Goal: Information Seeking & Learning: Understand process/instructions

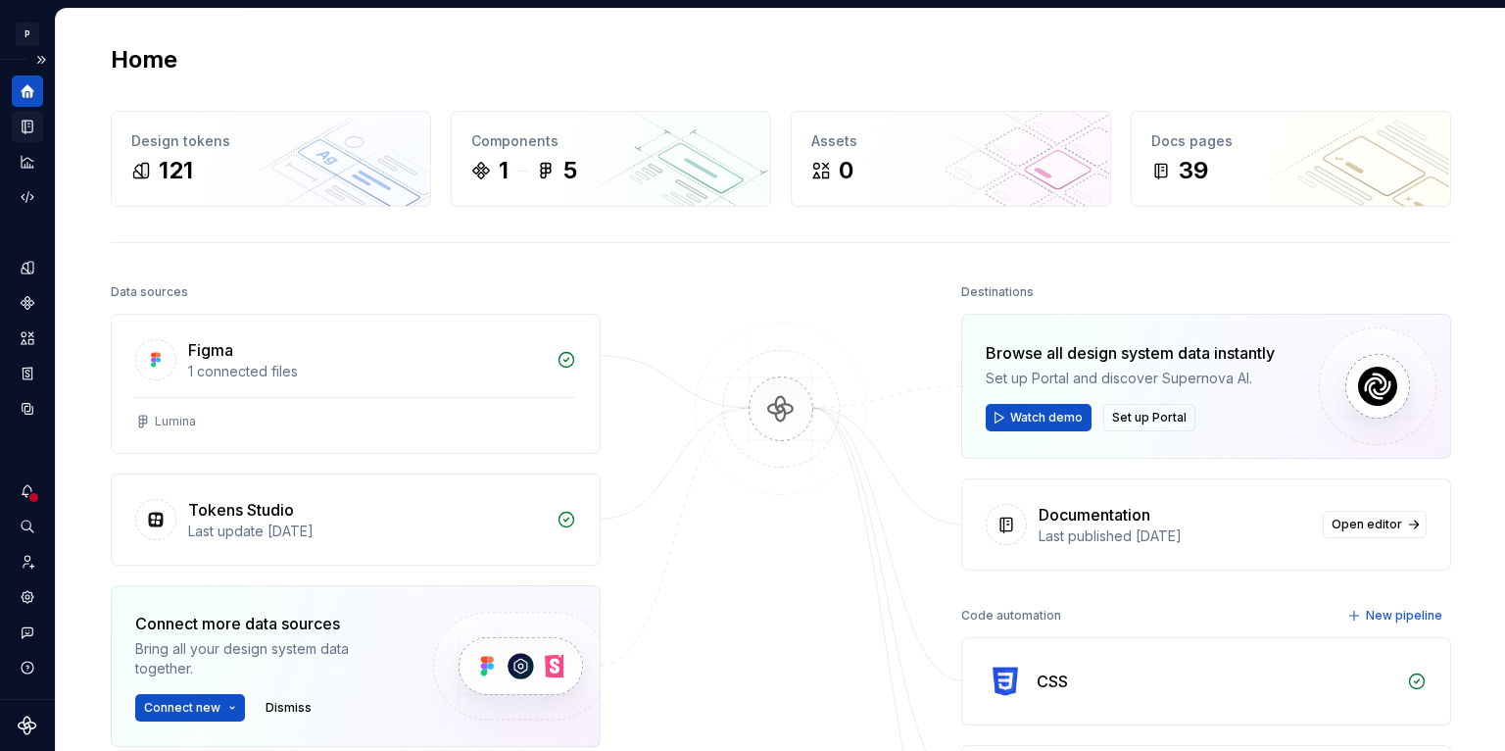
click at [26, 118] on icon "Documentation" at bounding box center [28, 127] width 18 height 18
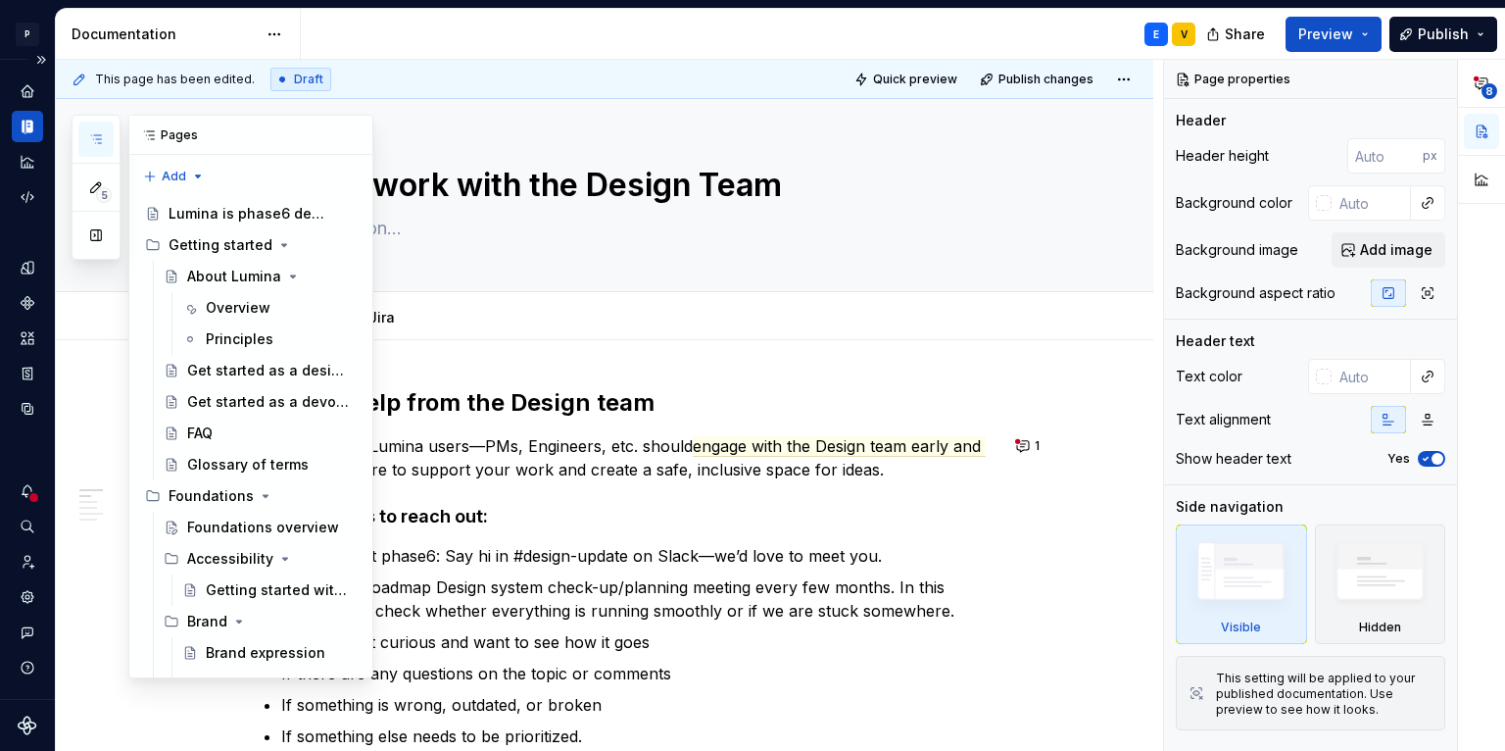
click at [107, 136] on button "button" at bounding box center [95, 139] width 35 height 35
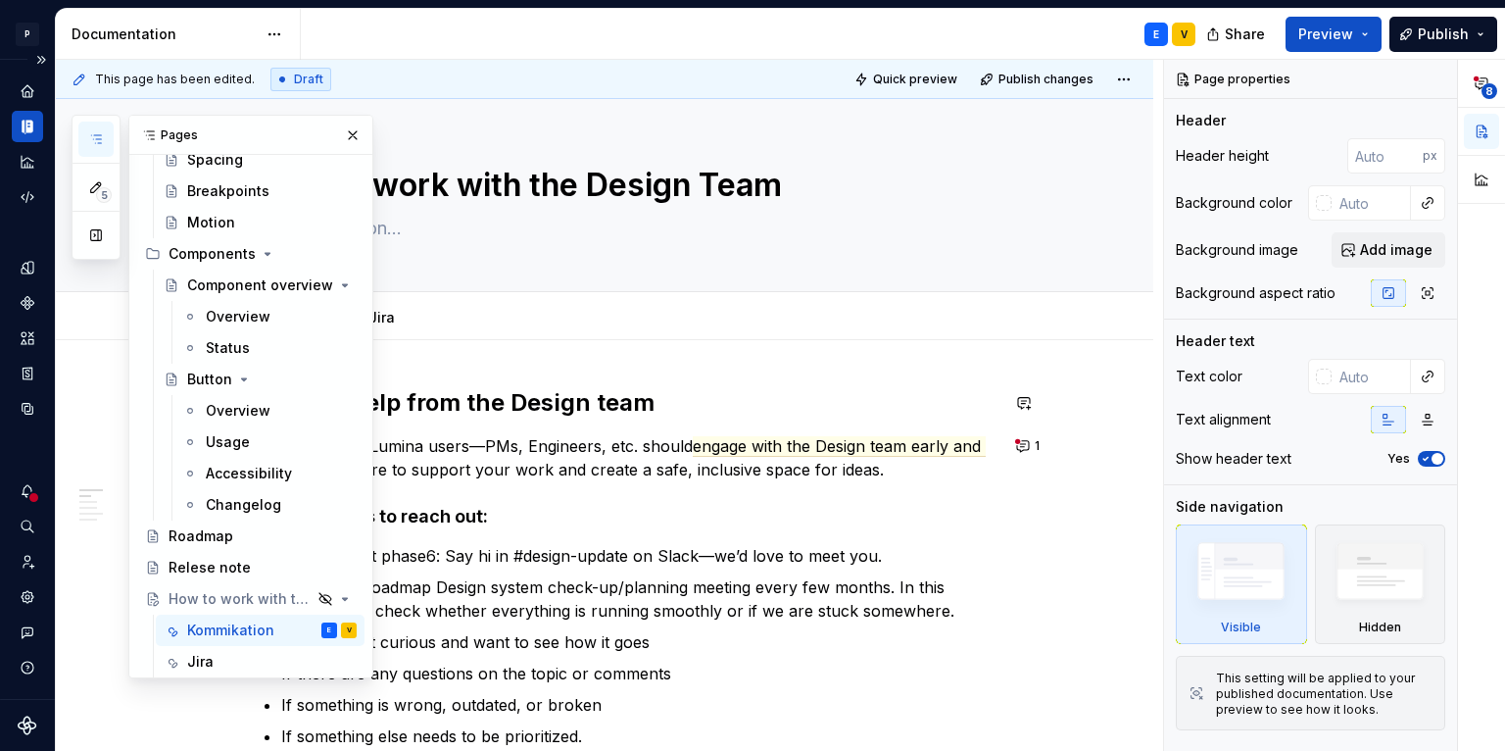
scroll to position [1154, 0]
click at [219, 627] on div "Kommikation" at bounding box center [230, 627] width 87 height 20
click at [225, 628] on div "Kommikation" at bounding box center [230, 627] width 87 height 20
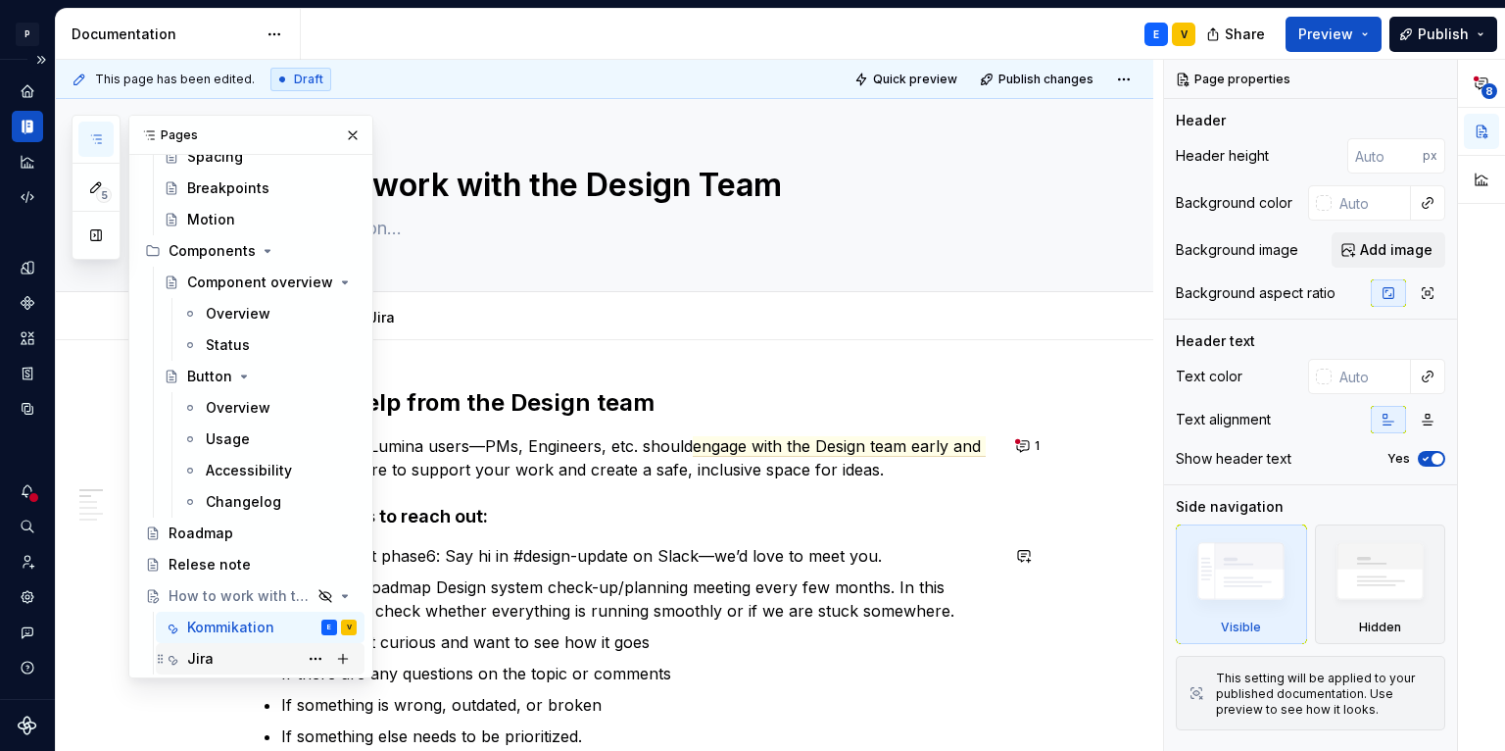
click at [218, 647] on div "Jira" at bounding box center [272, 658] width 170 height 27
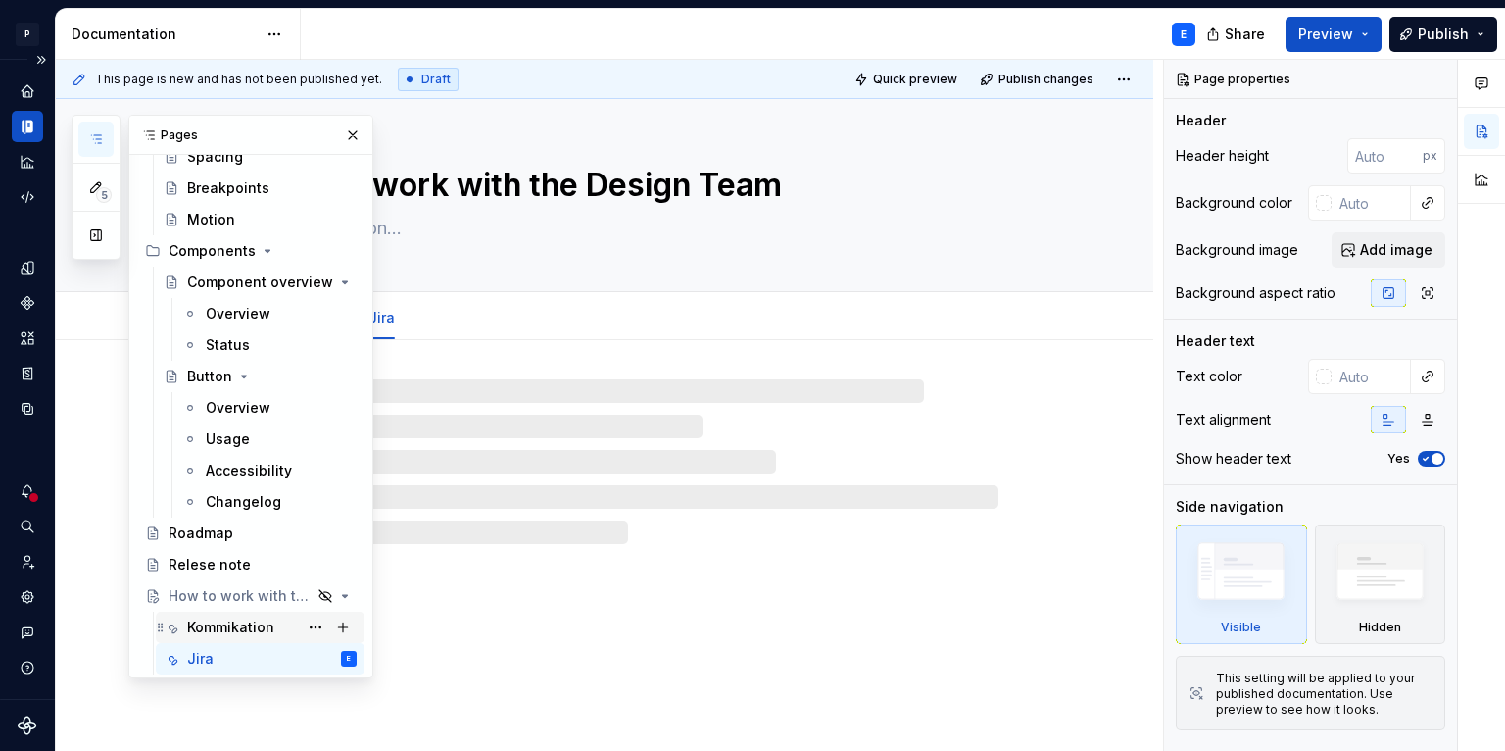
click at [222, 629] on div "Kommikation" at bounding box center [230, 627] width 87 height 20
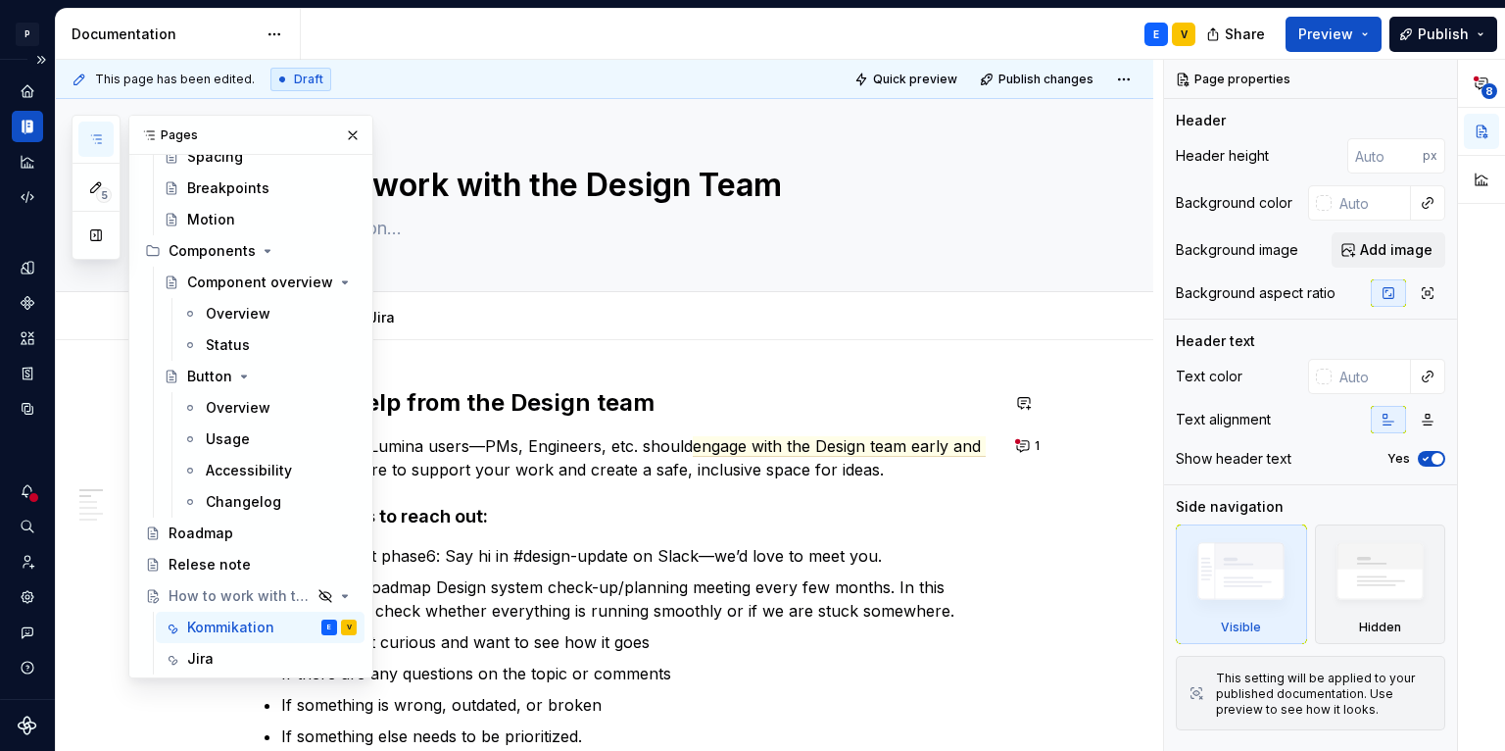
click at [545, 389] on strong "Getting help from the Design team" at bounding box center [456, 402] width 397 height 28
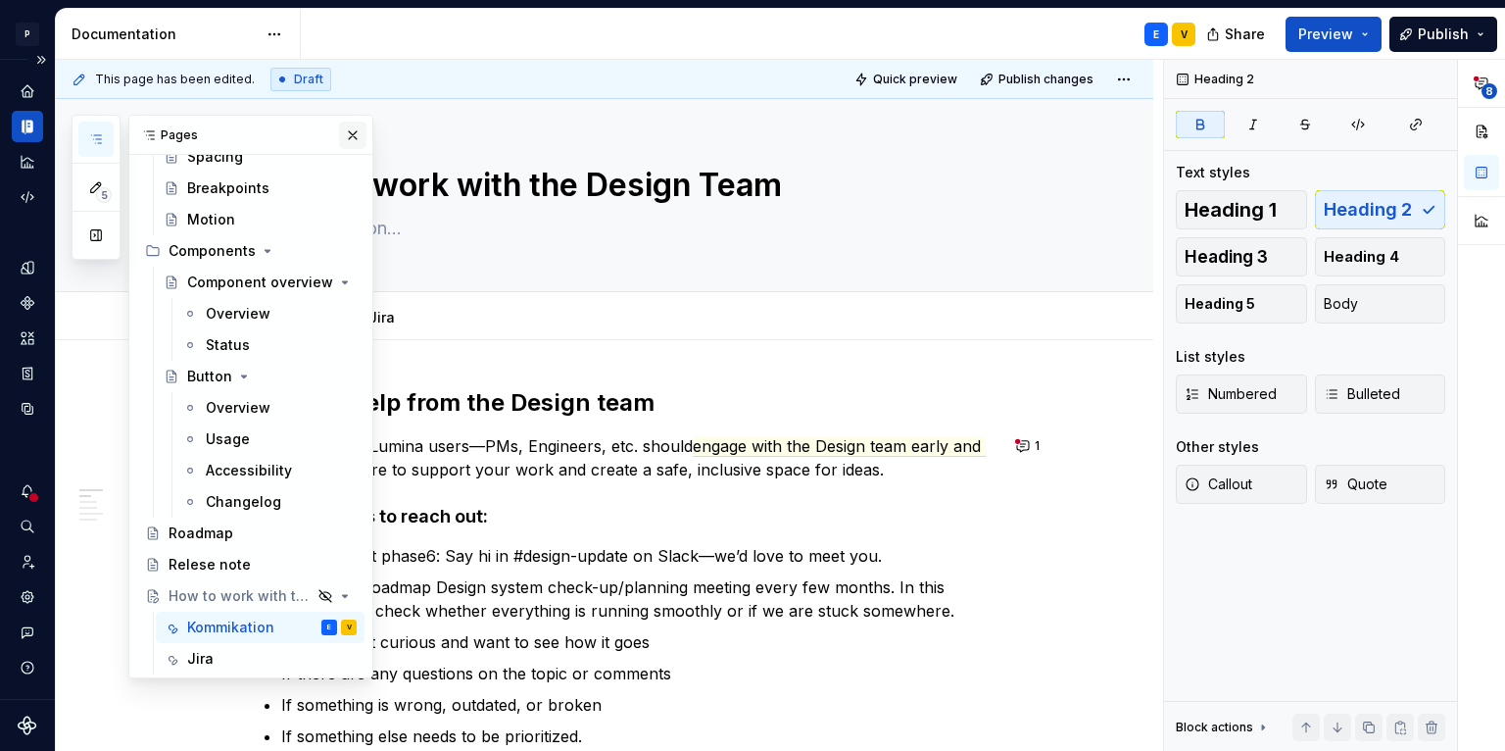
click at [347, 130] on button "button" at bounding box center [352, 135] width 27 height 27
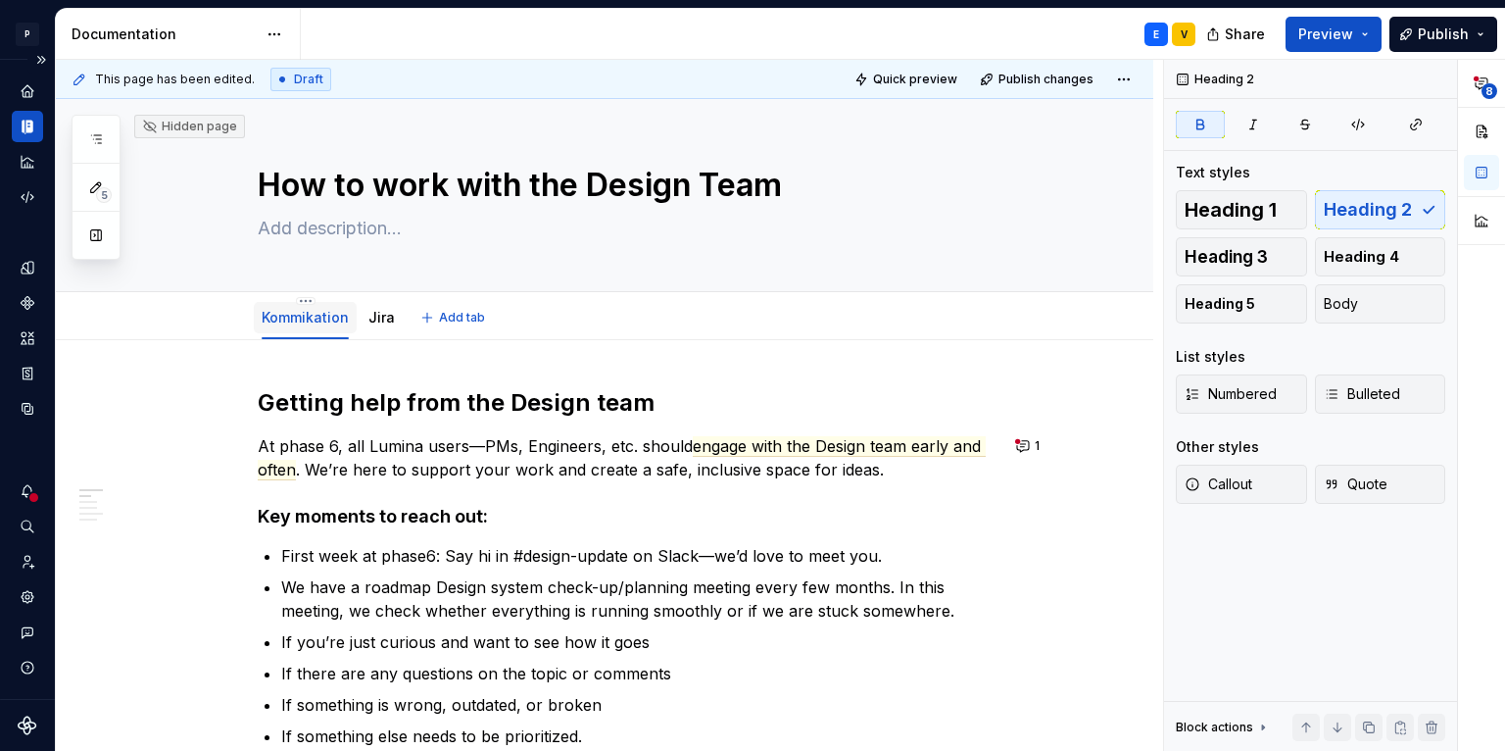
click at [285, 317] on link "Kommikation" at bounding box center [305, 317] width 87 height 17
click at [283, 317] on link "Kommikation" at bounding box center [305, 317] width 87 height 17
click at [301, 304] on html "P Lumina E Design system data Documentation E V Share Preview Publish 5 Pages A…" at bounding box center [752, 375] width 1505 height 751
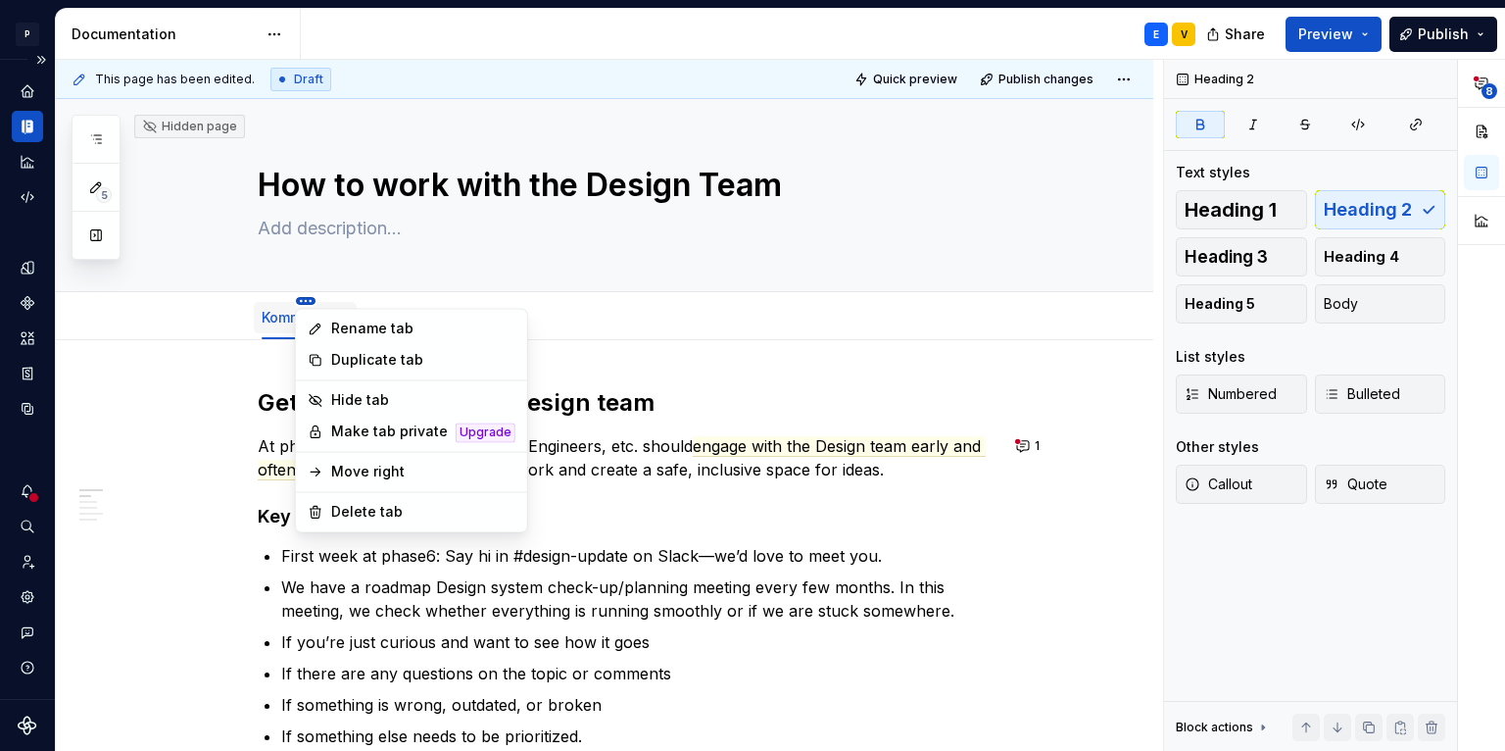
click at [301, 304] on html "P Lumina E Design system data Documentation E V Share Preview Publish 5 Pages A…" at bounding box center [752, 375] width 1505 height 751
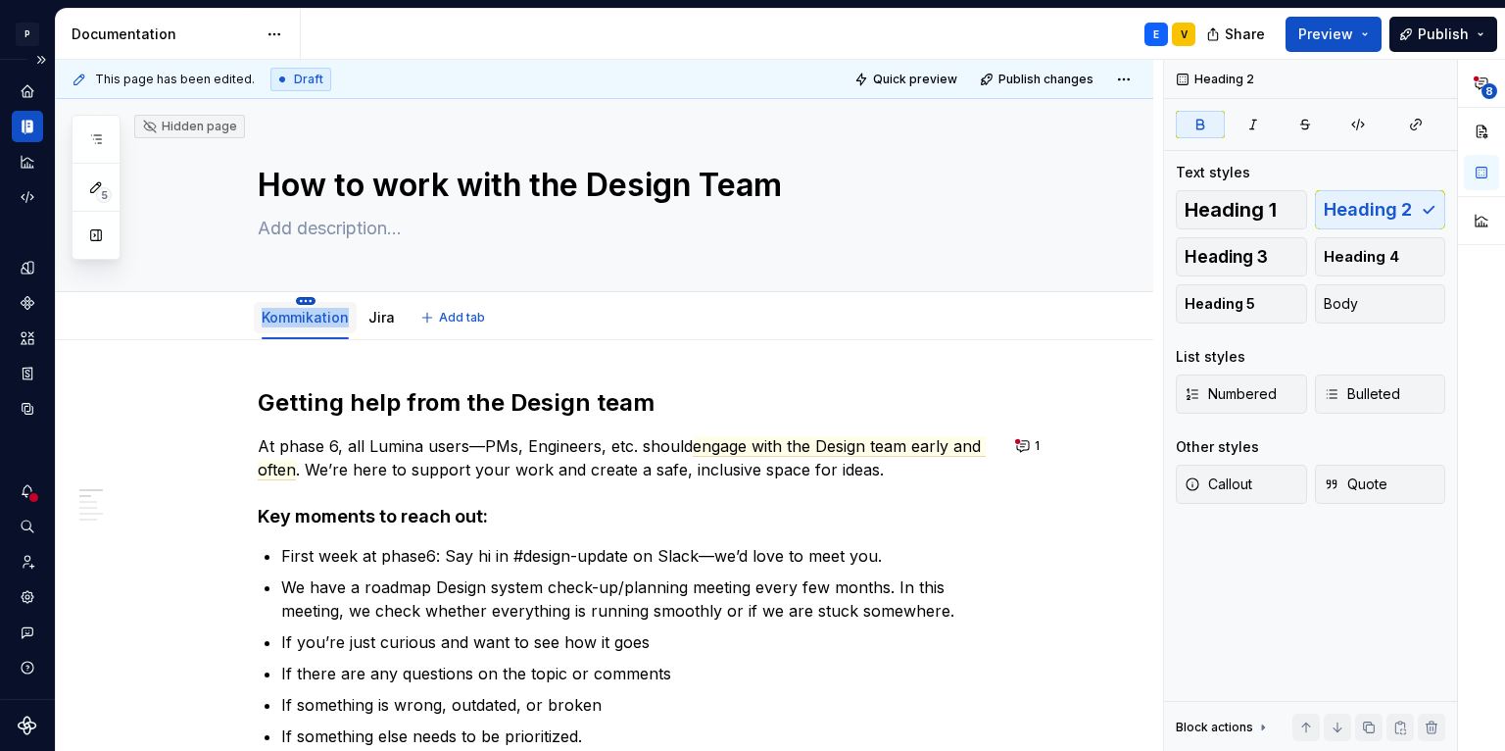
click at [302, 302] on html "P Lumina E Design system data Documentation E V Share Preview Publish 5 Pages A…" at bounding box center [752, 375] width 1505 height 751
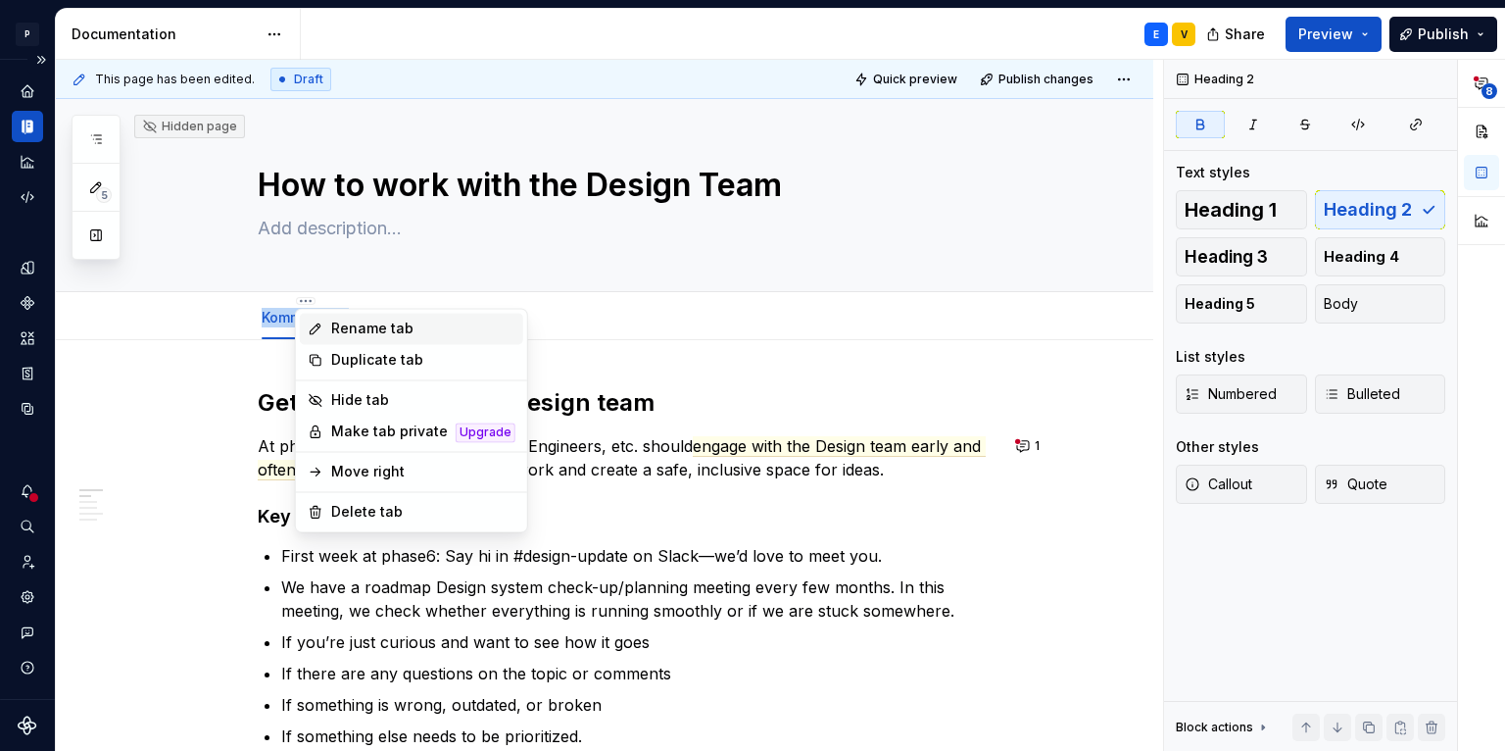
type textarea "*"
click at [335, 318] on div "Rename tab" at bounding box center [423, 328] width 184 height 20
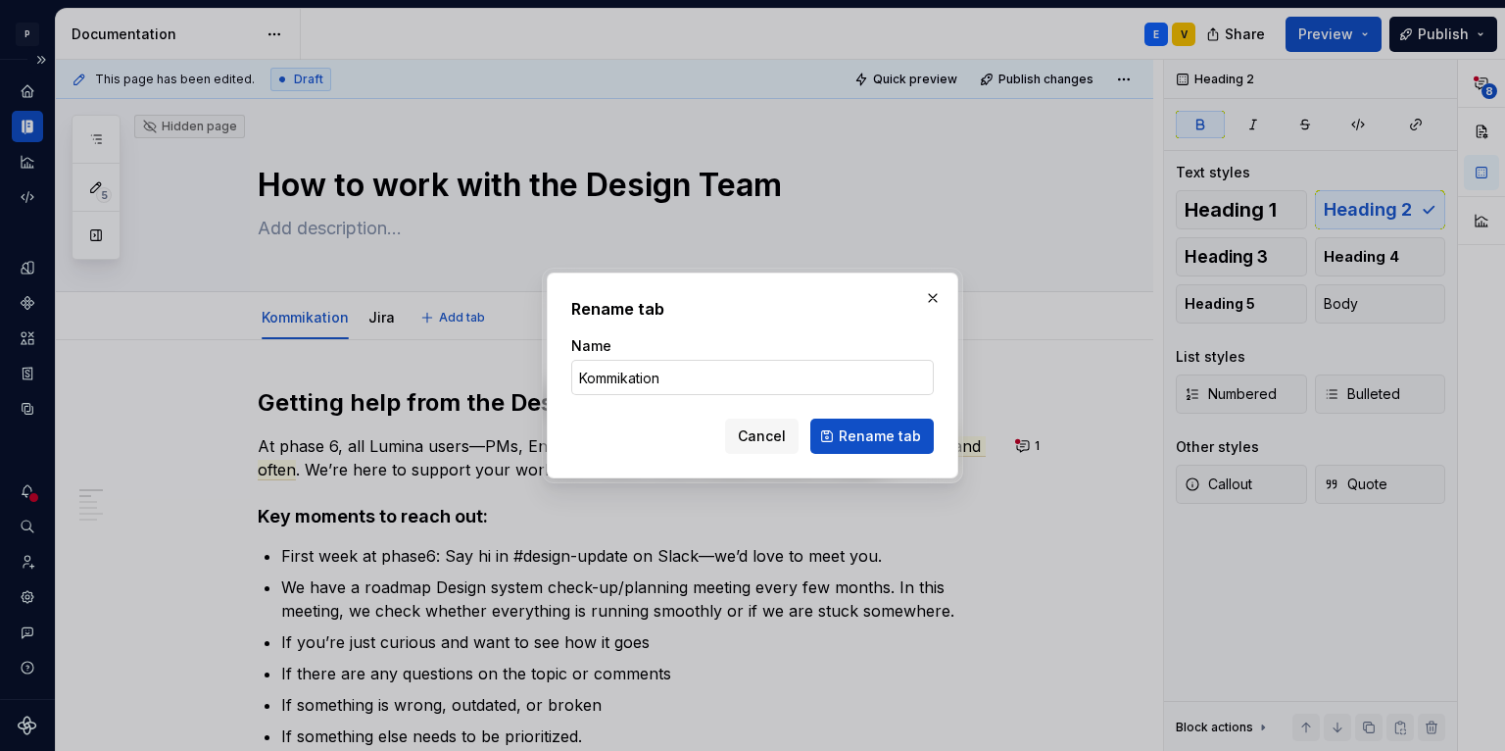
click at [623, 367] on input "Kommikation" at bounding box center [752, 377] width 363 height 35
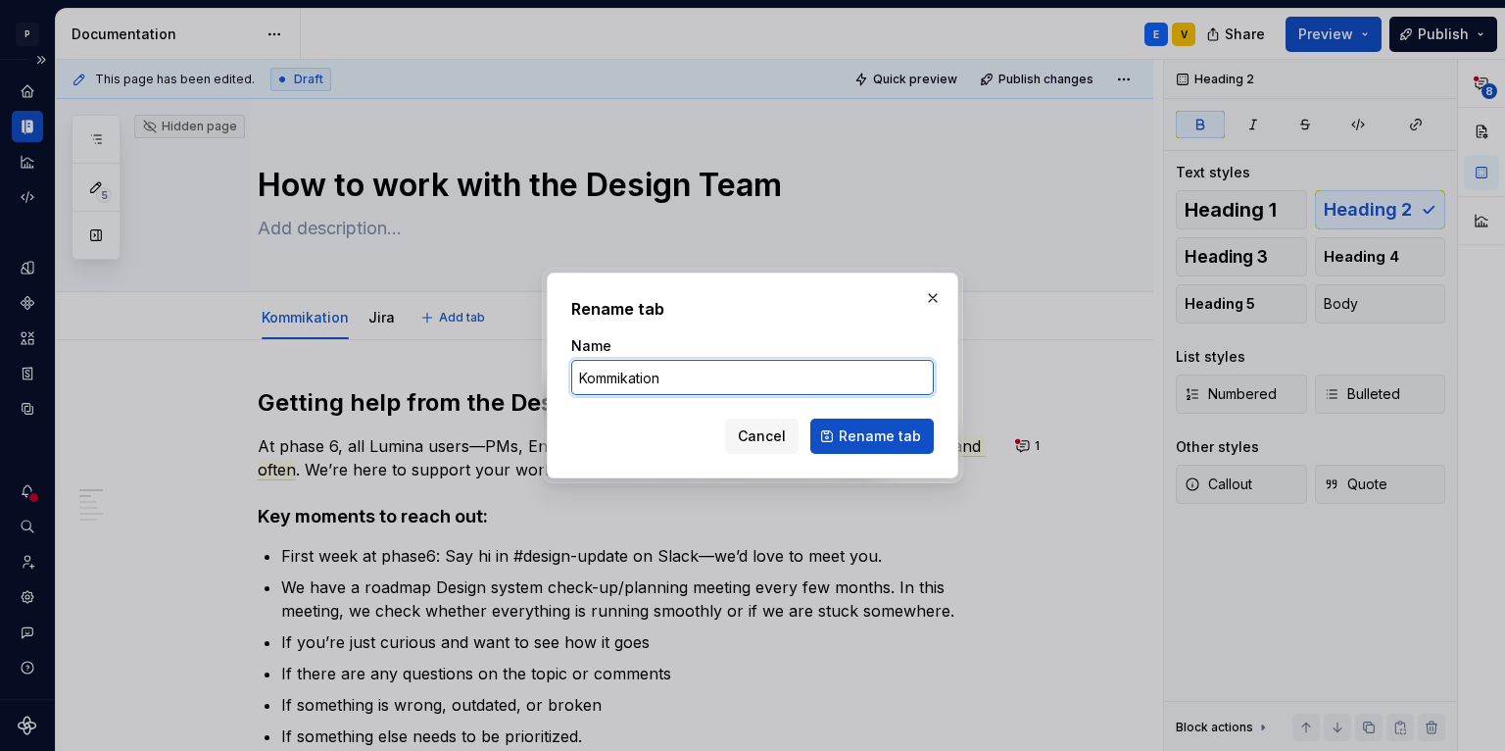
click at [623, 374] on input "Kommikation" at bounding box center [752, 377] width 363 height 35
drag, startPoint x: 684, startPoint y: 378, endPoint x: 549, endPoint y: 378, distance: 135.2
click at [549, 378] on div "Rename tab Name Kommunkation Cancel Rename tab" at bounding box center [753, 375] width 412 height 206
type input "c"
type input "Communication"
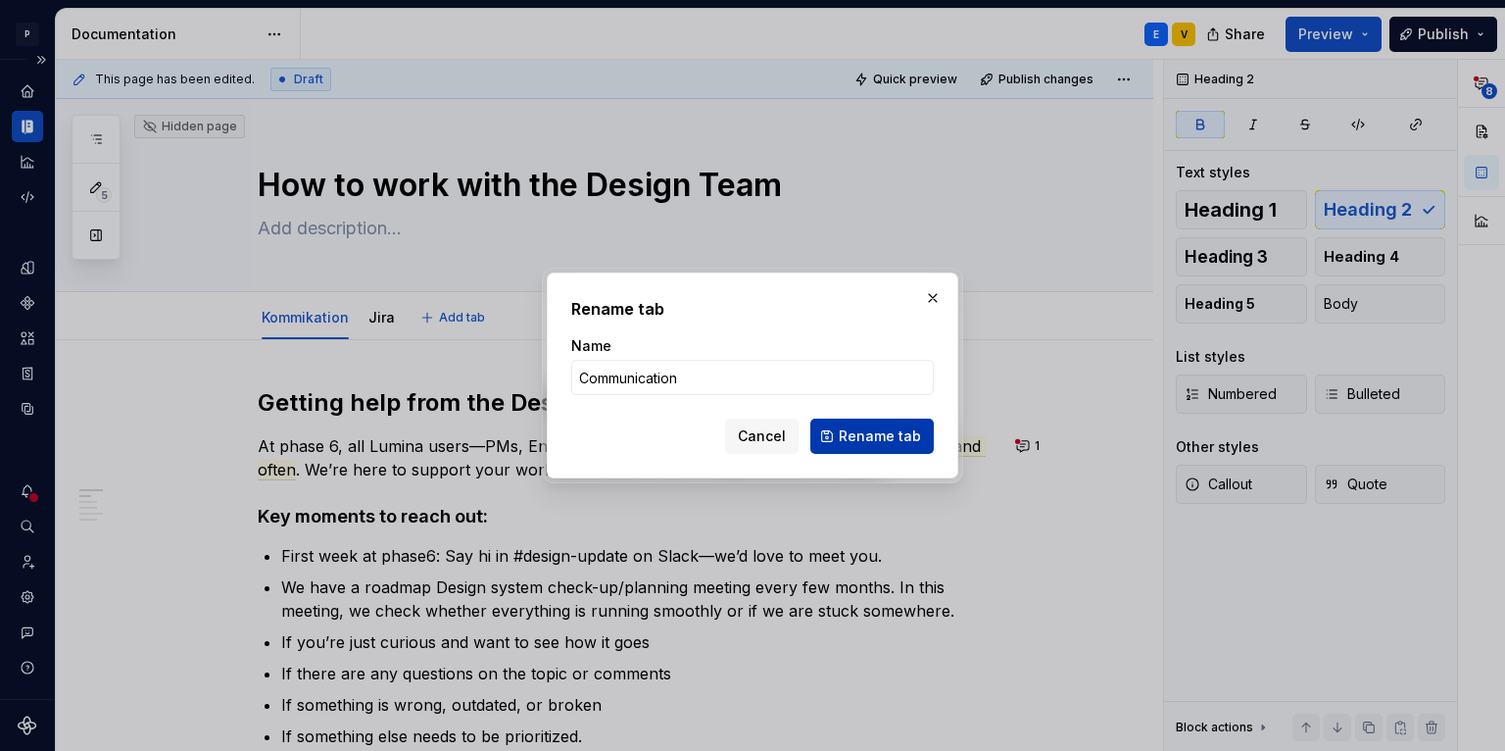
click at [904, 432] on span "Rename tab" at bounding box center [880, 436] width 82 height 20
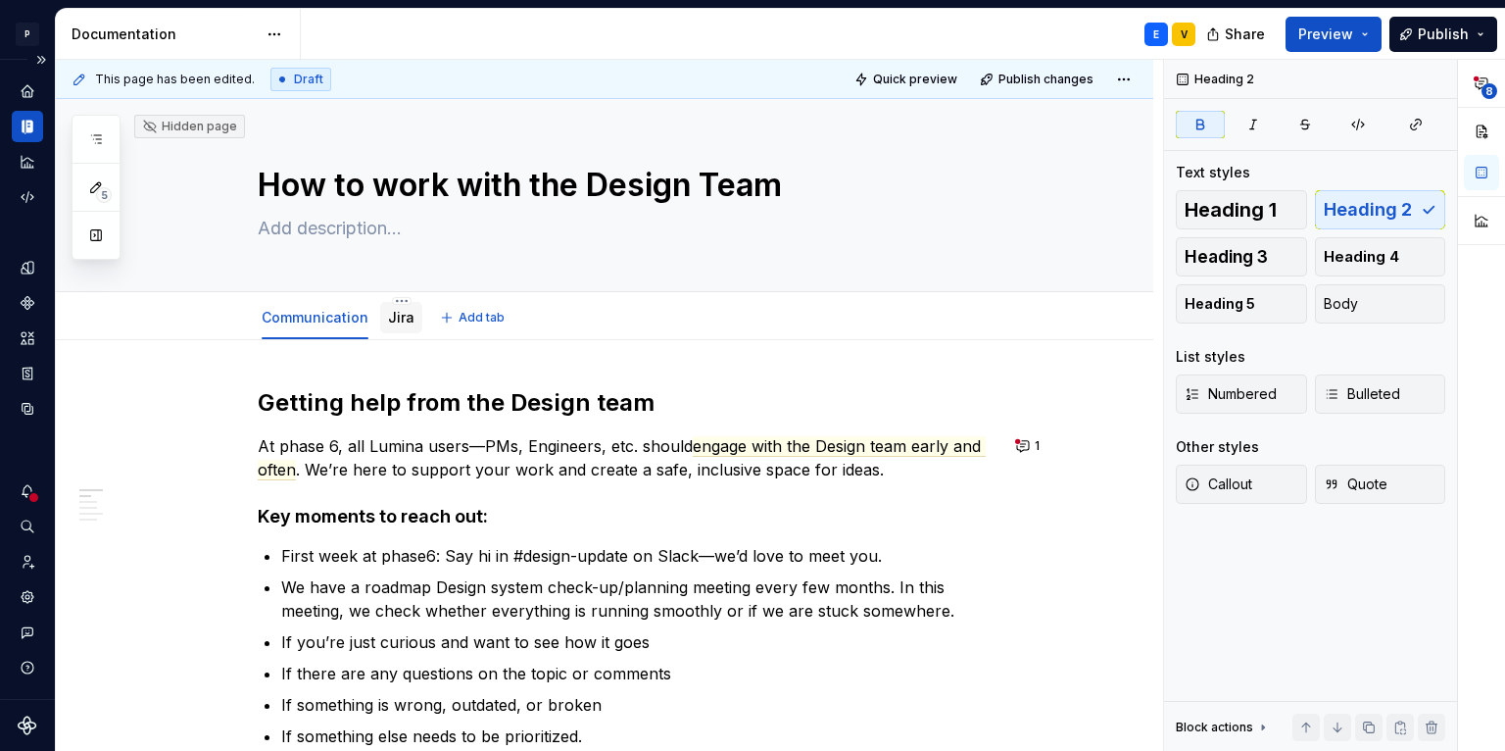
click at [398, 315] on link "Jira" at bounding box center [401, 317] width 26 height 17
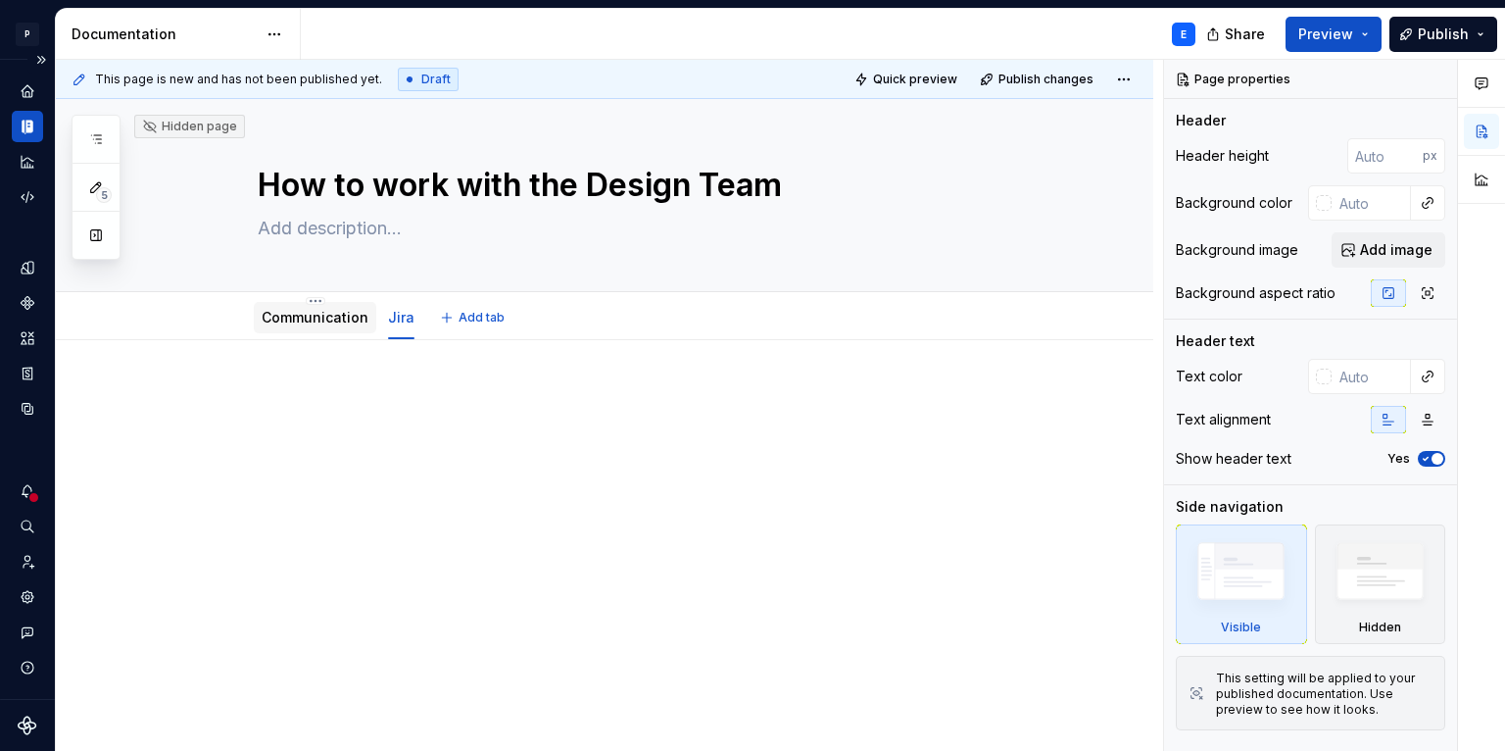
click at [330, 320] on link "Communication" at bounding box center [315, 317] width 107 height 17
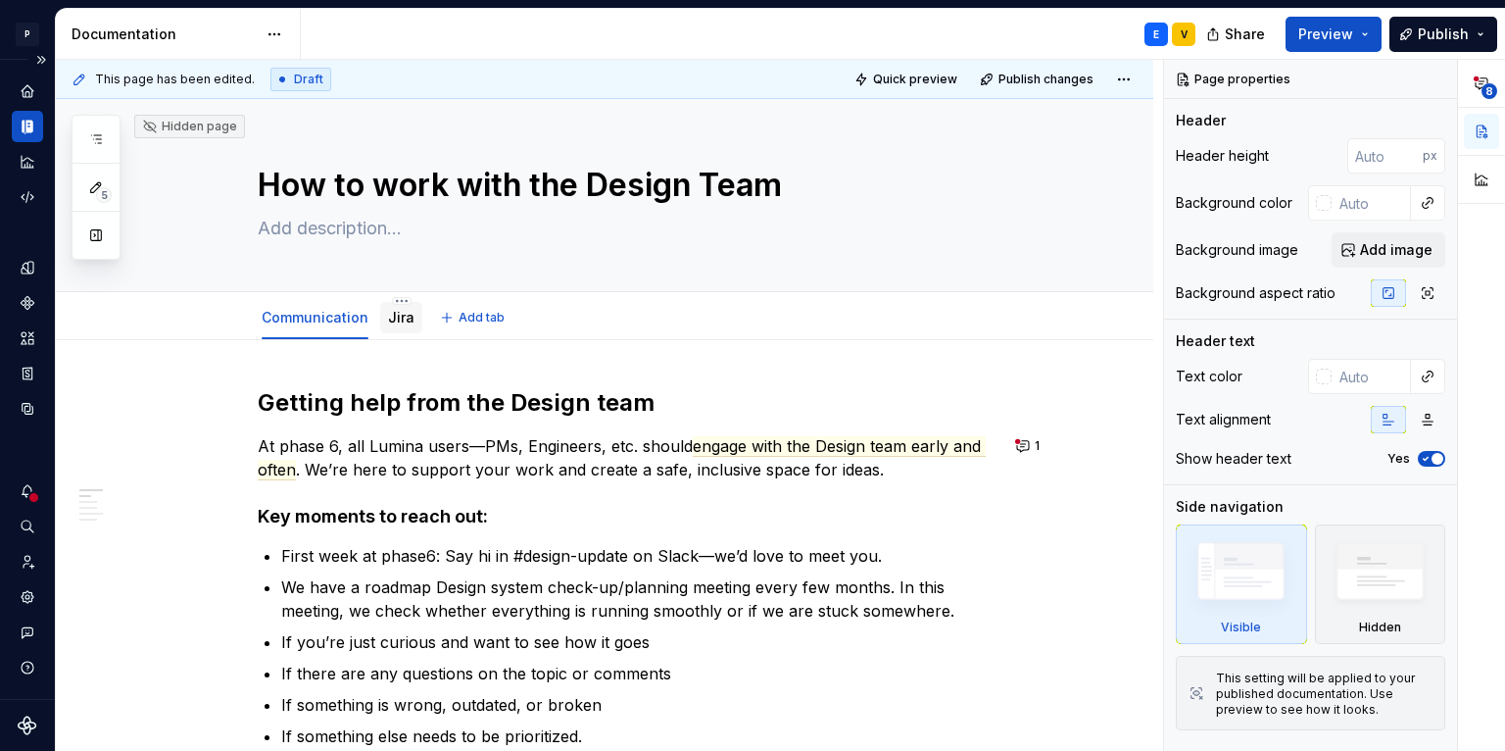
click at [394, 321] on link "Jira" at bounding box center [401, 317] width 26 height 17
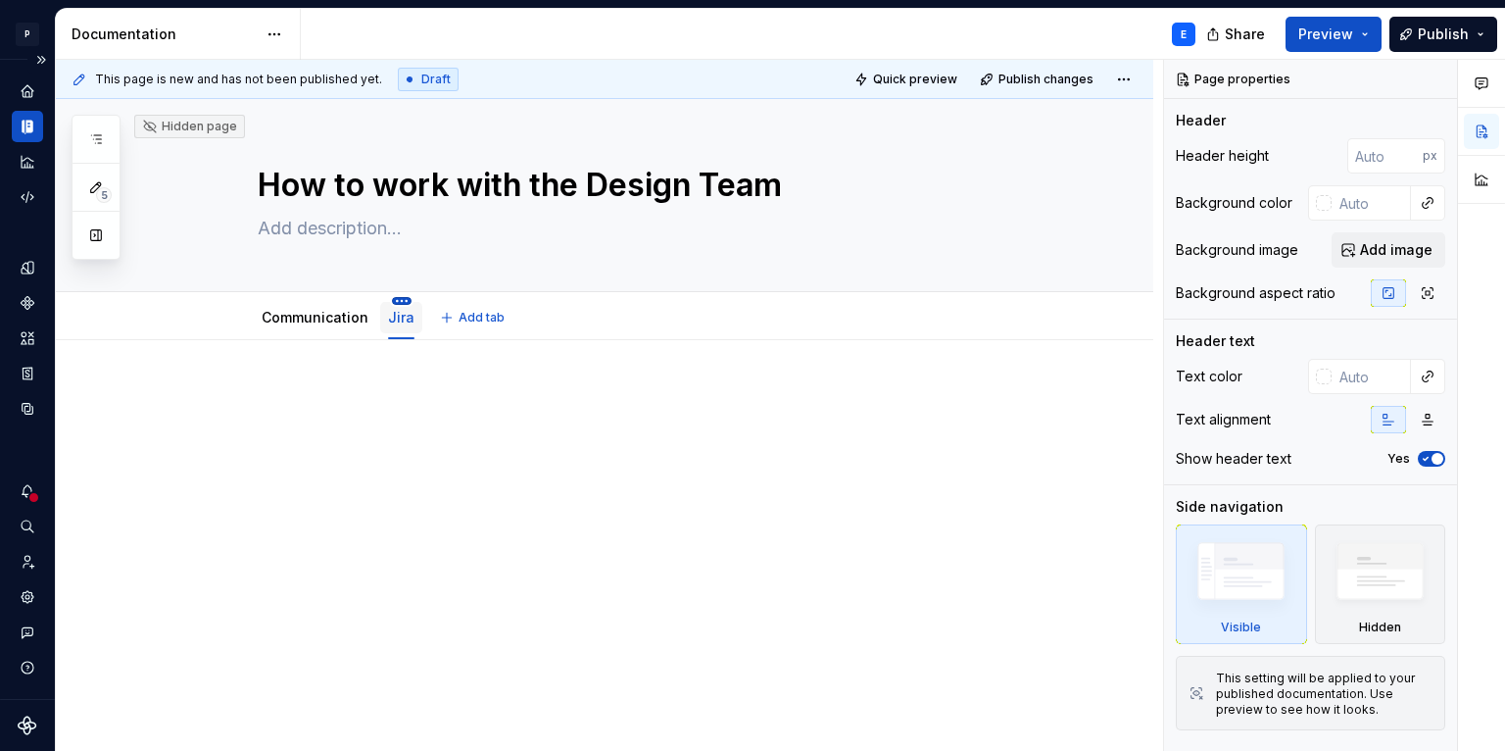
click at [399, 299] on html "P Lumina E Design system data Documentation E Share Preview Publish 5 Pages Add…" at bounding box center [752, 375] width 1505 height 751
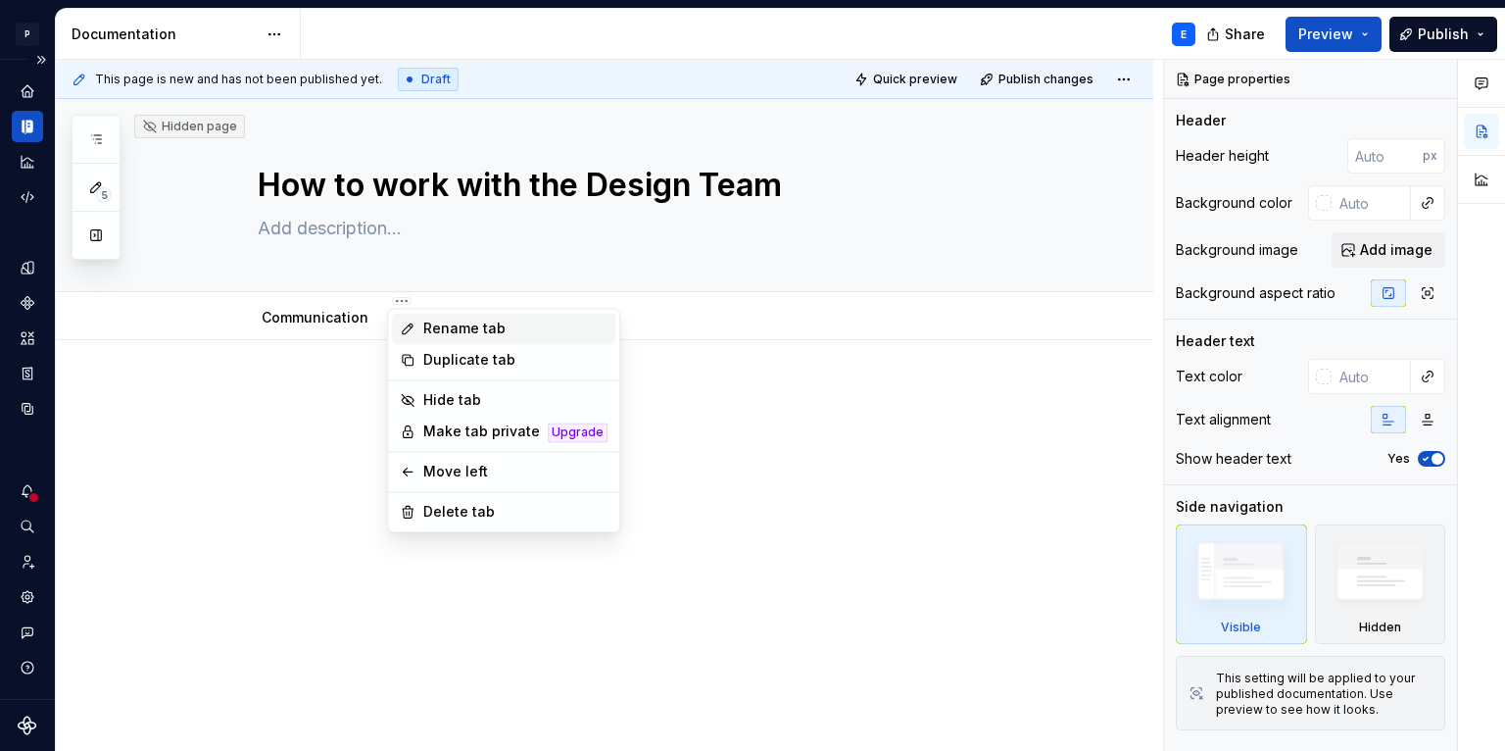
type textarea "*"
click at [440, 327] on div "Rename tab" at bounding box center [515, 328] width 184 height 20
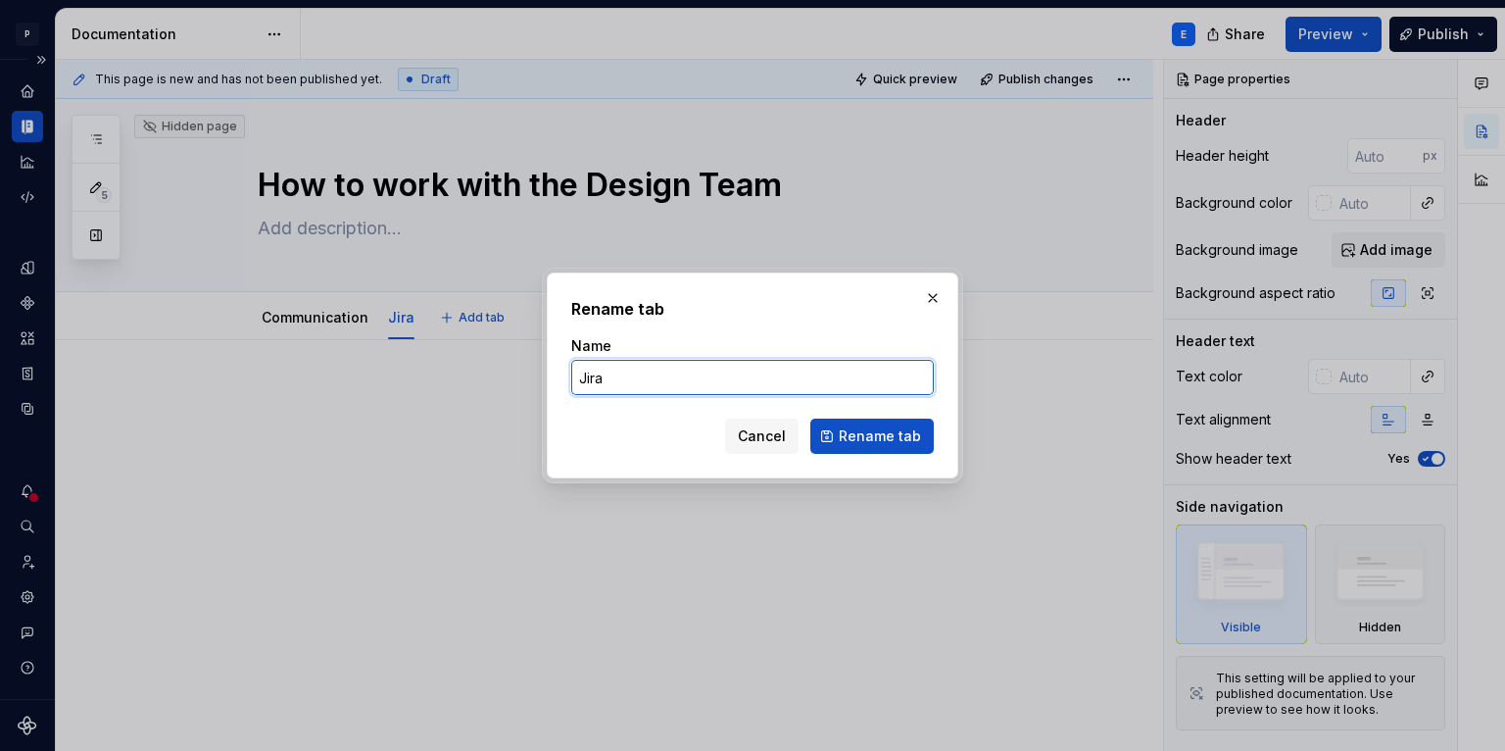
click at [590, 362] on input "Jira" at bounding box center [752, 377] width 363 height 35
click at [579, 373] on input "Jira" at bounding box center [752, 377] width 363 height 35
type input "How To Designer Jira"
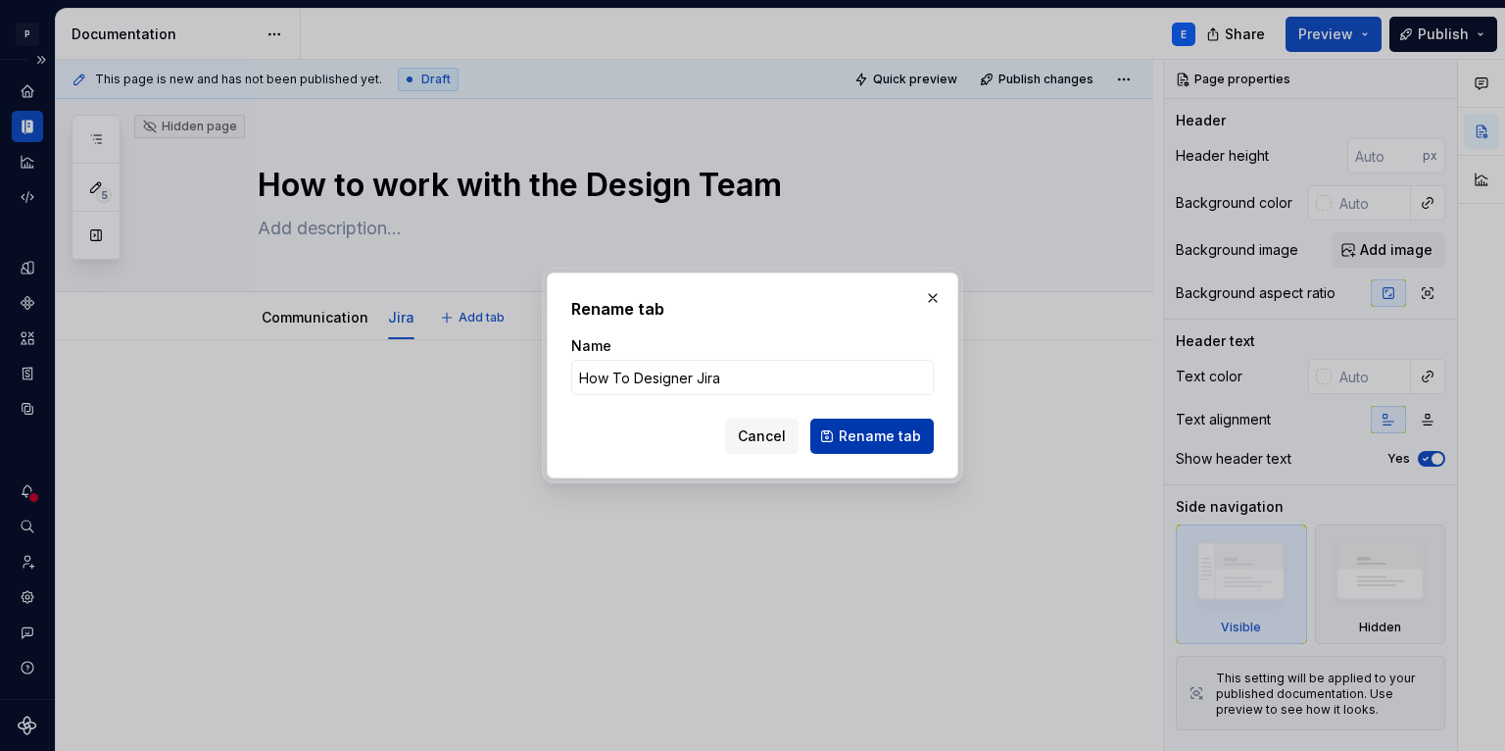
click at [869, 442] on span "Rename tab" at bounding box center [880, 436] width 82 height 20
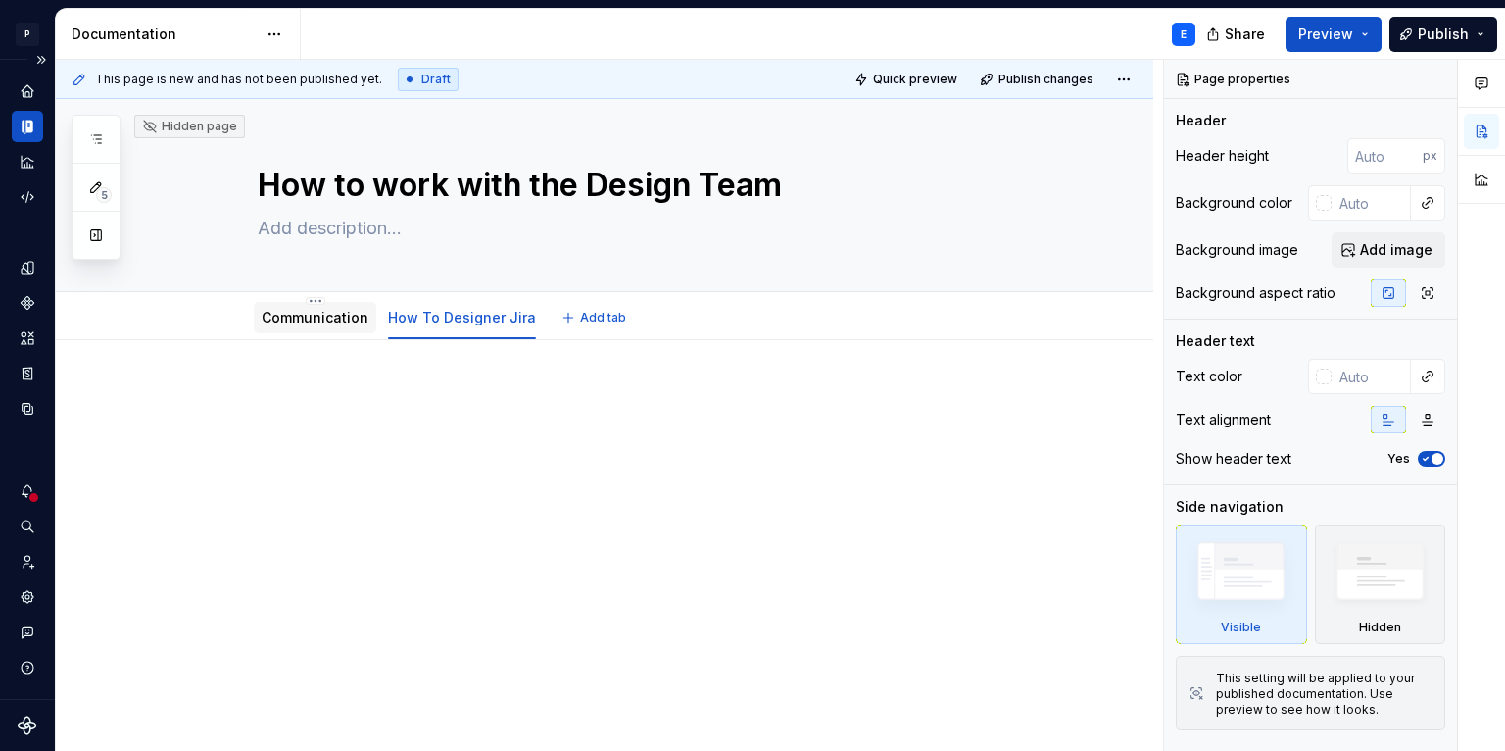
click at [333, 315] on link "Communication" at bounding box center [315, 317] width 107 height 17
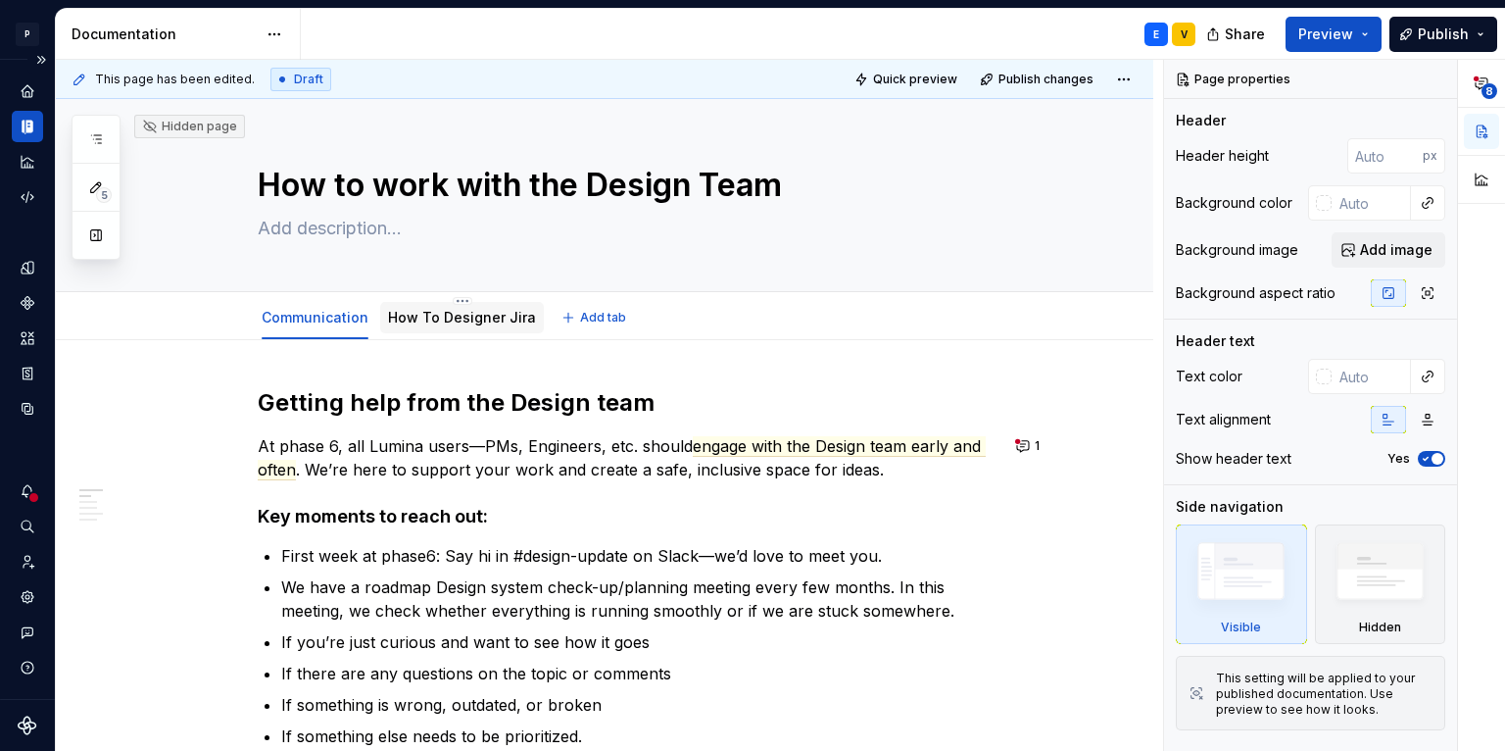
click at [438, 324] on link "How To Designer Jira" at bounding box center [462, 317] width 148 height 17
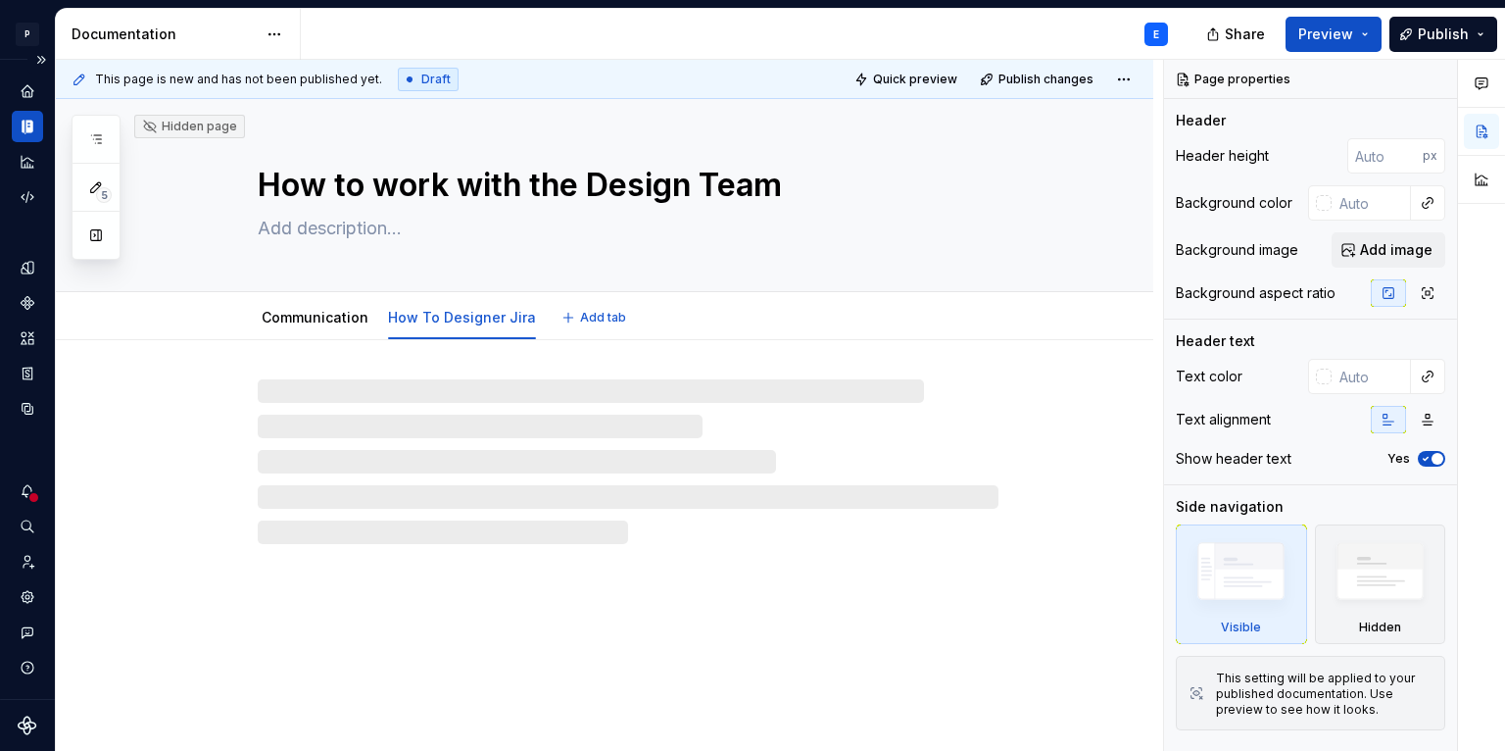
click at [438, 324] on link "How To Designer Jira" at bounding box center [462, 317] width 148 height 17
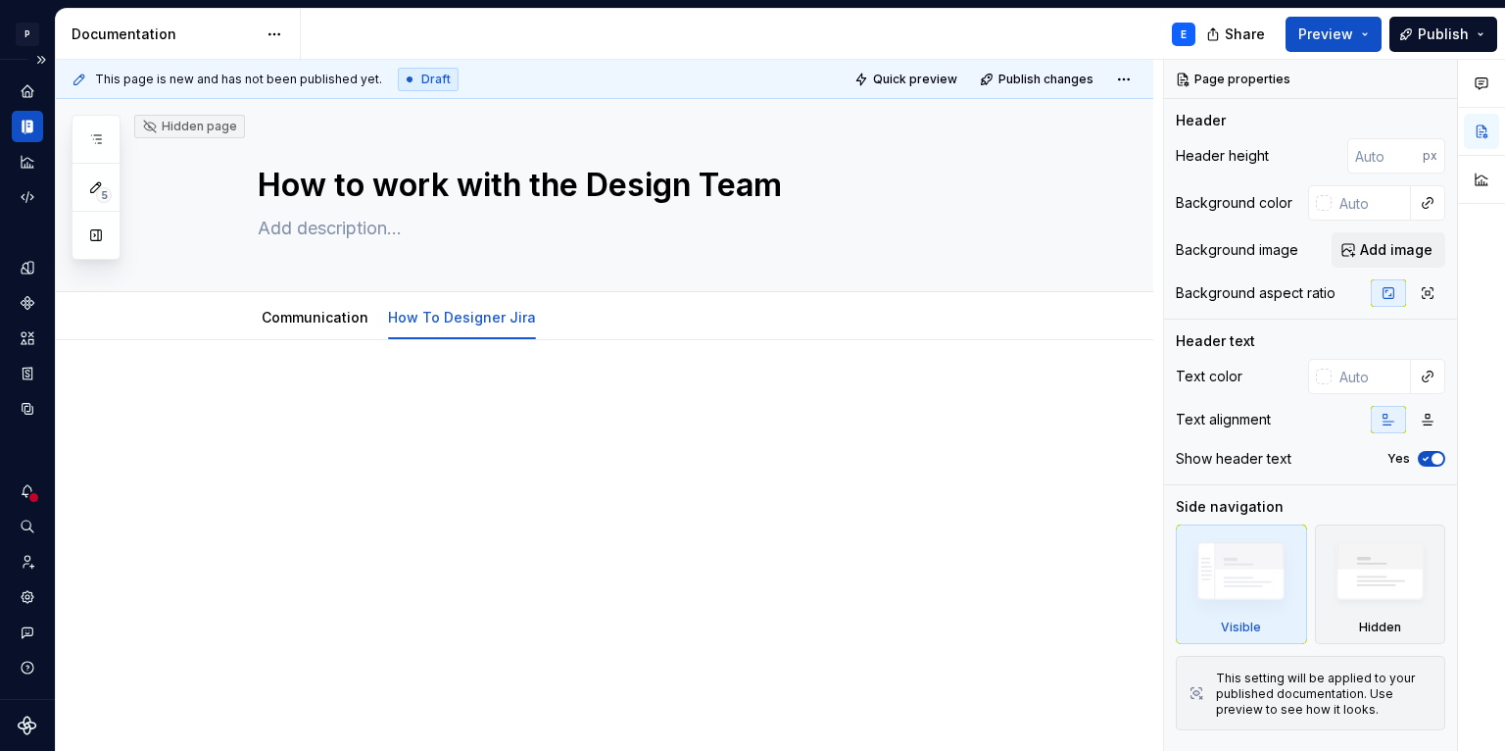
click at [398, 410] on div at bounding box center [628, 424] width 741 height 74
click at [319, 311] on link "Communication" at bounding box center [315, 317] width 107 height 17
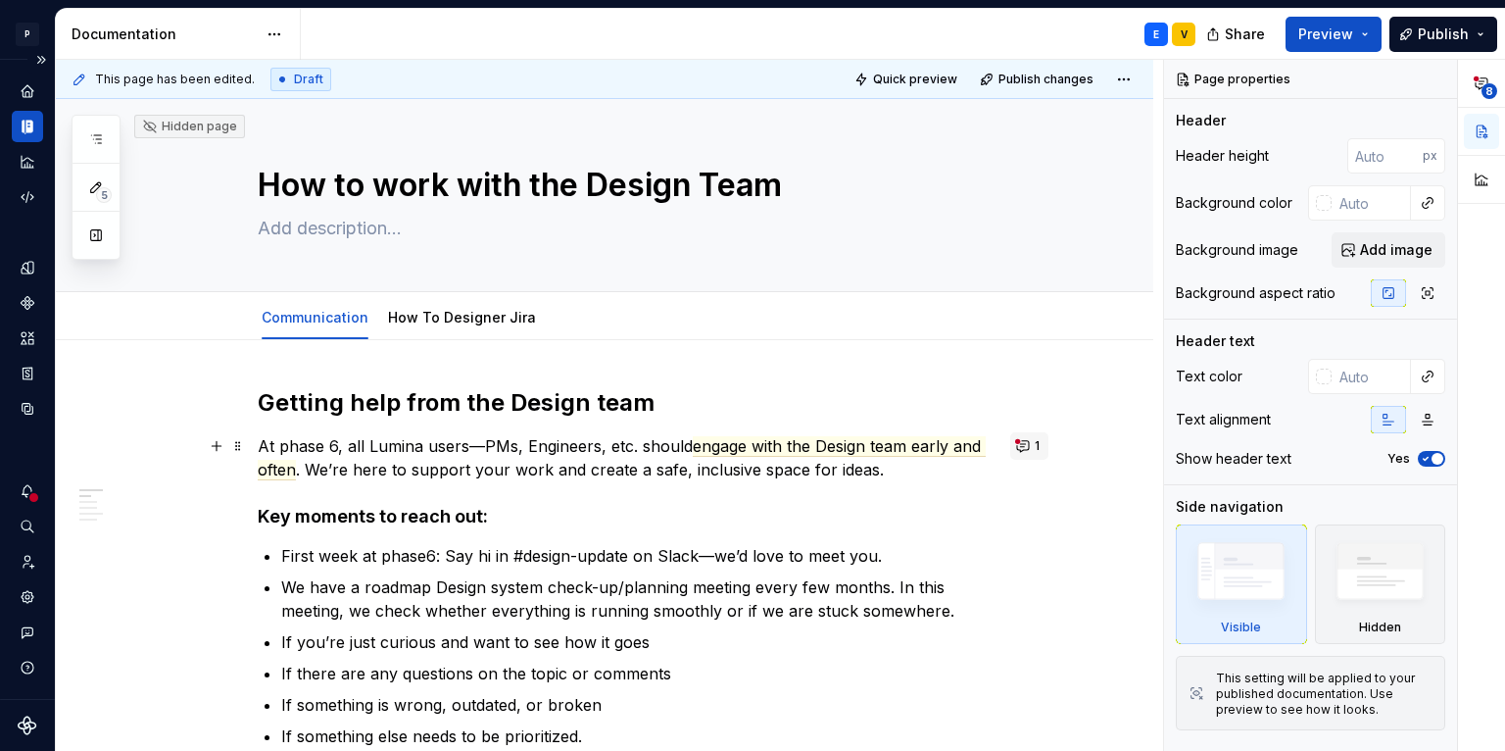
click at [1023, 442] on button "1" at bounding box center [1029, 445] width 38 height 27
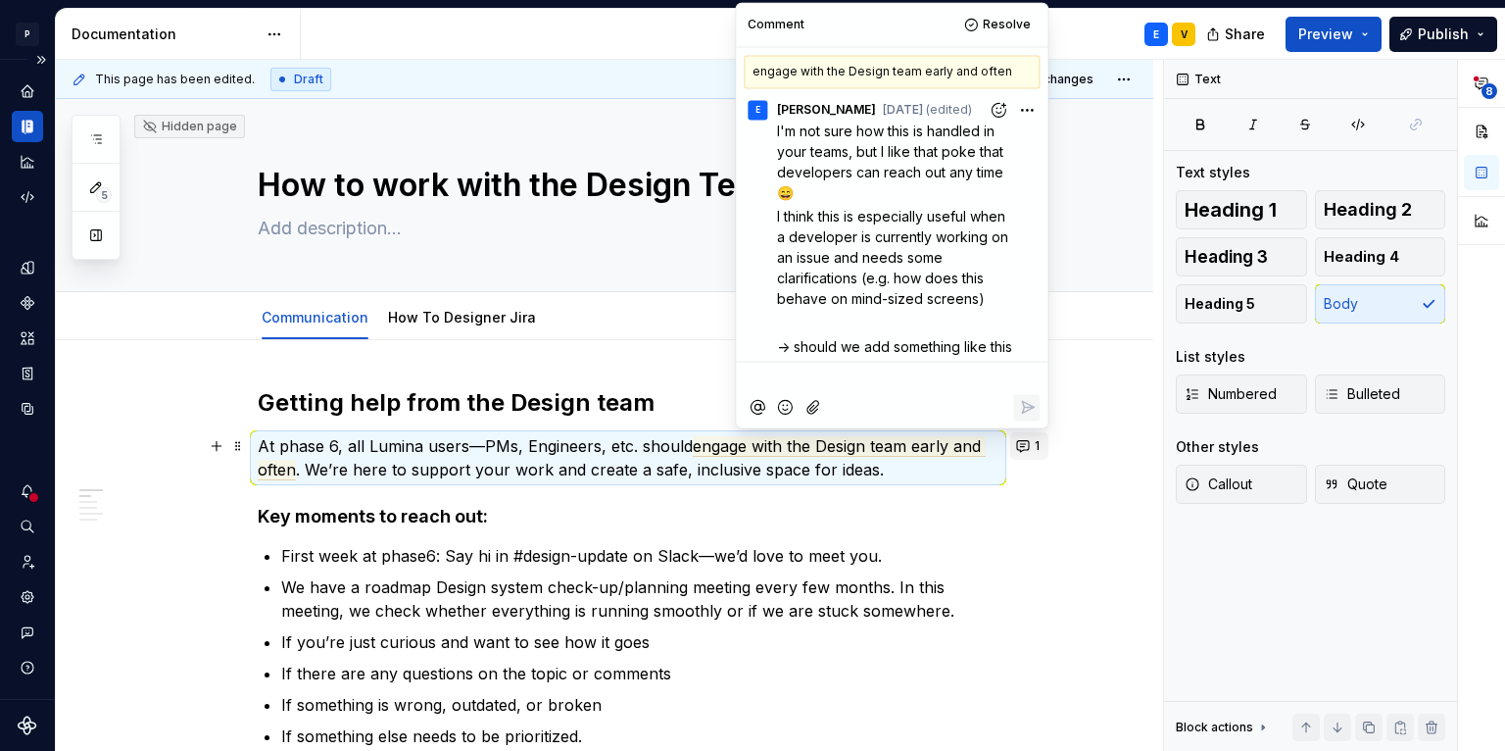
scroll to position [104, 0]
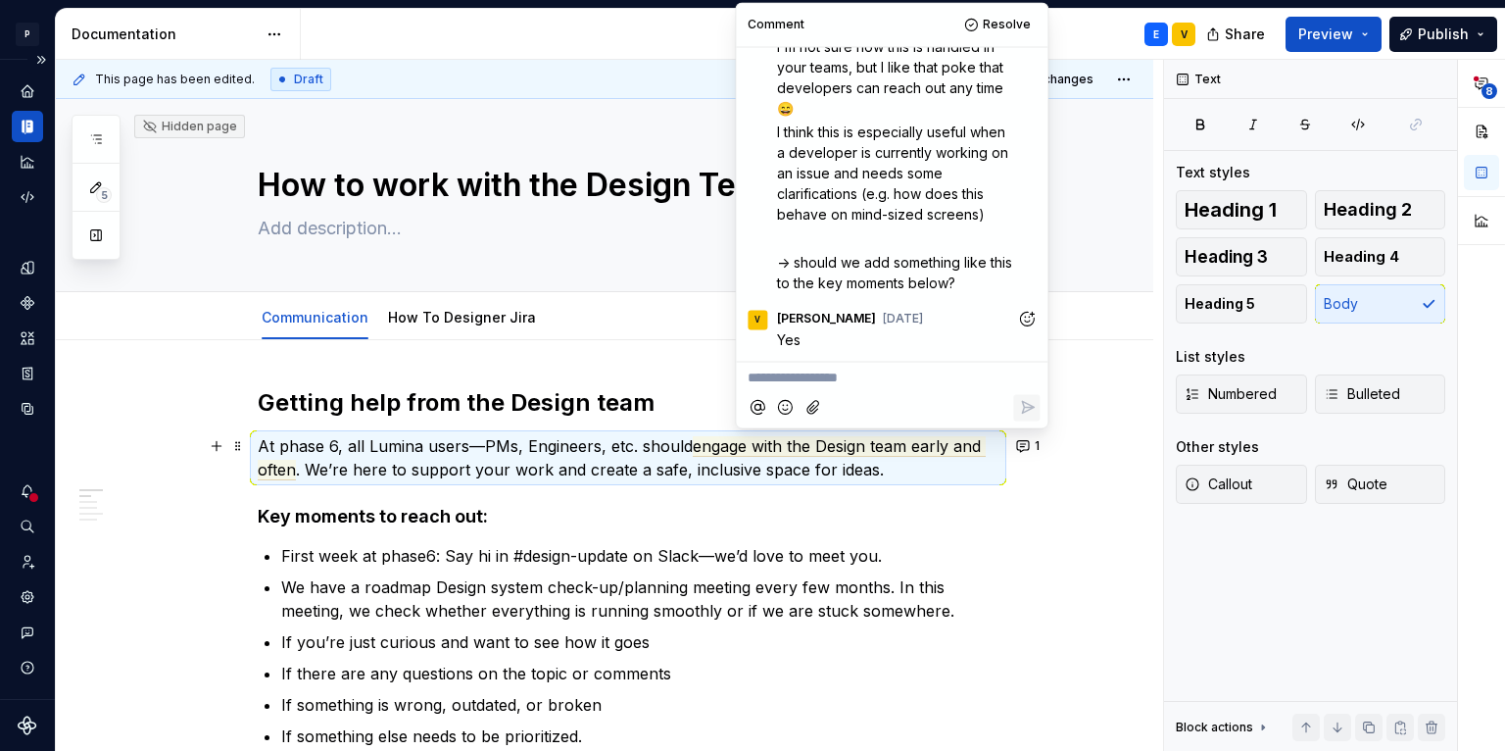
click at [873, 512] on h4 "Key moments to reach out:" at bounding box center [628, 517] width 741 height 24
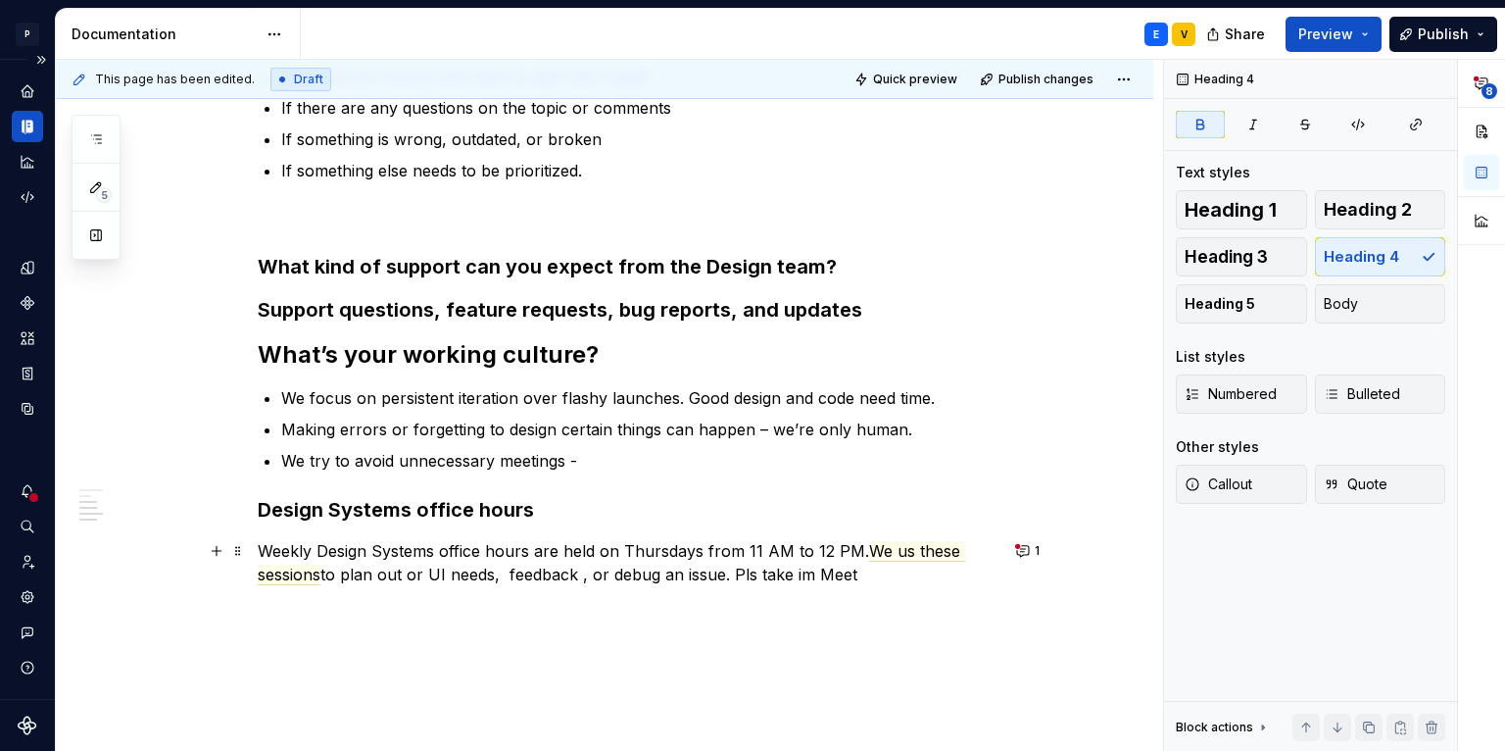
scroll to position [647, 0]
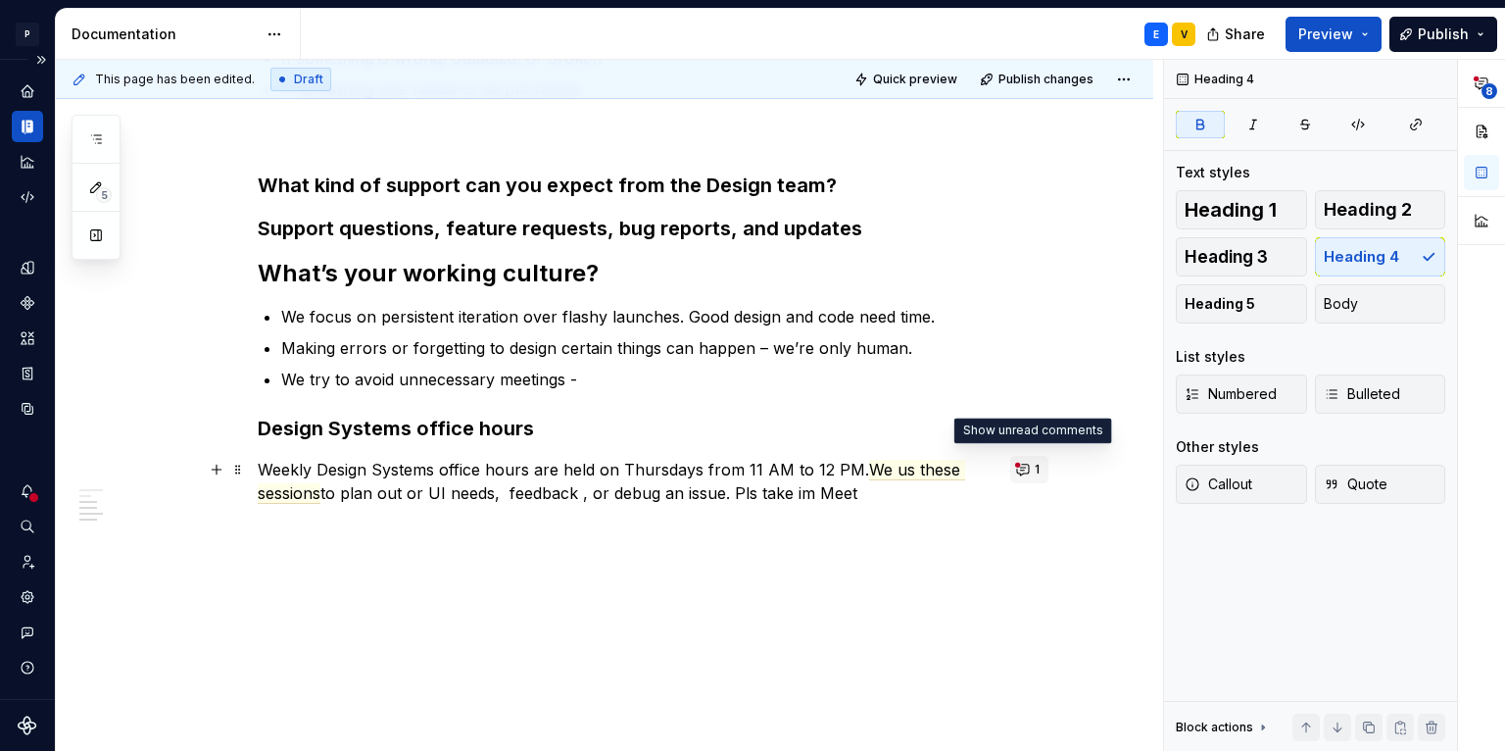
click at [1018, 470] on button "1" at bounding box center [1029, 469] width 38 height 27
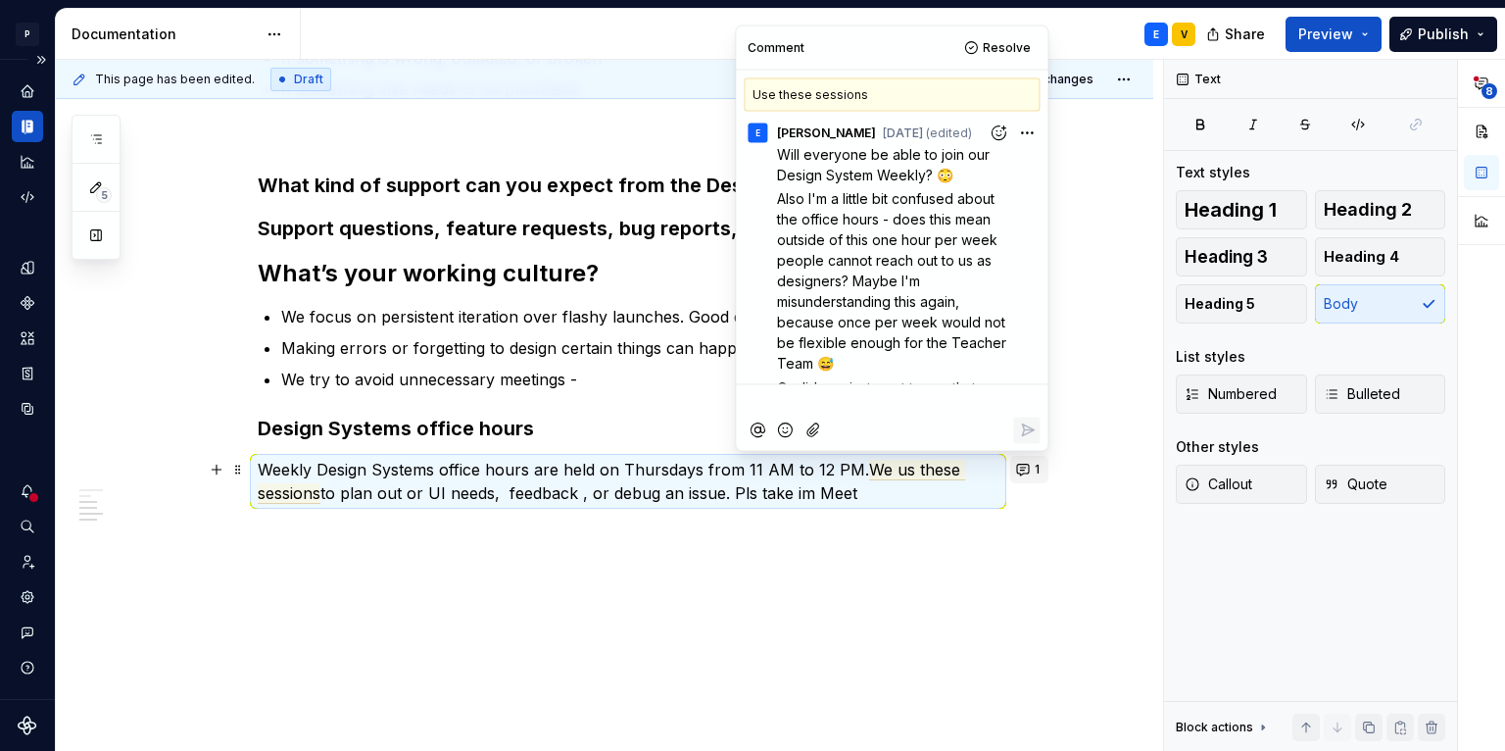
scroll to position [227, 0]
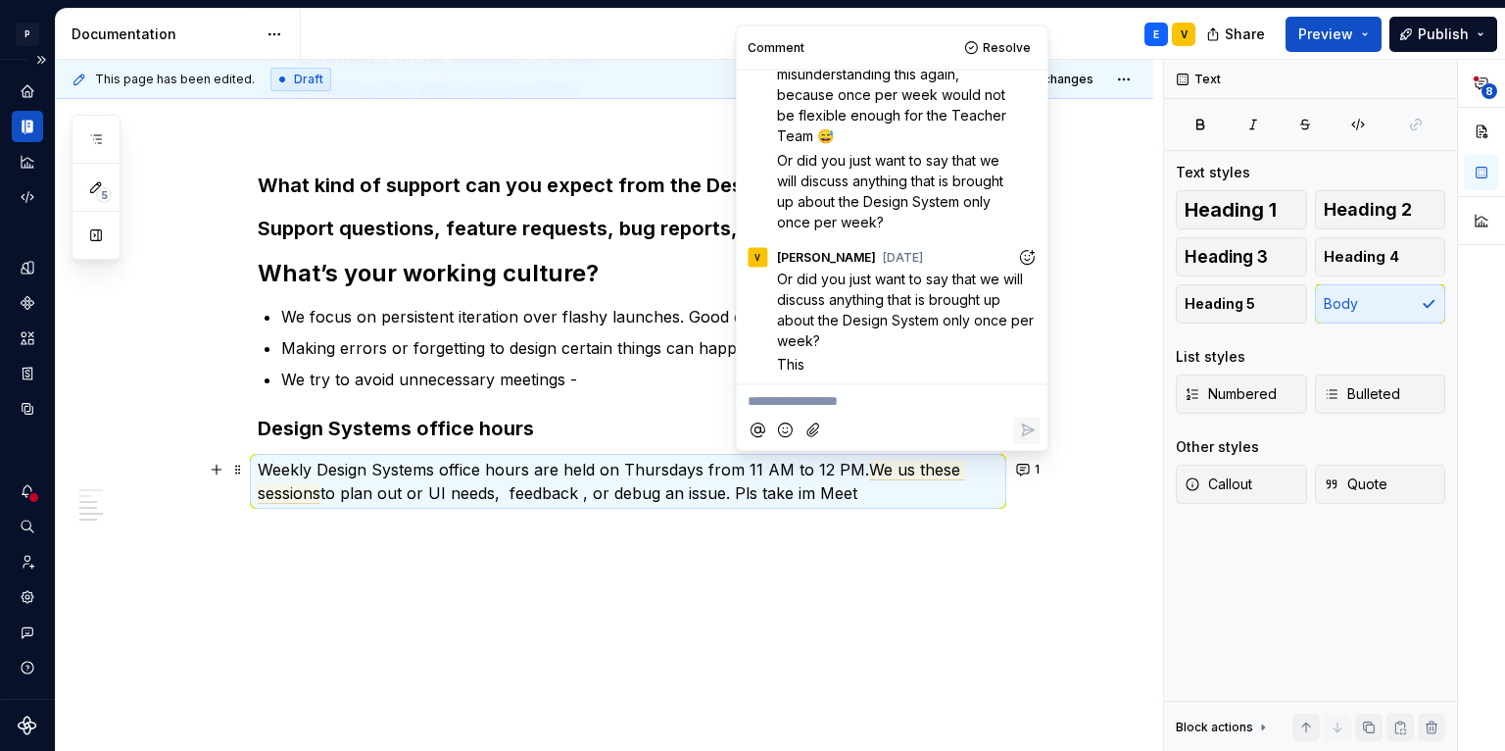
click at [901, 529] on div "Getting help from the Design team At phase 6, all Lumina users—PMs, Engineers, …" at bounding box center [604, 223] width 1097 height 1060
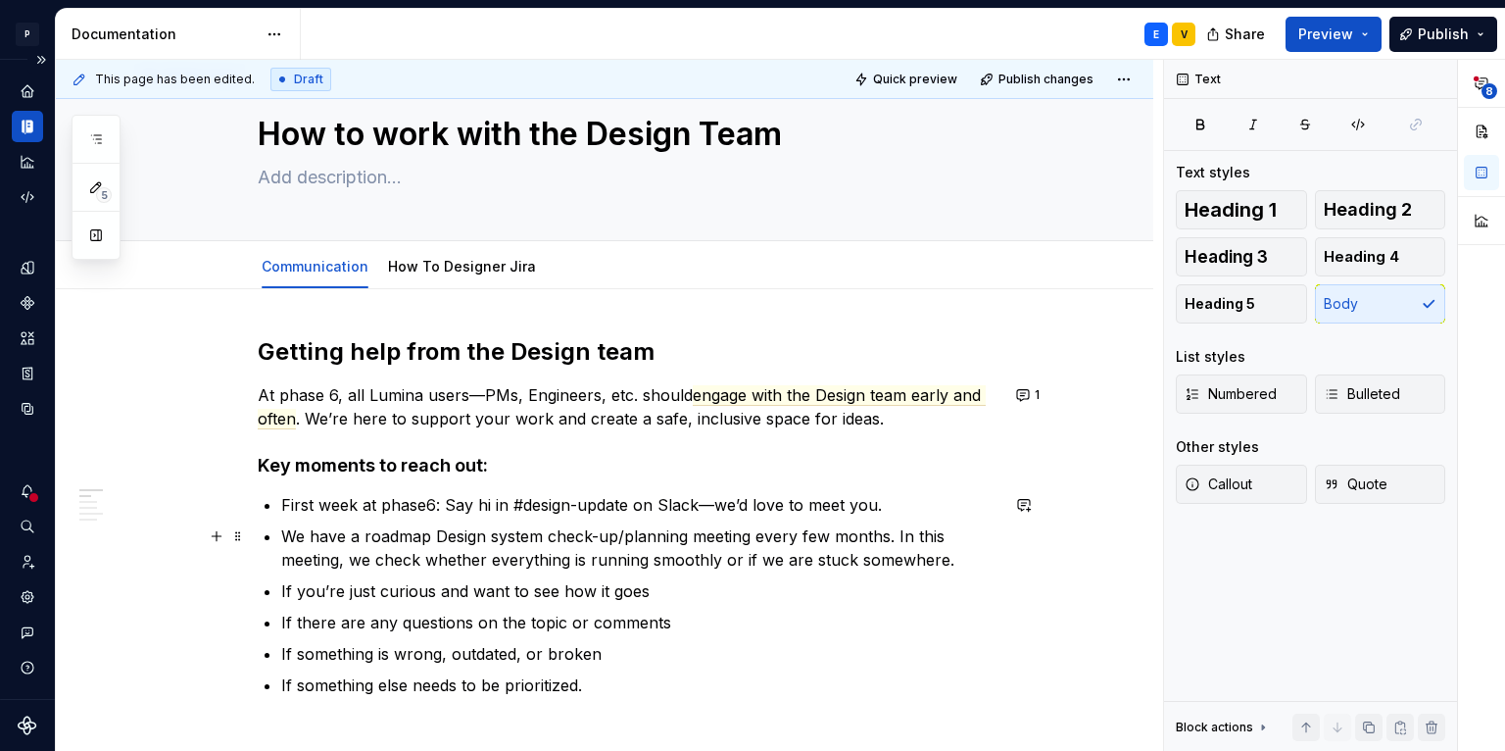
scroll to position [54, 0]
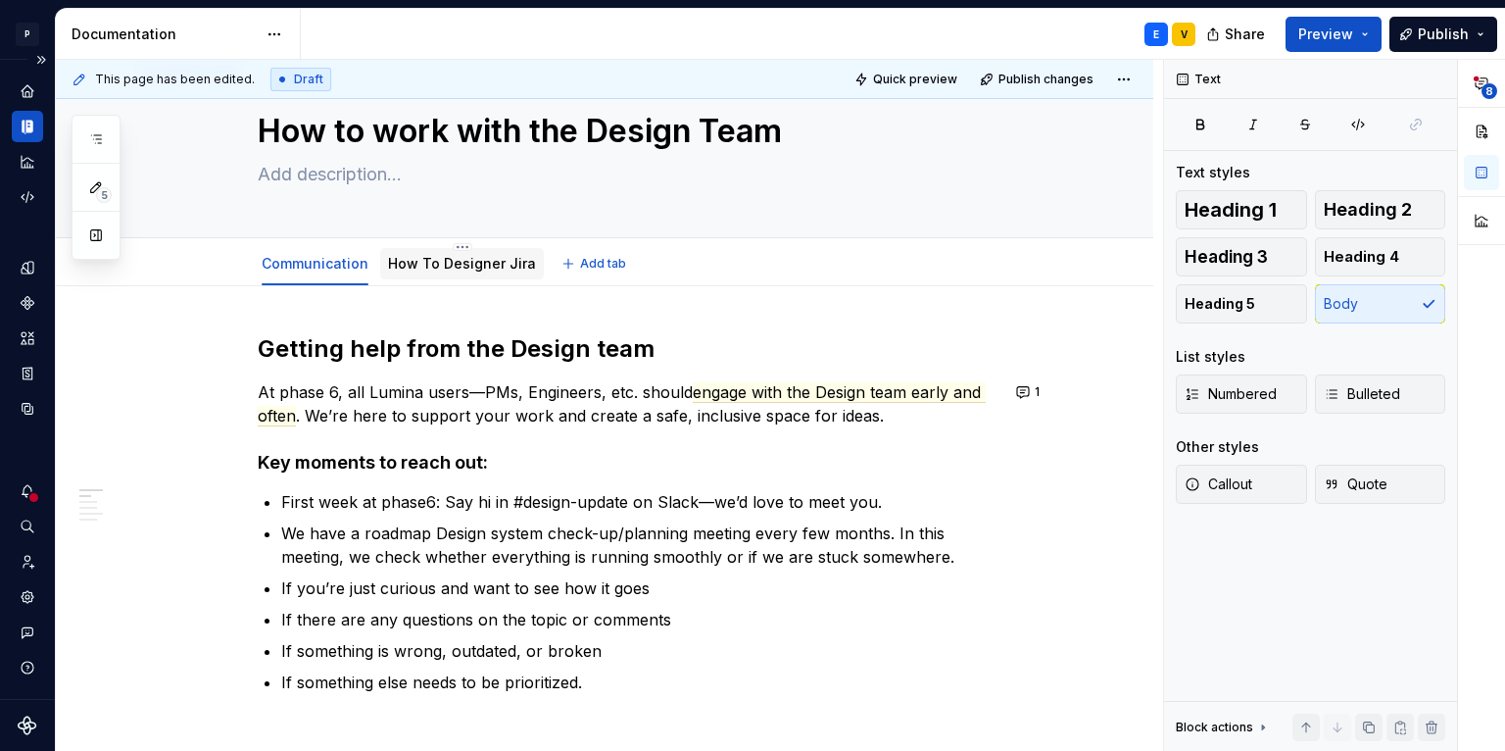
click at [468, 263] on link "How To Designer Jira" at bounding box center [462, 263] width 148 height 17
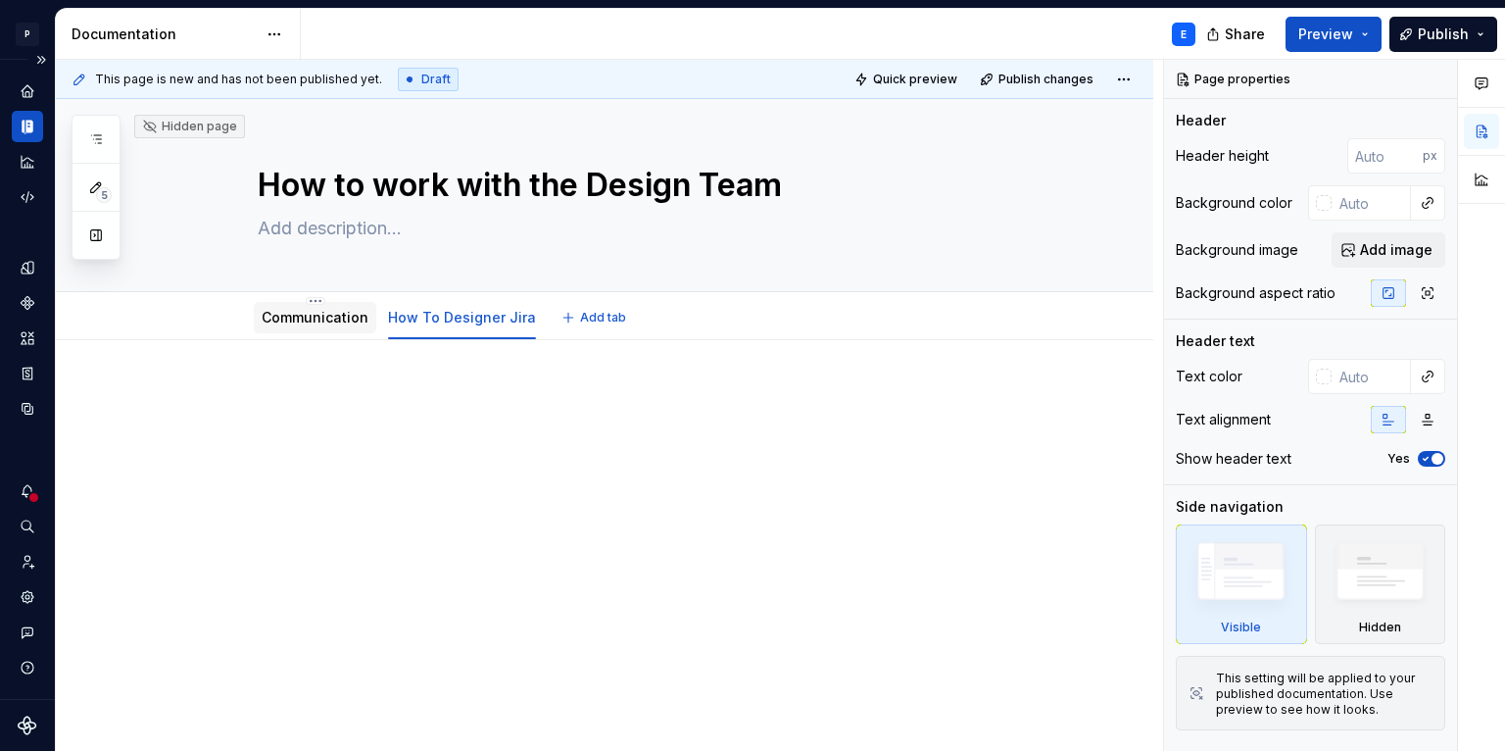
click at [333, 325] on div "Communication" at bounding box center [315, 318] width 107 height 20
click at [330, 316] on link "Communication" at bounding box center [315, 317] width 107 height 17
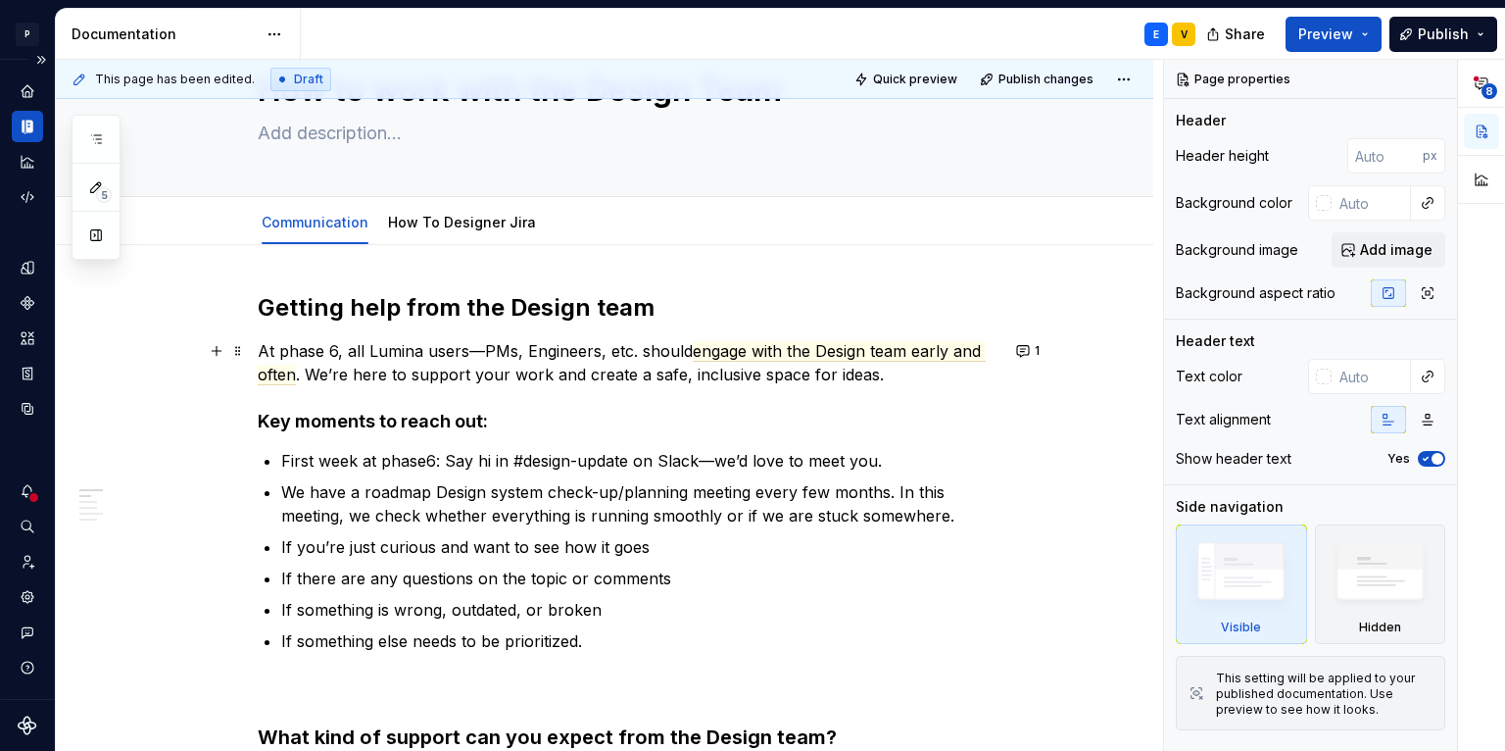
scroll to position [104, 0]
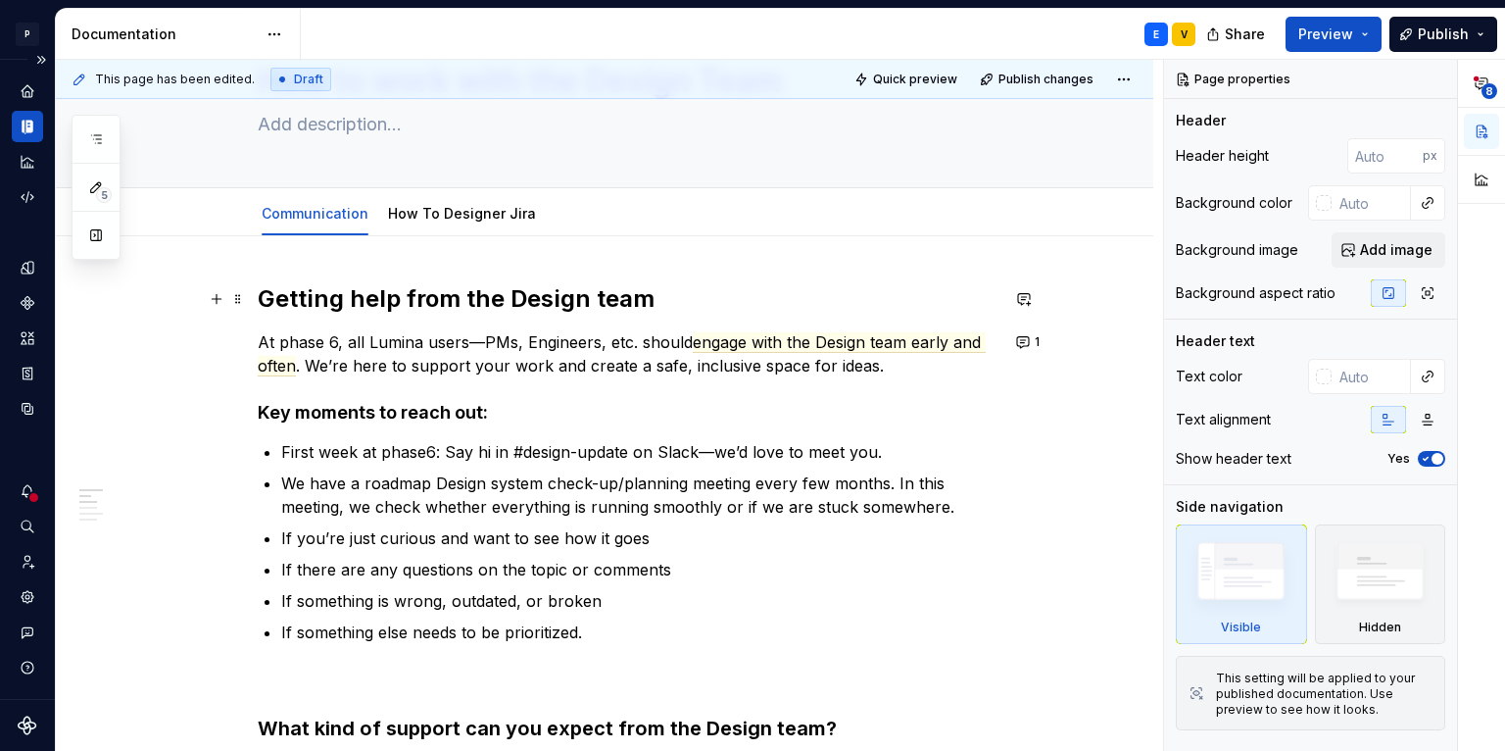
click at [314, 295] on strong "Getting help from the Design team" at bounding box center [456, 298] width 397 height 28
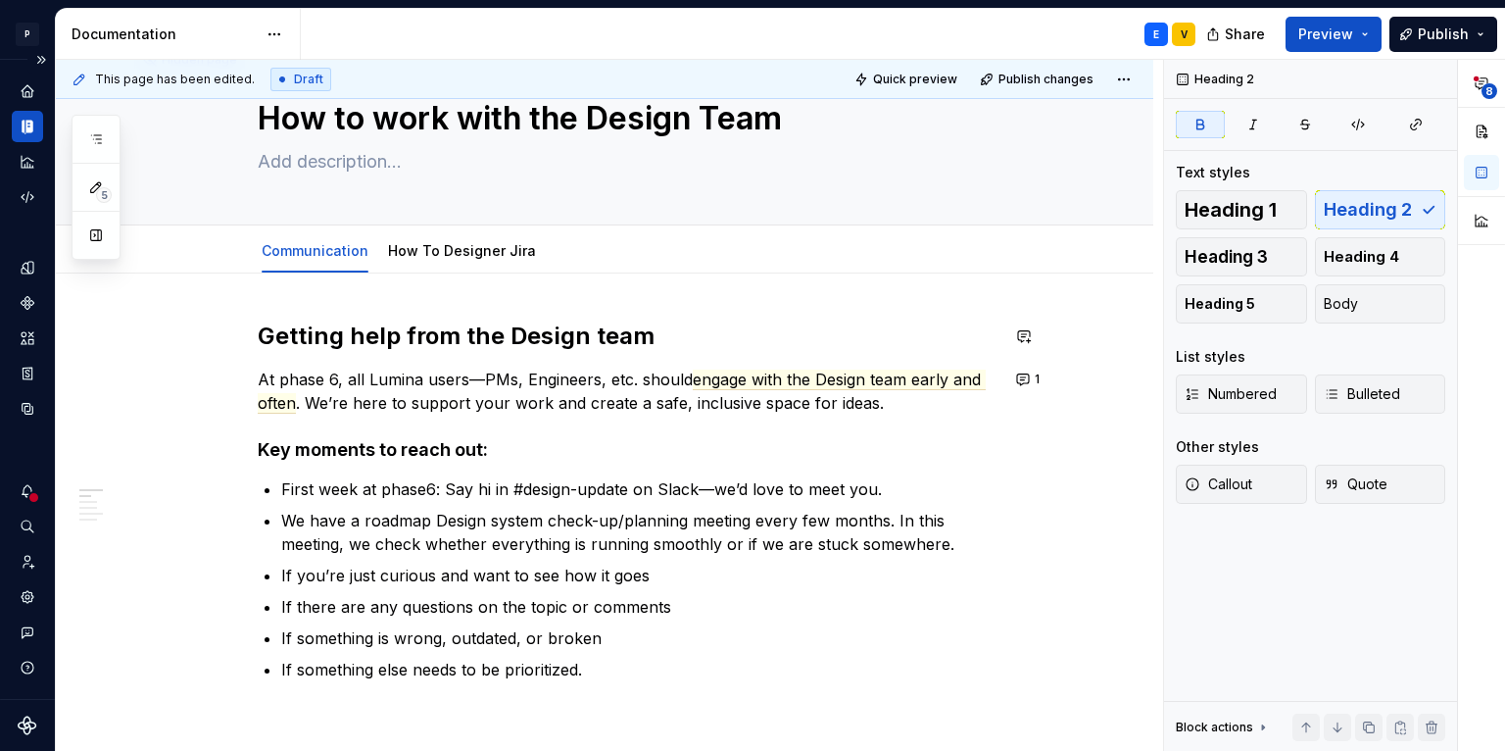
scroll to position [66, 0]
click at [447, 249] on link "How To Designer Jira" at bounding box center [462, 251] width 148 height 17
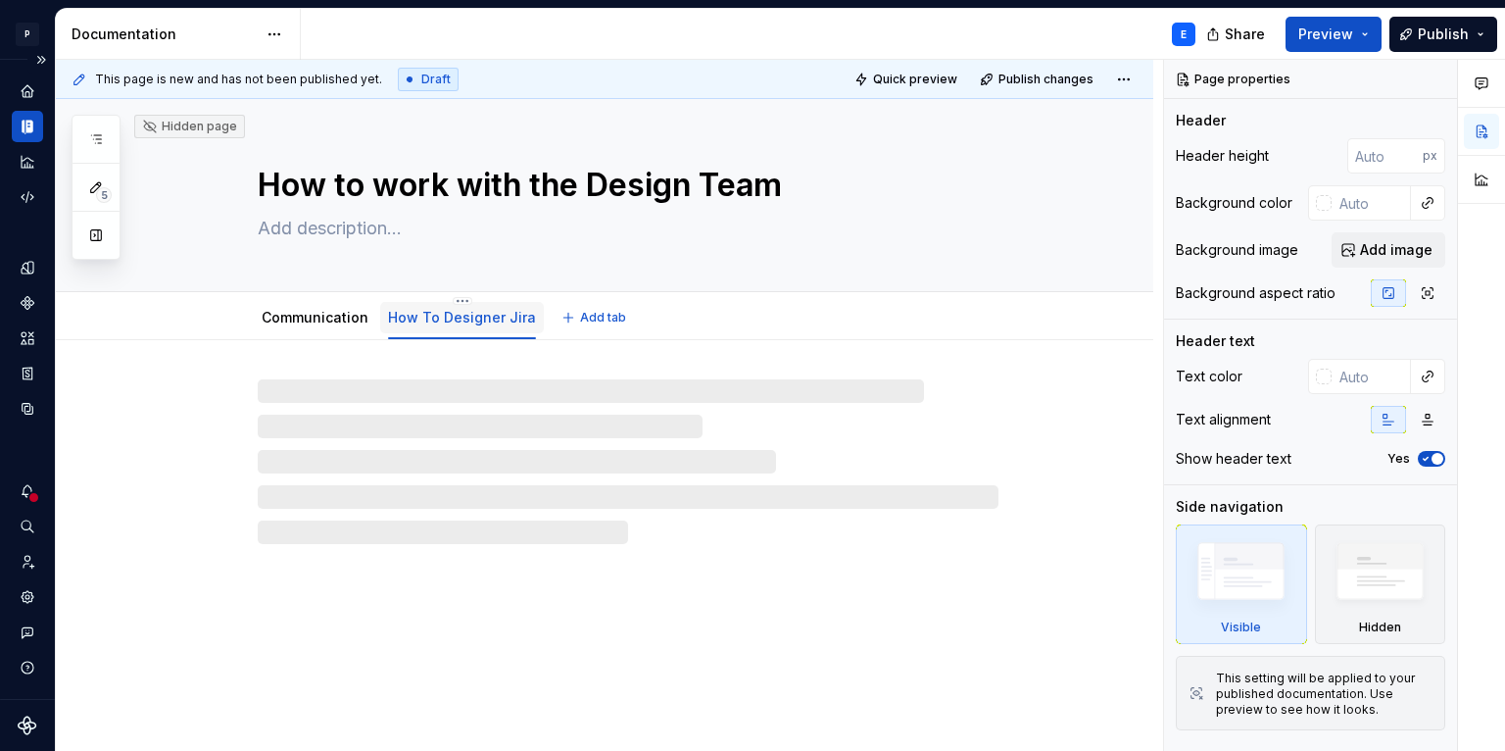
type textarea "*"
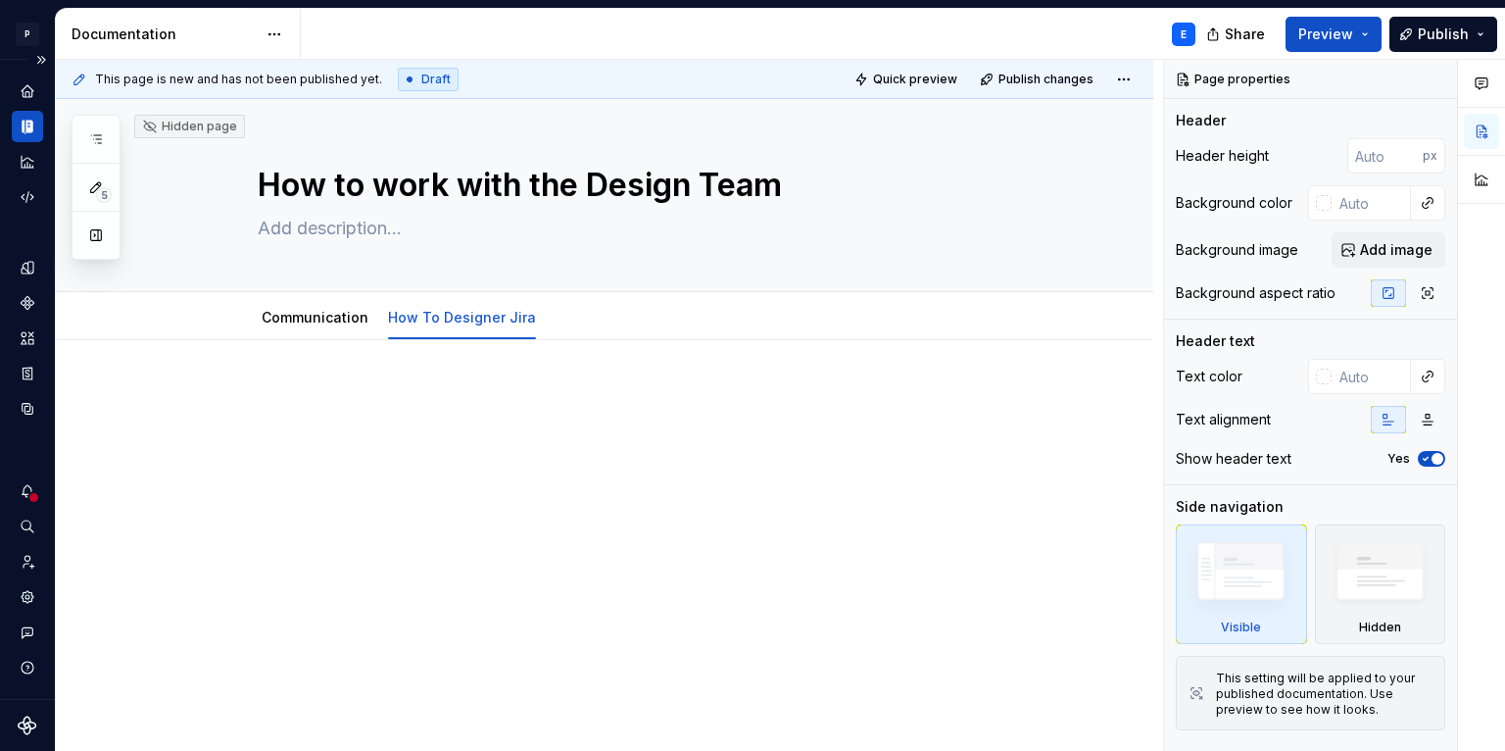
click at [388, 393] on p at bounding box center [628, 399] width 741 height 24
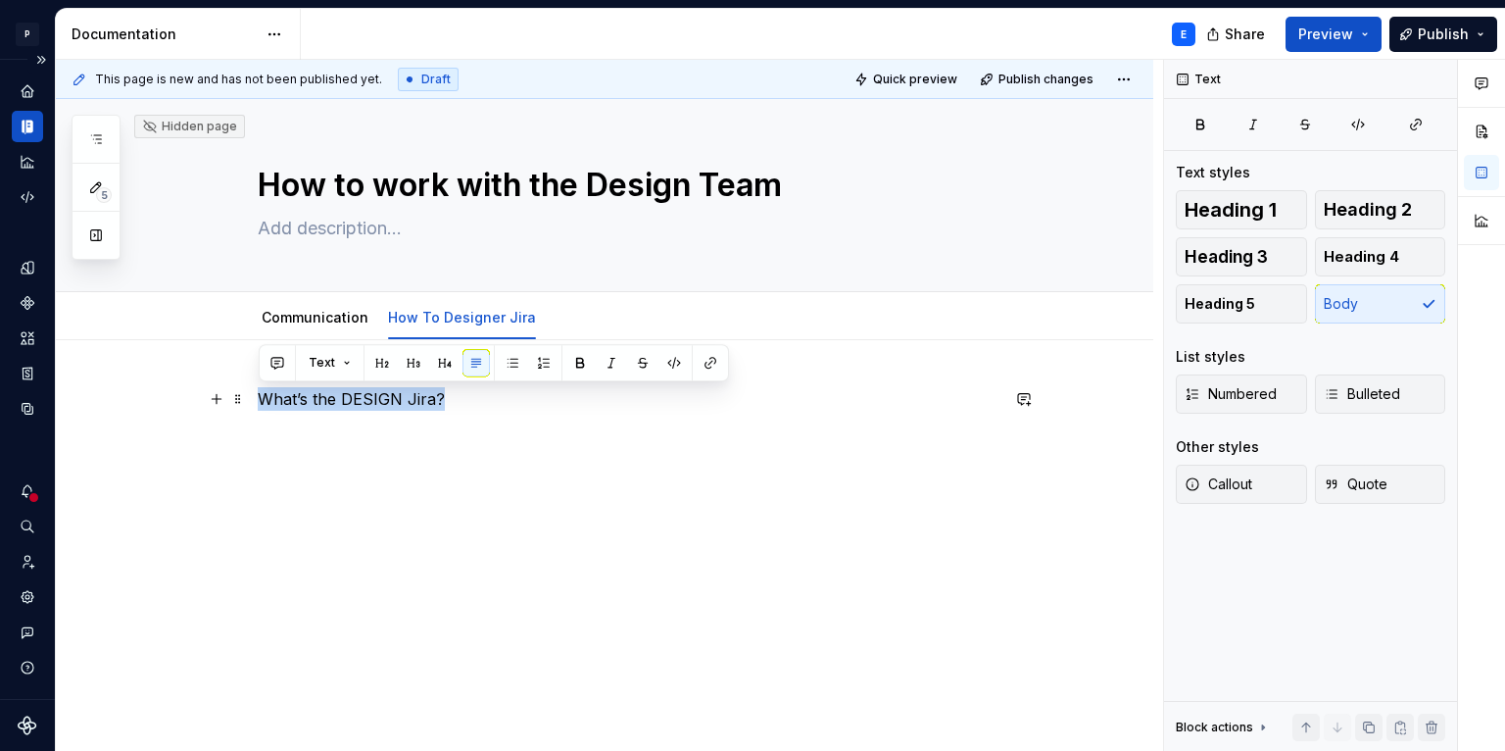
click at [259, 397] on p "What’s the DESIGN Jira?" at bounding box center [628, 399] width 741 height 24
click at [1366, 215] on span "Heading 2" at bounding box center [1368, 210] width 88 height 20
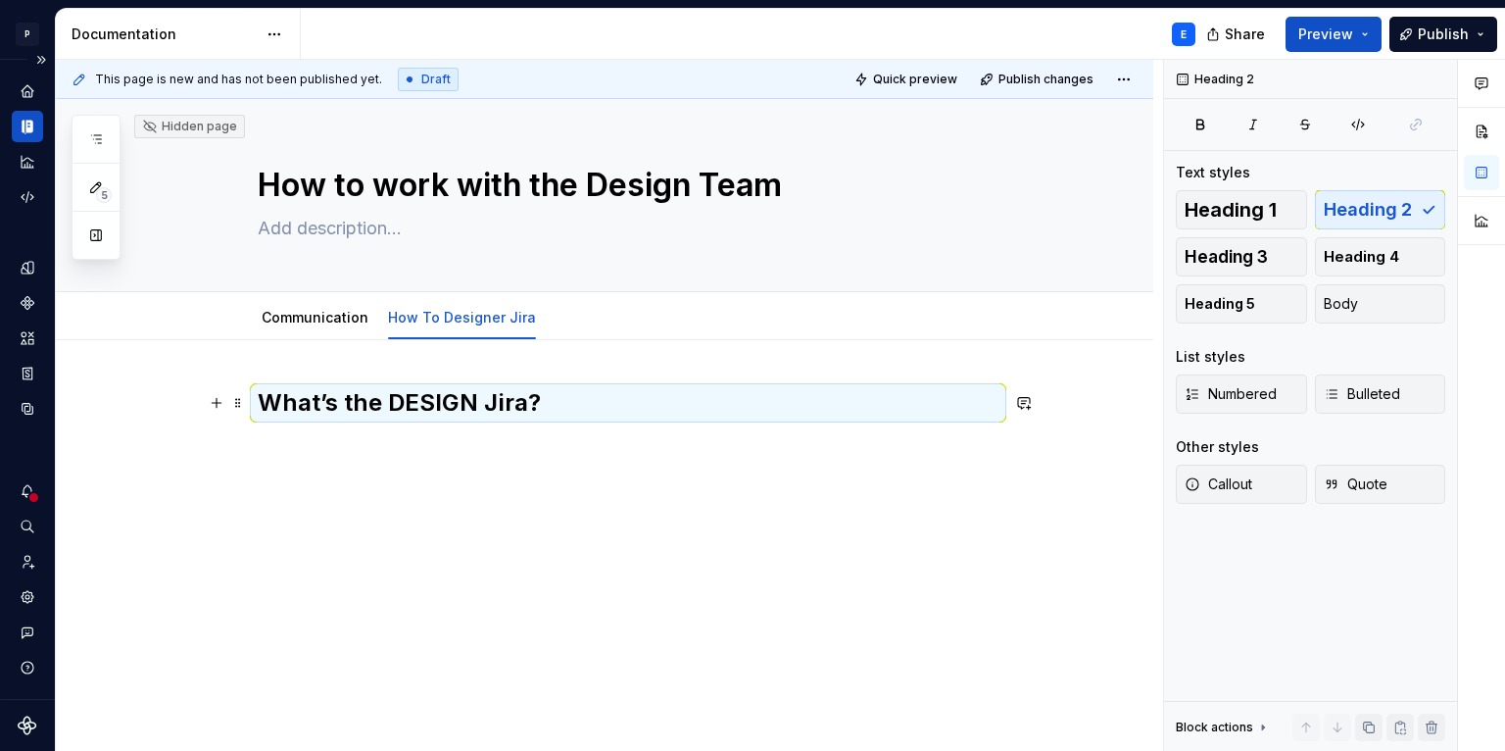
click at [629, 406] on h2 "What’s the DESIGN Jira?" at bounding box center [628, 402] width 741 height 31
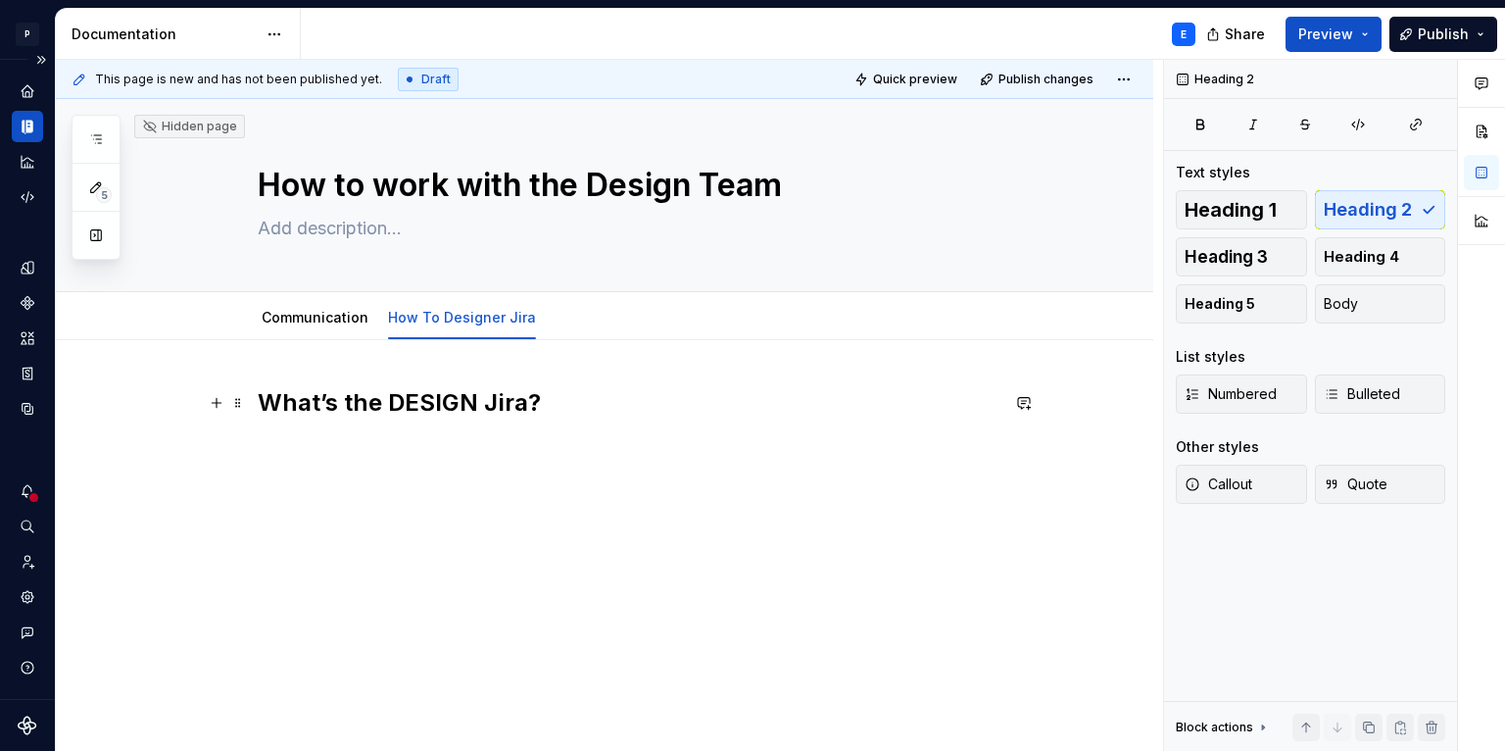
click at [611, 412] on h2 "What’s the DESIGN Jira?" at bounding box center [628, 402] width 741 height 31
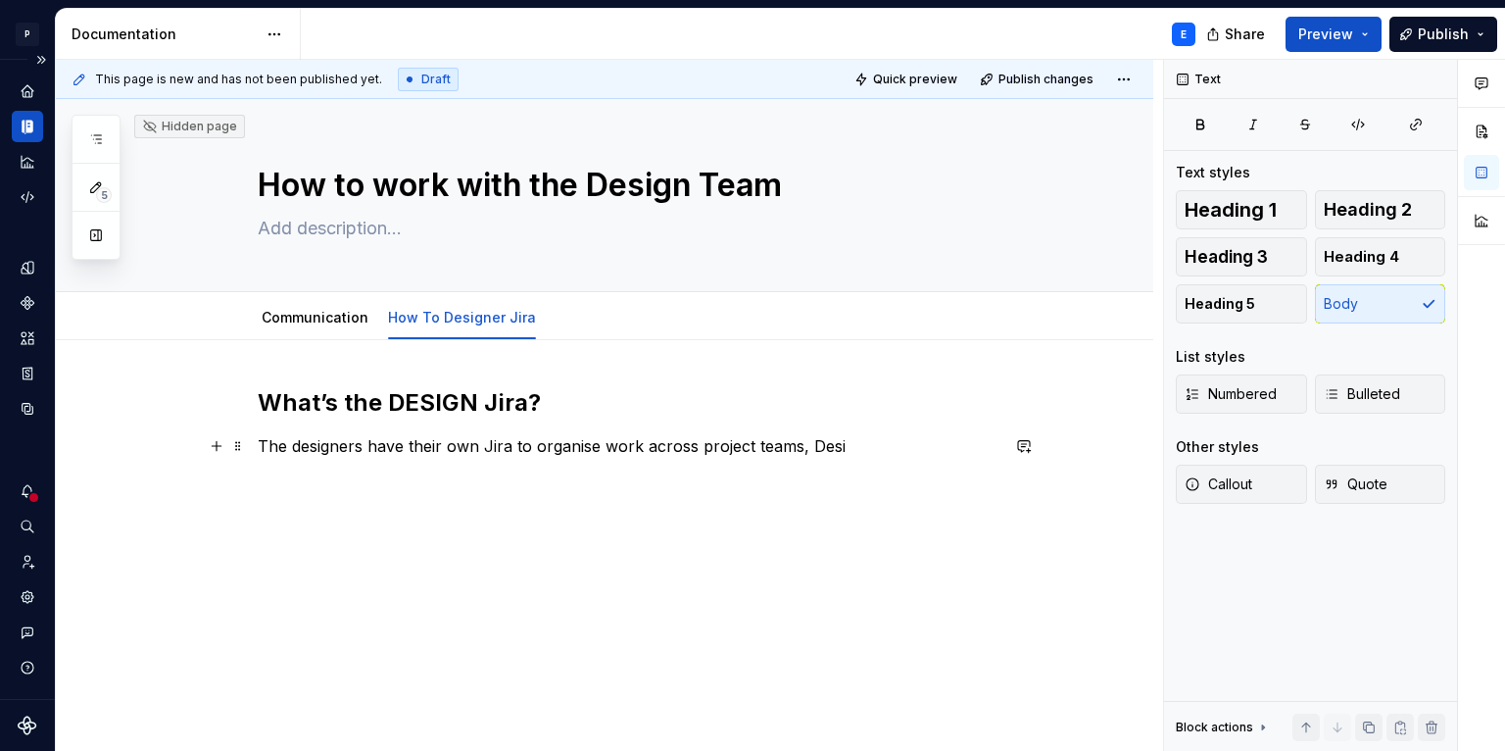
click at [598, 445] on p "The designers have their own Jira to organise work across project teams, Desi" at bounding box center [628, 446] width 741 height 24
click at [572, 462] on p "The designers have their own Jira to organise Design System tasks, work across …" at bounding box center [628, 457] width 741 height 47
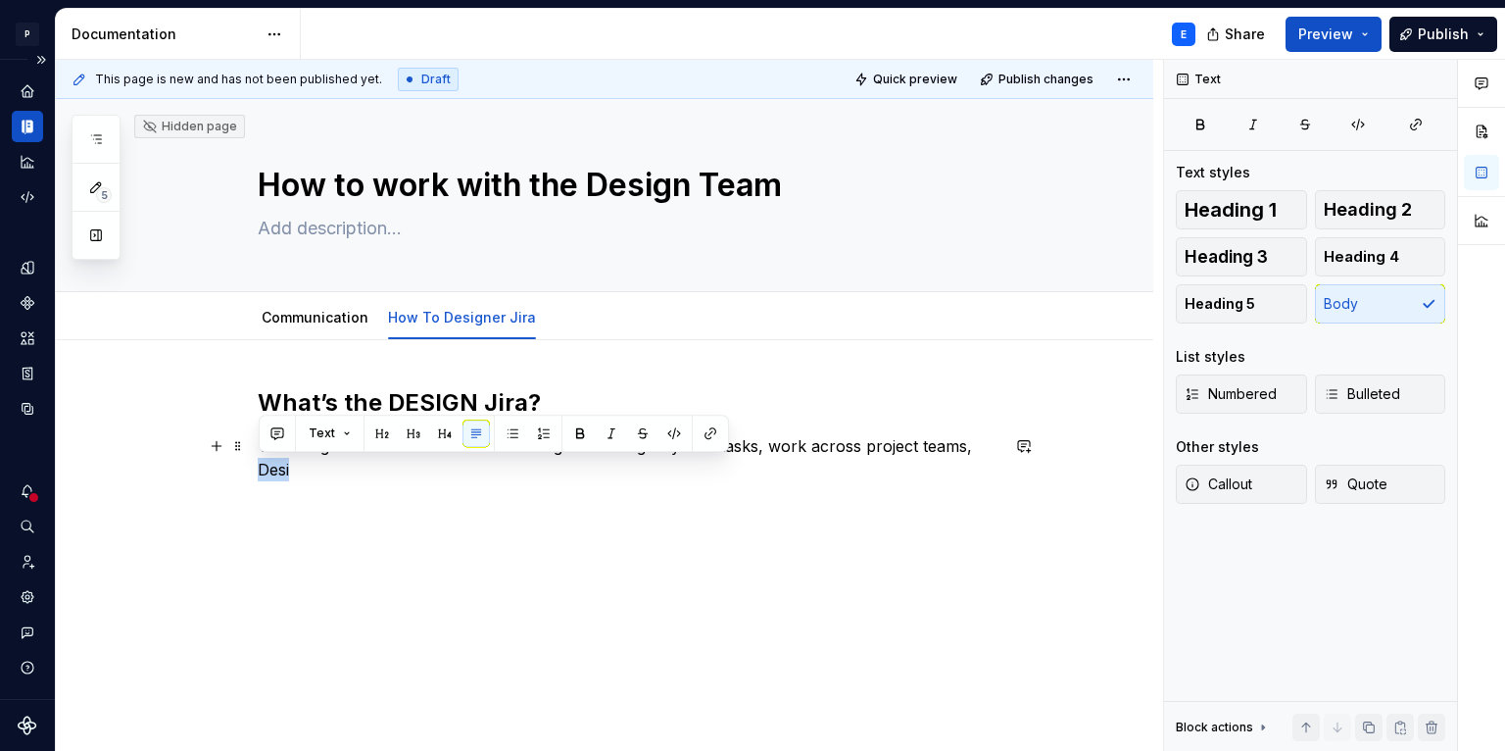
click at [974, 461] on p "The designers have their own Jira to organise Design System tasks, work across …" at bounding box center [628, 457] width 741 height 47
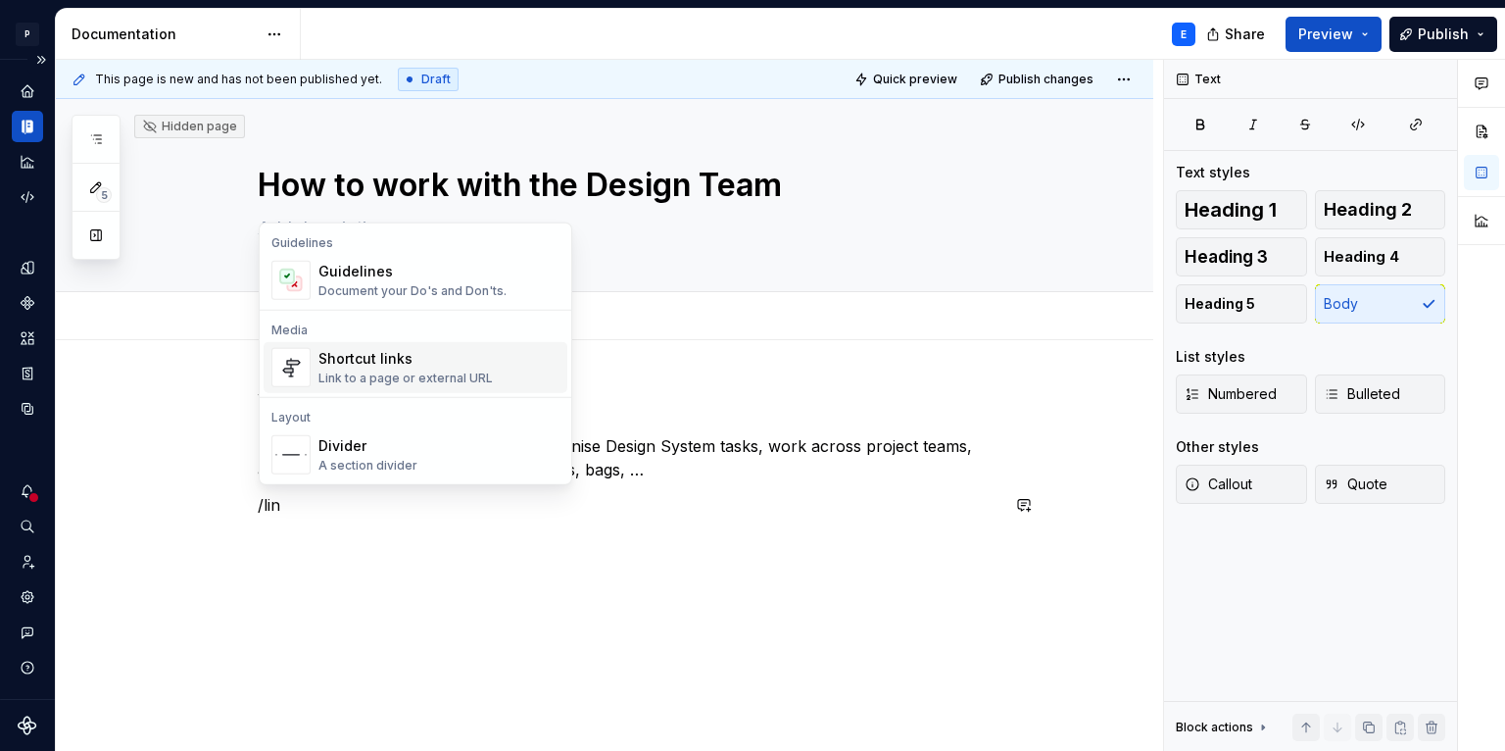
click at [401, 370] on div "Link to a page or external URL" at bounding box center [405, 378] width 174 height 16
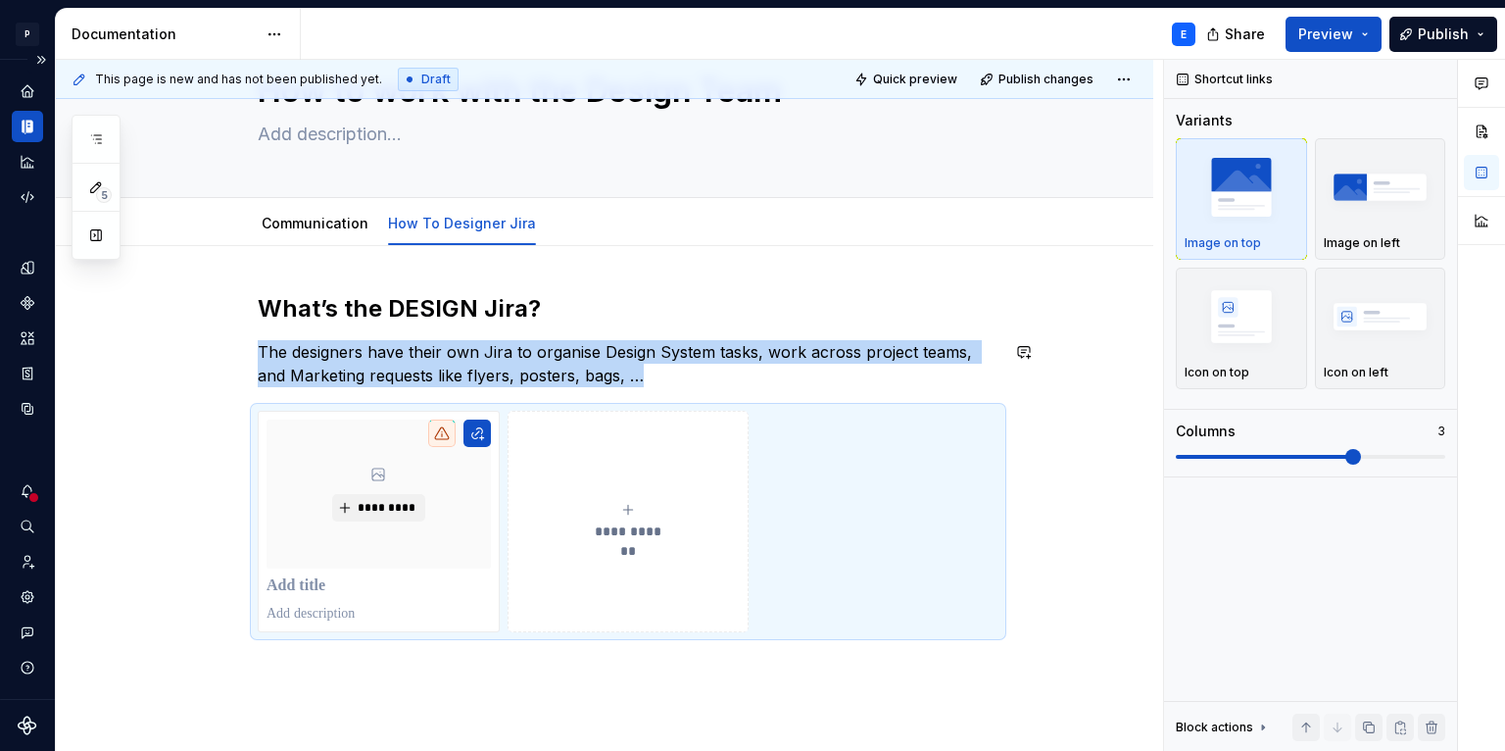
scroll to position [95, 0]
click at [477, 426] on button "button" at bounding box center [476, 431] width 27 height 27
type textarea "*"
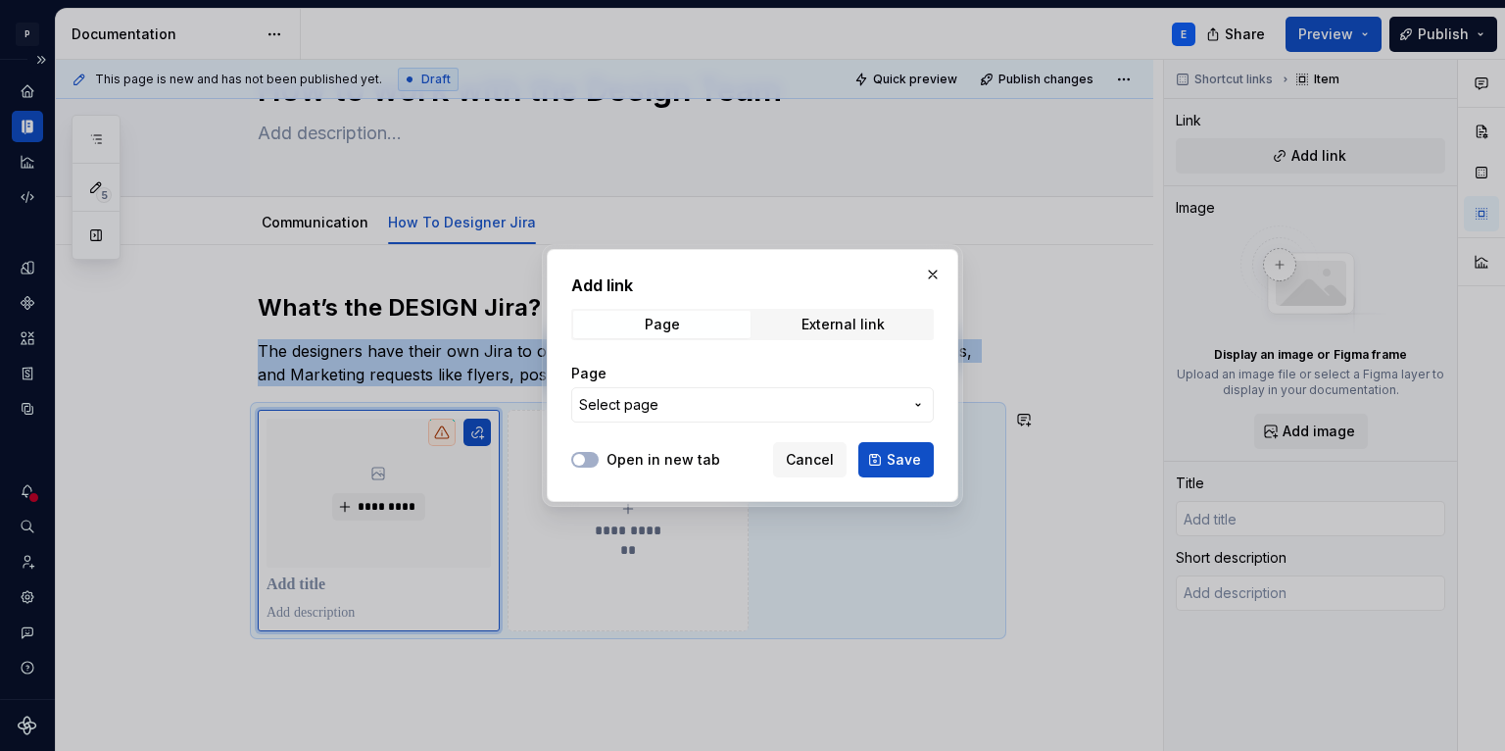
click at [628, 406] on span "Select page" at bounding box center [618, 405] width 79 height 20
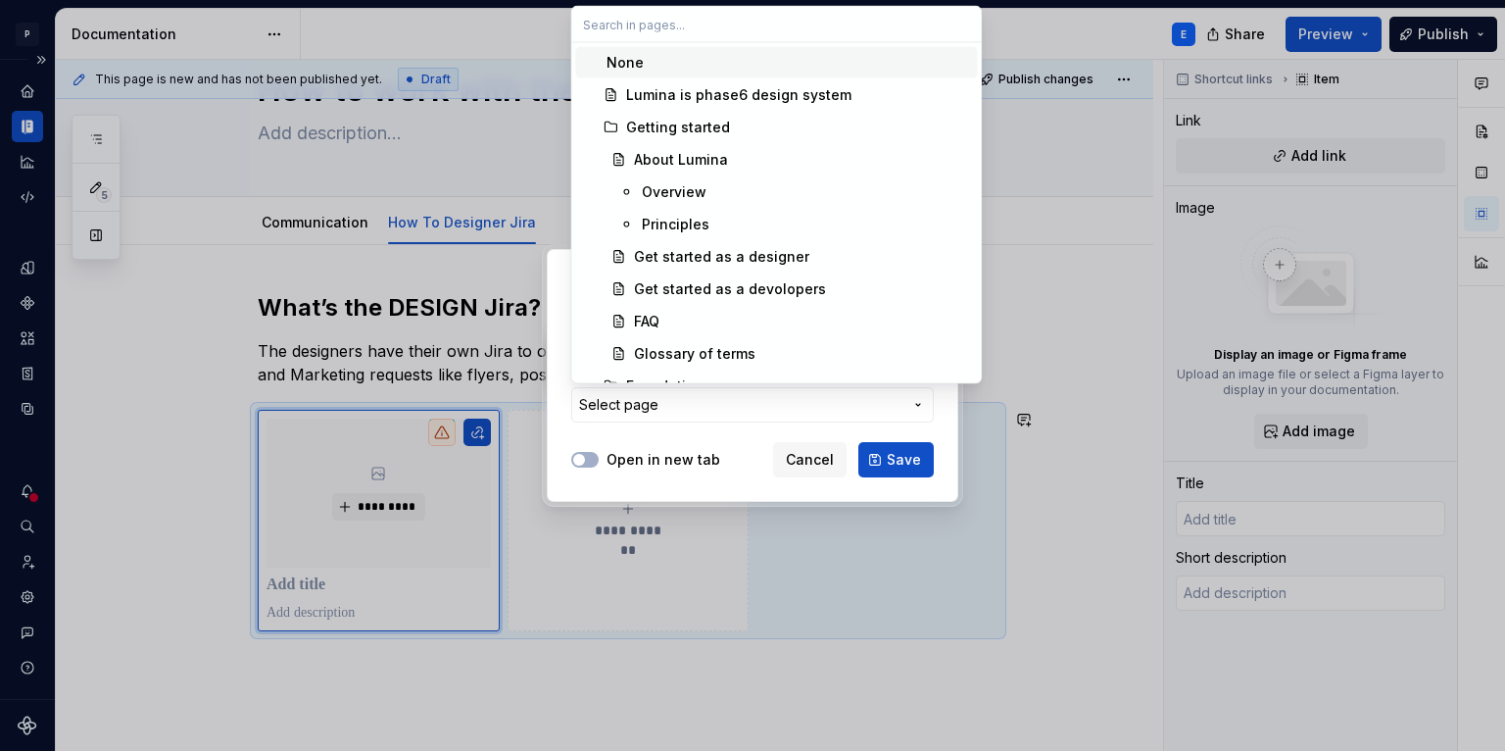
click at [628, 406] on div "Add link Page External link Page Select page Open in new tab Cancel Save" at bounding box center [752, 375] width 1505 height 751
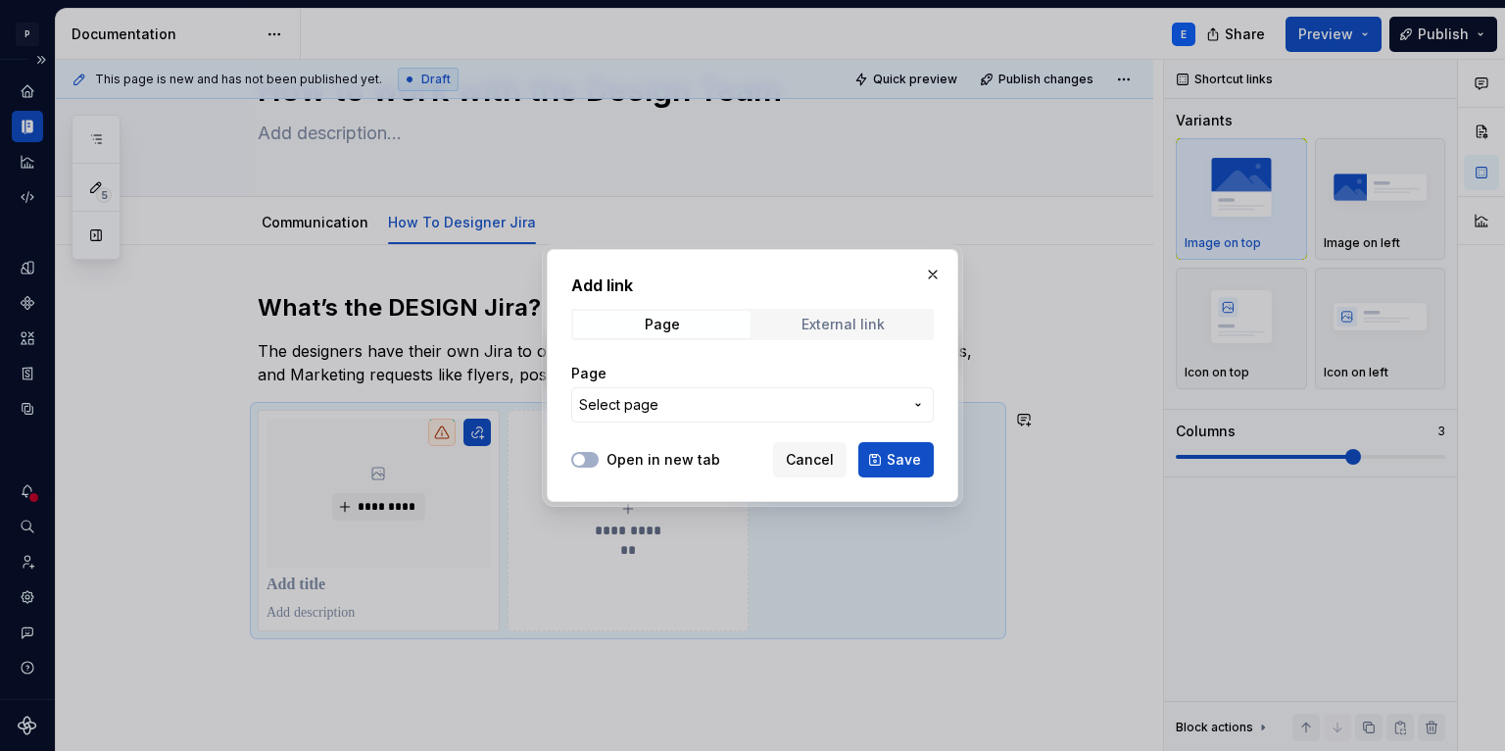
click at [796, 328] on span "External link" at bounding box center [843, 324] width 177 height 27
click at [639, 412] on input "URL" at bounding box center [752, 404] width 363 height 35
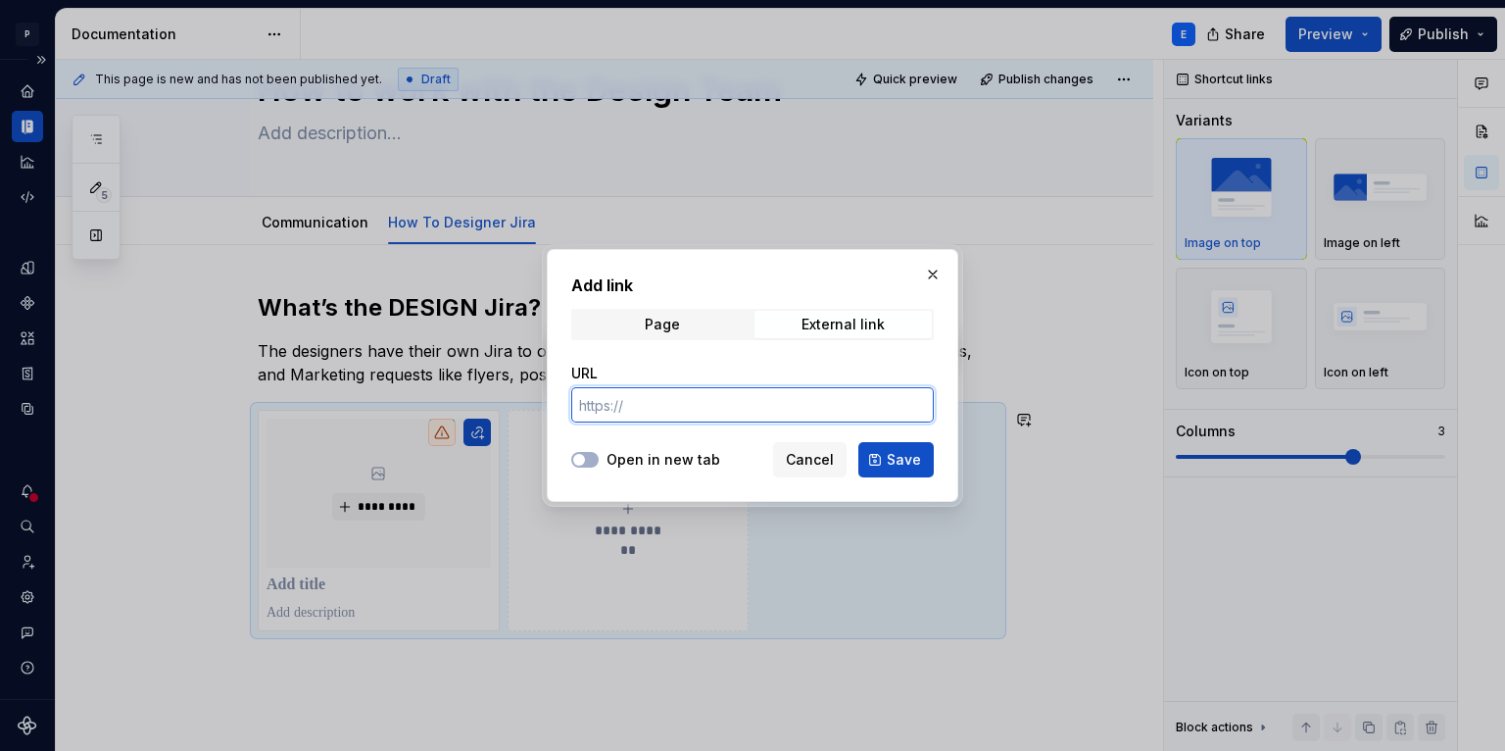
paste input "[URL][DOMAIN_NAME]"
type input "[URL][DOMAIN_NAME]"
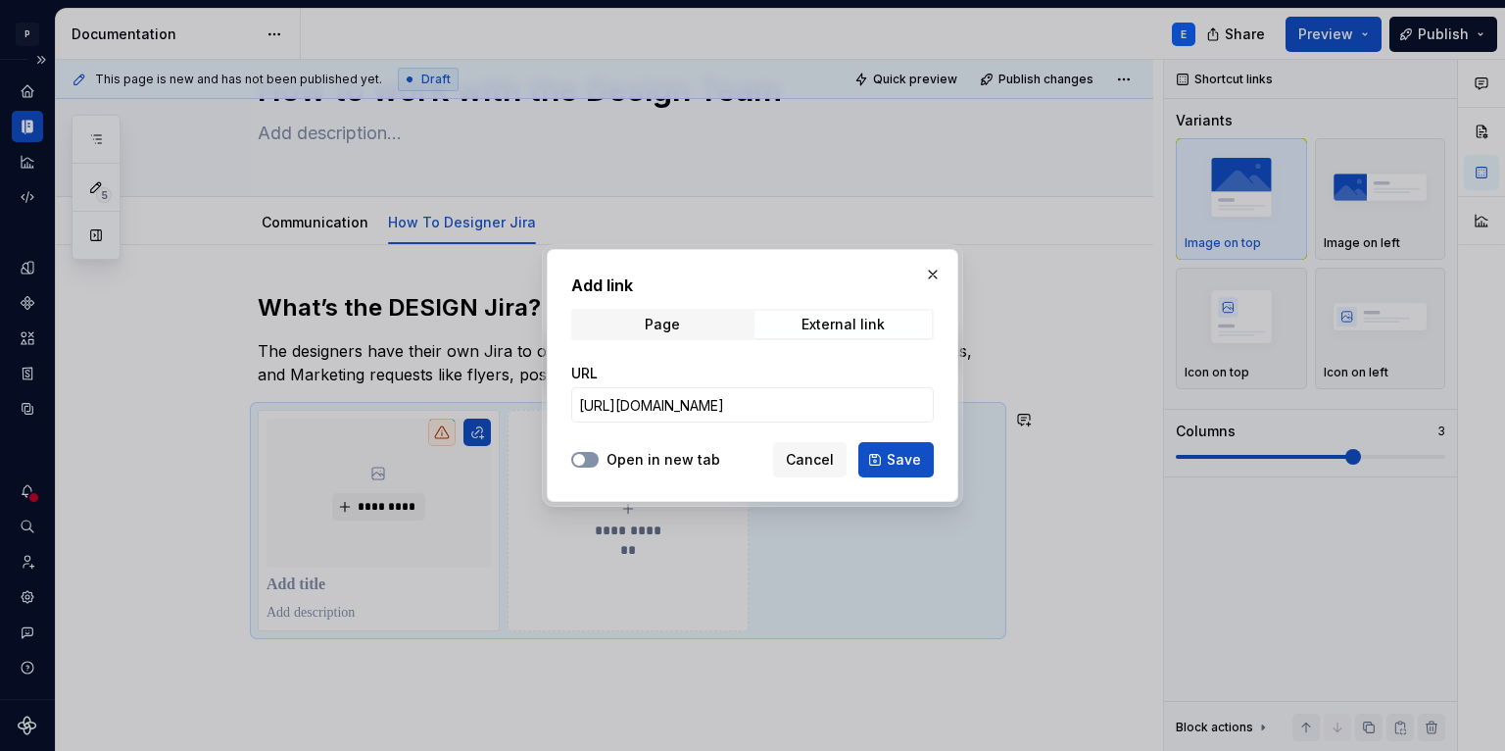
click at [589, 458] on button "Open in new tab" at bounding box center [584, 460] width 27 height 16
click at [880, 454] on button "Save" at bounding box center [895, 459] width 75 height 35
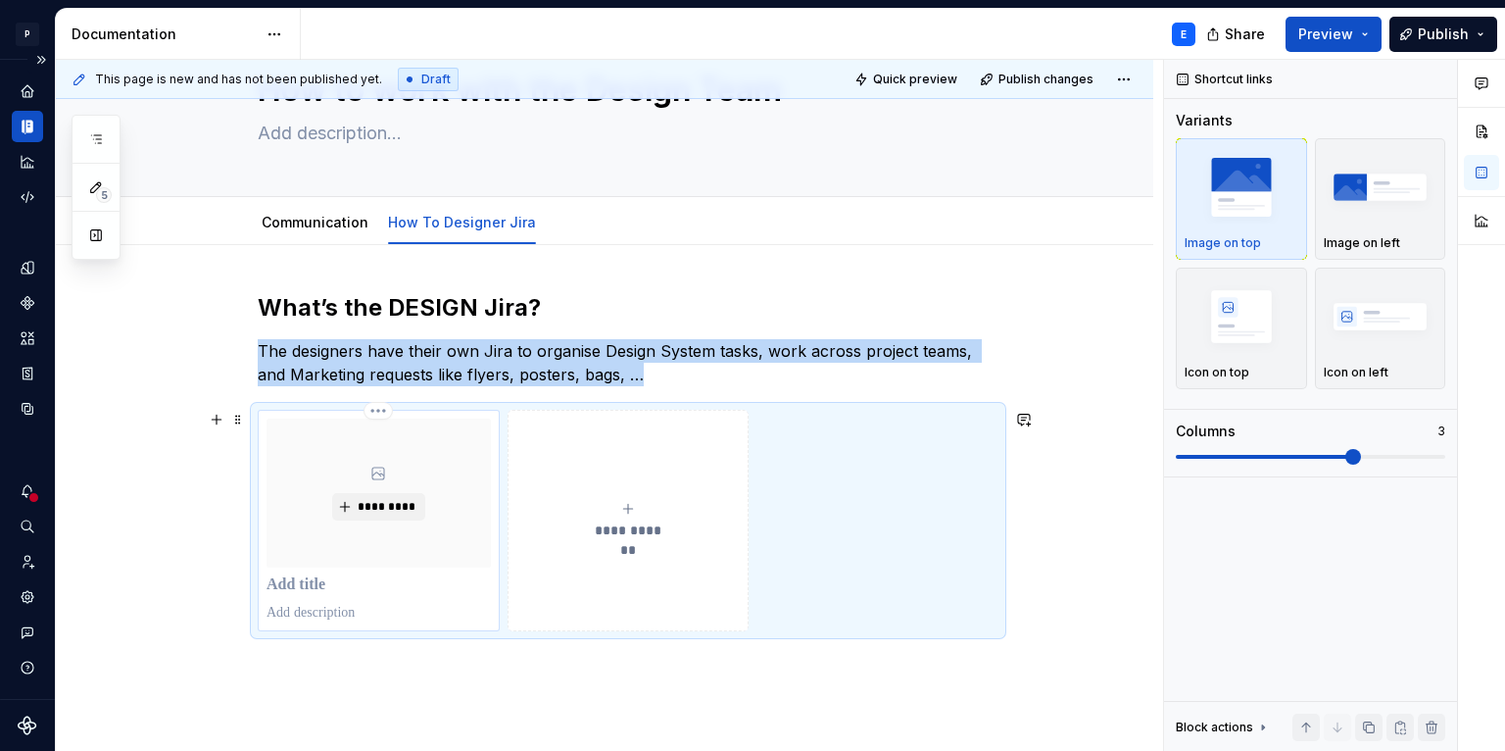
click at [313, 584] on p at bounding box center [379, 585] width 224 height 20
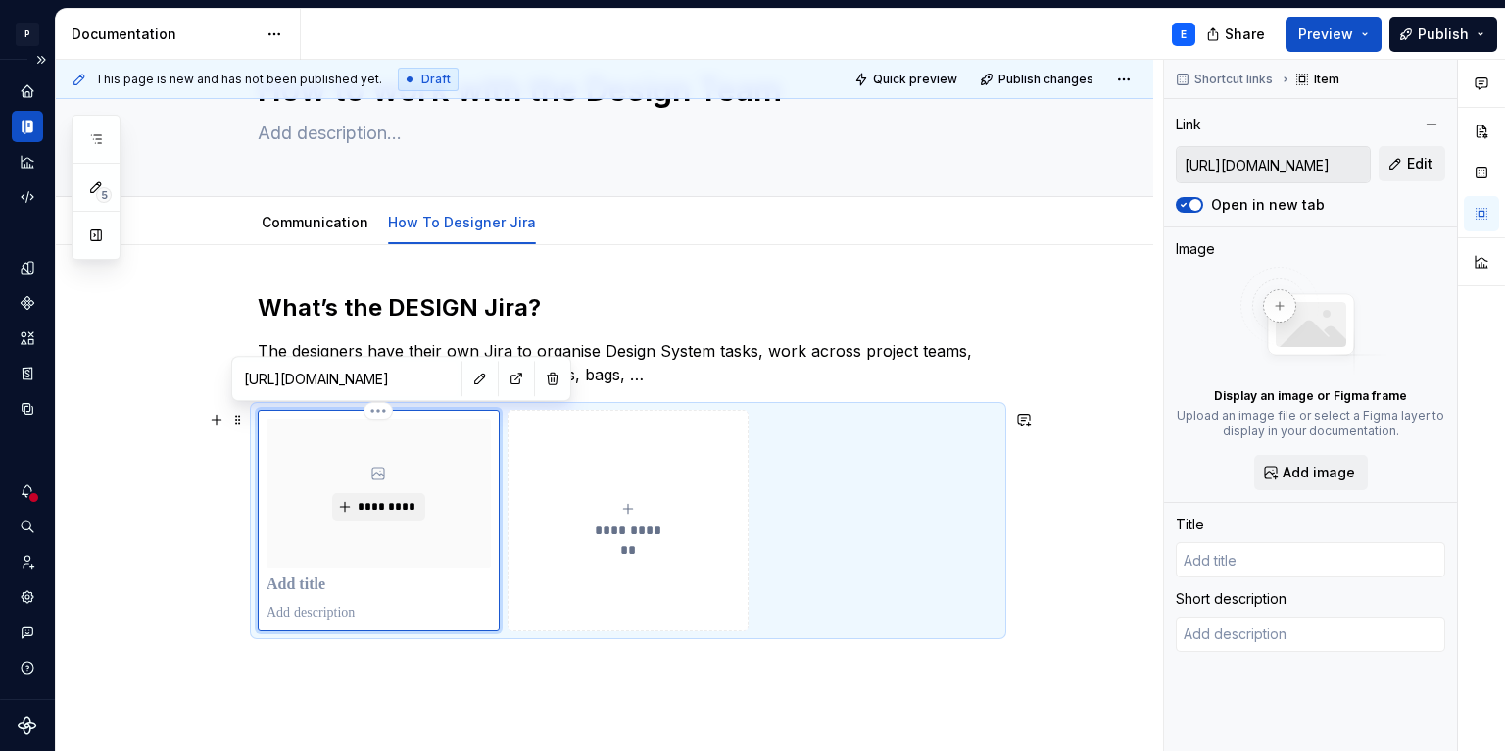
type textarea "*"
type input "Jira"
type textarea "*"
type input "JiraC"
type textarea "*"
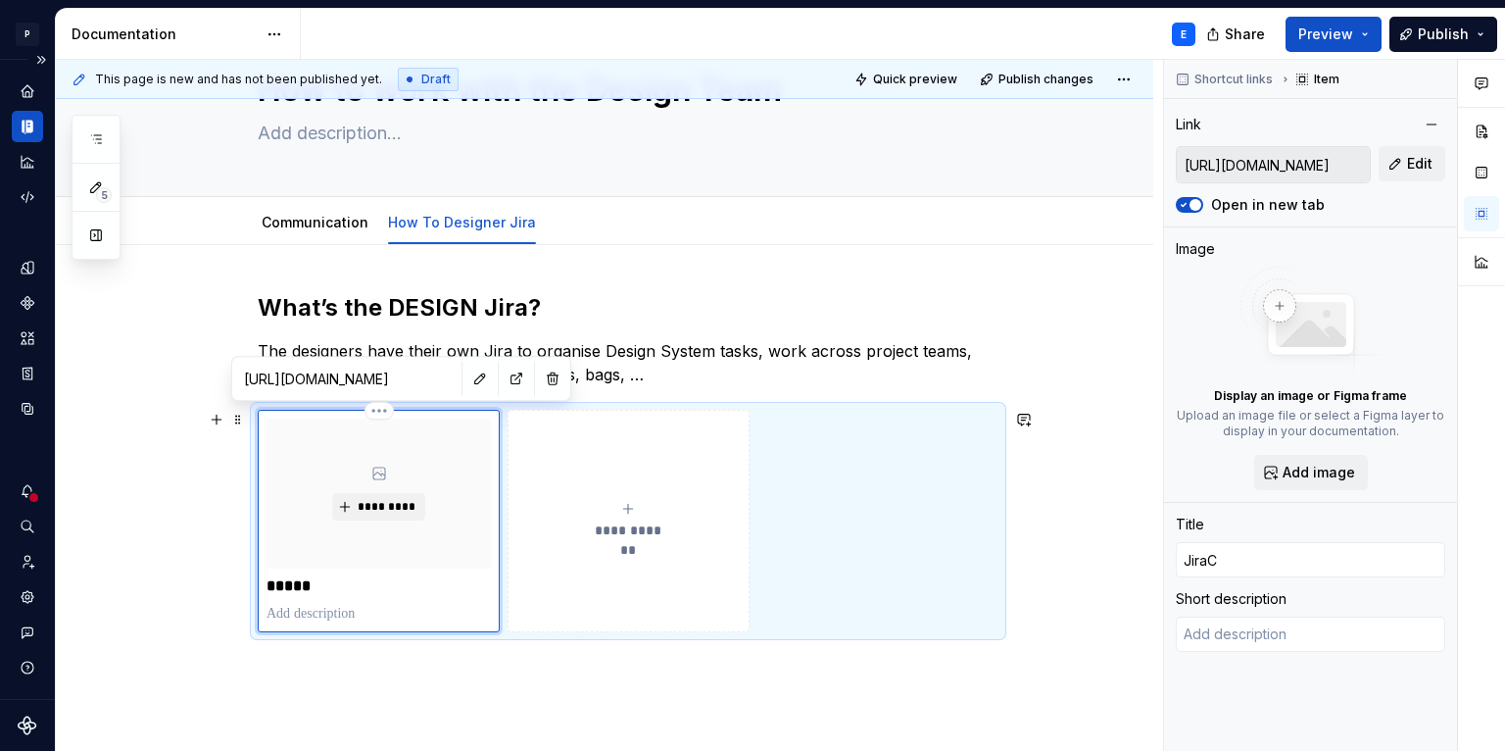
type input "JiraCh"
type textarea "*"
type input "JiraChe"
type textarea "*"
type input "JiraChec"
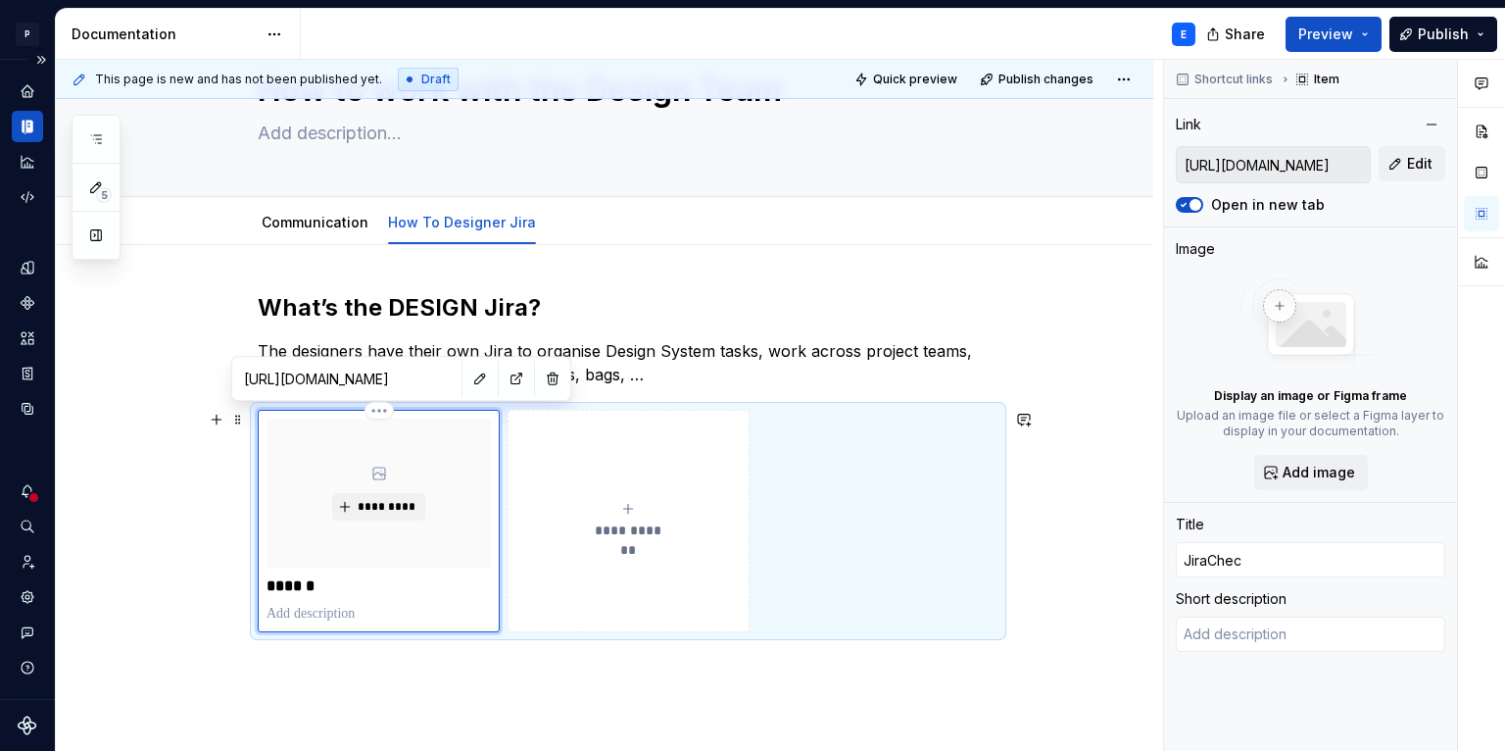
type textarea "*"
type input "JiraCheck"
type textarea "*"
type input "JiraCheck"
type textarea "*"
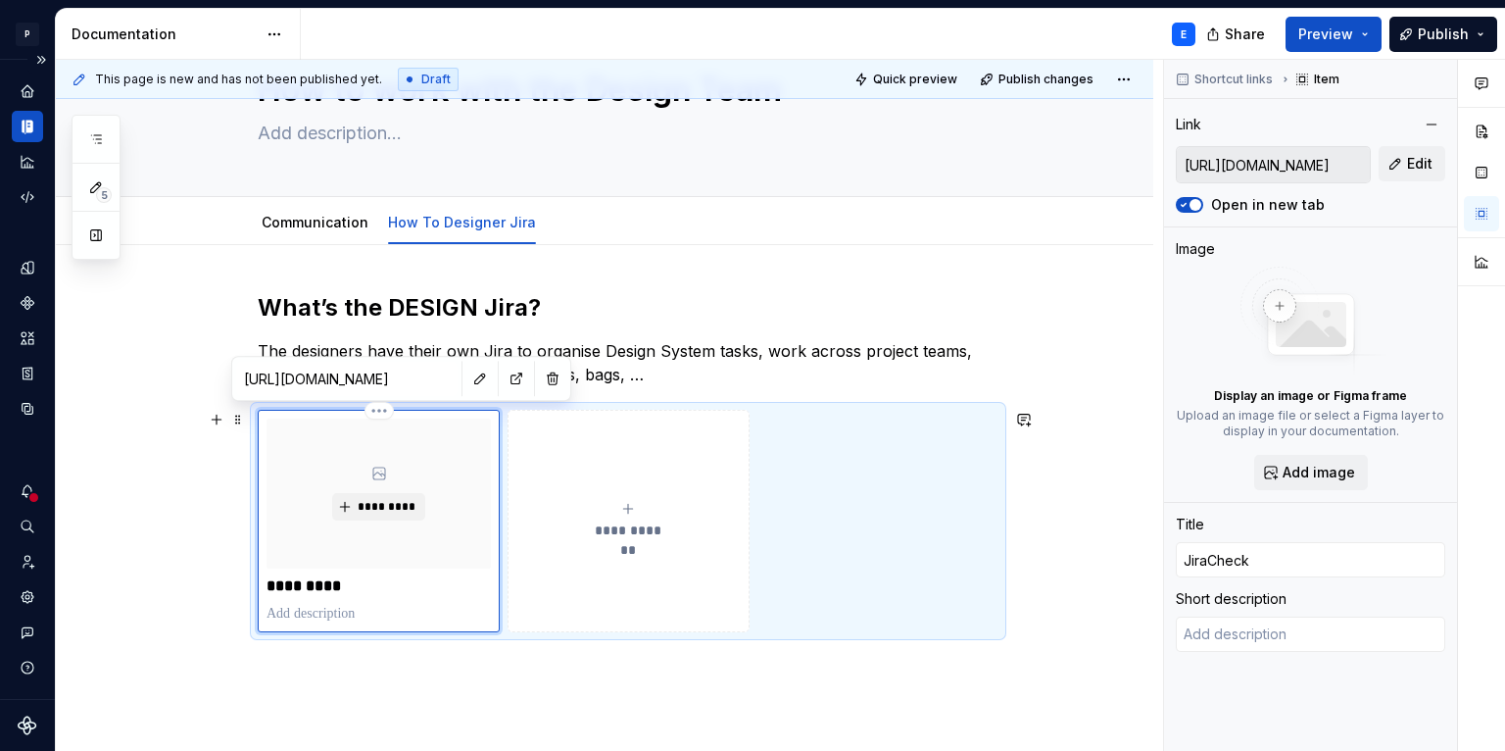
type input "JiraCheck o"
type textarea "*"
type input "JiraCheck ou"
type textarea "*"
type input "JiraCheck out"
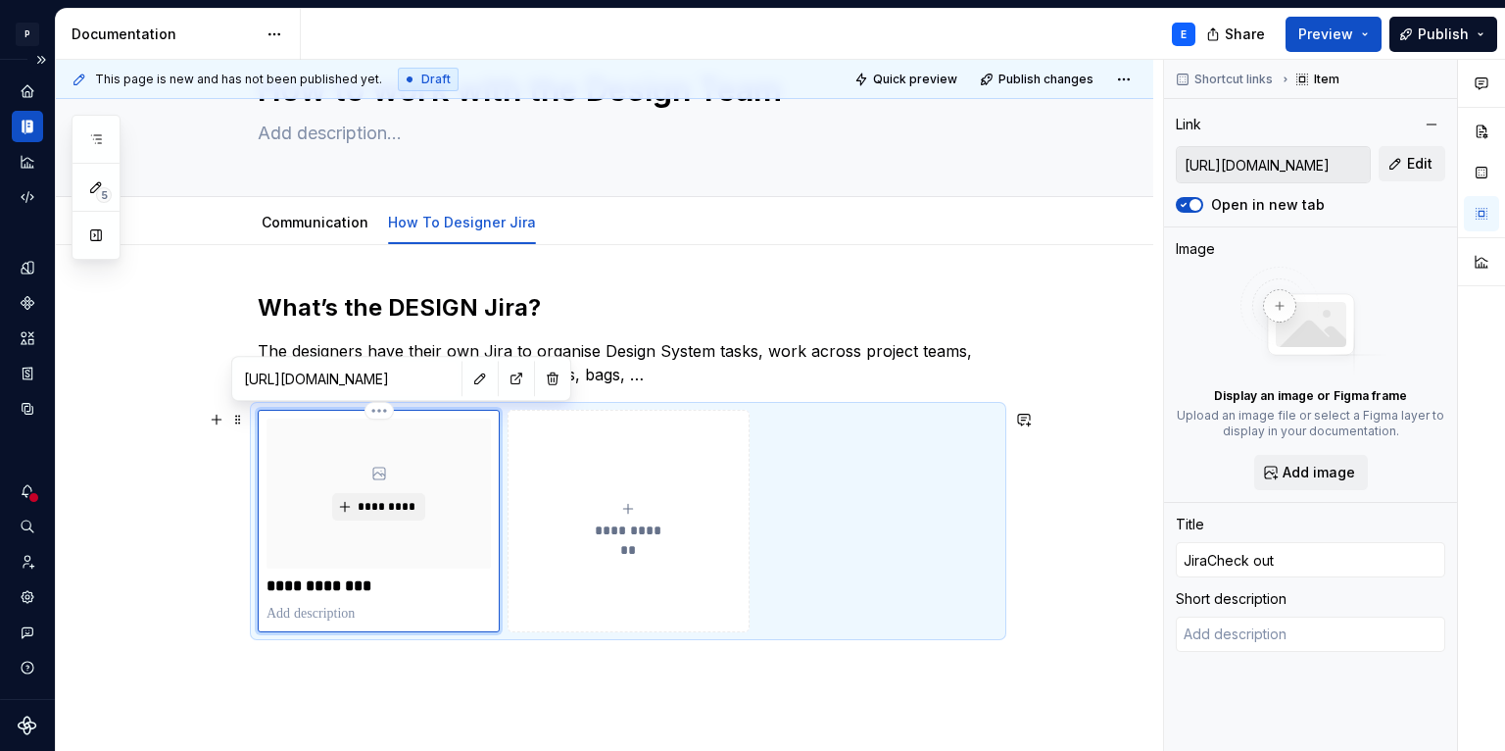
type textarea "*"
type input "JiraCheck ou"
type textarea "*"
type input "JiraCheck o"
type textarea "*"
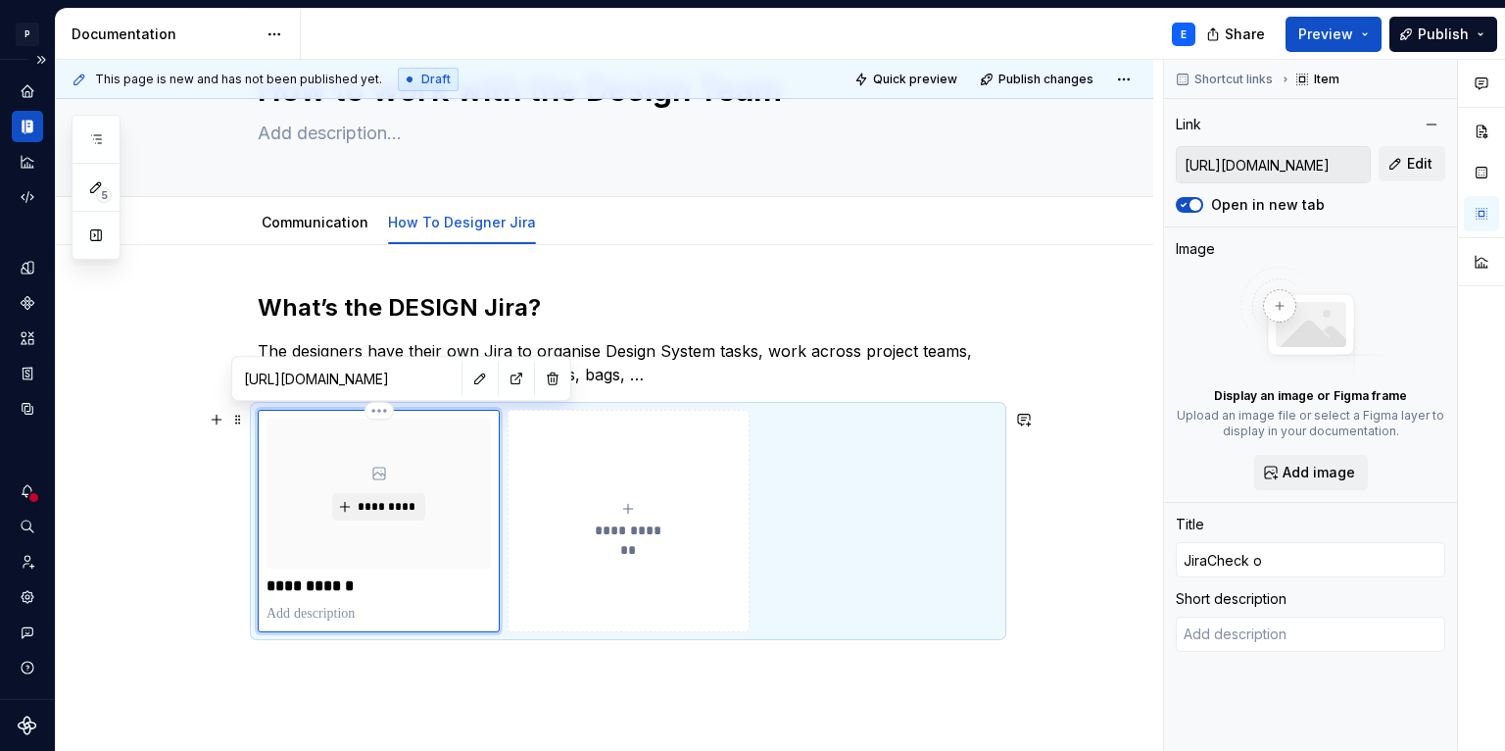
type input "JiraCheck"
type textarea "*"
type input "JiraCheck"
type textarea "*"
type input "JiraChec"
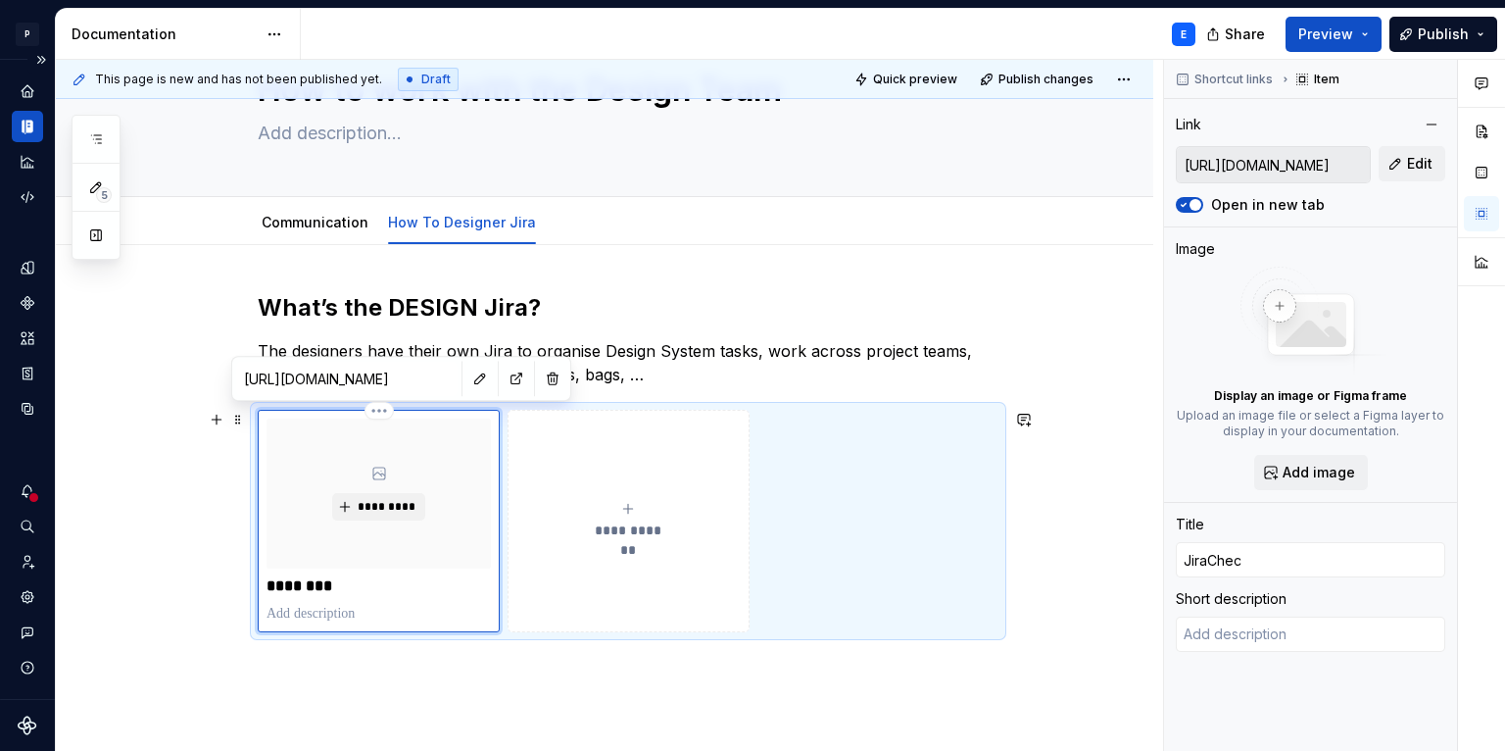
type textarea "*"
type input "JiraChe"
type textarea "*"
type input "JiraCh"
type textarea "*"
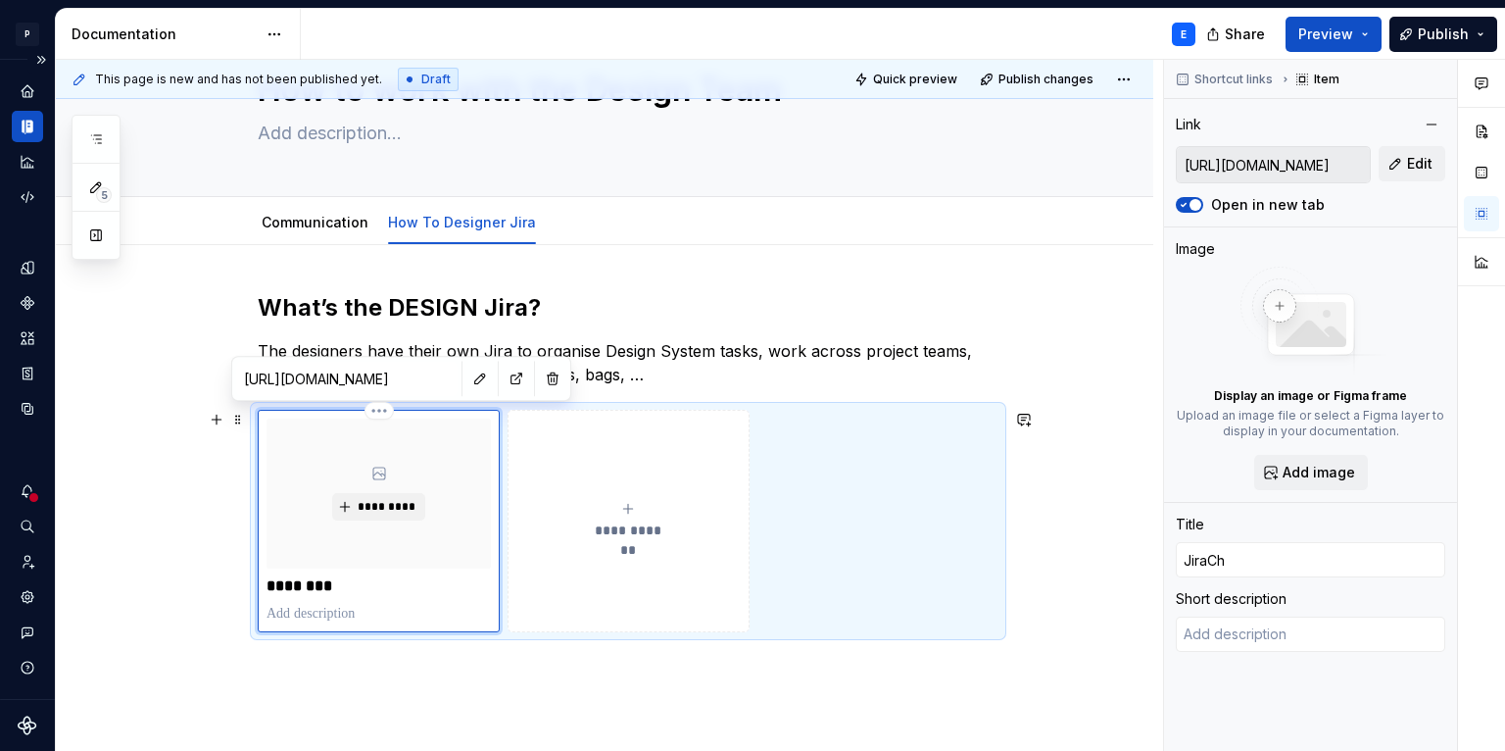
type input "JiraC"
type textarea "*"
type input "Jira"
type textarea "*"
type input "Jir"
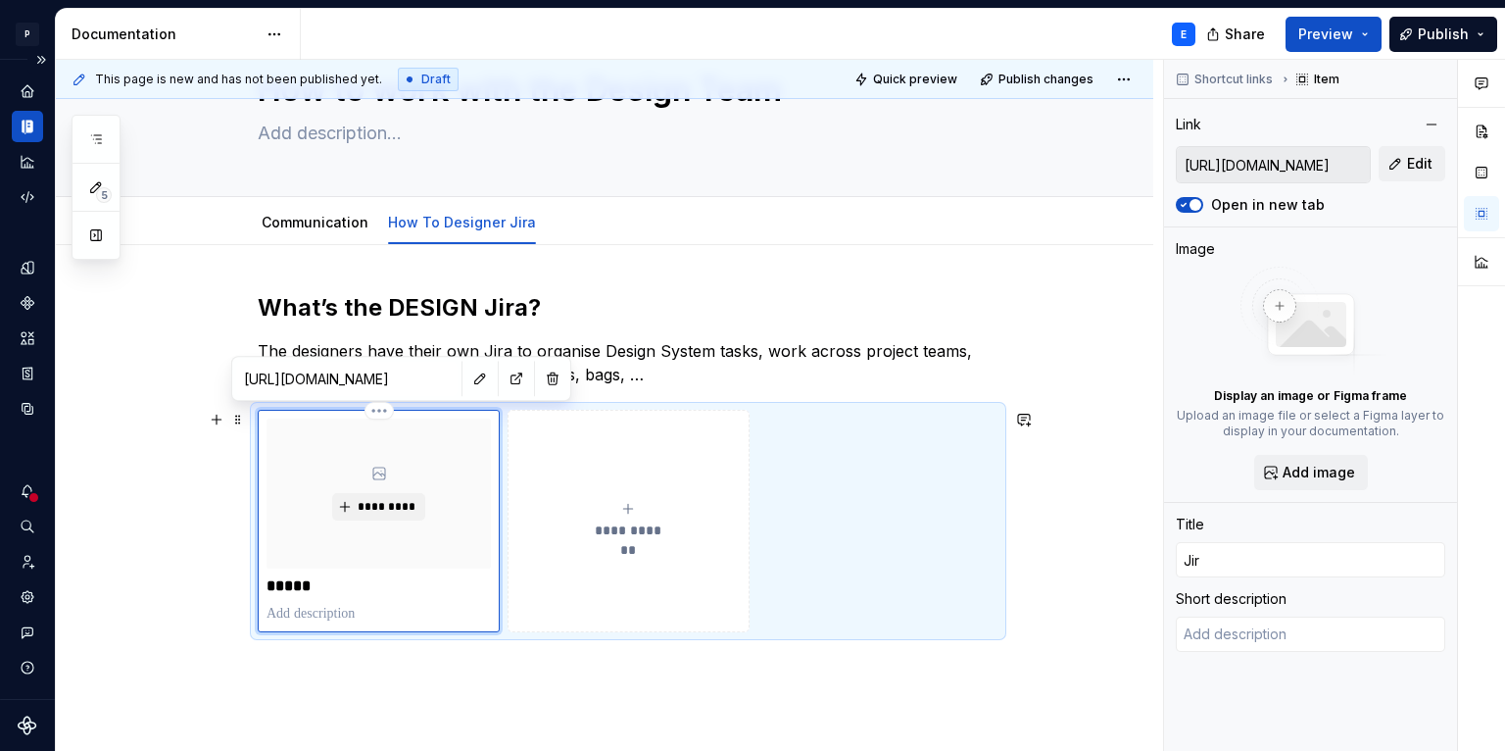
type textarea "*"
type input "Ji"
type textarea "*"
type input "J"
type textarea "*"
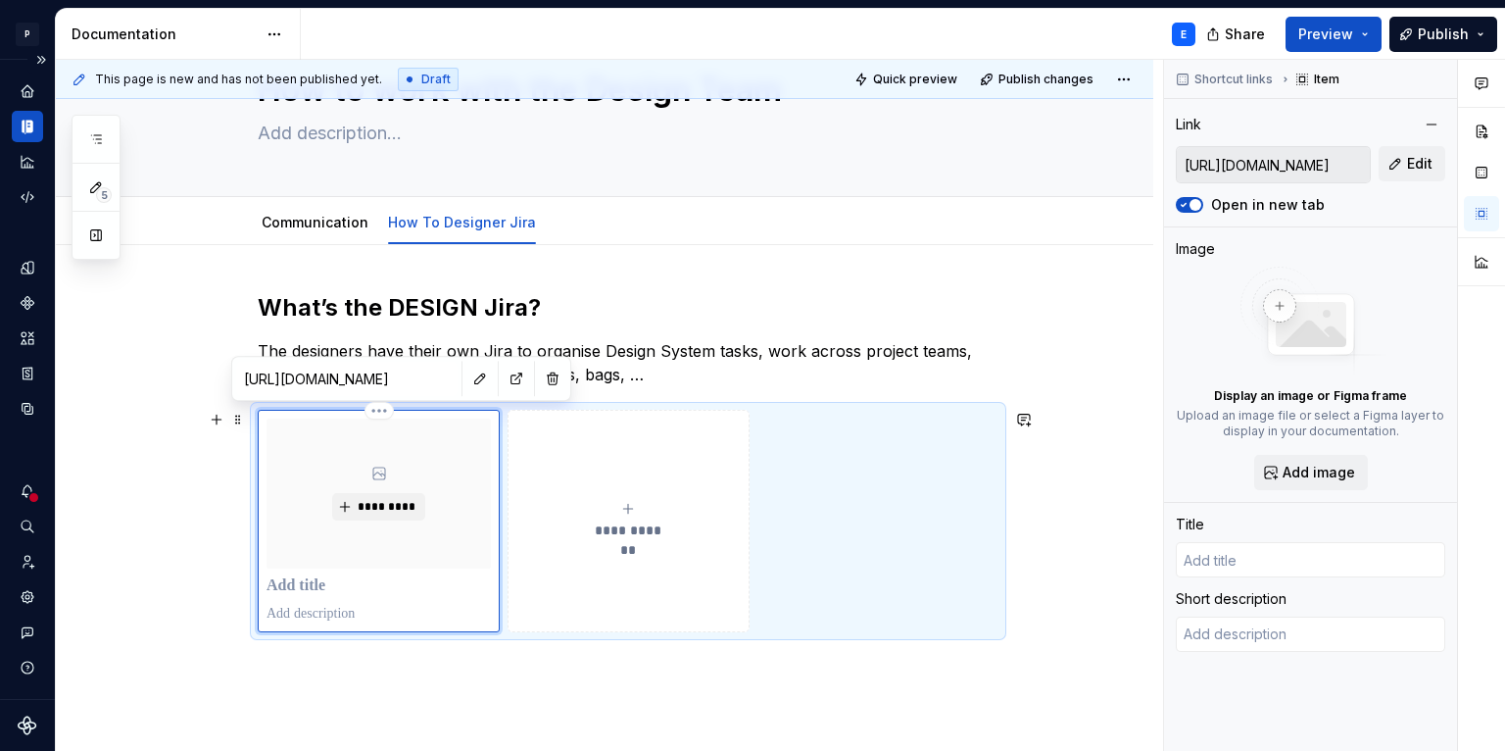
type textarea "*"
type input "C"
type textarea "*"
type input "Ch"
type textarea "*"
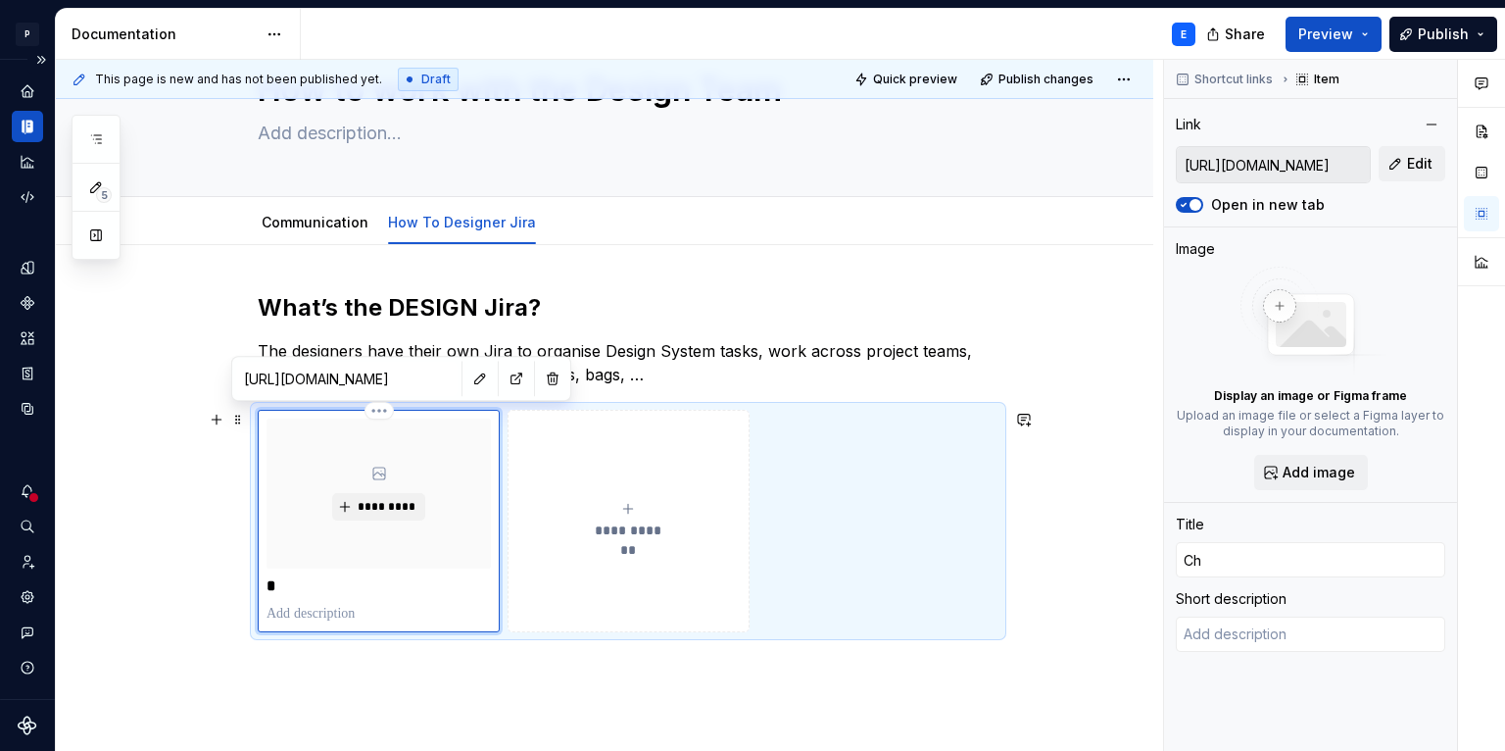
type input "Che"
type textarea "*"
type input "Chec"
type textarea "*"
type input "Check"
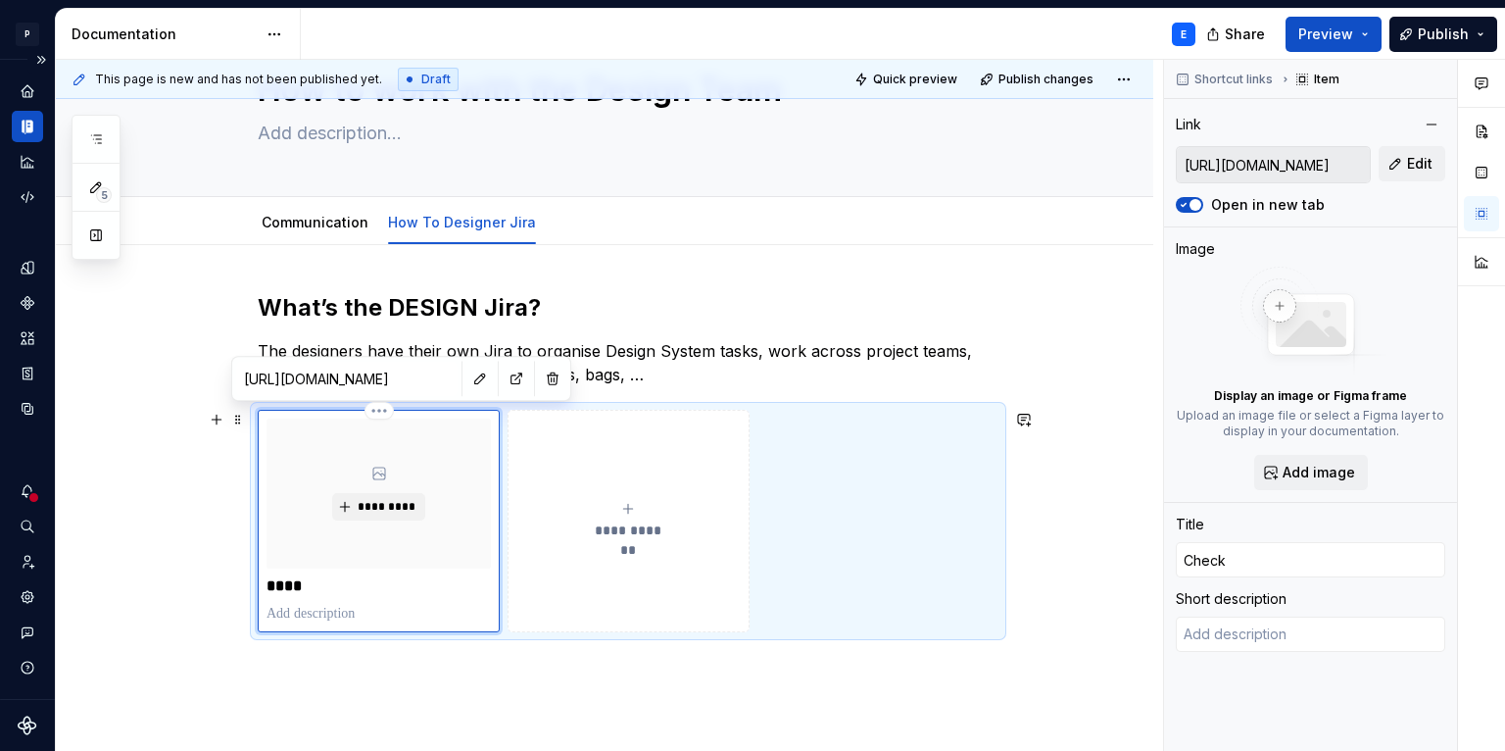
type textarea "*"
type input "Check"
type textarea "*"
type input "Check o"
type textarea "*"
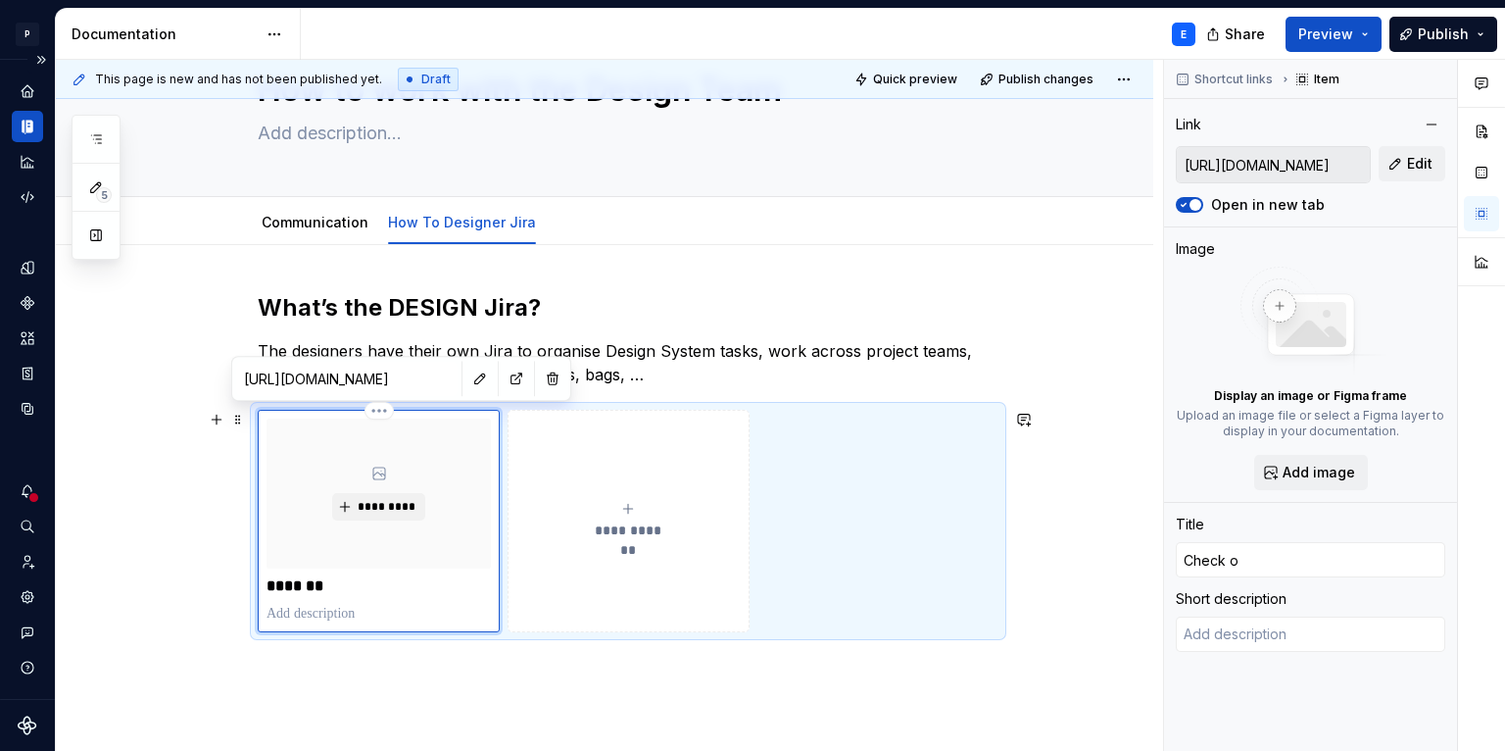
type input "Check ou"
type textarea "*"
type input "Check out"
type textarea "*"
type input "Check ou"
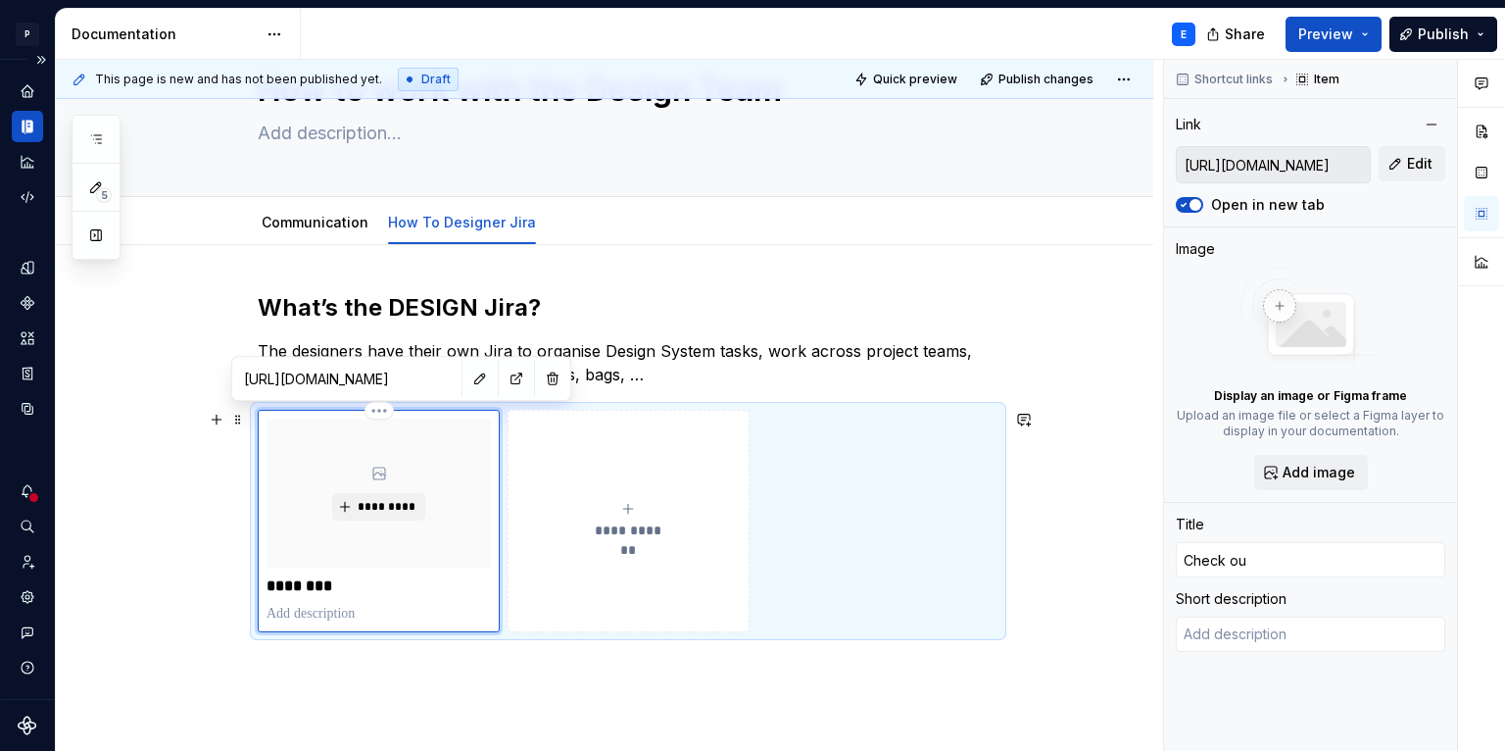
type textarea "*"
type input "Check o"
type textarea "*"
type input "Check"
type textarea "*"
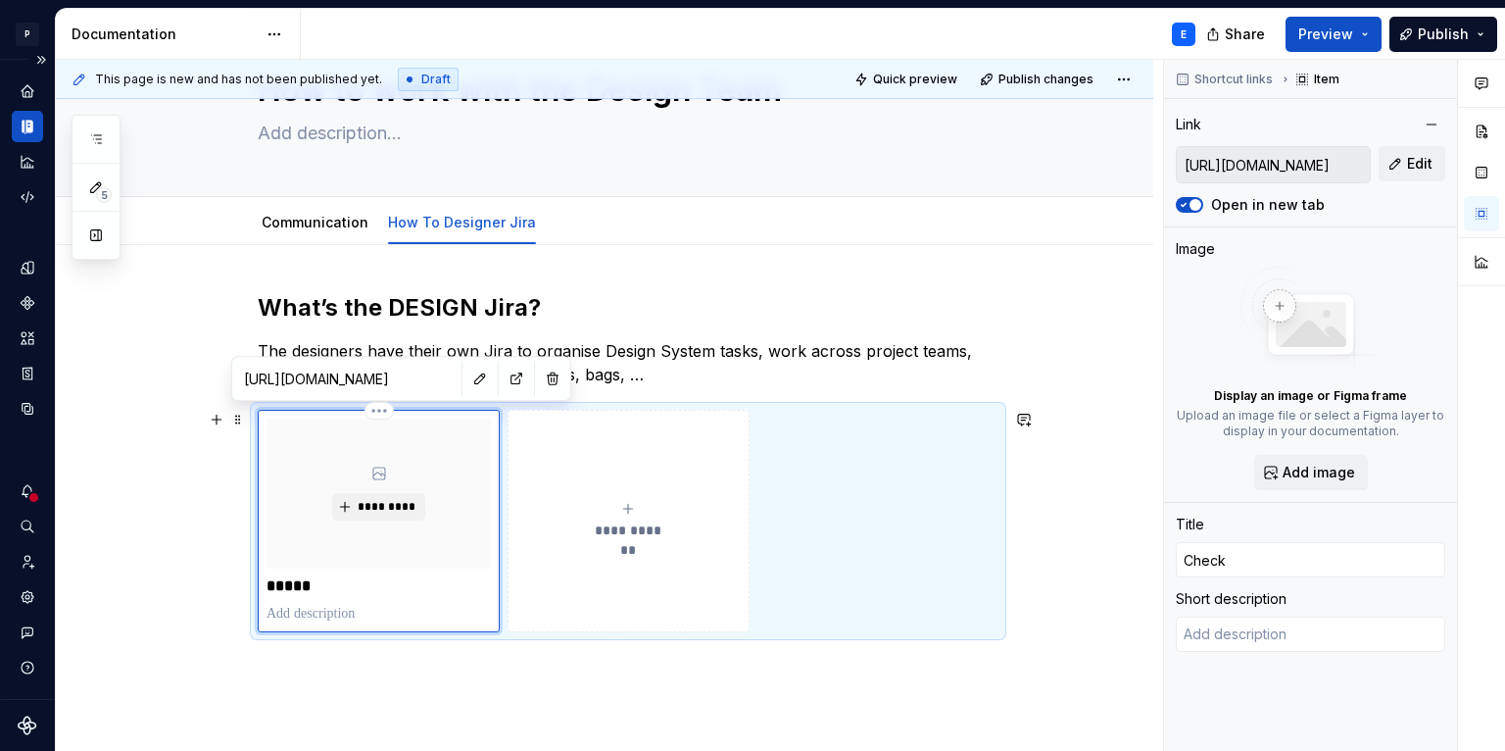
type input "Check"
type textarea "*"
type input "Chec"
type textarea "*"
type input "Che"
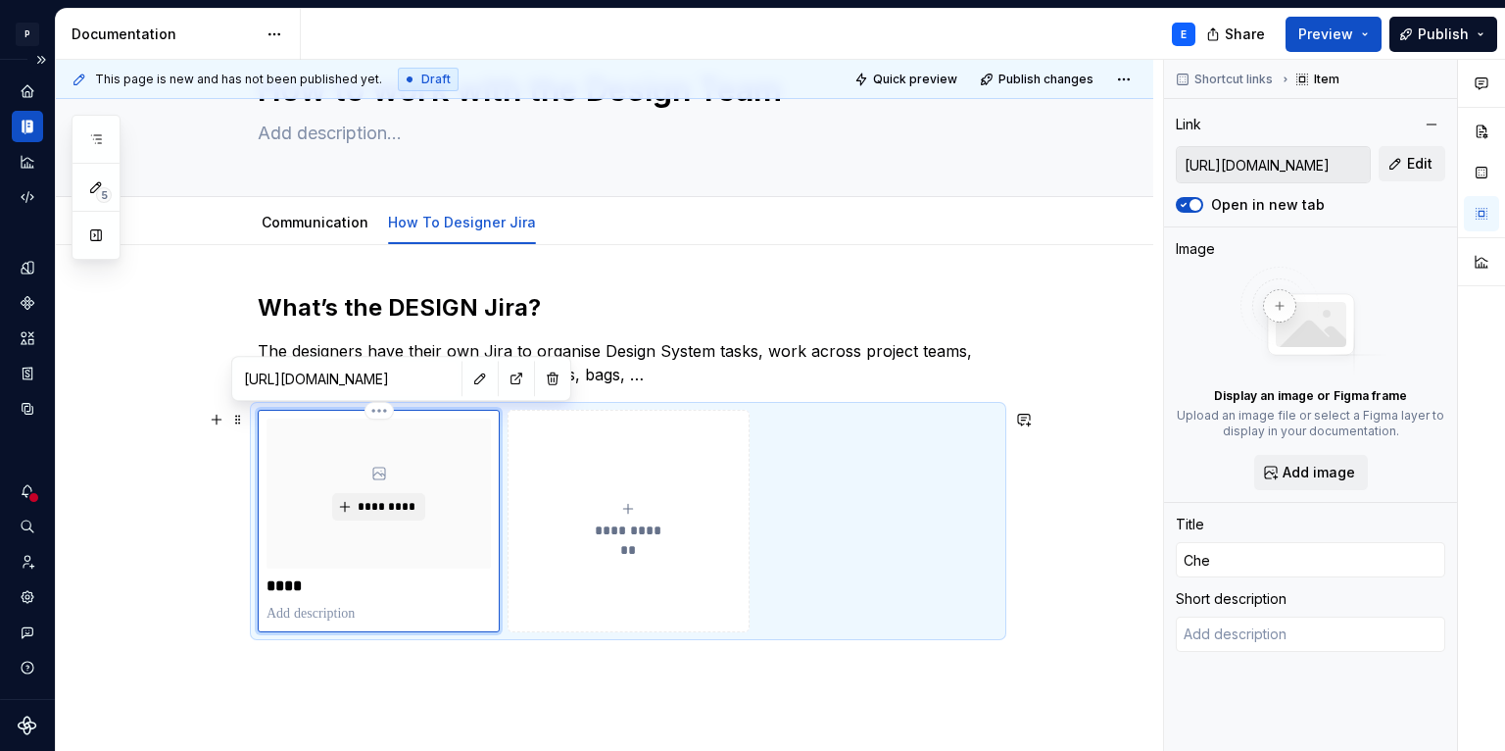
type textarea "*"
type input "Ch"
type textarea "*"
type input "C"
type textarea "*"
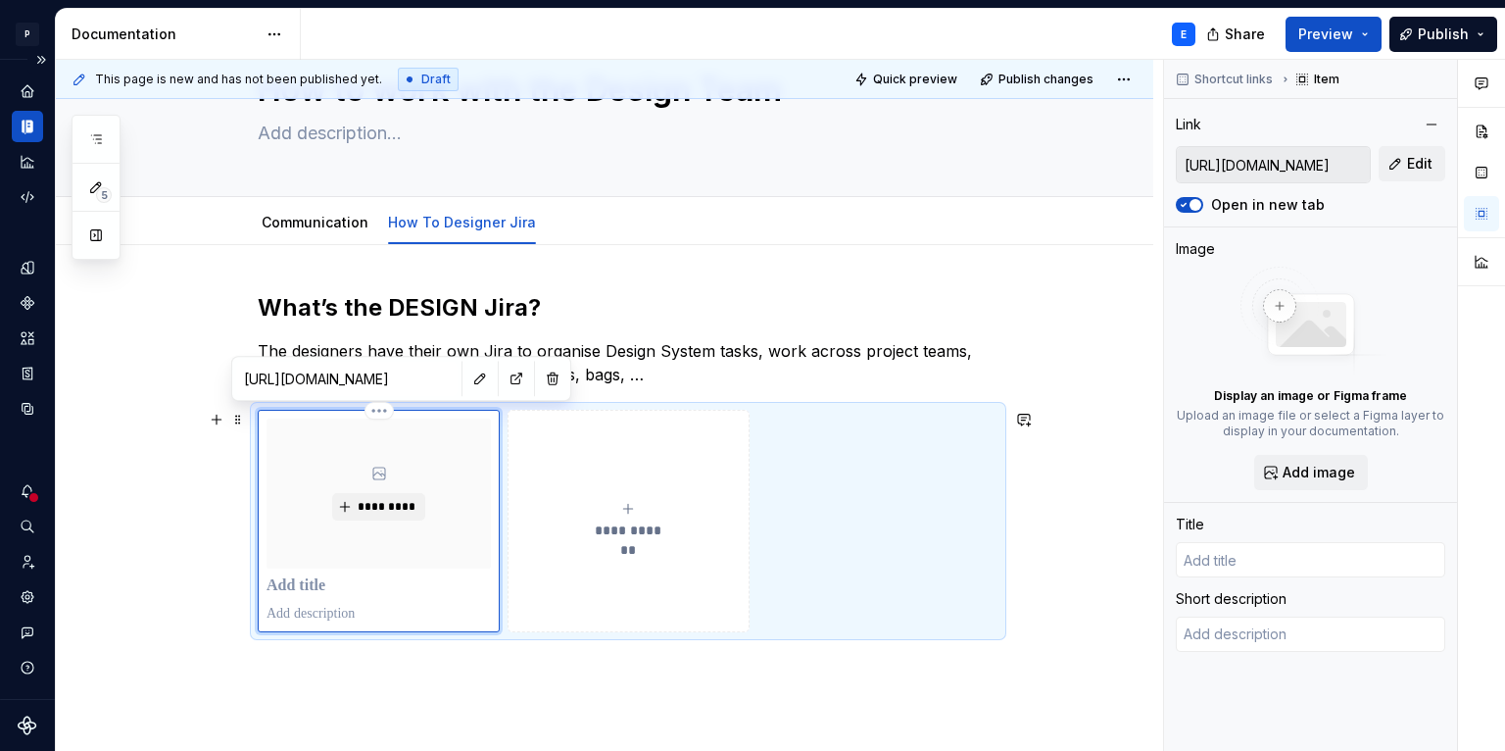
type textarea "*"
type input "C"
type textarea "*"
type input "Cu"
type textarea "*"
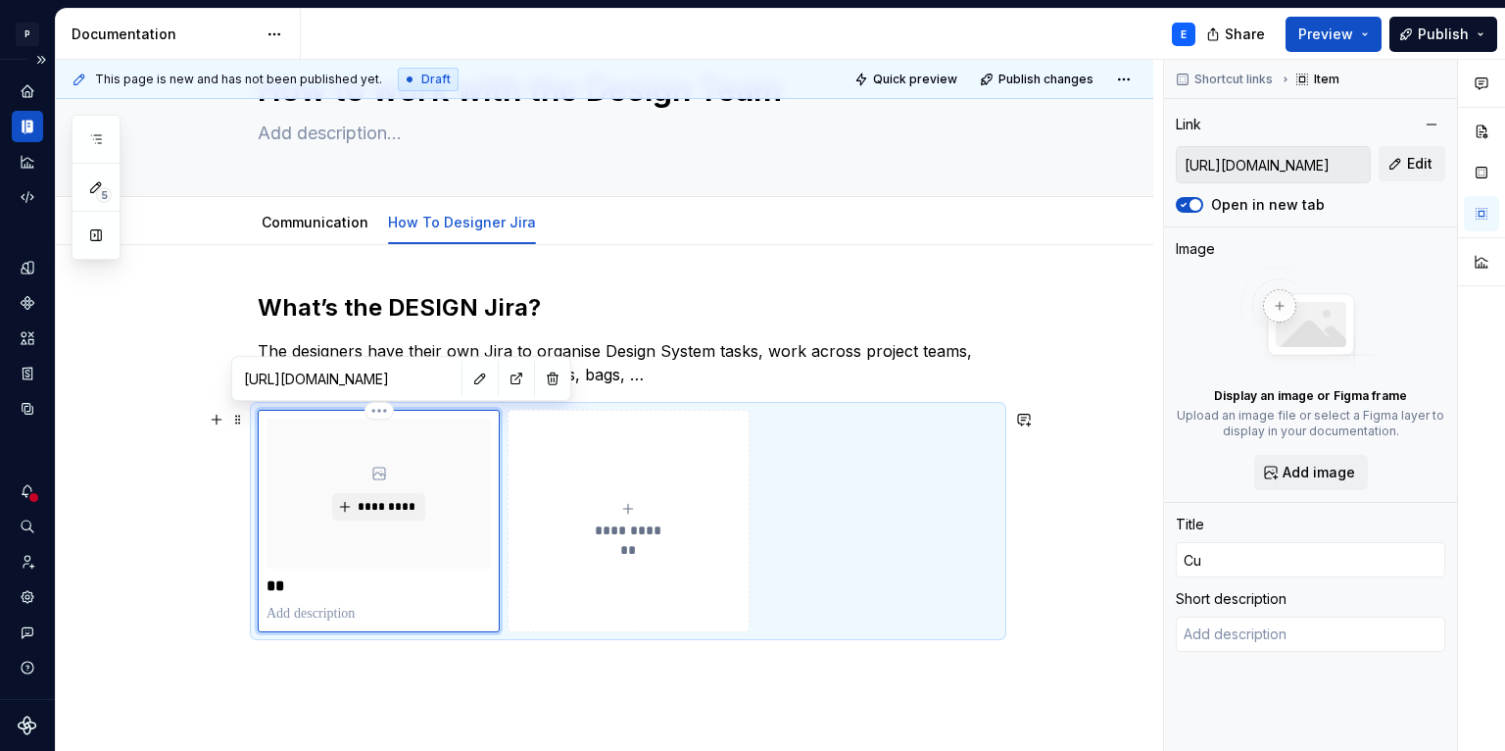
type input "Cur"
type textarea "*"
type input "Curr"
type textarea "*"
type input "Curre"
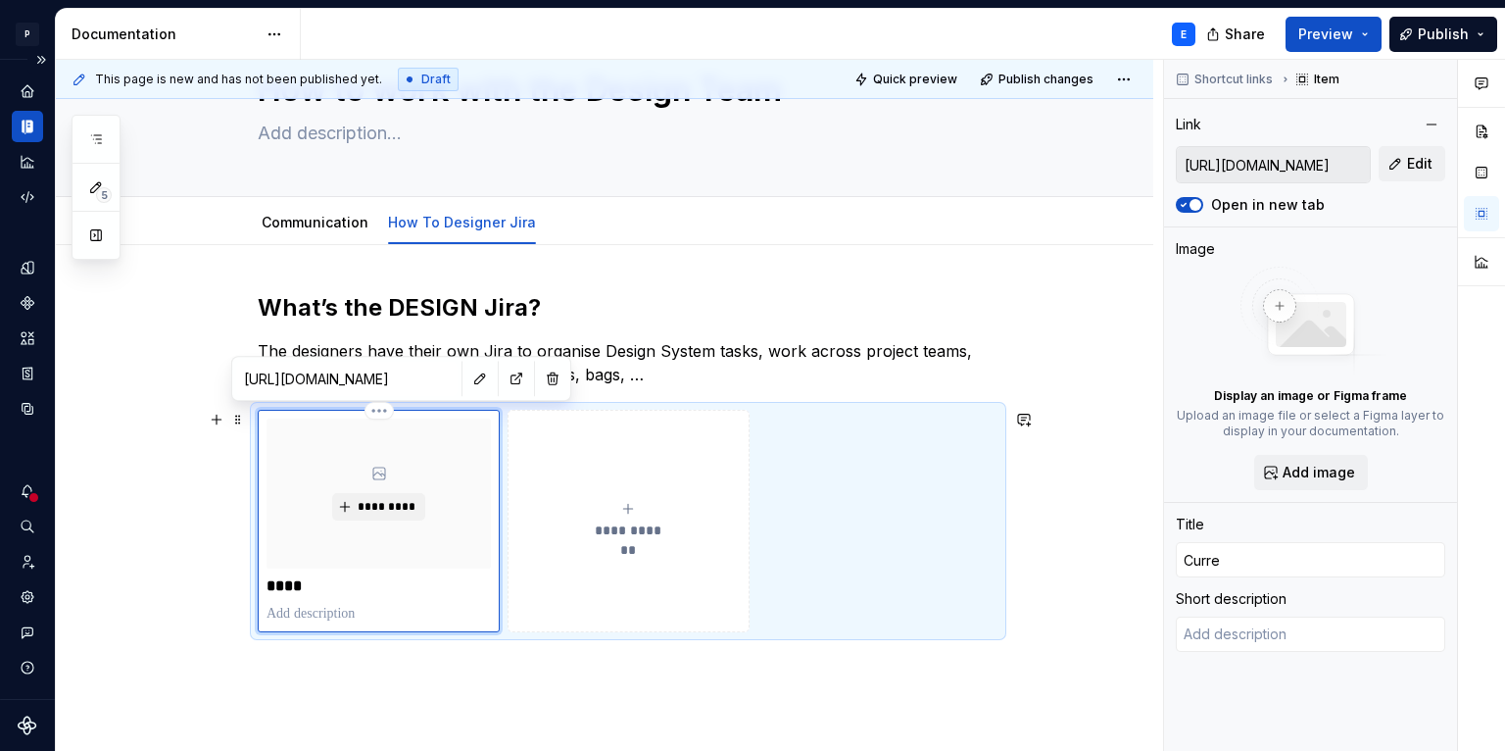
type textarea "*"
type input "Curren"
type textarea "*"
type input "Current"
type textarea "*"
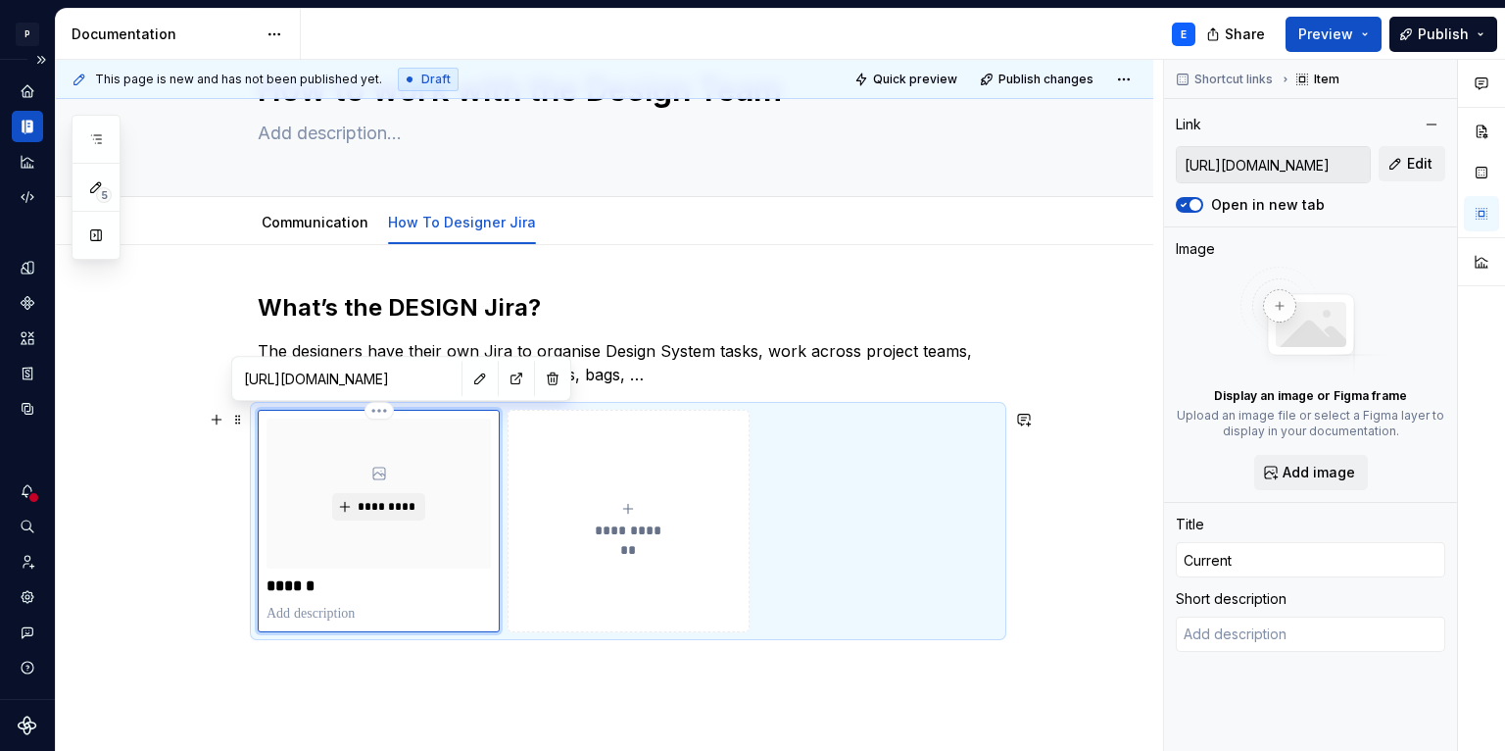
type input "Current"
type textarea "*"
type input "Current s"
type textarea "*"
type input "Current st"
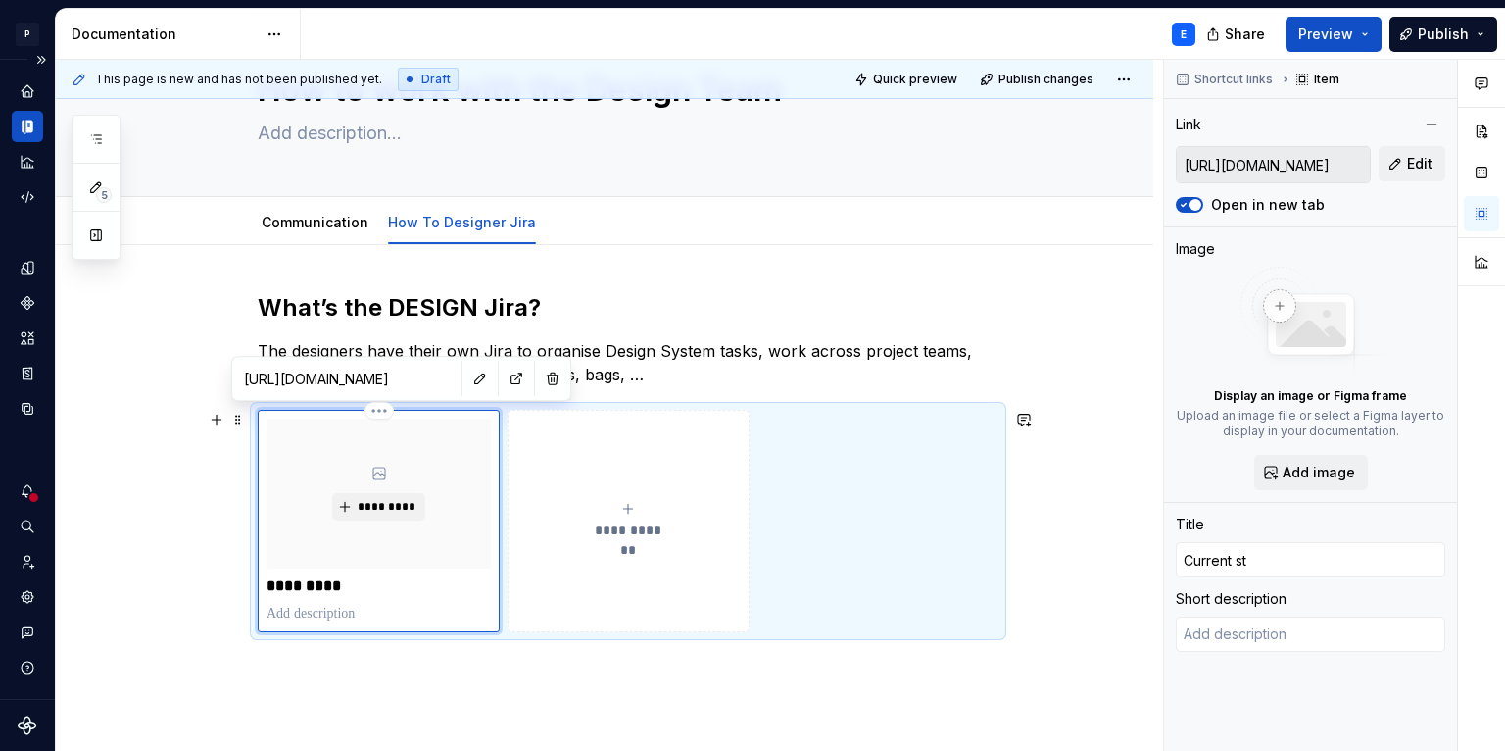
type textarea "*"
type input "Current sta"
type textarea "*"
type input "Current stat"
type textarea "*"
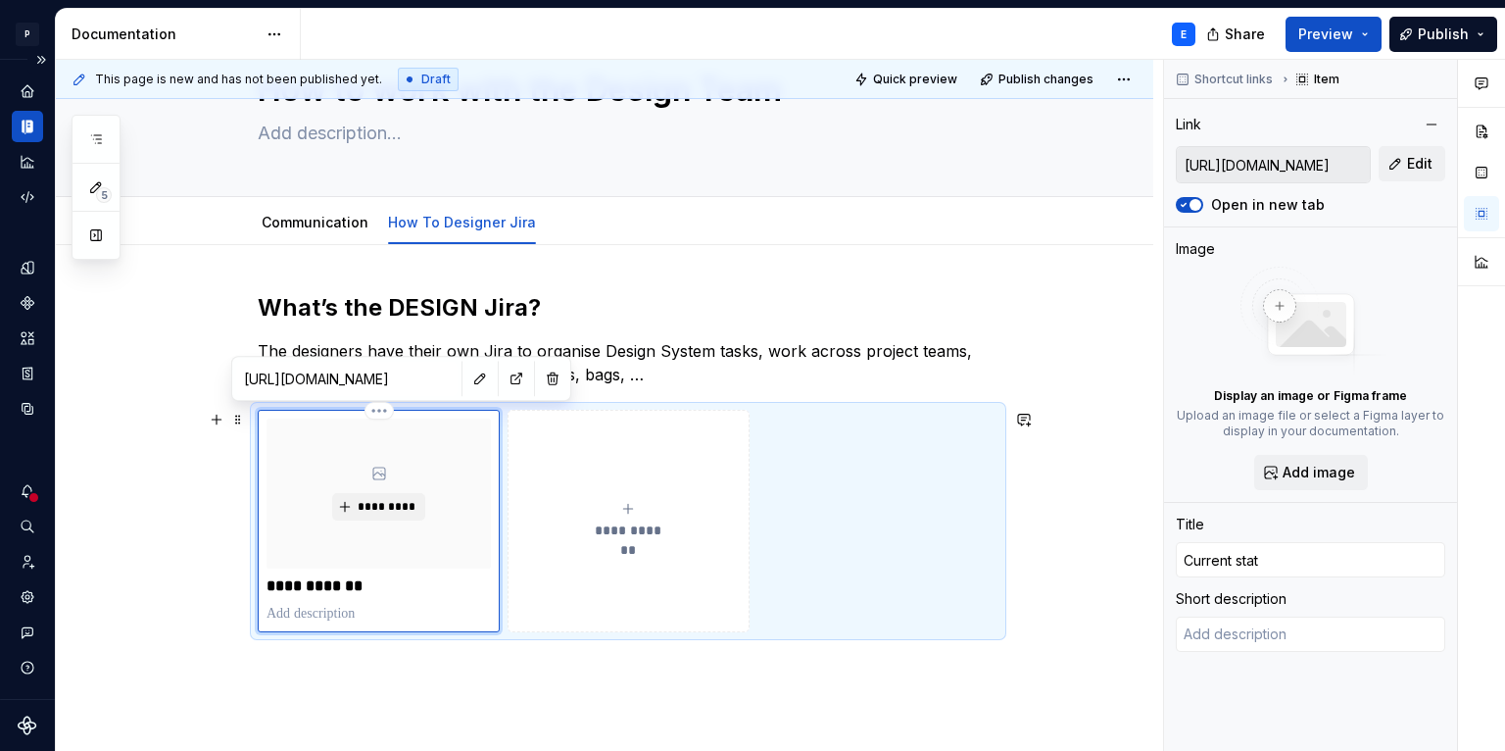
type input "Current statu"
type textarea "*"
type input "Current status"
click at [305, 619] on p at bounding box center [379, 614] width 224 height 20
type textarea "*"
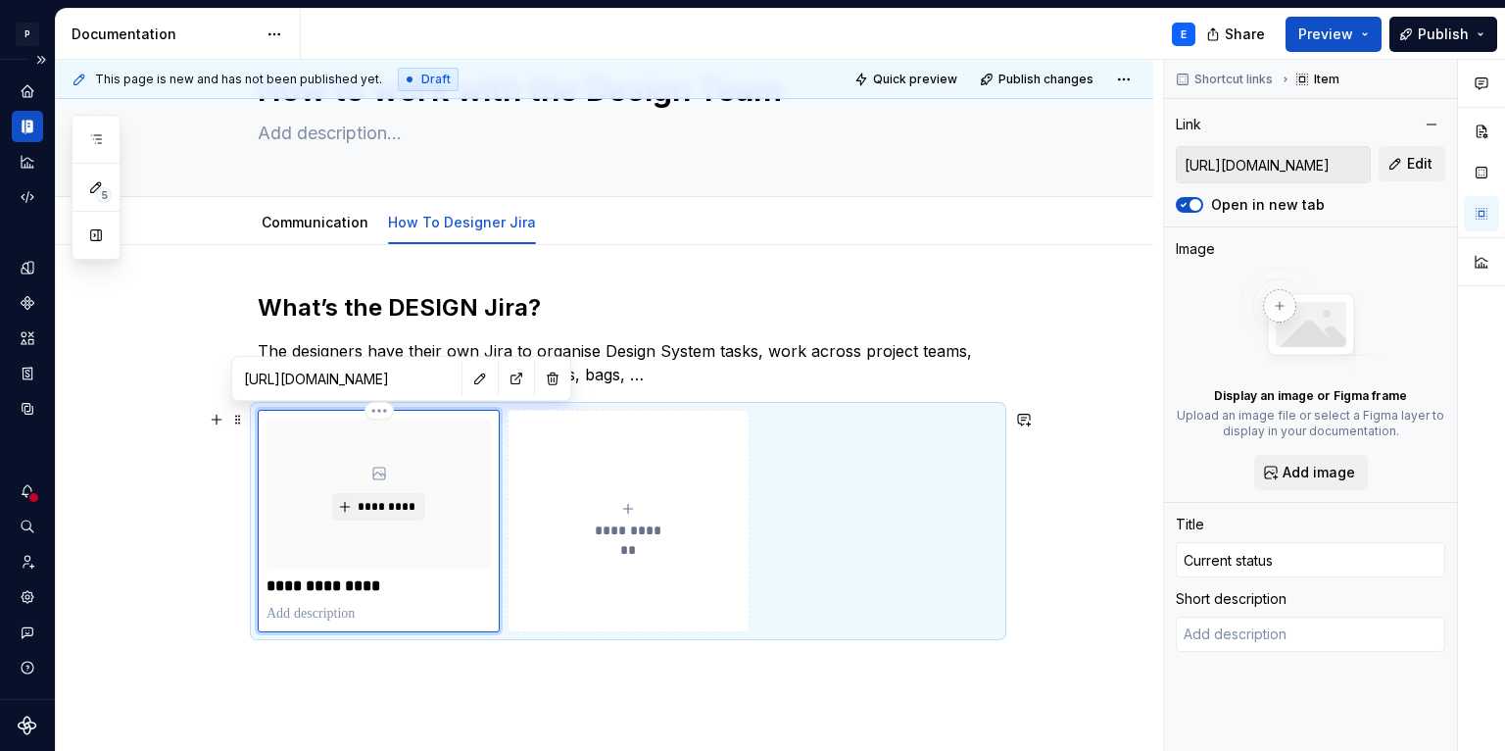
type textarea "C"
type textarea "*"
type textarea "Ch"
type textarea "*"
type textarea "Che"
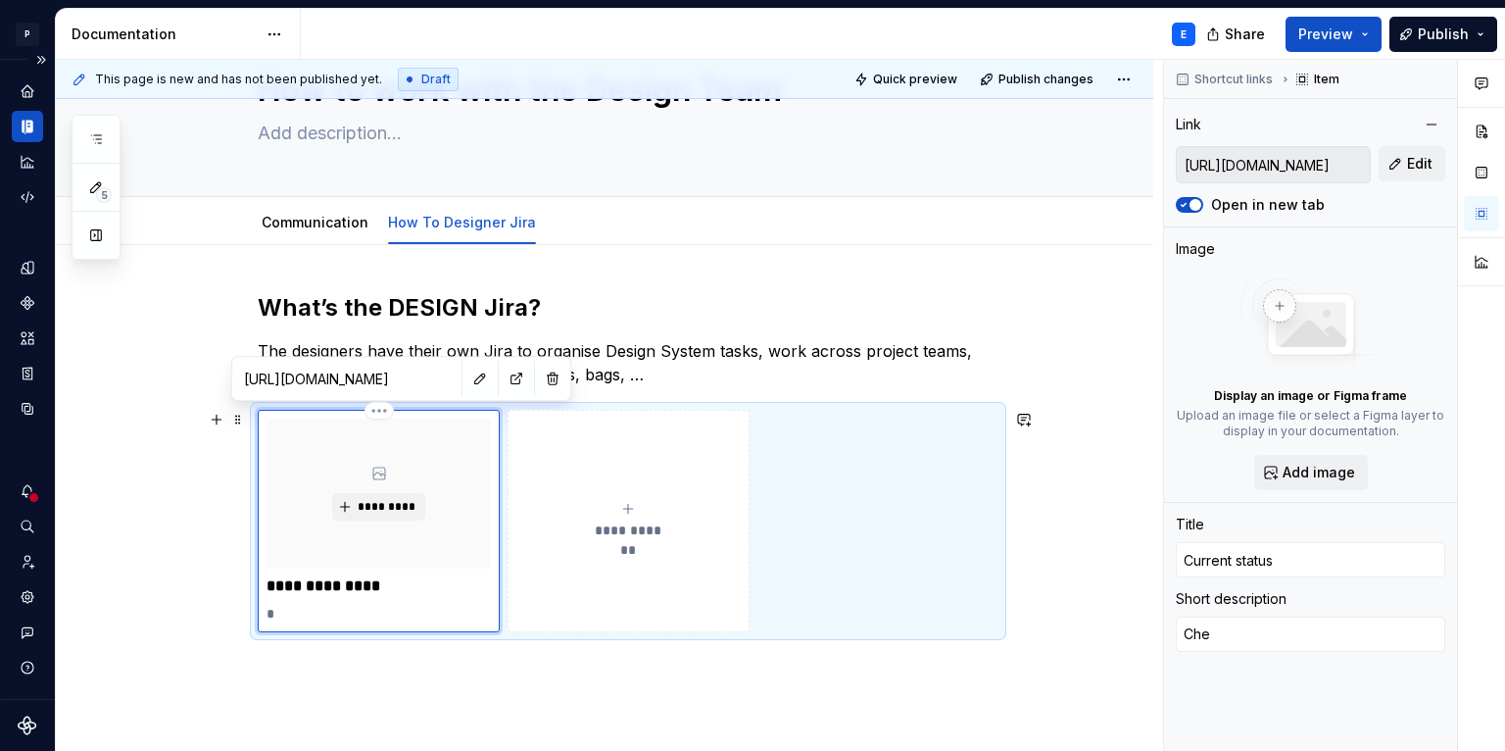
type textarea "*"
type textarea "Chec"
type textarea "*"
type textarea "Check"
type textarea "*"
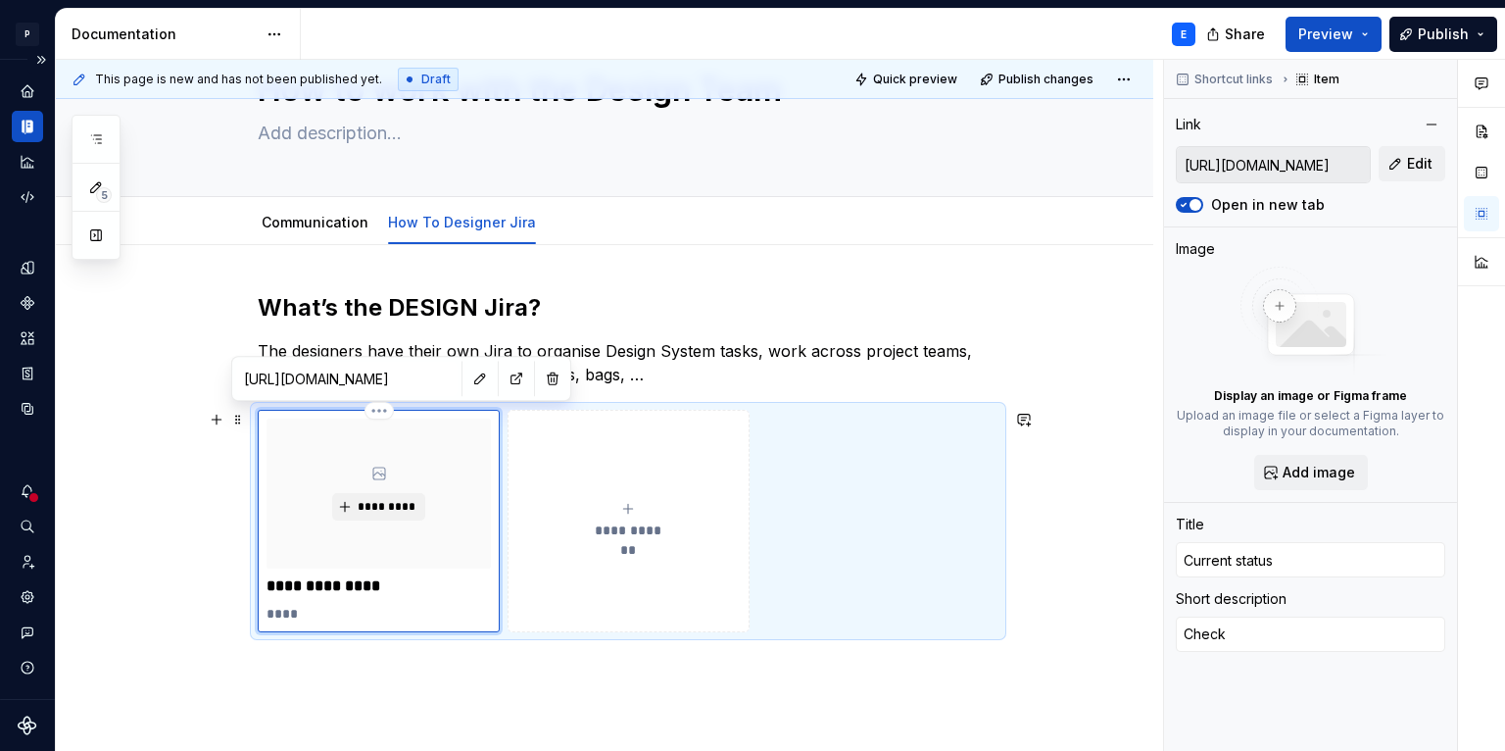
type textarea "Check"
type textarea "*"
type textarea "Check o"
type textarea "*"
type textarea "Check ou"
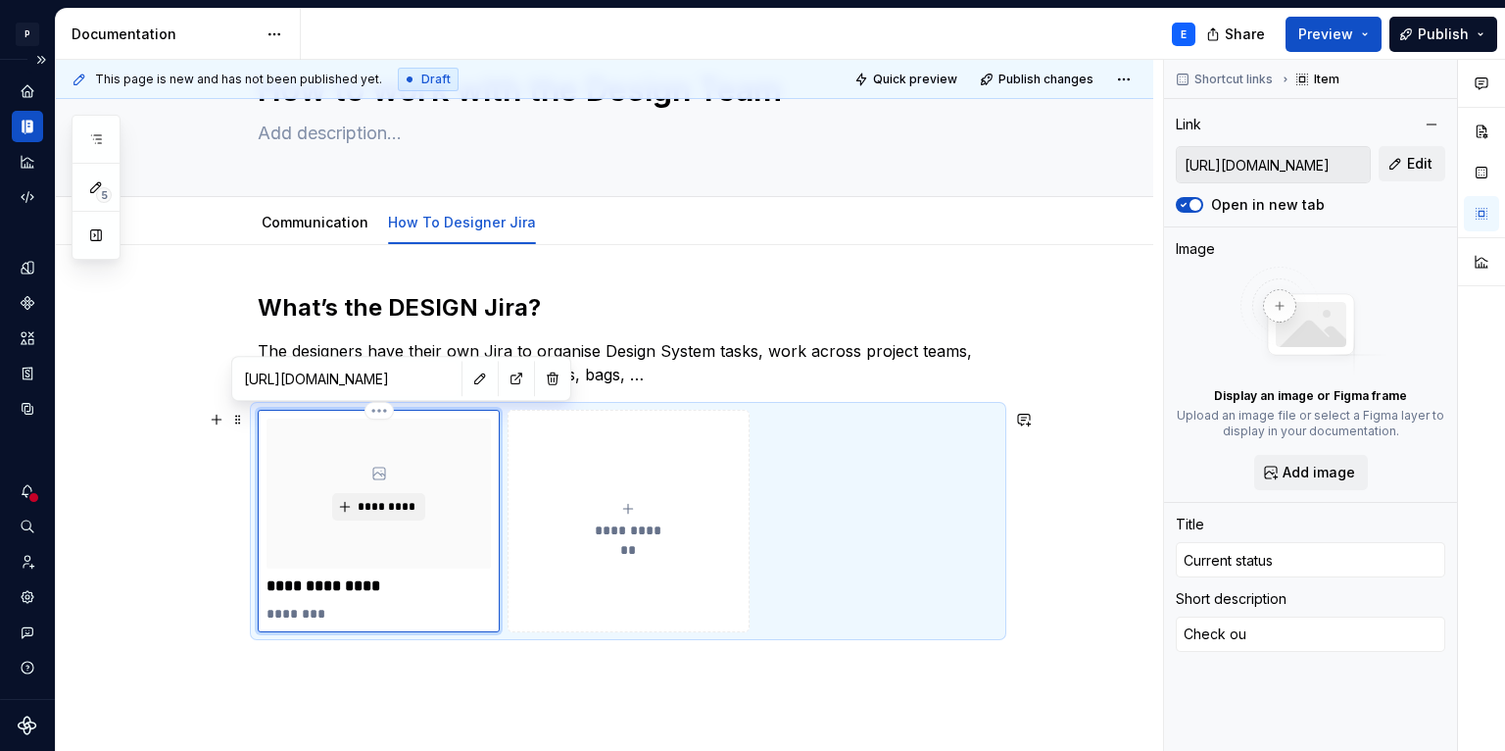
type textarea "*"
type textarea "Check out"
type textarea "*"
type textarea "Check out"
type textarea "*"
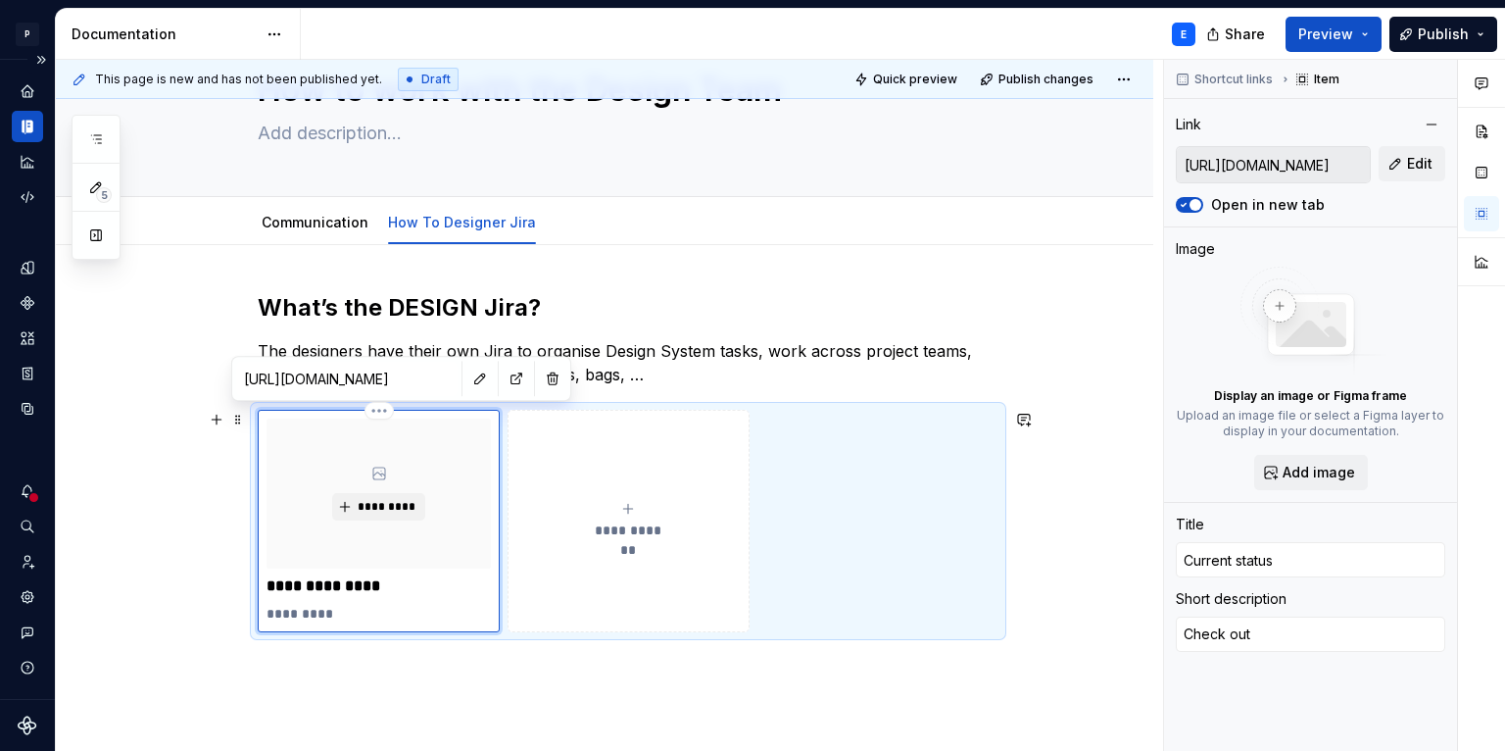
type textarea "Check out w"
type textarea "*"
type textarea "Check out wh"
type textarea "*"
type textarea "Check out wha"
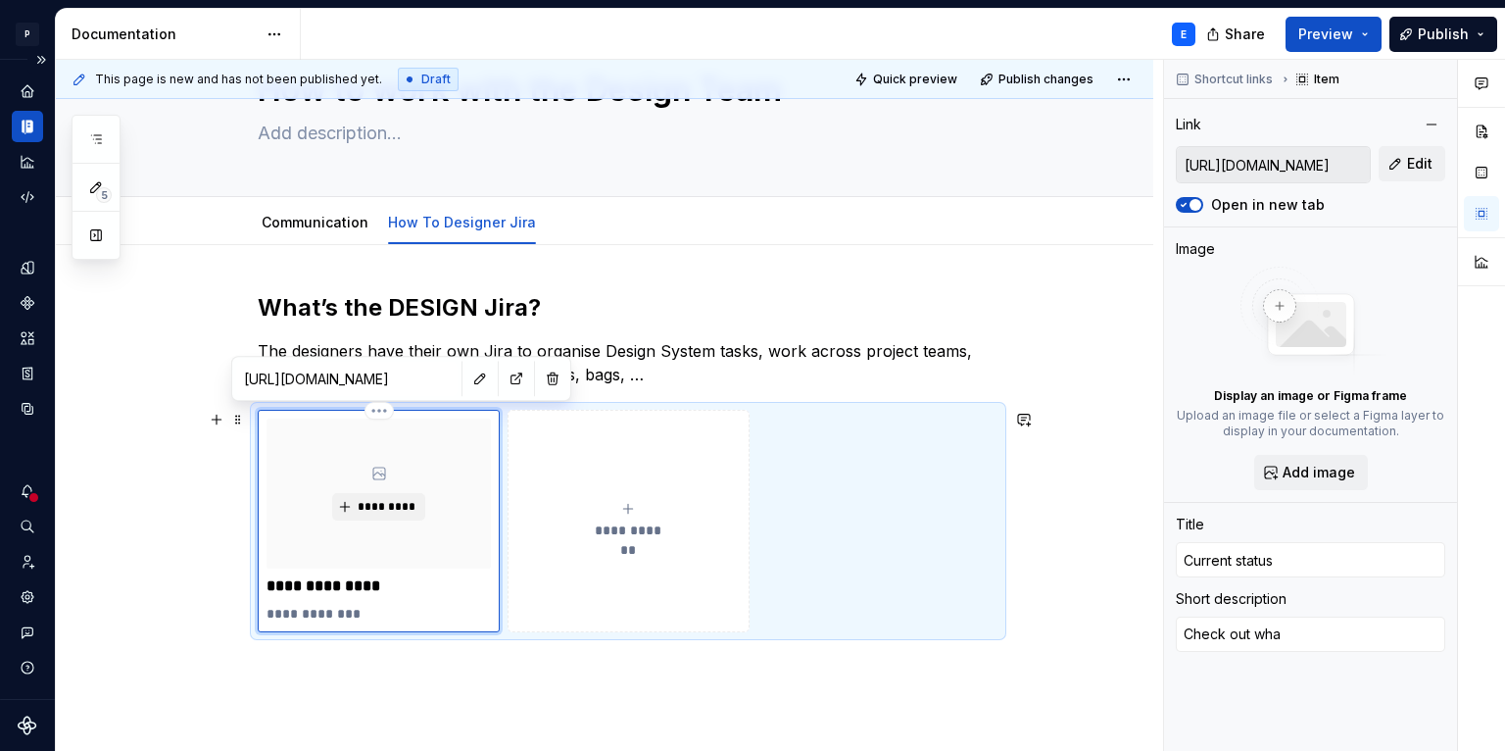
type textarea "*"
type textarea "Check out what"
type textarea "*"
type textarea "Check out what"
type textarea "*"
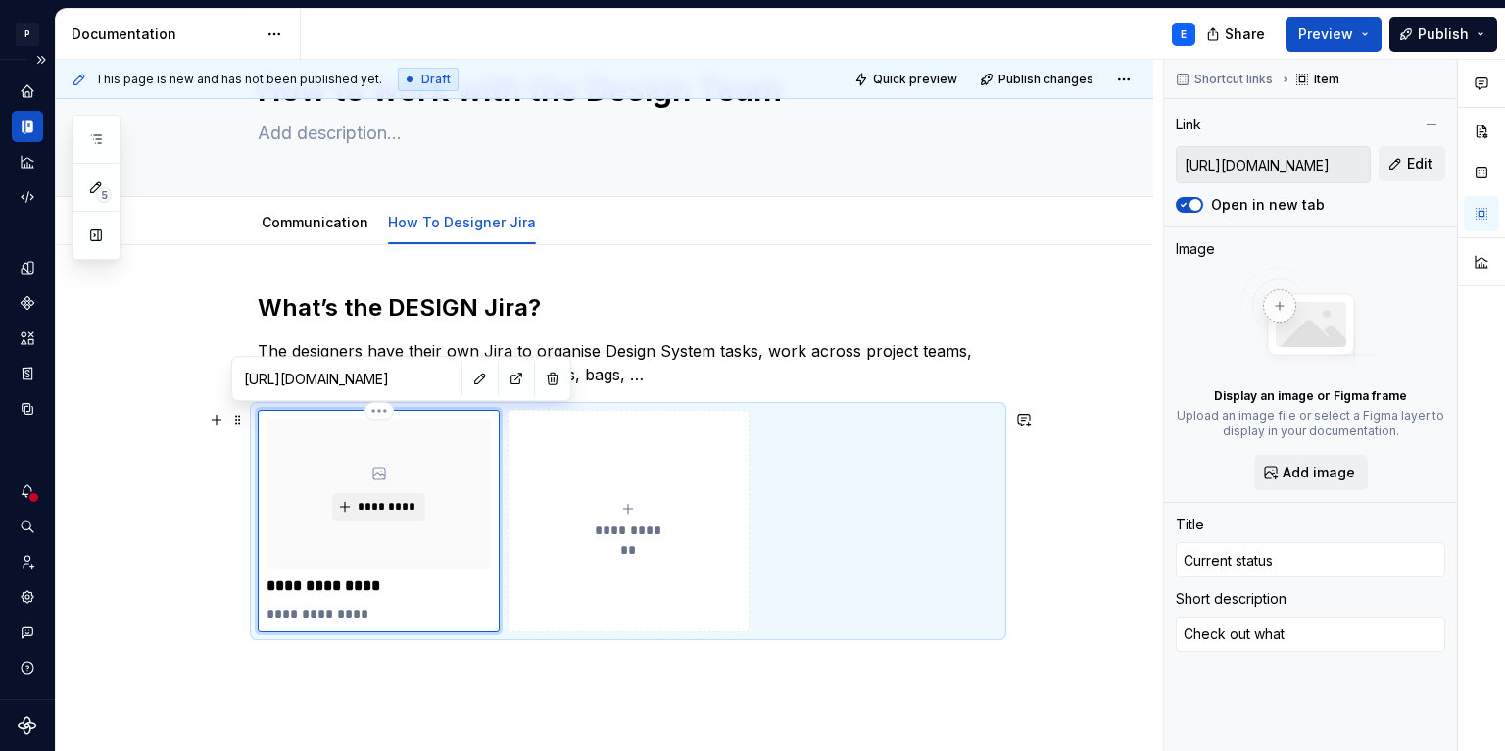
type textarea "Check out what w"
type textarea "*"
type textarea "Check out what we"
type textarea "*"
type textarea "Check out what we'"
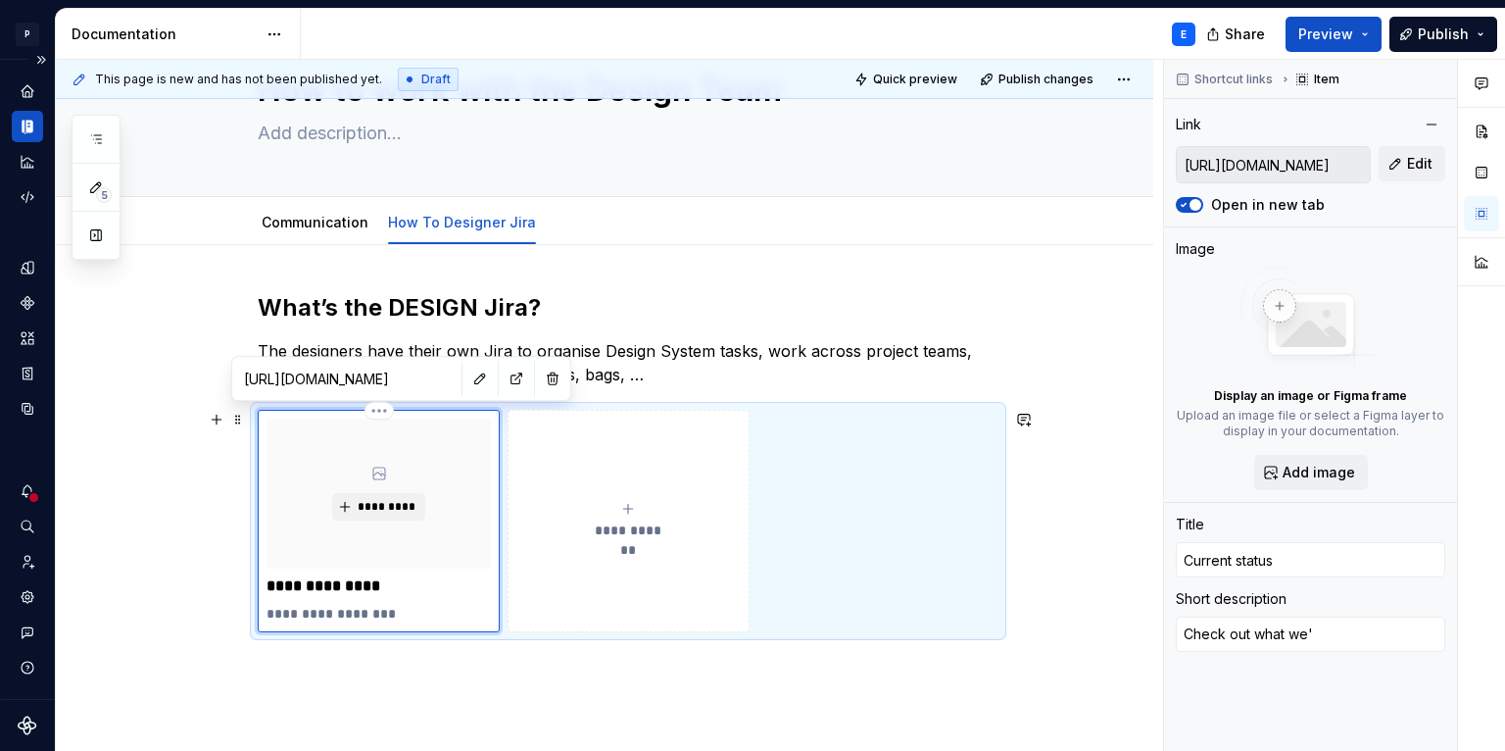
type textarea "*"
type textarea "Check out what we'r"
type textarea "*"
type textarea "Check out what we're"
type textarea "*"
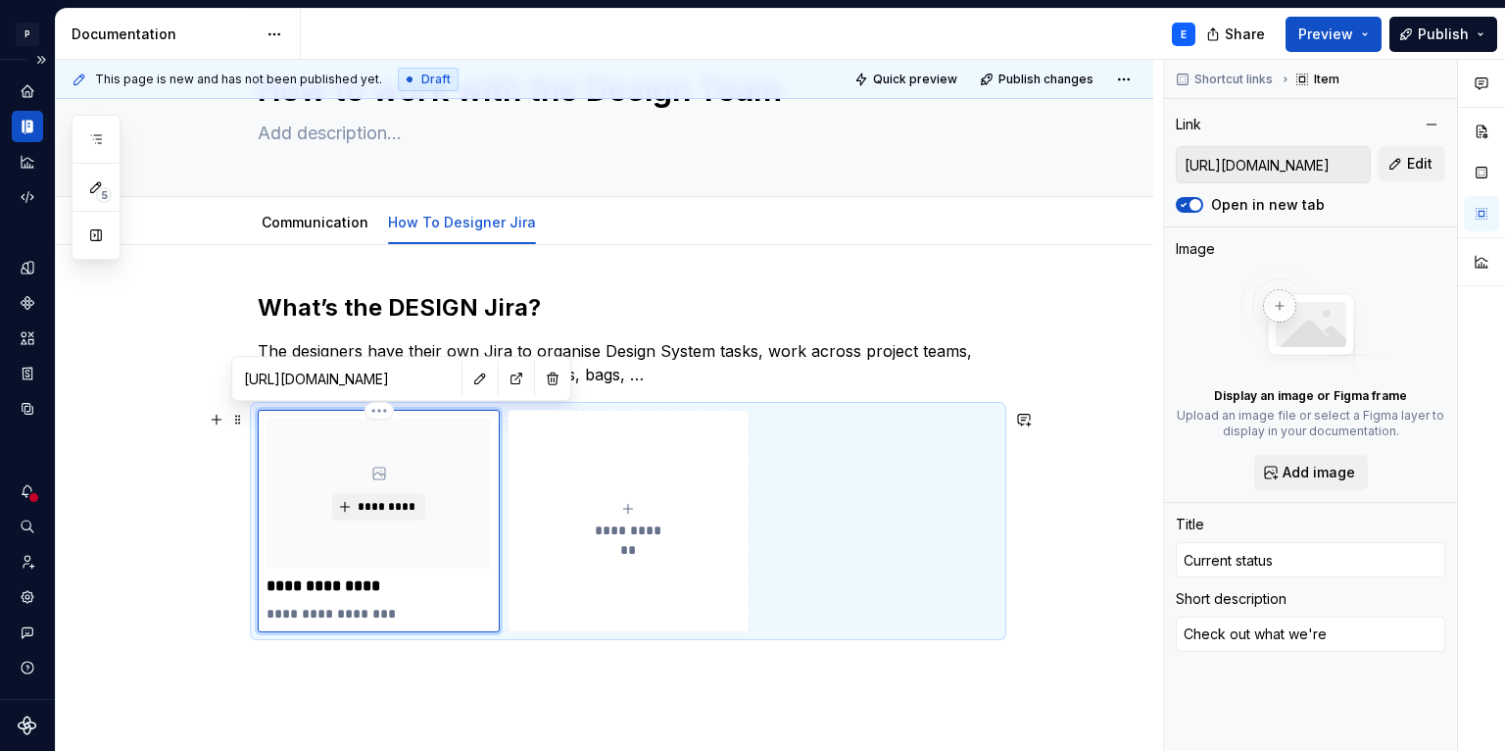
type textarea "Check out what we're"
type textarea "*"
type textarea "Check out what we're c"
type textarea "*"
type textarea "Check out what we're cu"
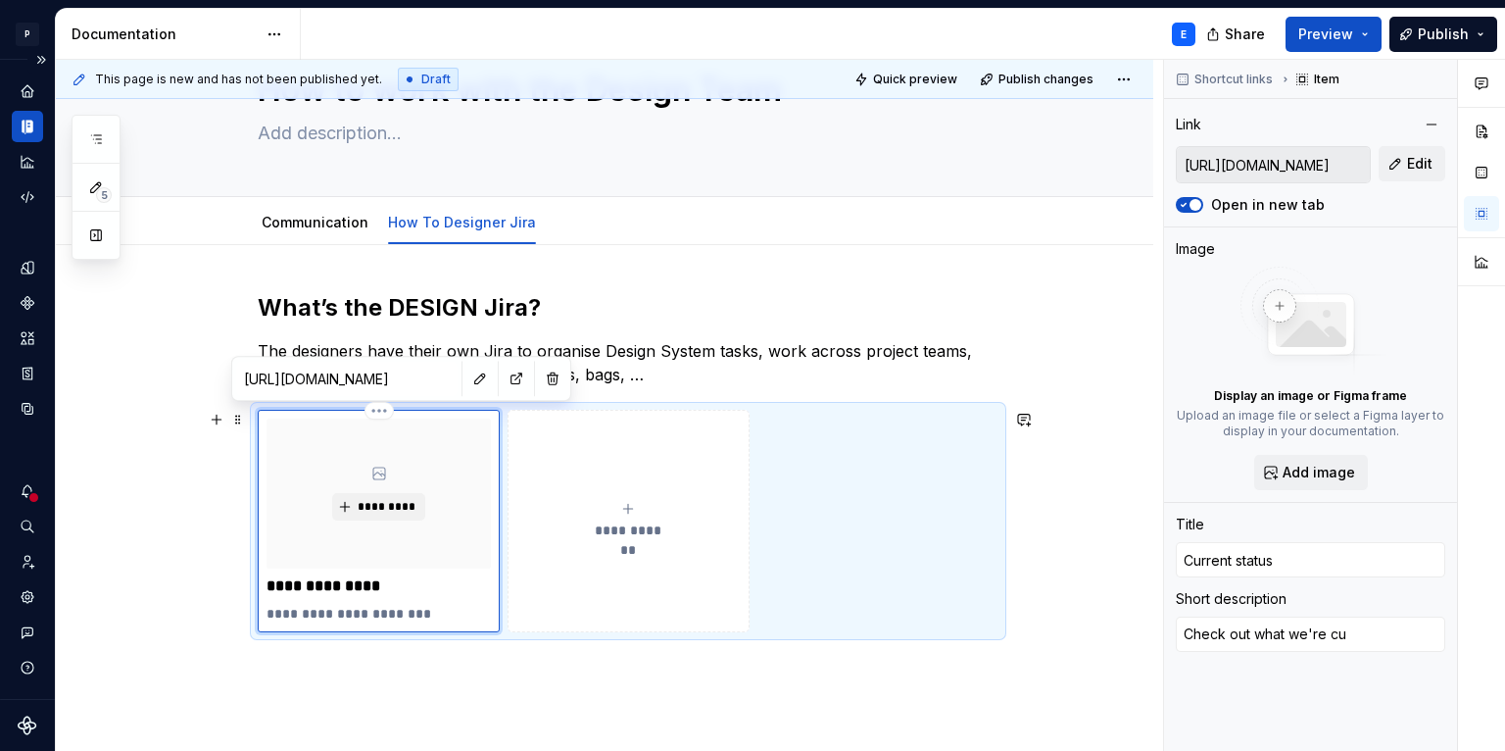
type textarea "*"
type textarea "Check out what we're cur"
type textarea "*"
type textarea "Check out what we're curr"
type textarea "*"
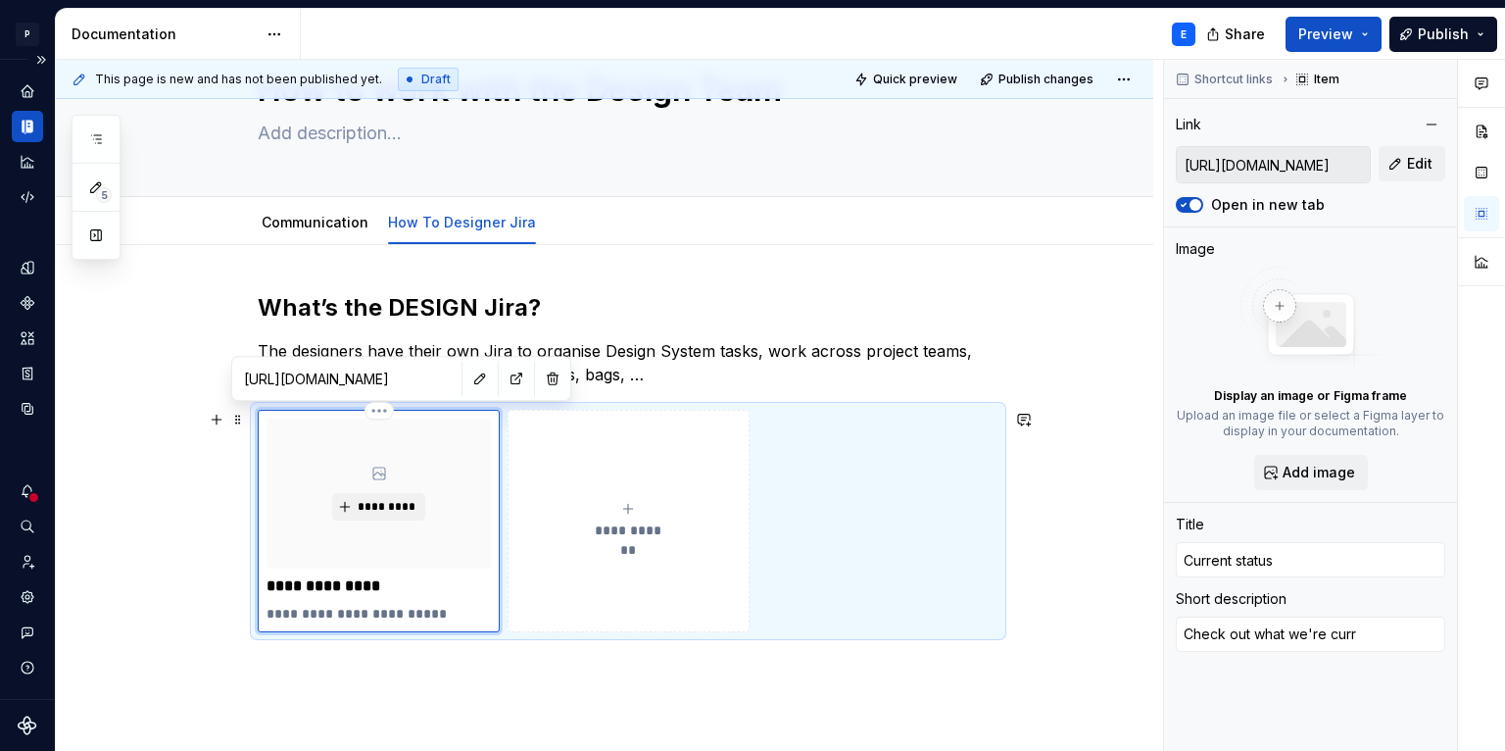
type textarea "Check out what we're curre"
type textarea "*"
type textarea "Check out what we're curren"
type textarea "*"
type textarea "Check out what we're current"
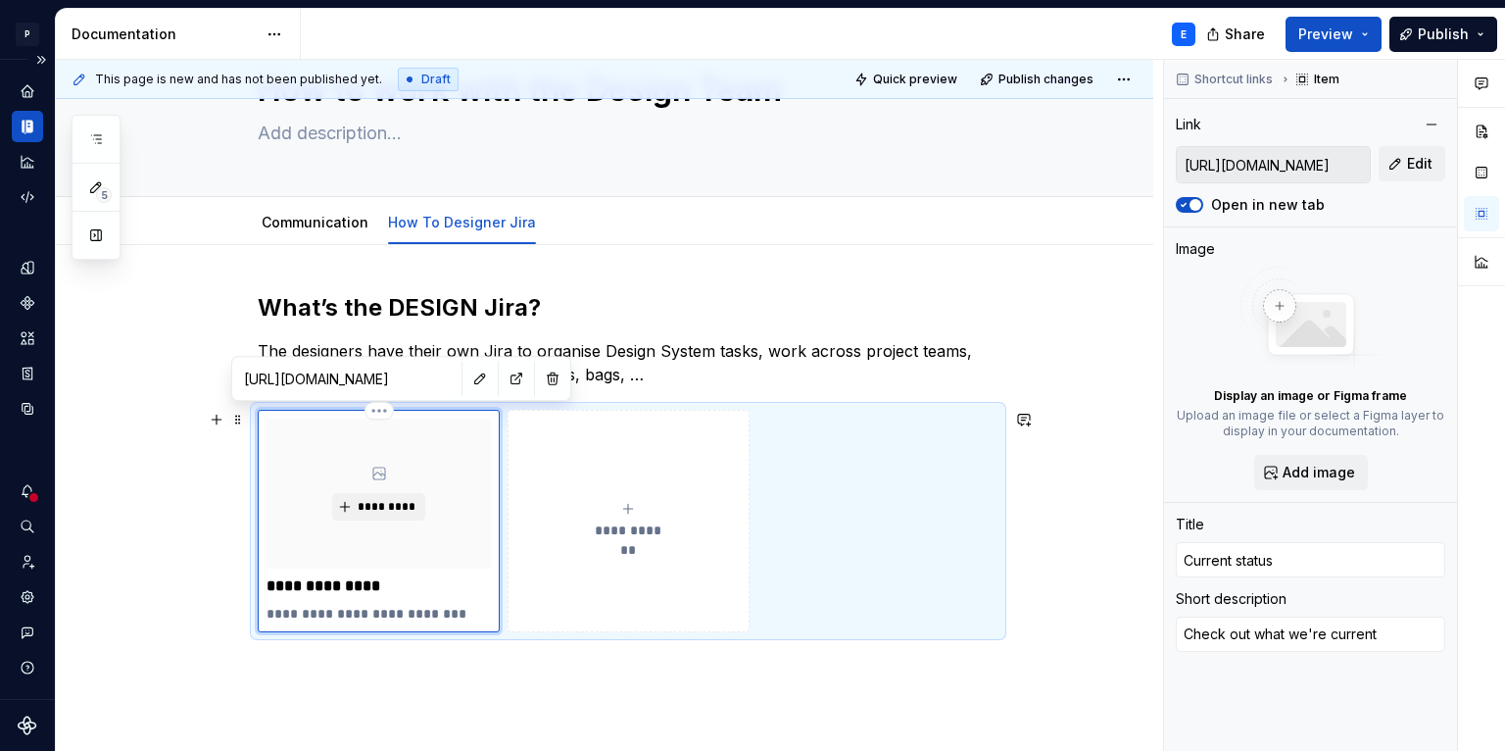
type textarea "*"
type textarea "Check out what we're currentl"
type textarea "*"
type textarea "Check out what we're currently"
type textarea "*"
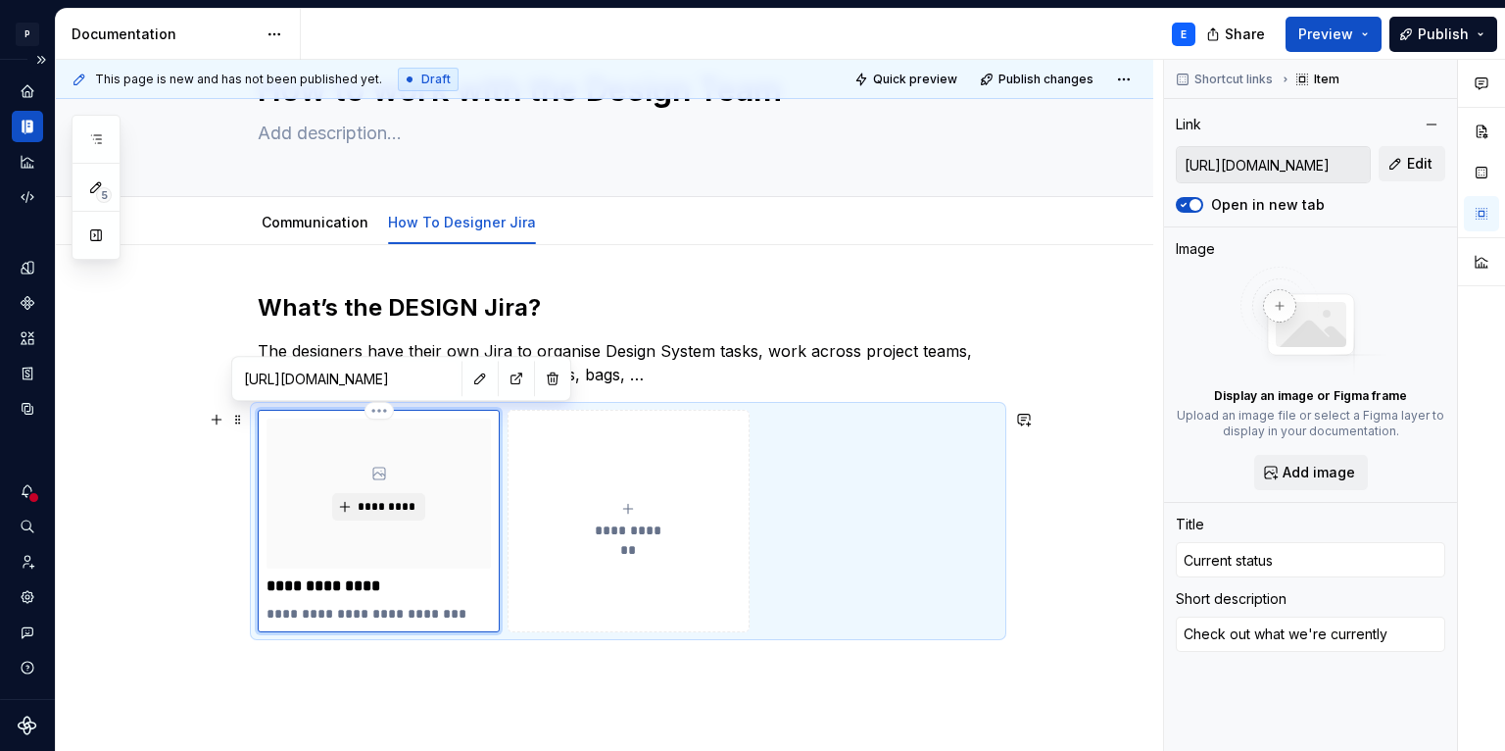
type textarea "Check out what we're currently"
type textarea "*"
type textarea "Check out what we're currently w"
type textarea "*"
type textarea "Check out what we're currently wo"
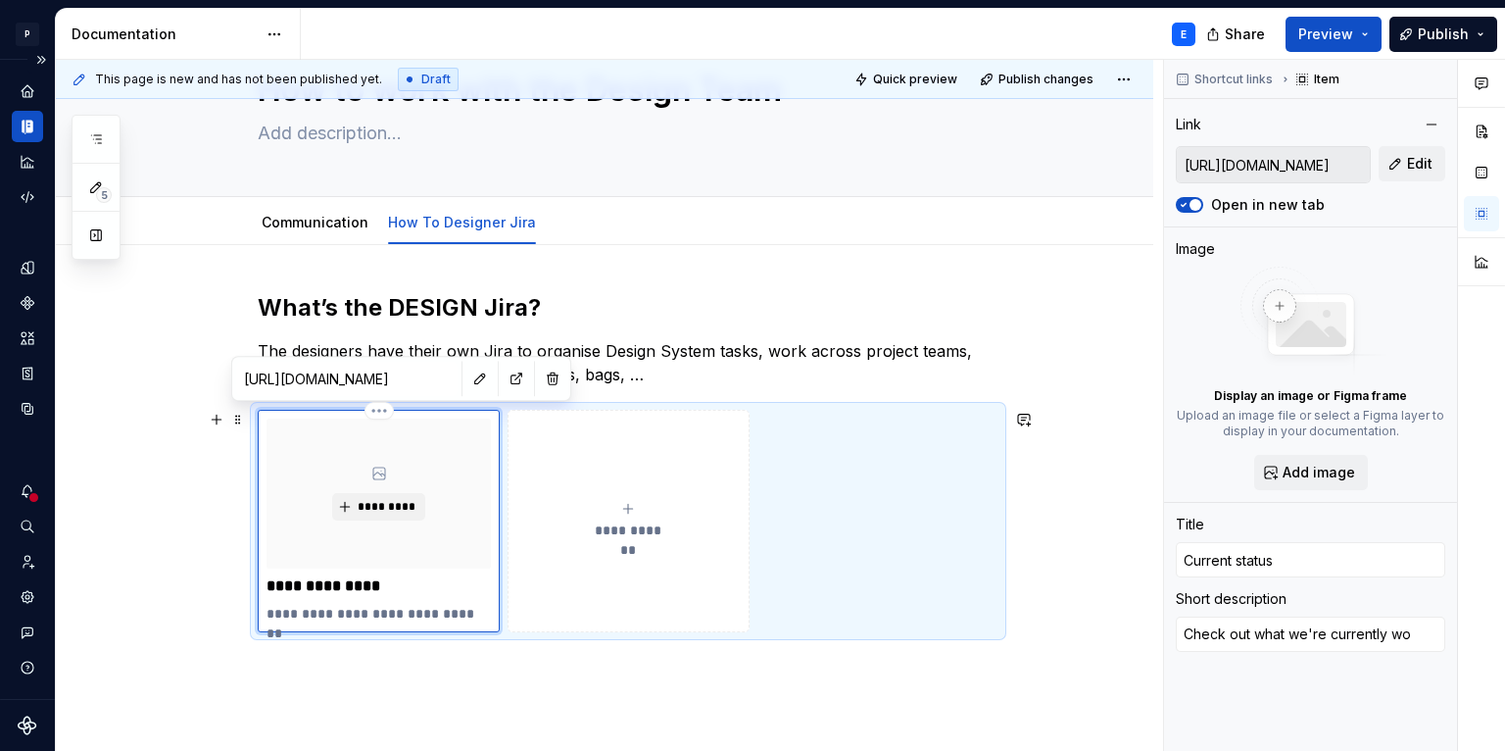
type textarea "*"
type textarea "Check out what we're currently wor"
type textarea "*"
type textarea "Check out what we're currently work"
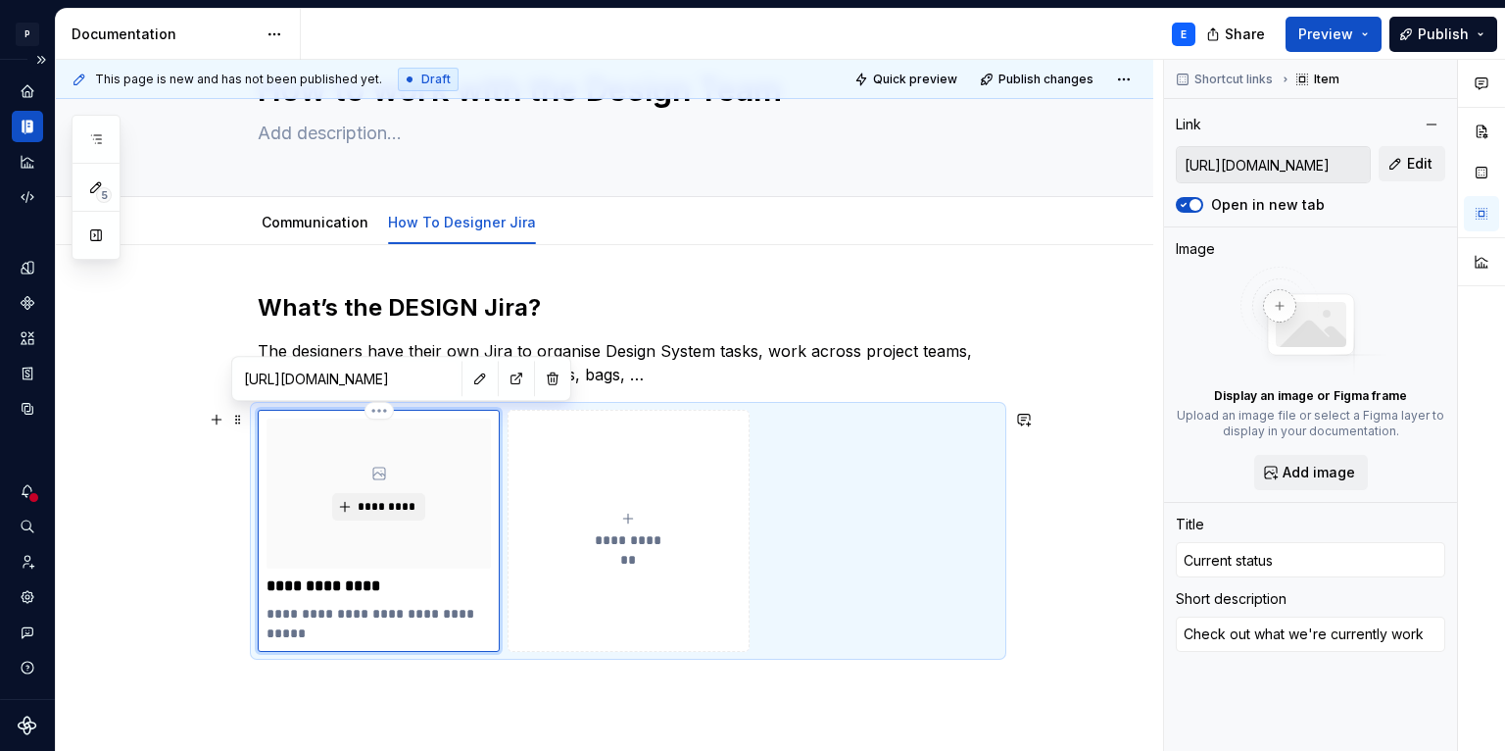
type textarea "*"
type textarea "Check out what we're currently worki"
type textarea "*"
type textarea "Check out what we're currently workin"
type textarea "*"
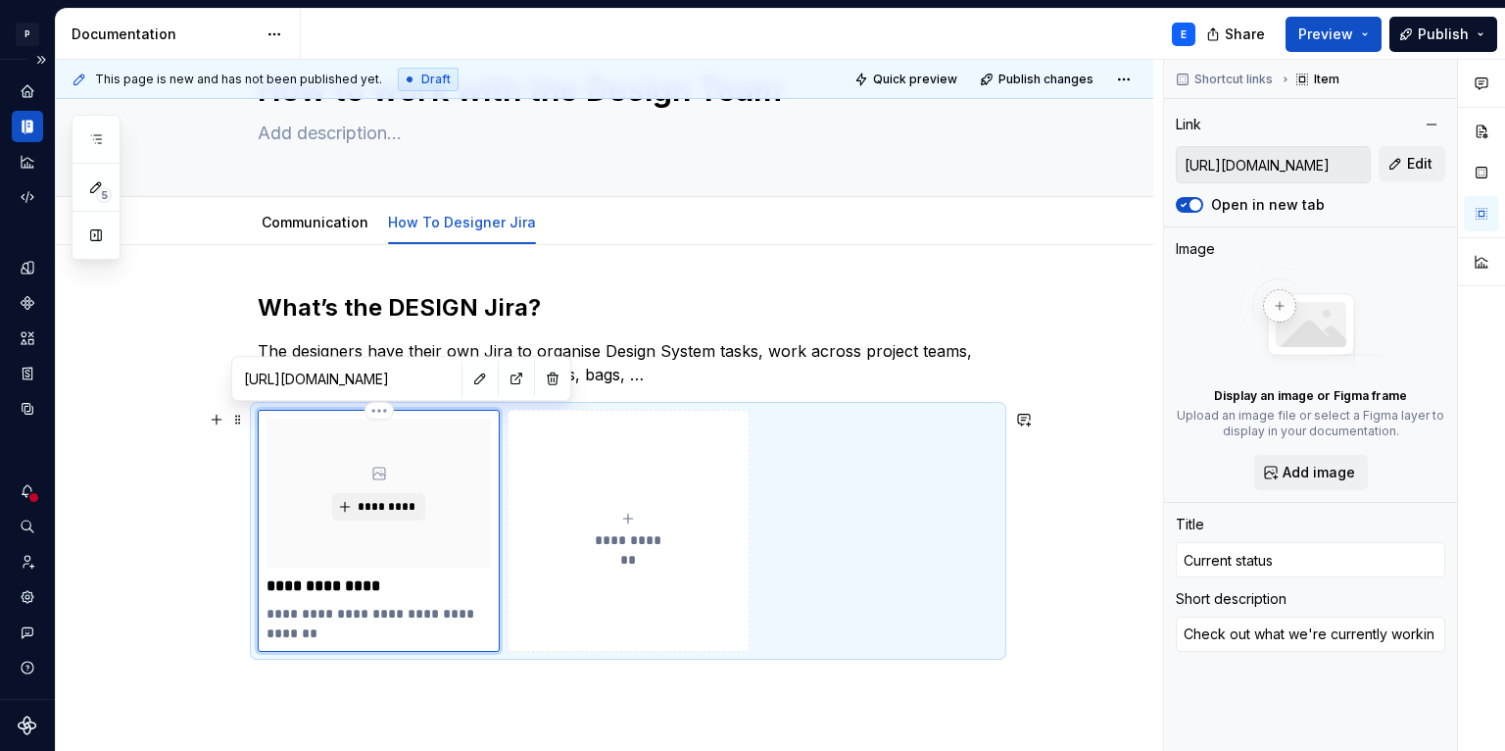
type textarea "Check out what we're currently working"
type textarea "*"
type textarea "Check out what we're currently working"
type textarea "*"
click at [585, 542] on div "**********" at bounding box center [628, 530] width 224 height 39
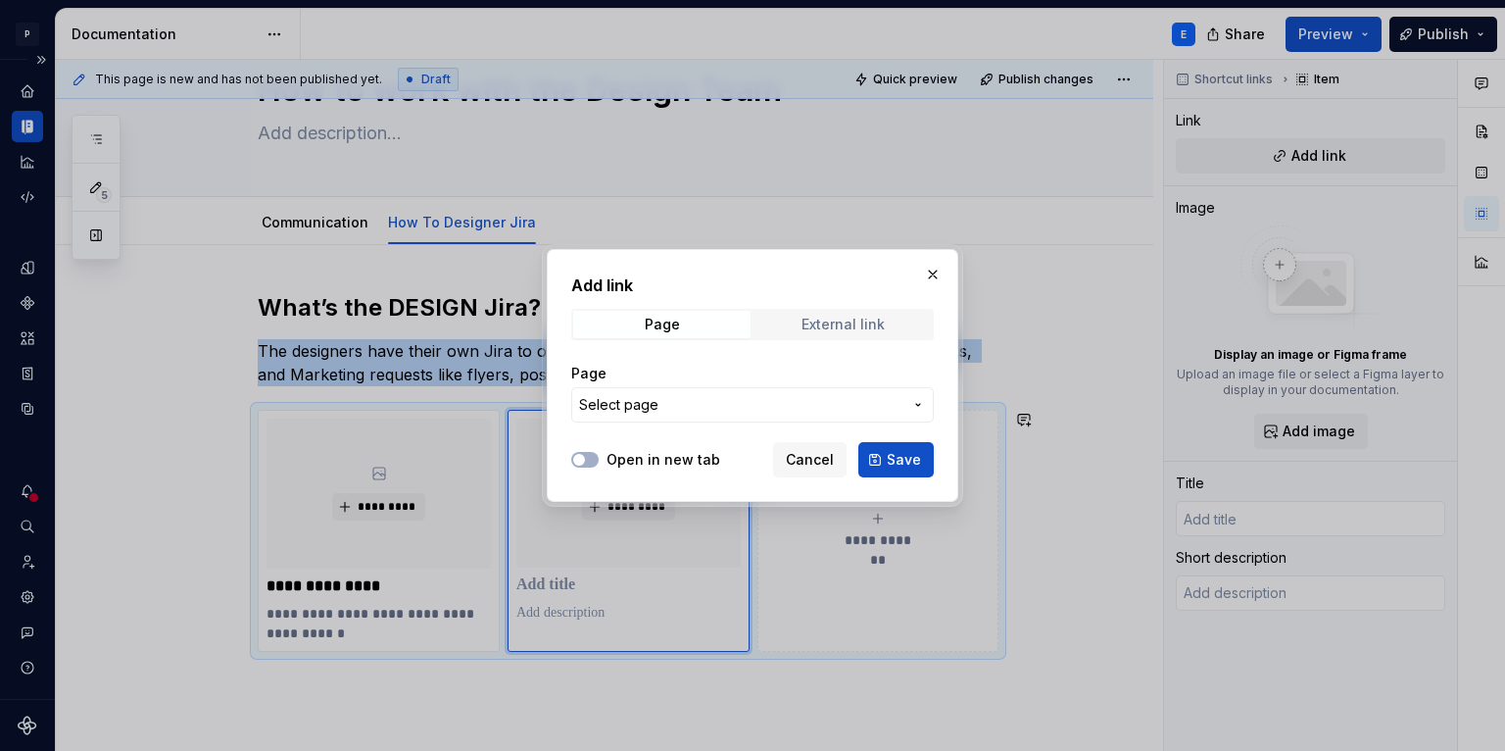
click at [823, 326] on div "External link" at bounding box center [843, 325] width 83 height 16
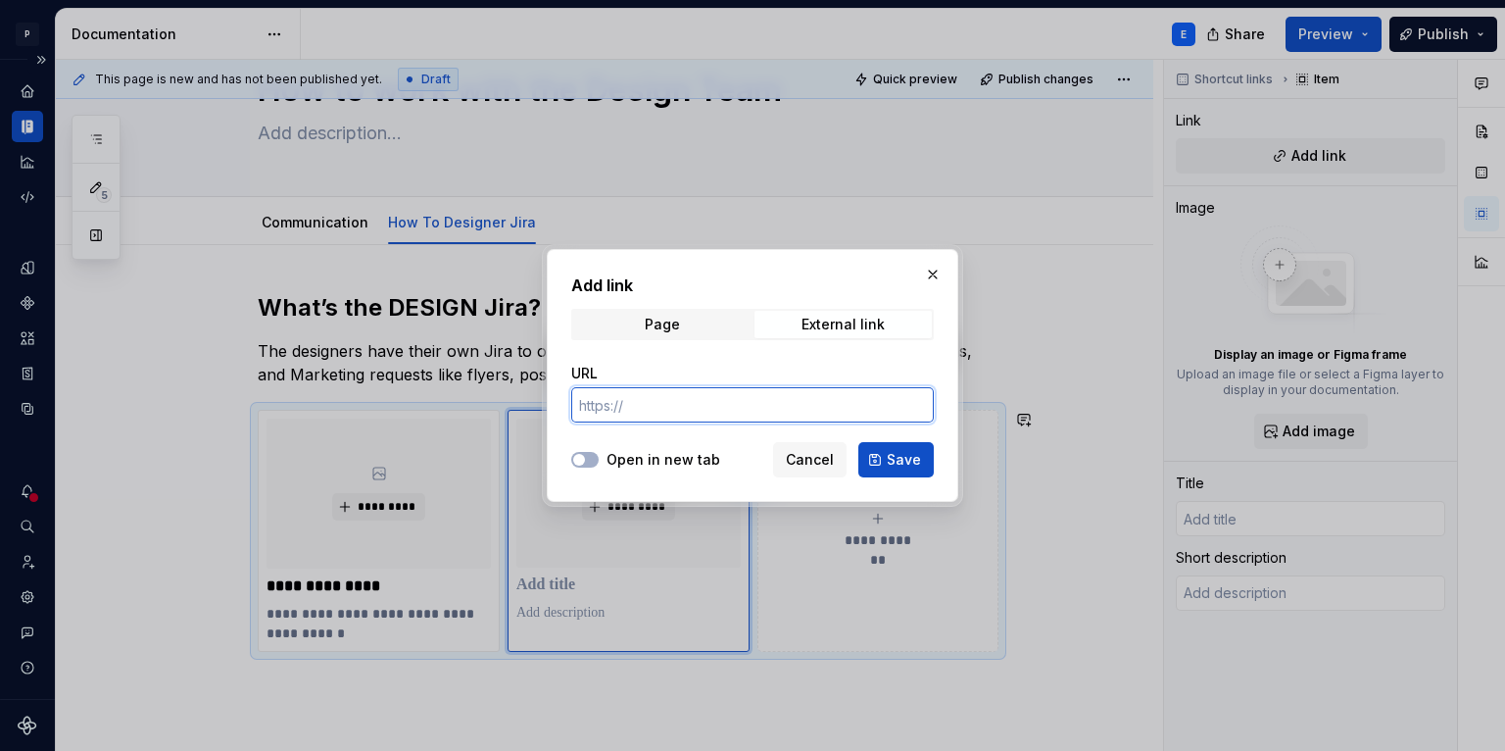
click at [670, 402] on input "URL" at bounding box center [752, 404] width 363 height 35
paste input "[URL][DOMAIN_NAME]"
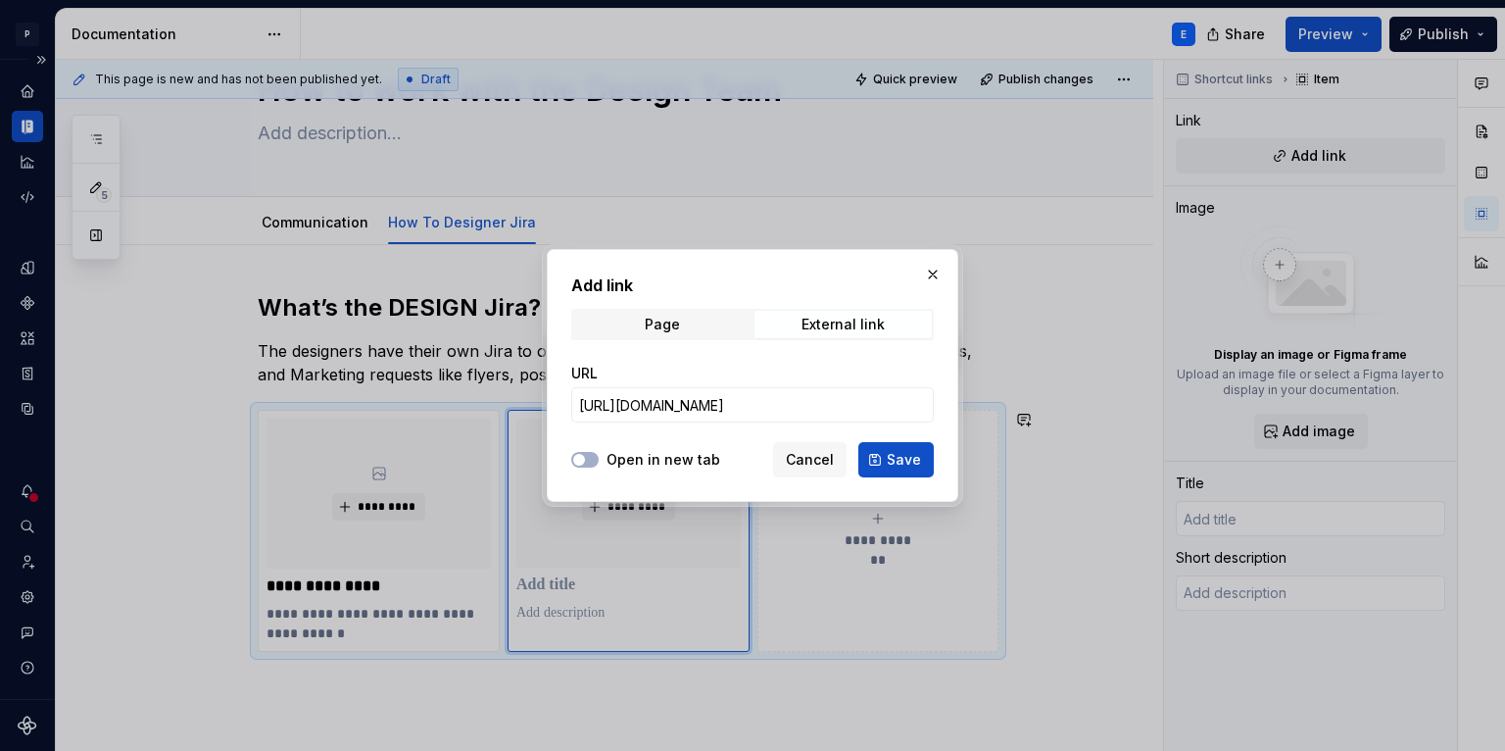
click at [674, 451] on label "Open in new tab" at bounding box center [664, 460] width 114 height 20
click at [599, 452] on button "Open in new tab" at bounding box center [584, 460] width 27 height 16
click at [914, 456] on span "Save" at bounding box center [904, 460] width 34 height 20
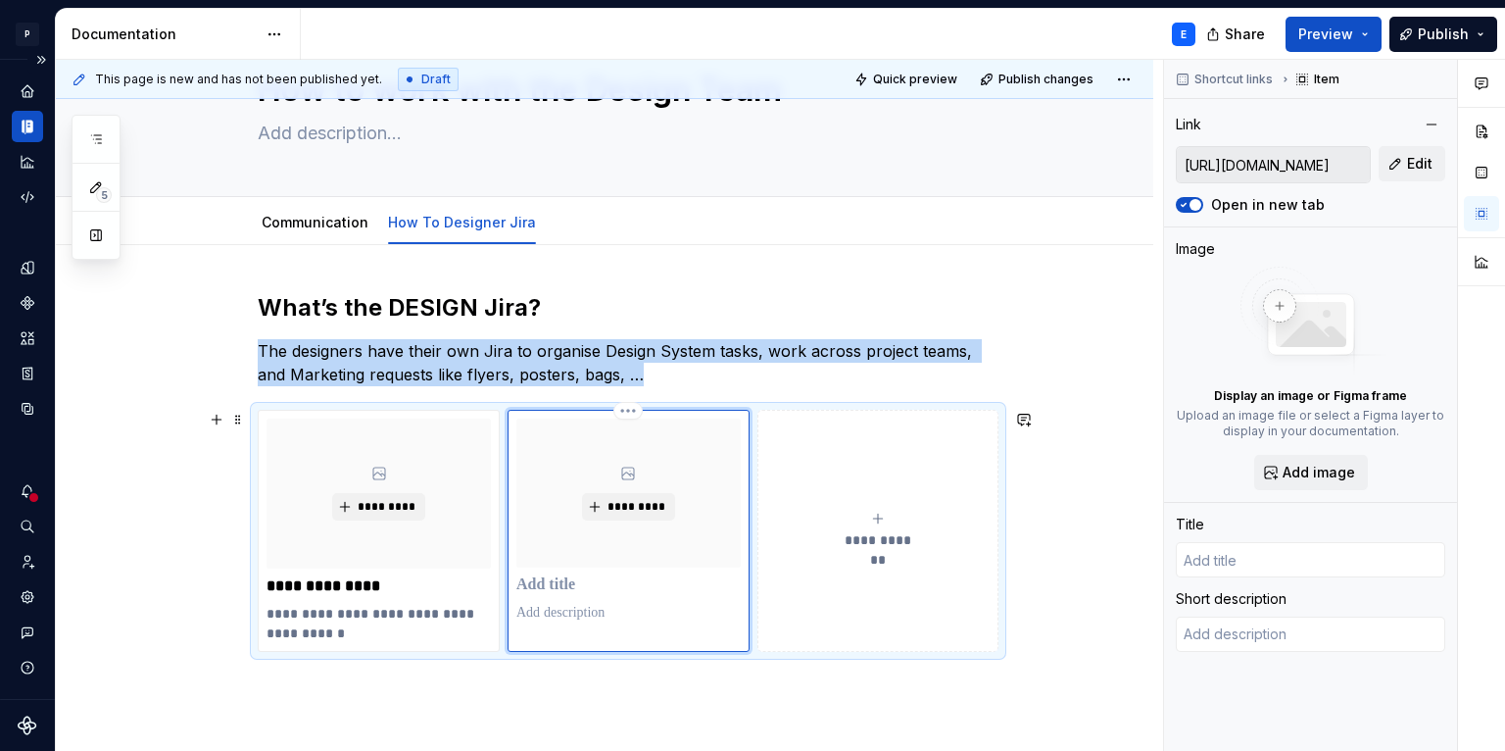
click at [567, 580] on p at bounding box center [628, 585] width 224 height 20
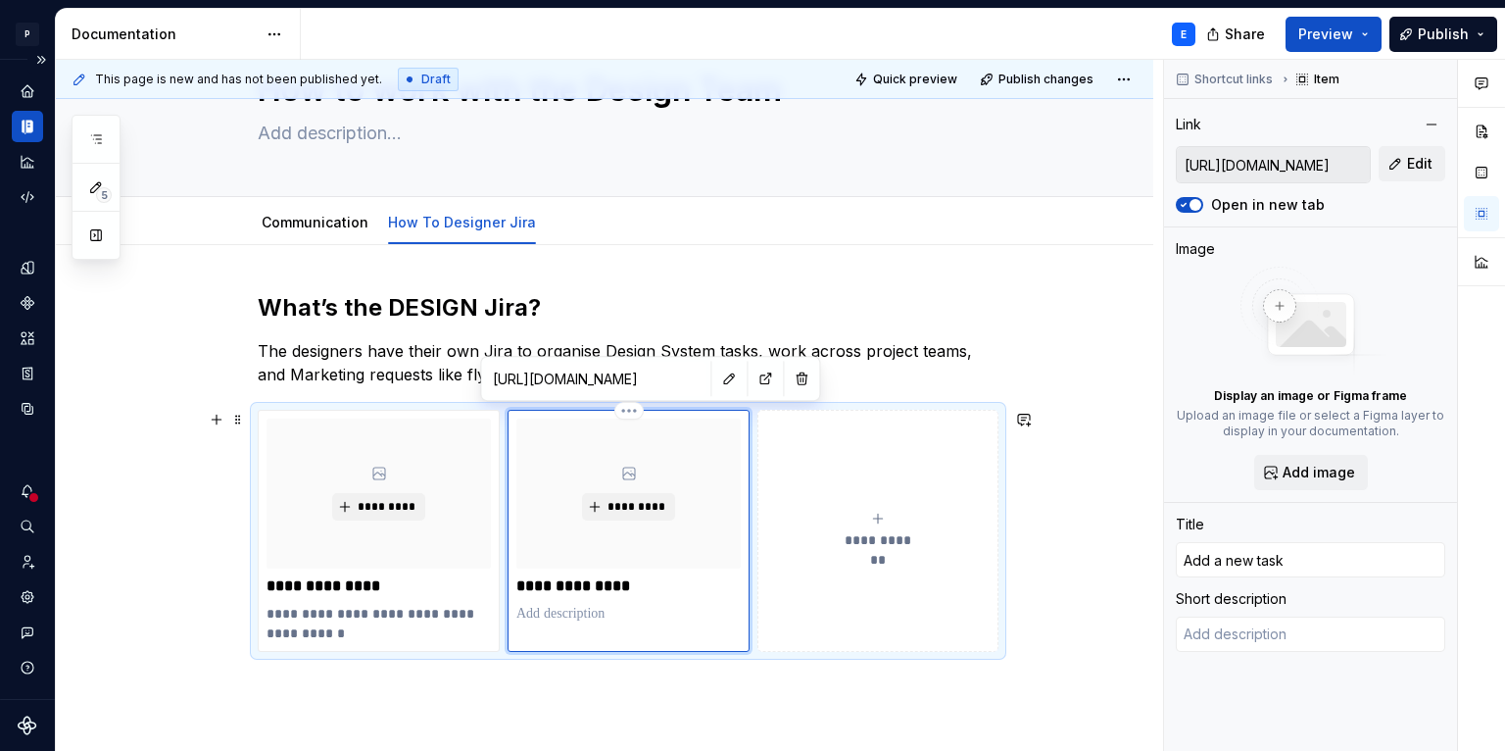
click at [541, 615] on p at bounding box center [628, 614] width 224 height 20
click at [763, 319] on h2 "What’s the DESIGN Jira?" at bounding box center [628, 307] width 741 height 31
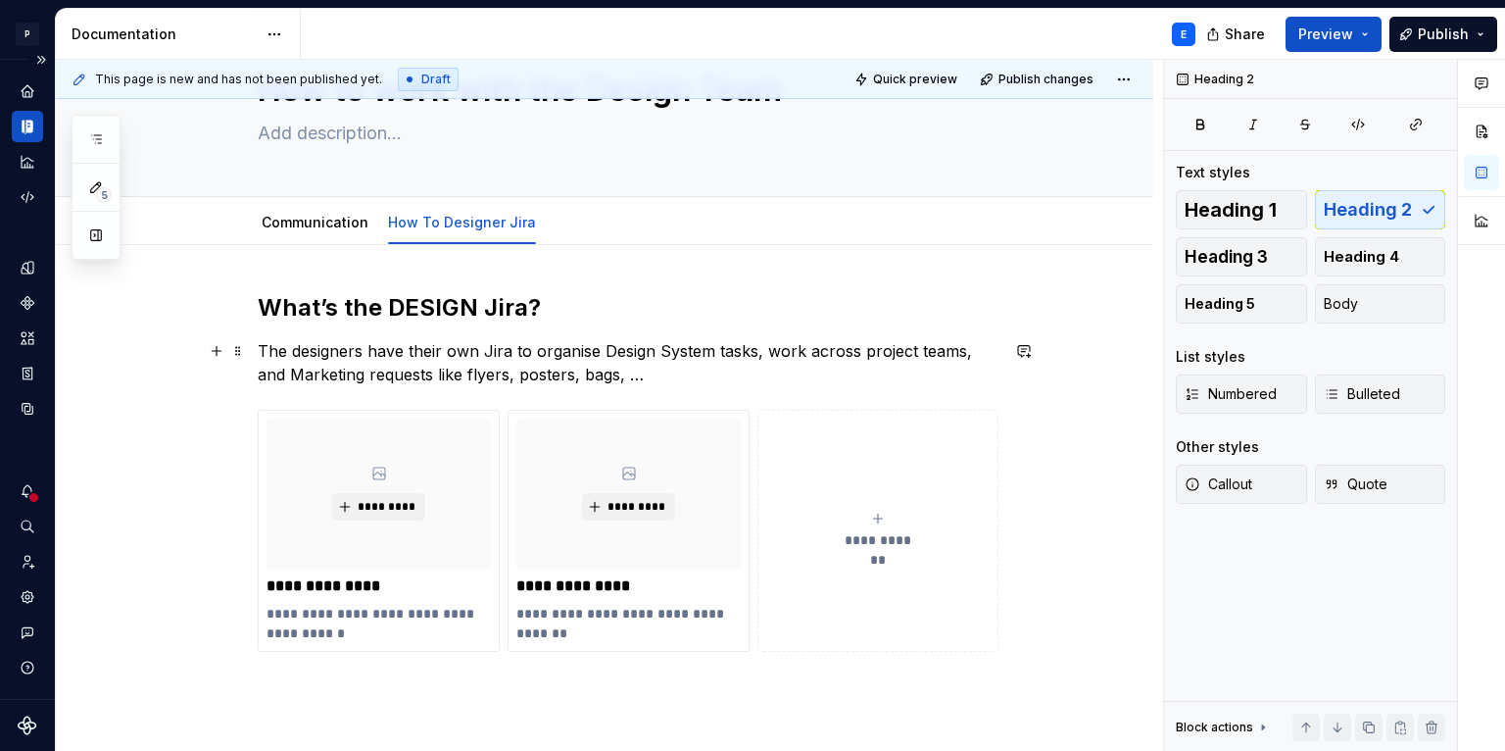
click at [693, 379] on p "The designers have their own Jira to organise Design System tasks, work across …" at bounding box center [628, 362] width 741 height 47
click at [606, 343] on p "The designers have their own Jira to organise Design System tasks, work across …" at bounding box center [628, 362] width 741 height 47
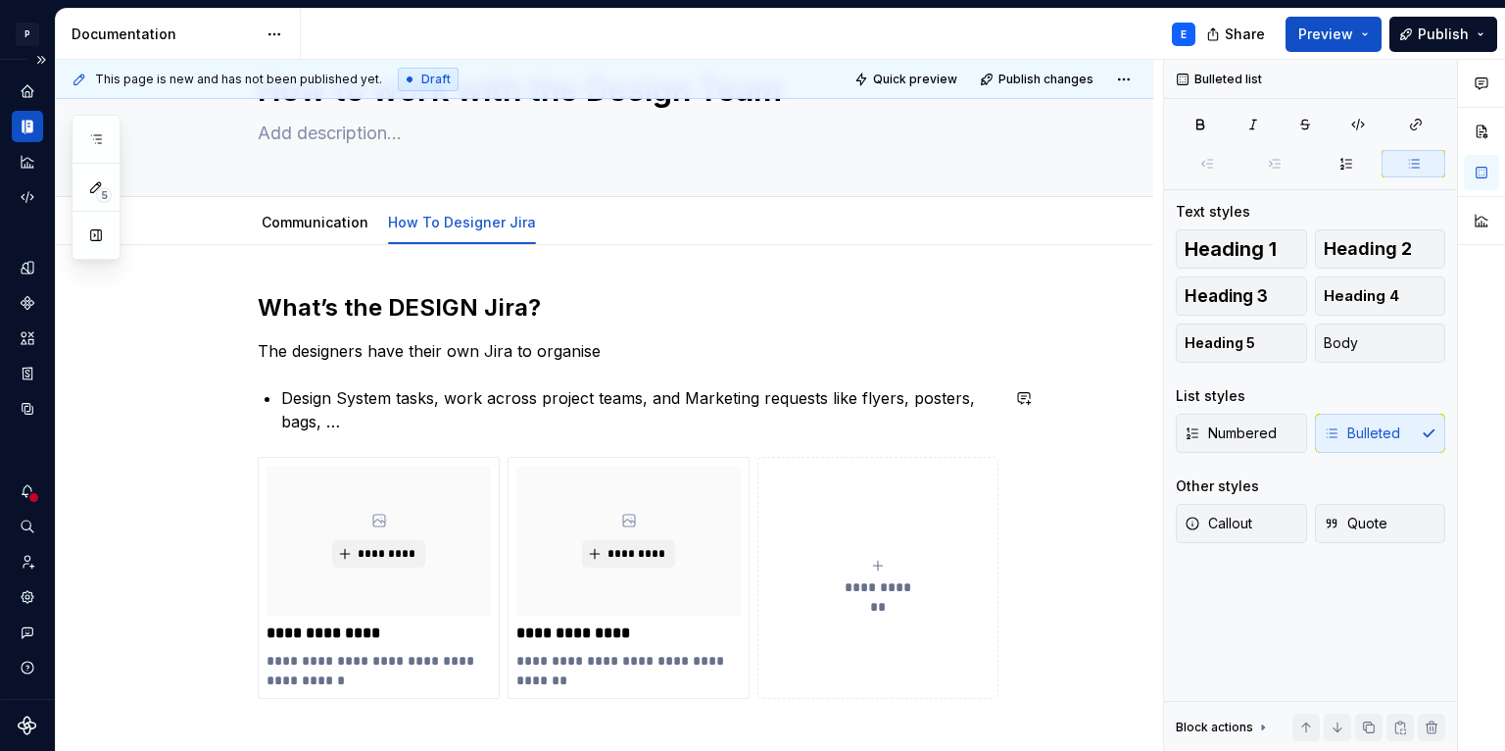
click at [630, 372] on div "**********" at bounding box center [628, 495] width 741 height 407
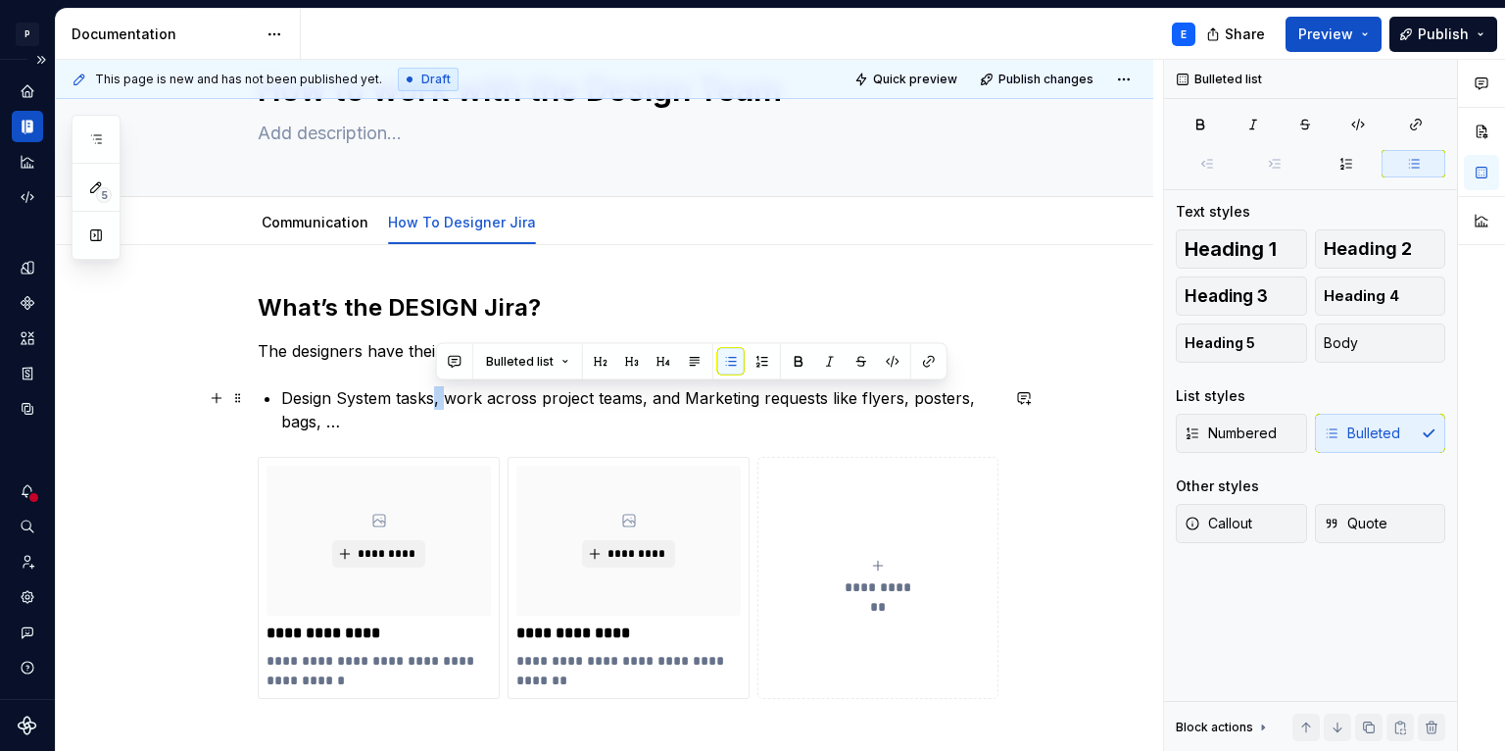
drag, startPoint x: 449, startPoint y: 392, endPoint x: 436, endPoint y: 392, distance: 12.7
click at [436, 392] on p "Design System tasks, work across project teams, and Marketing requests like fly…" at bounding box center [639, 409] width 717 height 47
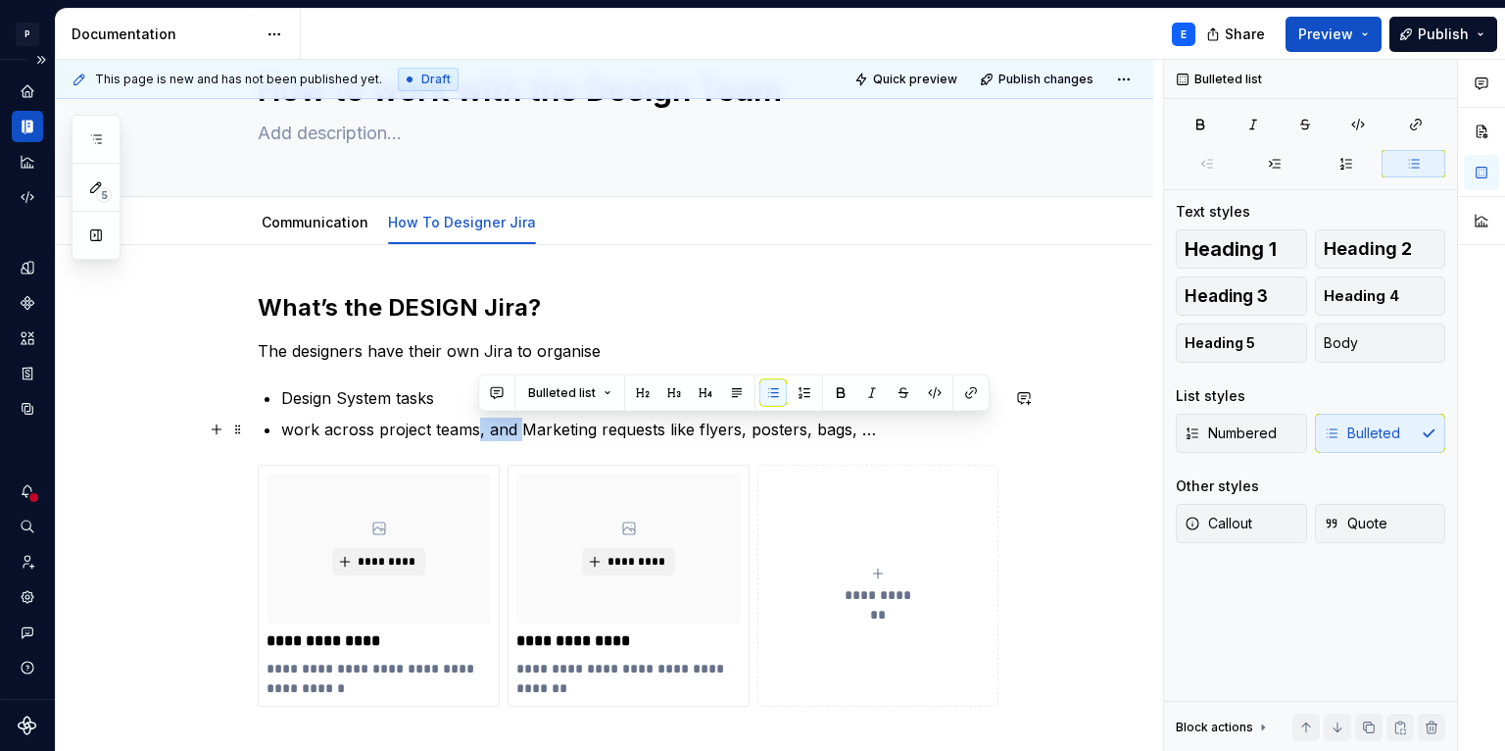
drag, startPoint x: 519, startPoint y: 424, endPoint x: 478, endPoint y: 424, distance: 41.2
click at [478, 424] on p "work across project teams, and Marketing requests like flyers, posters, bags, …" at bounding box center [639, 429] width 717 height 24
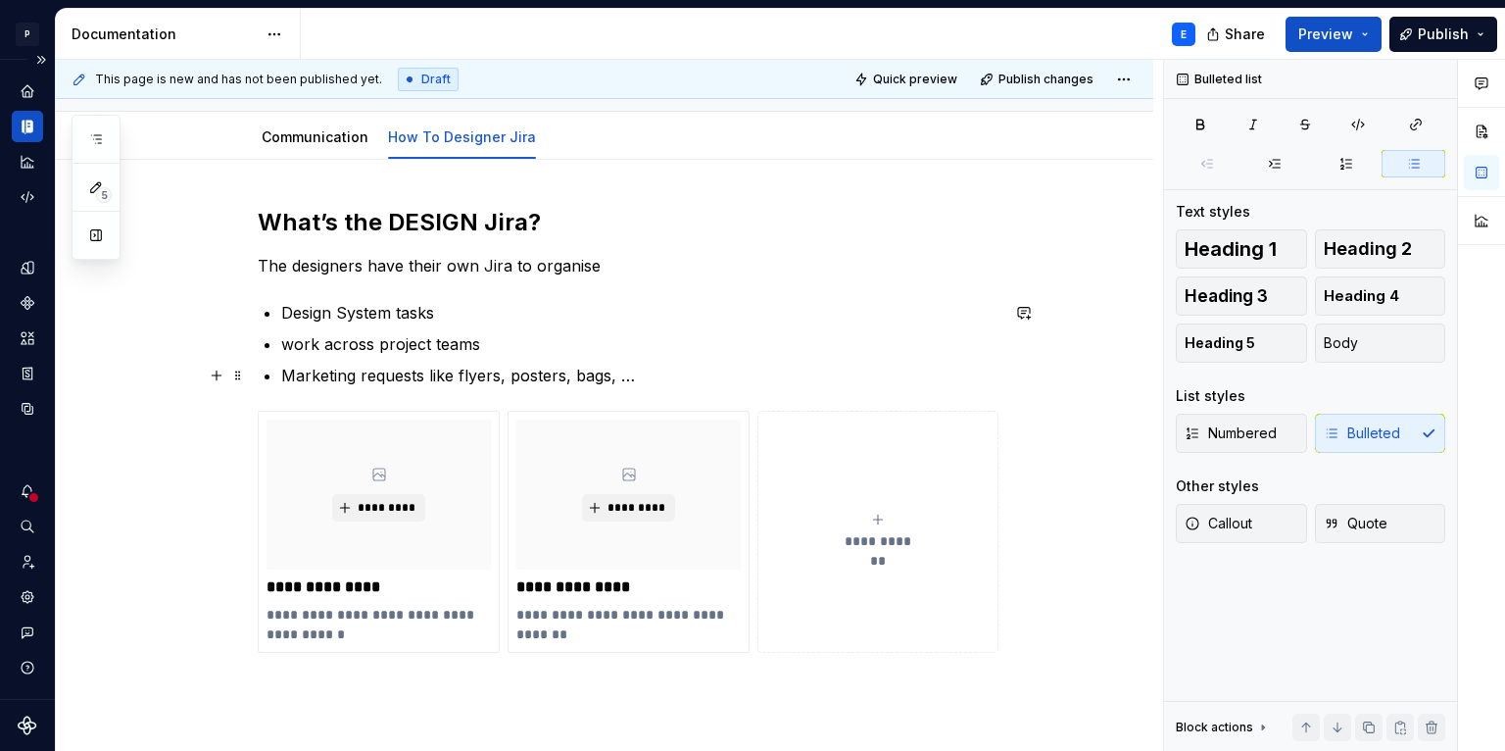
scroll to position [182, 0]
click at [637, 375] on p "Marketing requests like flyers, posters, bags, …" at bounding box center [639, 374] width 717 height 24
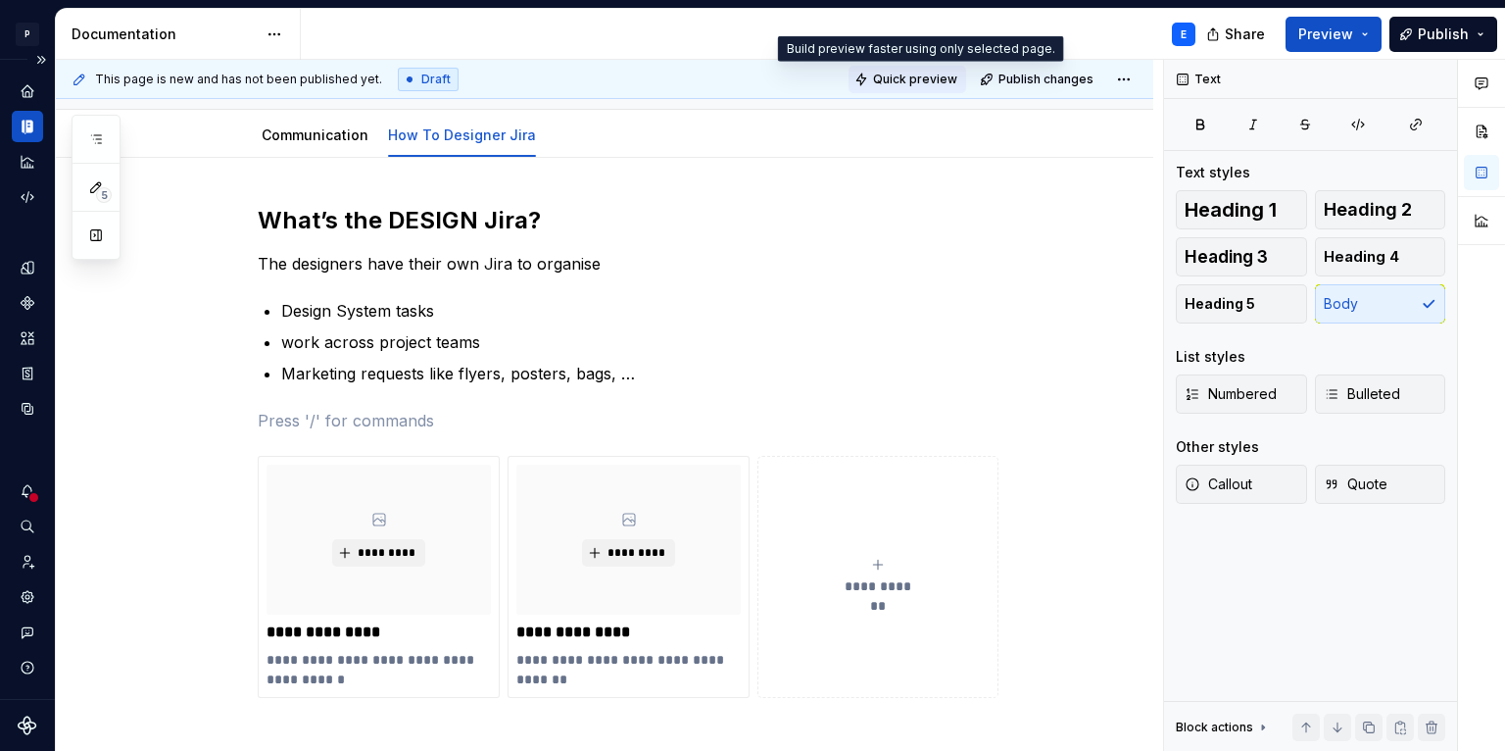
click at [902, 81] on span "Quick preview" at bounding box center [915, 80] width 84 height 16
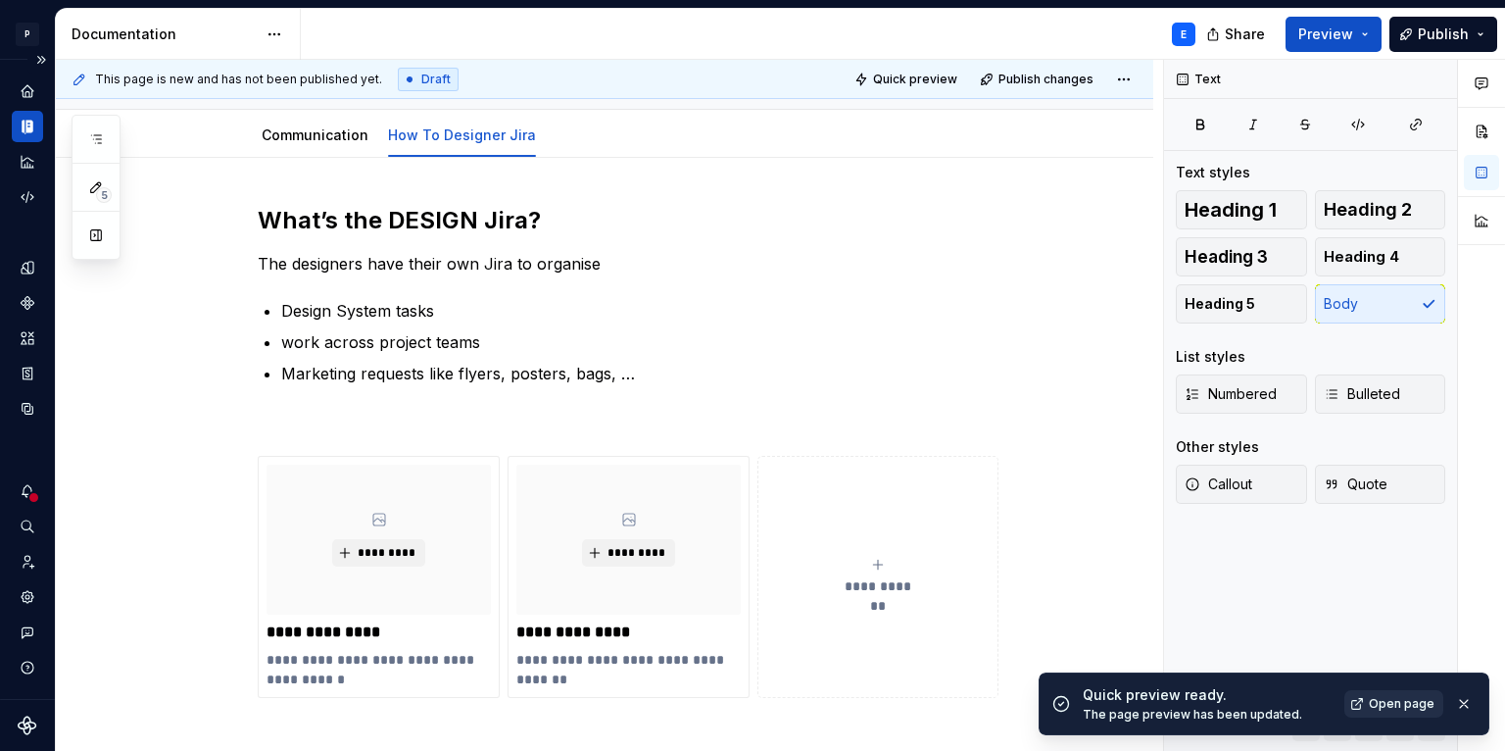
click at [1408, 708] on span "Open page" at bounding box center [1402, 704] width 66 height 16
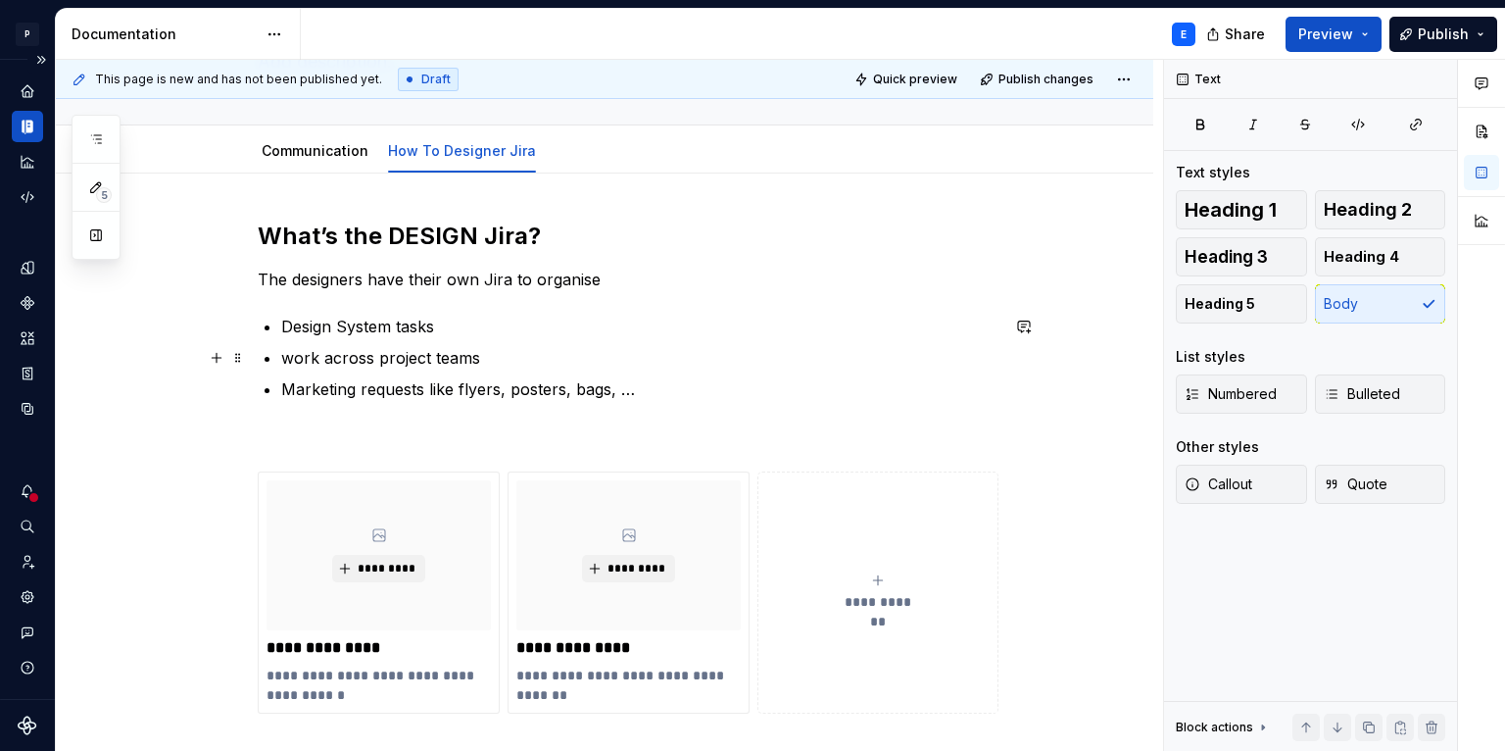
scroll to position [170, 0]
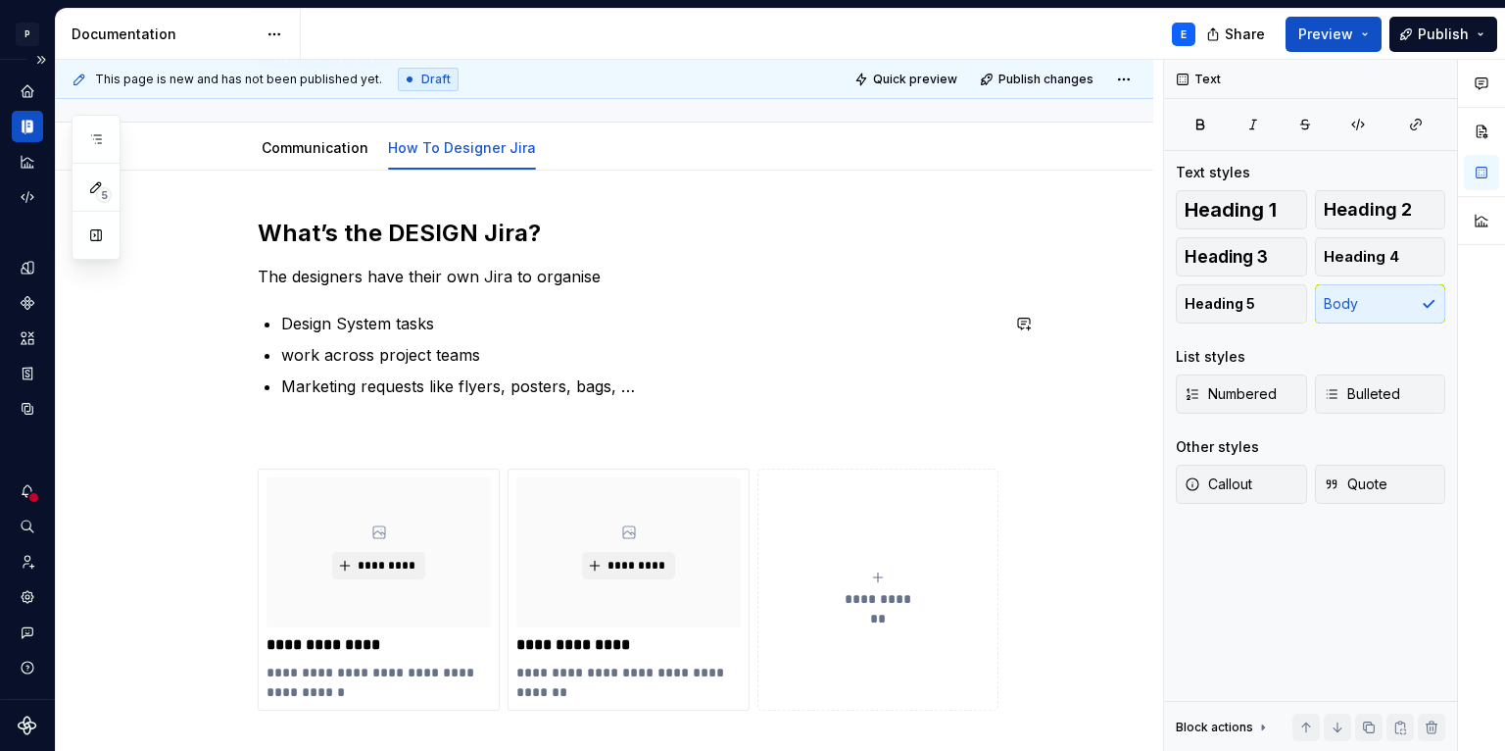
click at [468, 410] on div "**********" at bounding box center [628, 464] width 741 height 493
click at [343, 681] on p "**********" at bounding box center [379, 681] width 224 height 39
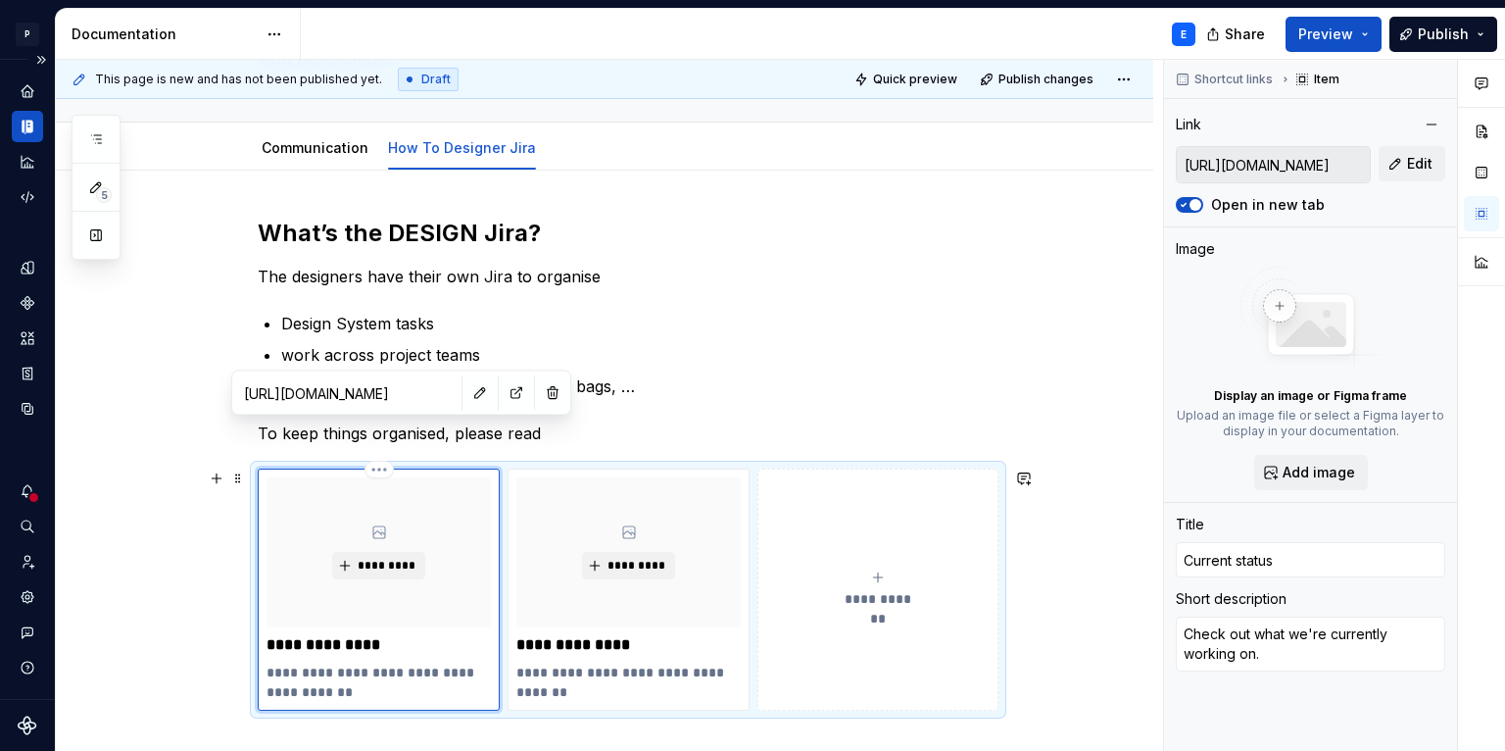
scroll to position [215, 0]
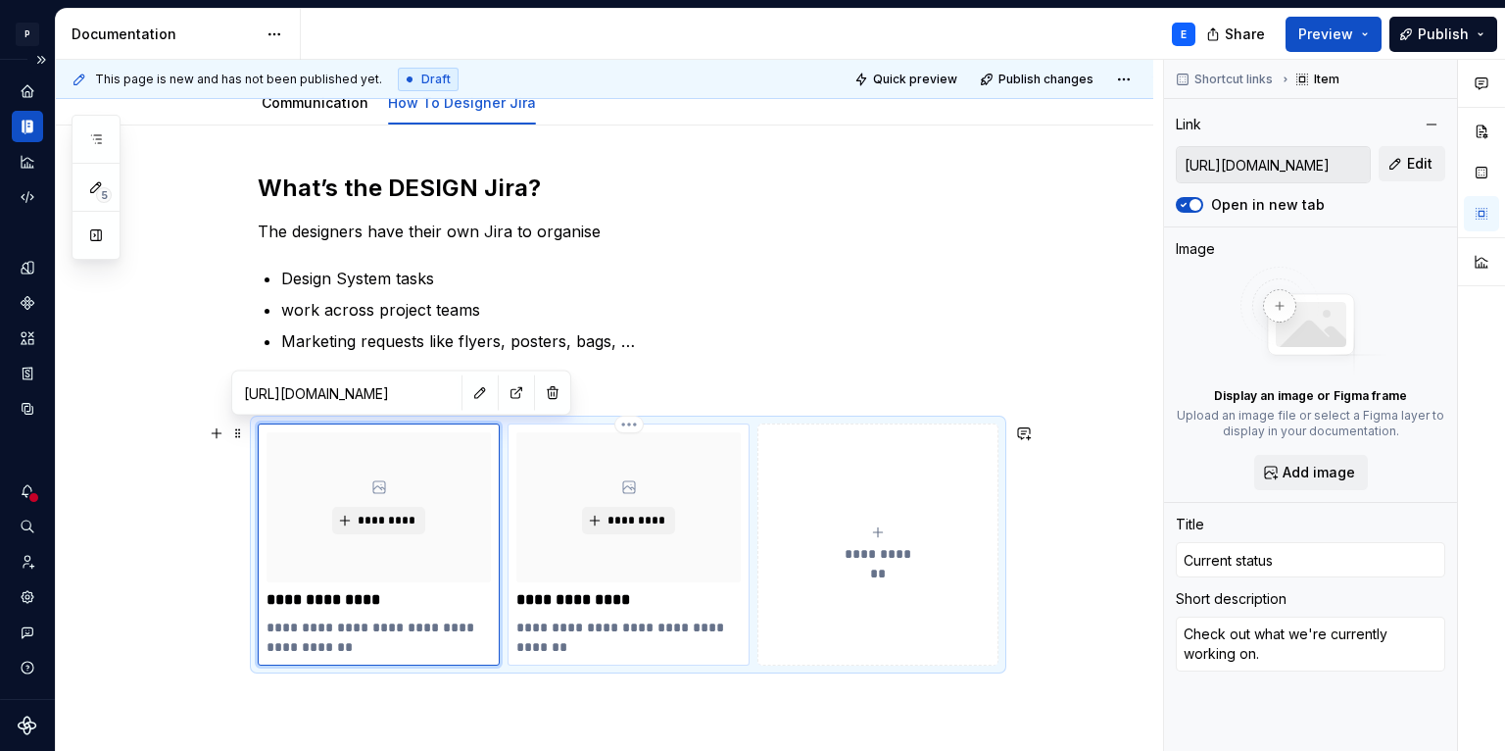
click at [609, 648] on p "**********" at bounding box center [628, 636] width 224 height 39
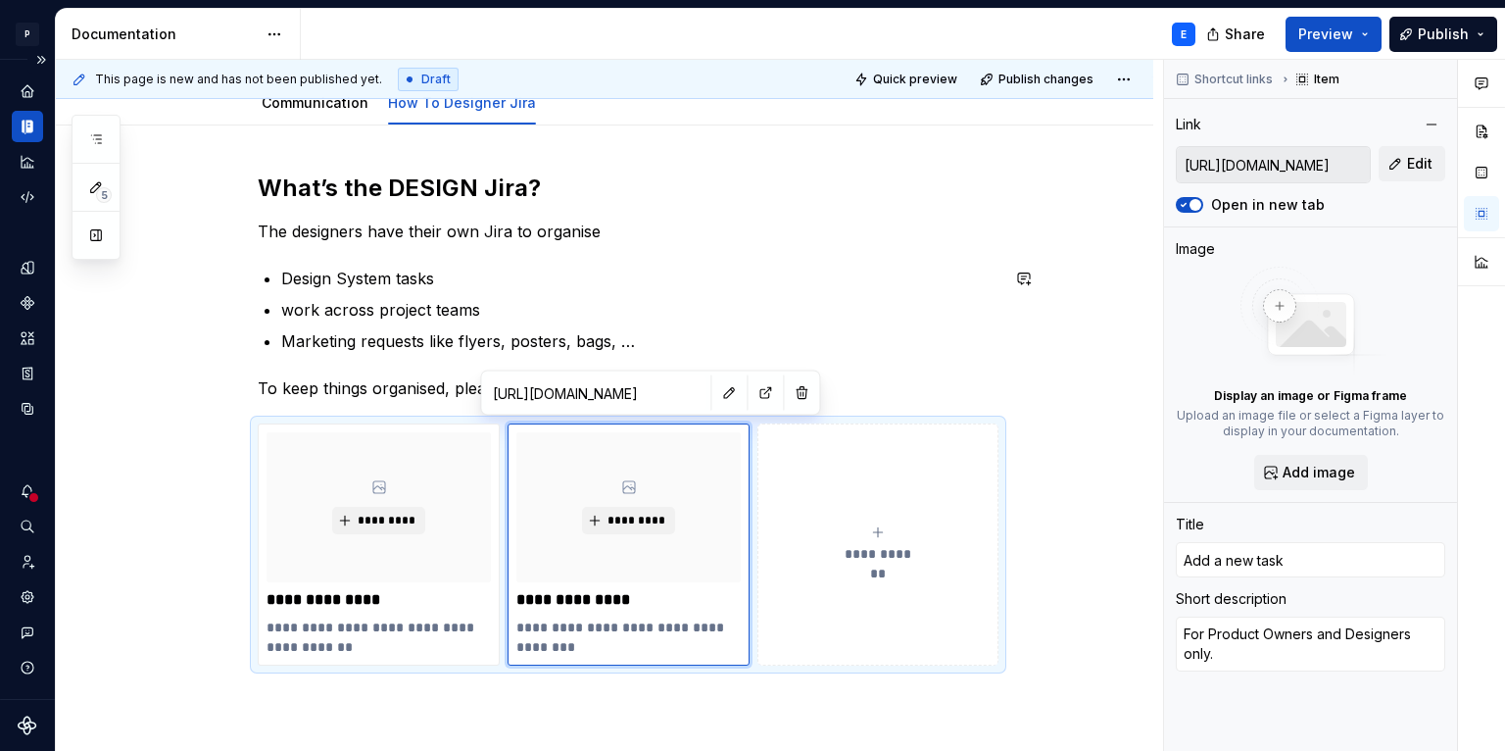
click at [376, 376] on p "To keep things organised, please read" at bounding box center [628, 388] width 741 height 24
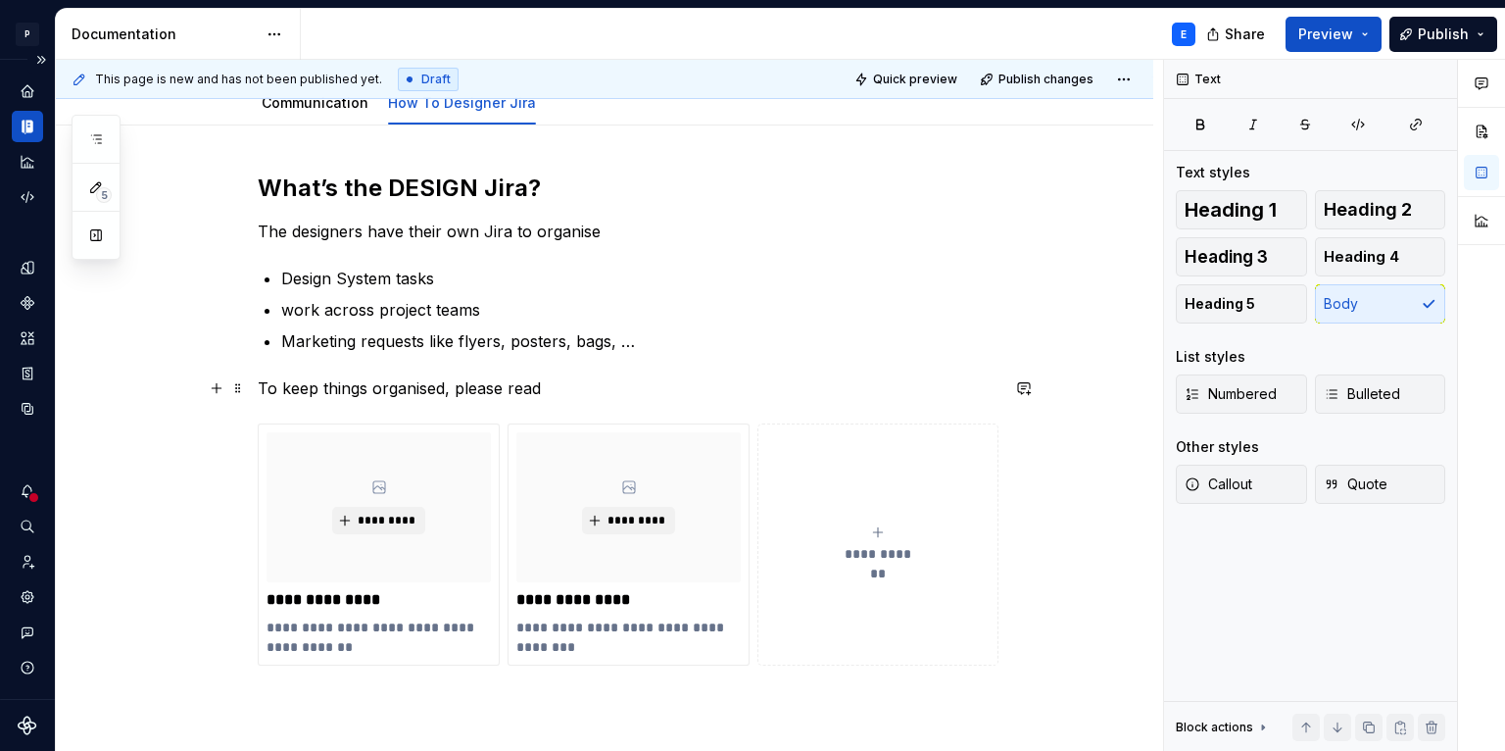
click at [577, 394] on p "To keep things organised, please read" at bounding box center [628, 388] width 741 height 24
click at [542, 387] on p "To keep things organised, please read" at bounding box center [628, 388] width 741 height 24
click at [523, 386] on p "To keep things organised, please read" at bounding box center [628, 388] width 741 height 24
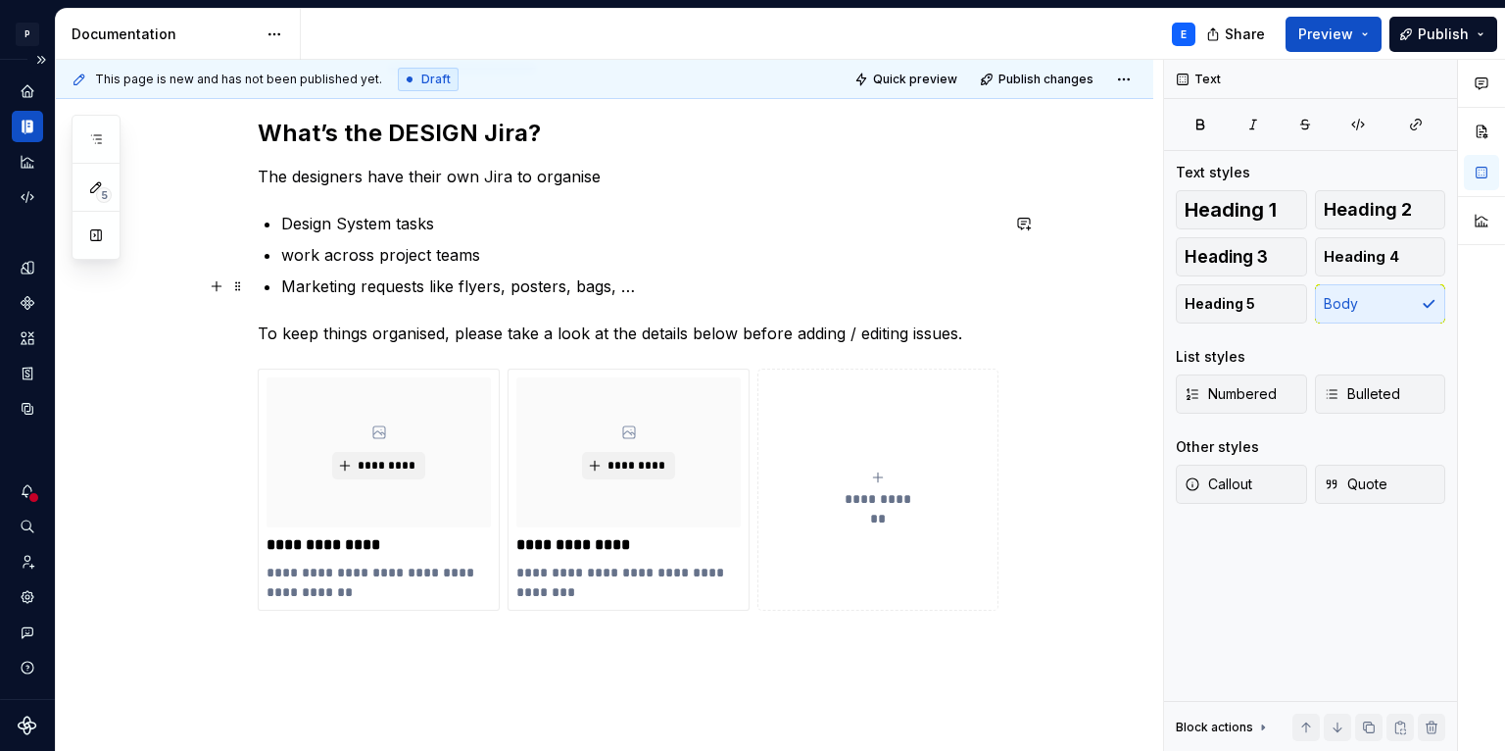
scroll to position [274, 0]
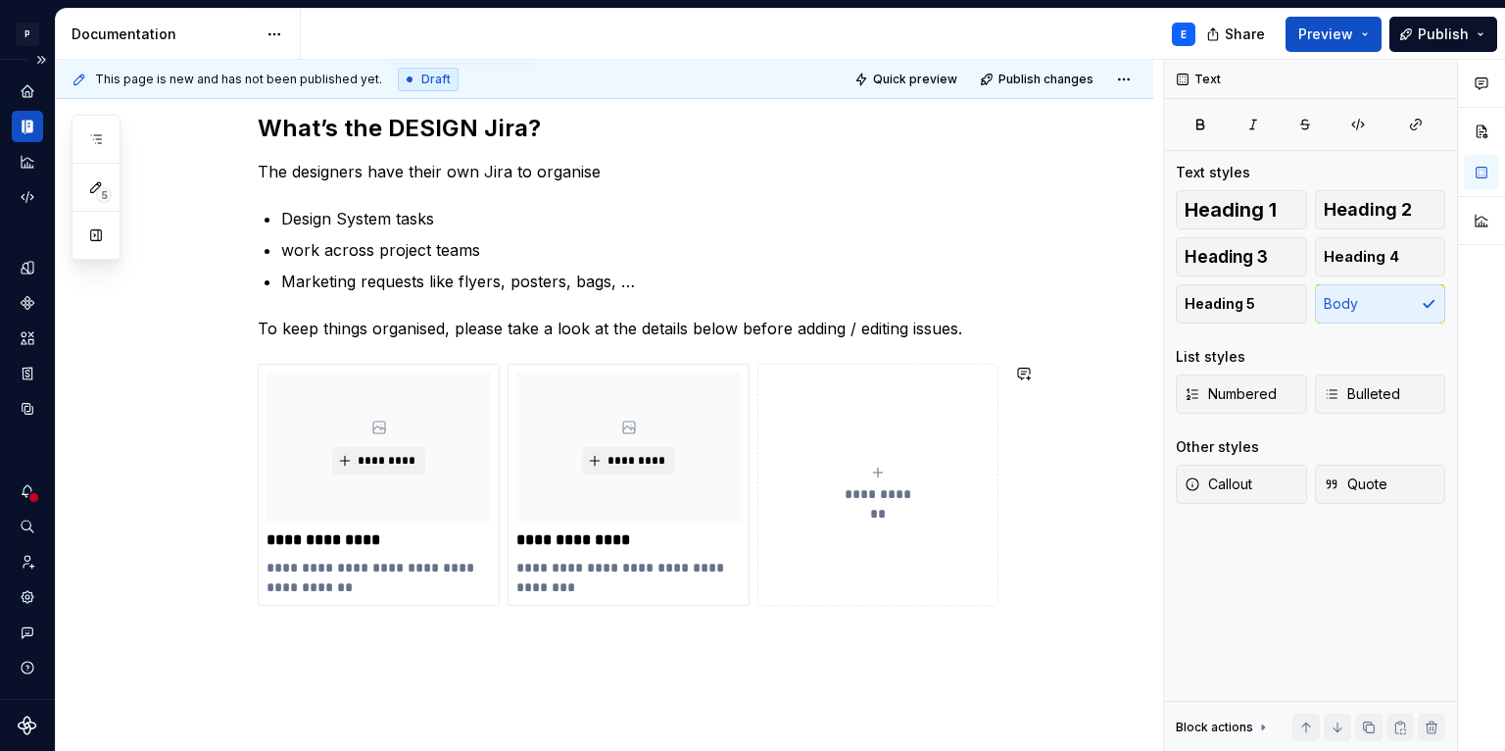
click at [388, 685] on div "**********" at bounding box center [604, 460] width 1097 height 788
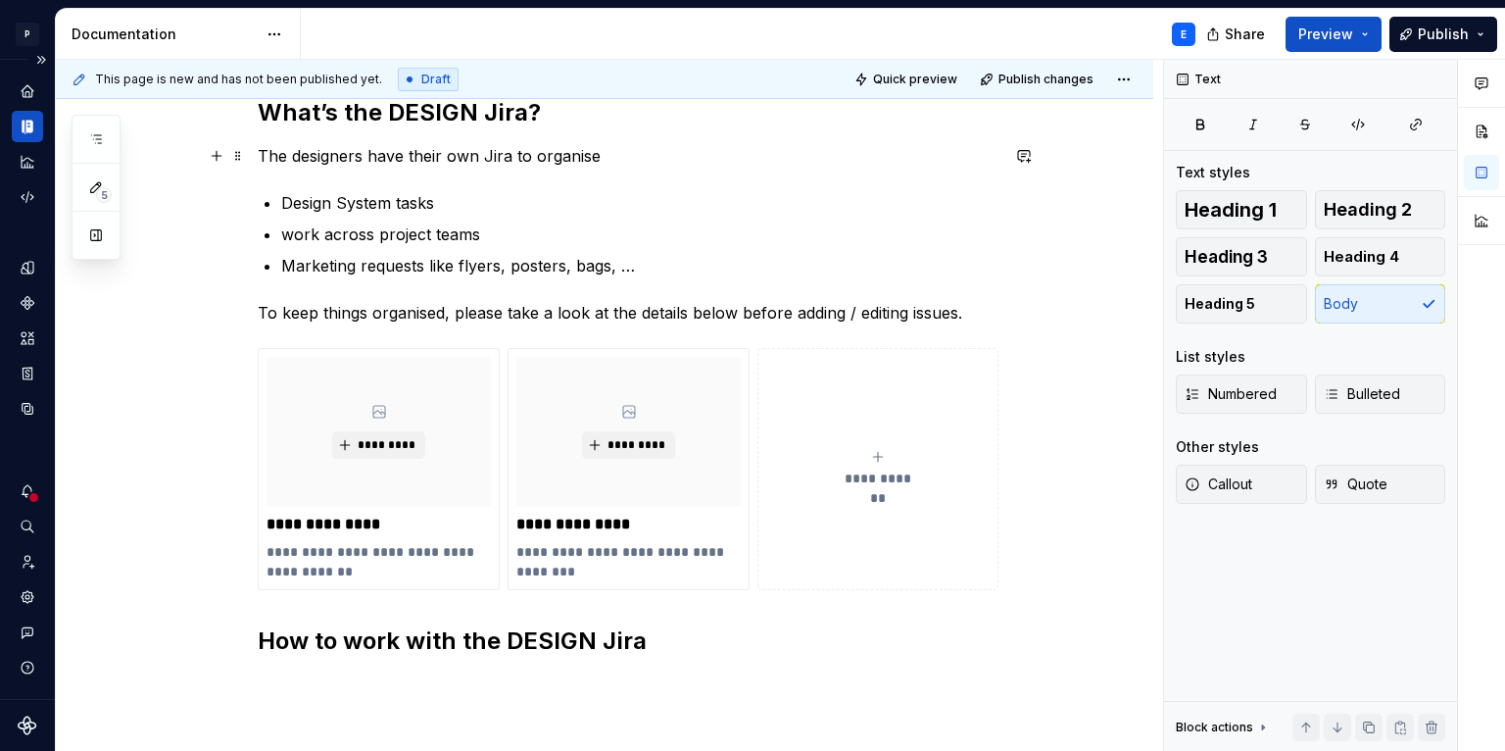
click at [615, 160] on p "The designers have their own Jira to organise" at bounding box center [628, 156] width 741 height 24
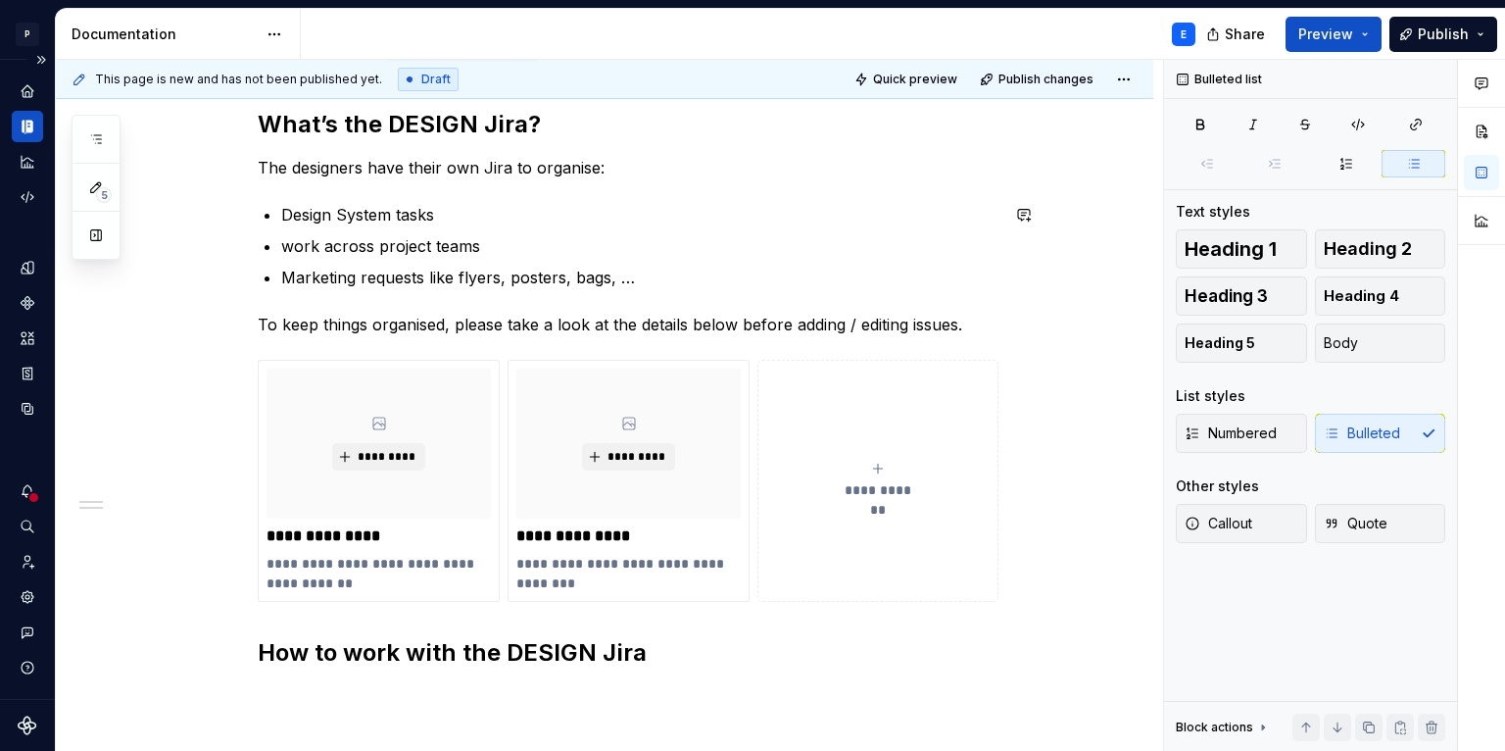
click at [368, 183] on div "**********" at bounding box center [628, 408] width 741 height 599
click at [624, 164] on p "The designers have their own Jira to organise:" at bounding box center [628, 168] width 741 height 24
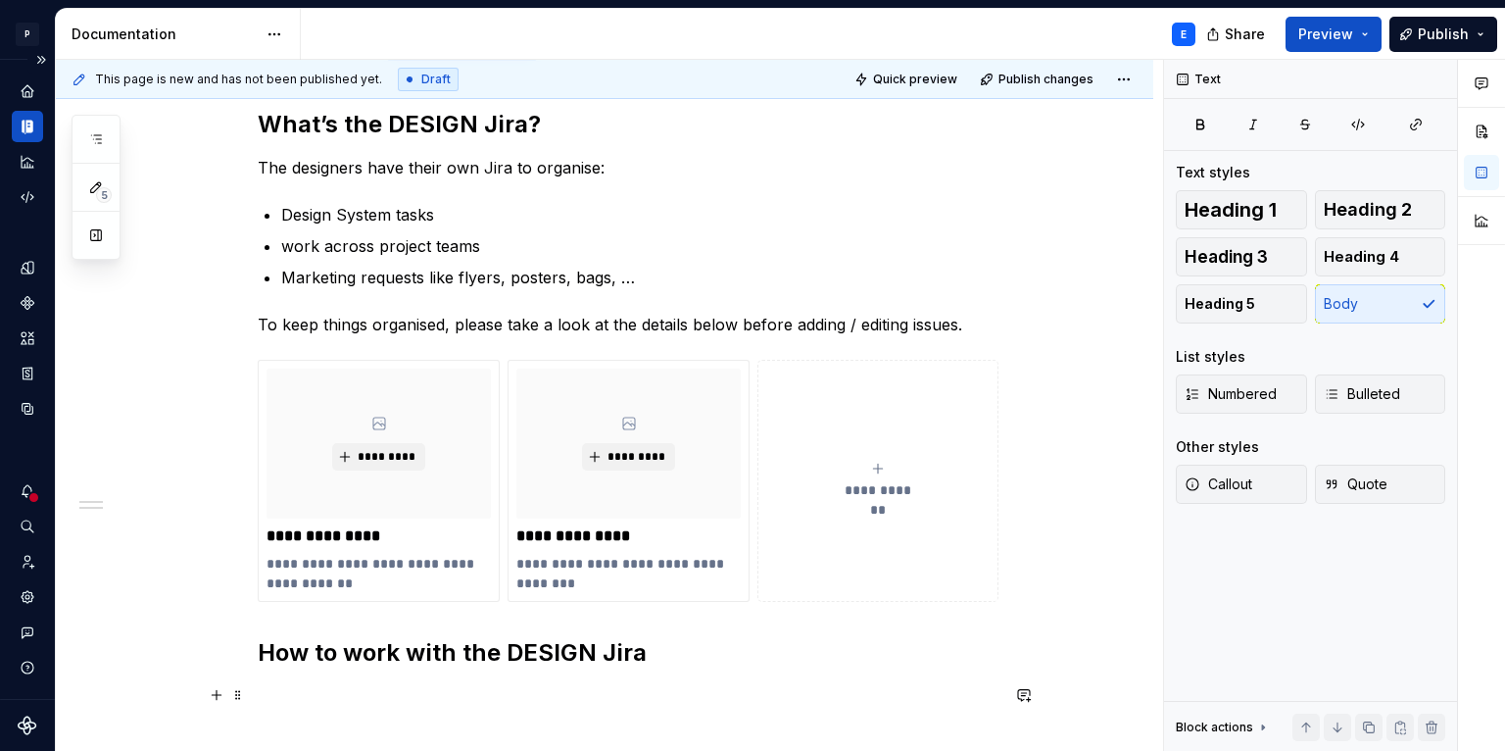
click at [294, 699] on p at bounding box center [628, 696] width 741 height 24
click at [911, 321] on p "To keep things organised, please take a look at the details below before adding…" at bounding box center [628, 325] width 741 height 24
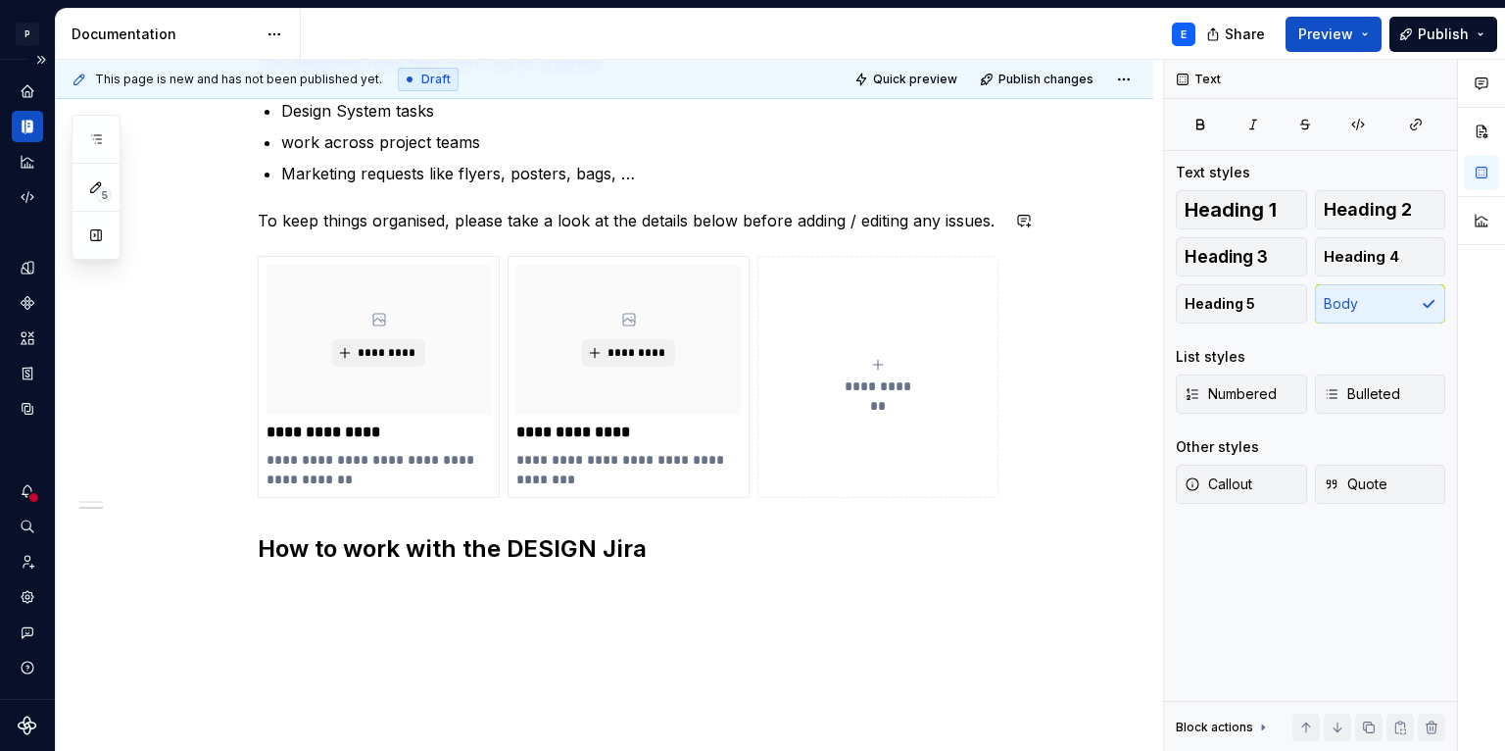
scroll to position [398, 0]
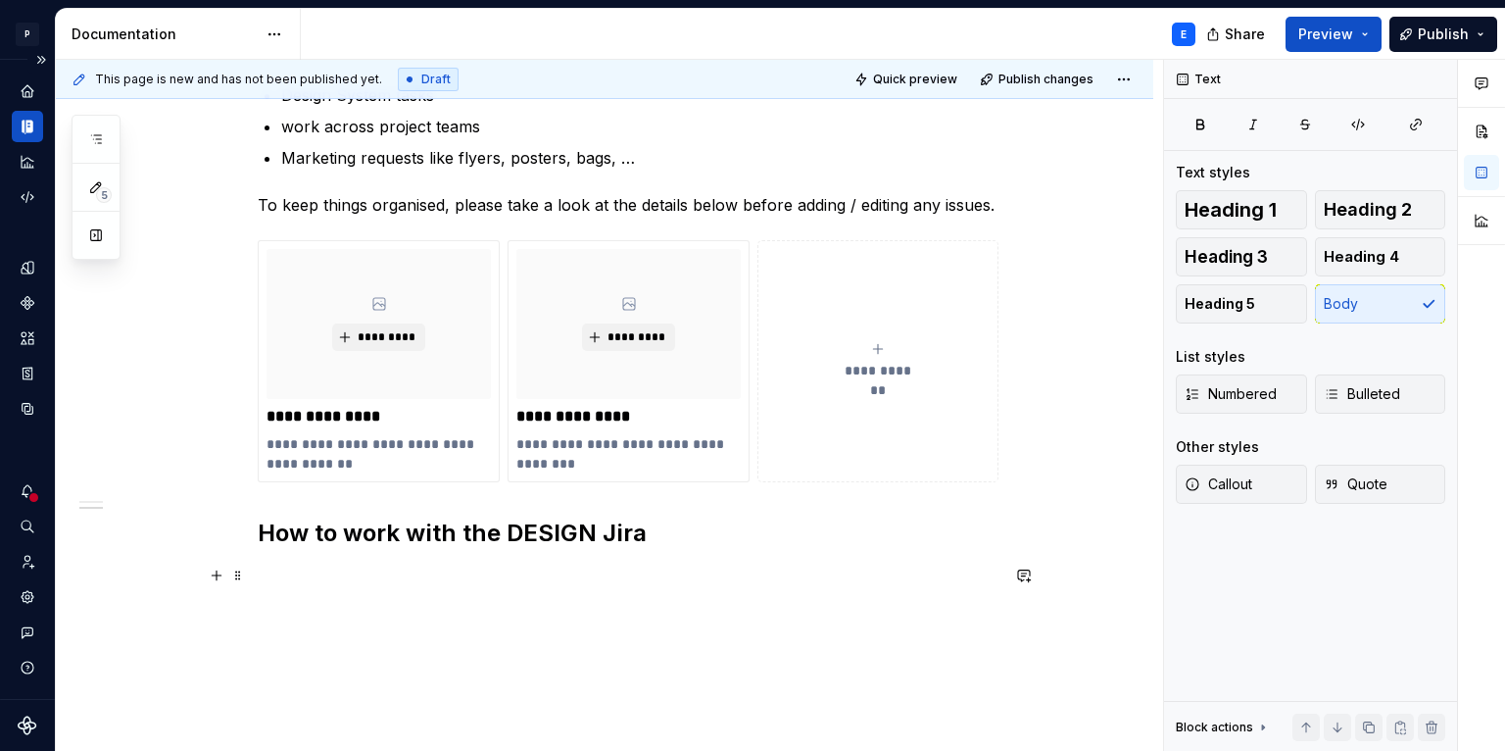
click at [557, 567] on p at bounding box center [628, 576] width 741 height 24
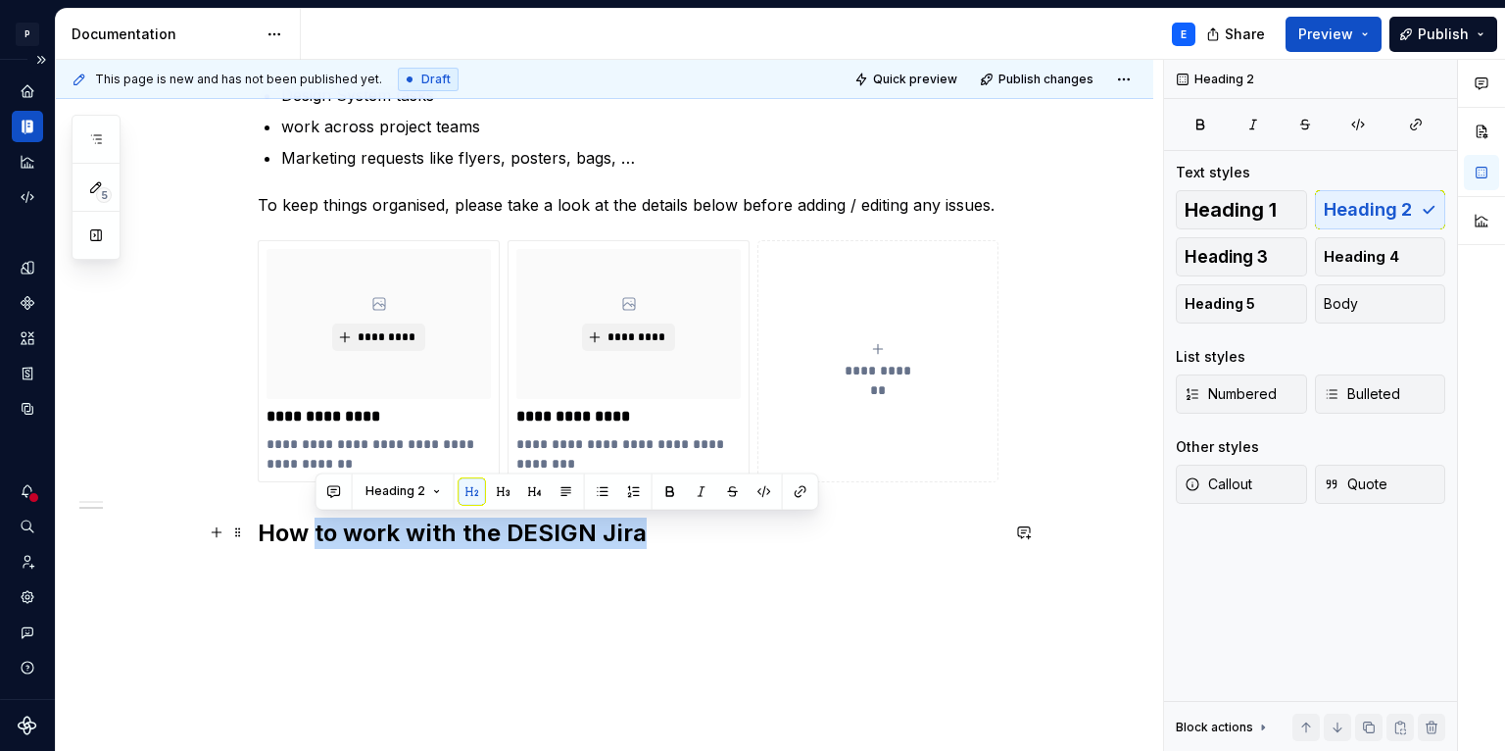
drag, startPoint x: 317, startPoint y: 530, endPoint x: 637, endPoint y: 542, distance: 320.6
click at [637, 542] on h2 "How to work with the DESIGN Jira" at bounding box center [628, 532] width 741 height 31
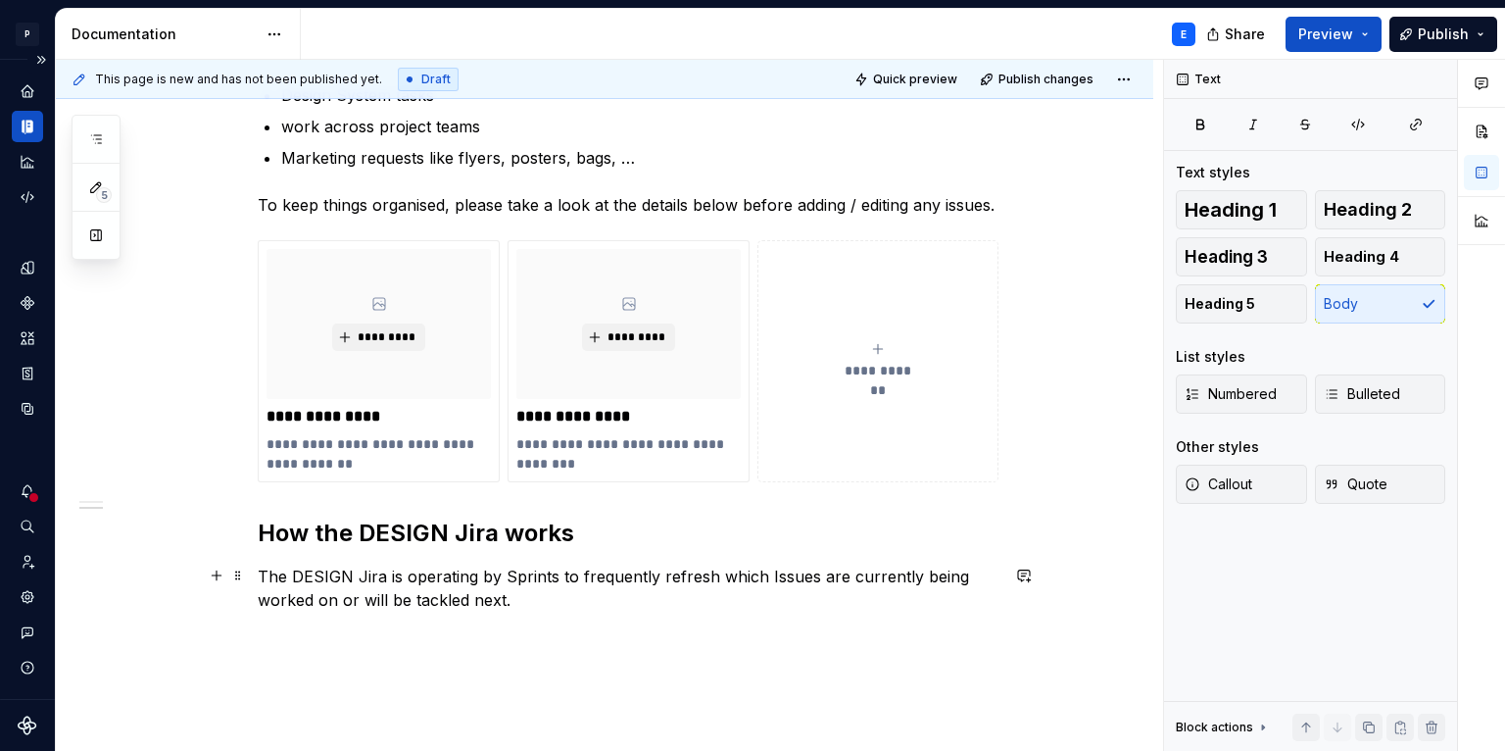
click at [489, 576] on p "The DESIGN Jira is operating by Sprints to frequently refresh which Issues are …" at bounding box center [628, 587] width 741 height 47
click at [799, 594] on p "The DESIGN Jira is operating on Sprints to frequently refresh which Issues are …" at bounding box center [628, 587] width 741 height 47
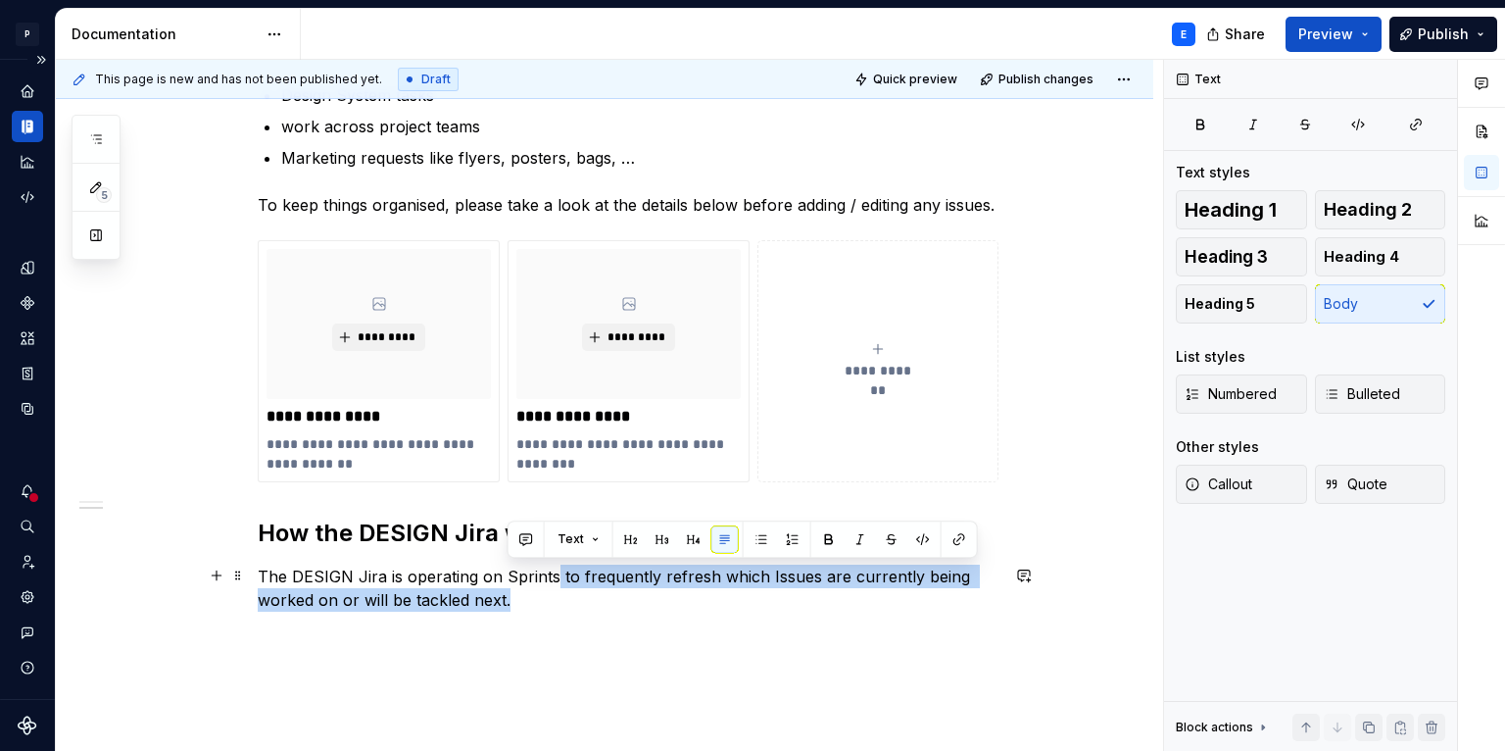
drag, startPoint x: 654, startPoint y: 596, endPoint x: 550, endPoint y: 579, distance: 105.2
click at [550, 579] on p "The DESIGN Jira is operating on Sprints to frequently refresh which Issues are …" at bounding box center [628, 587] width 741 height 47
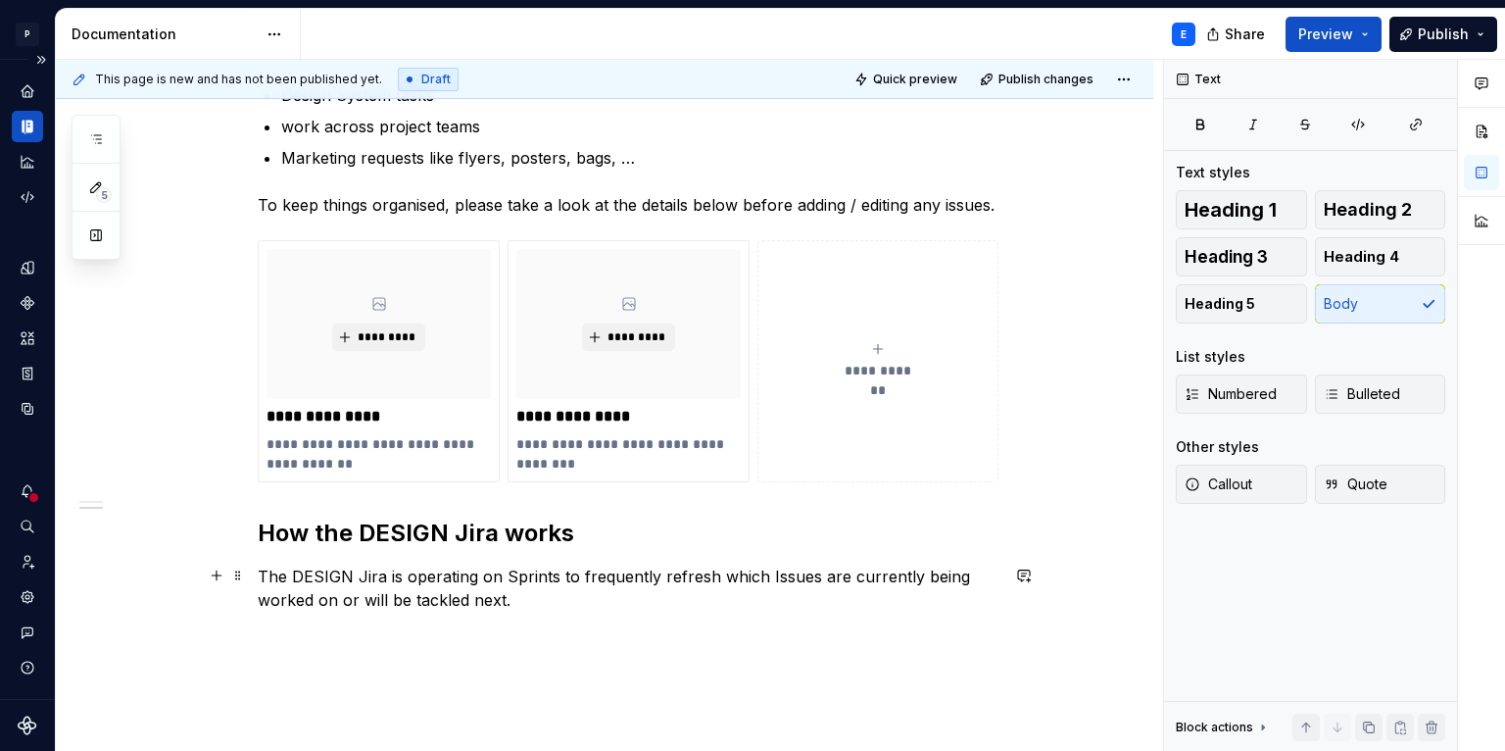
click at [554, 601] on p "The DESIGN Jira is operating on Sprints to frequently refresh which Issues are …" at bounding box center [628, 587] width 741 height 47
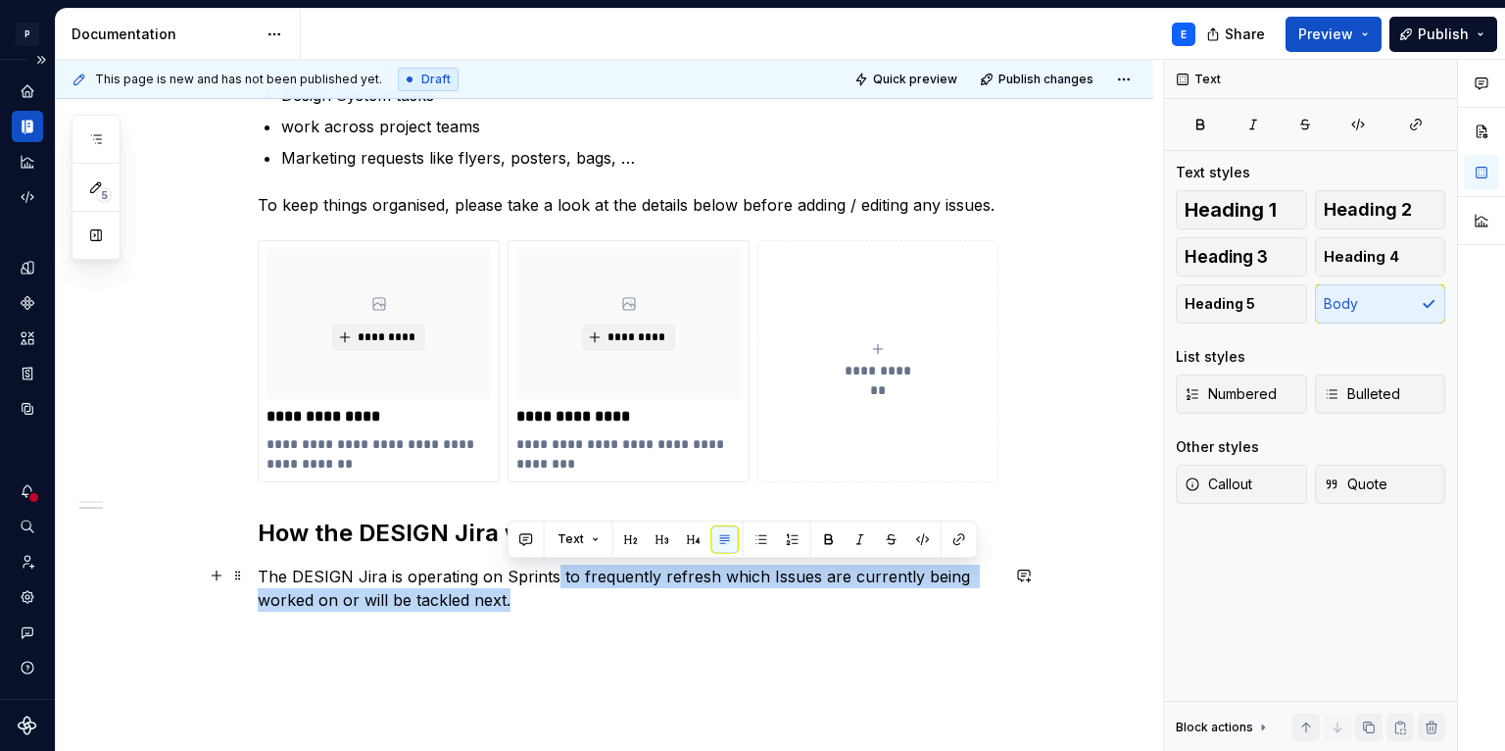
drag, startPoint x: 552, startPoint y: 579, endPoint x: 552, endPoint y: 602, distance: 22.5
click at [552, 602] on p "The DESIGN Jira is operating on Sprints to frequently refresh which Issues are …" at bounding box center [628, 587] width 741 height 47
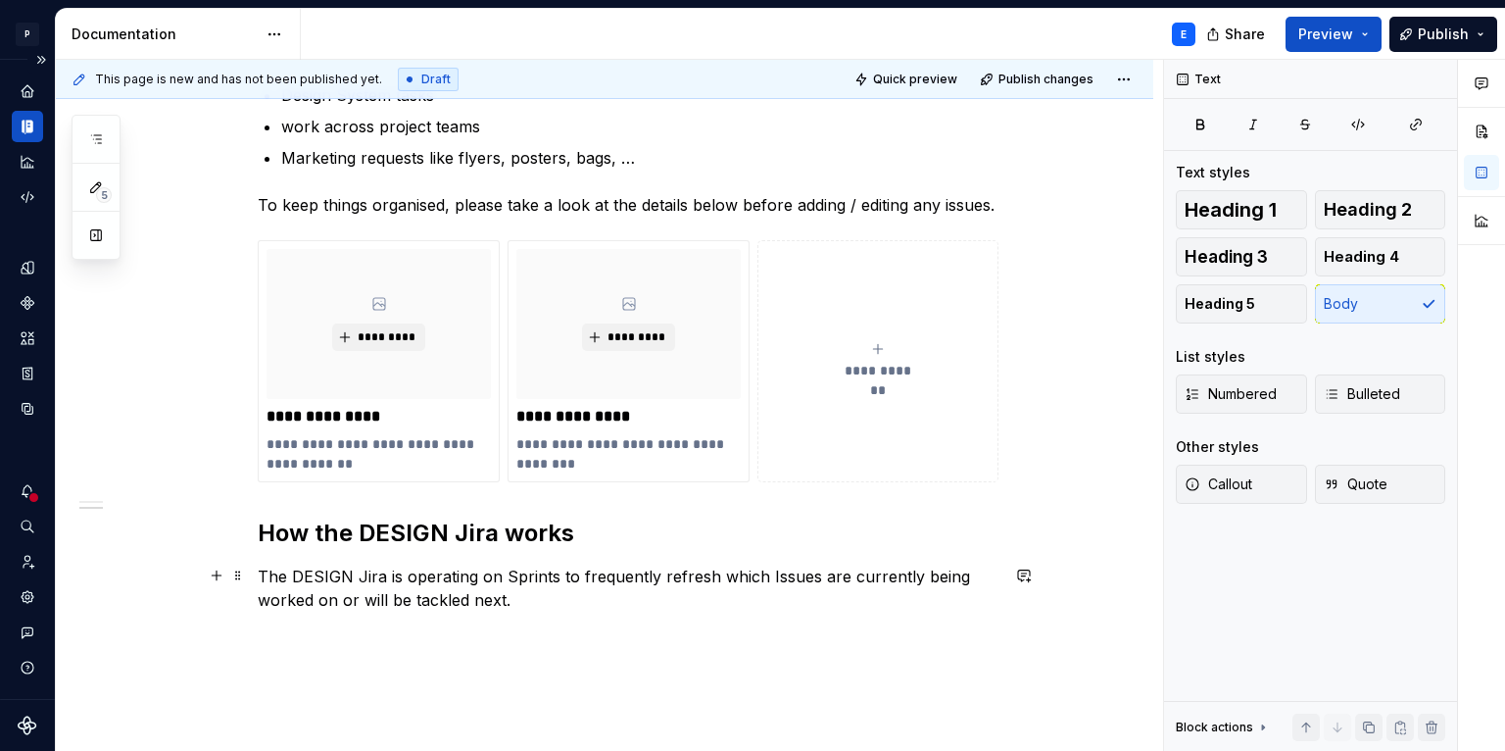
click at [513, 597] on p "The DESIGN Jira is operating on Sprints to frequently refresh which Issues are …" at bounding box center [628, 587] width 741 height 47
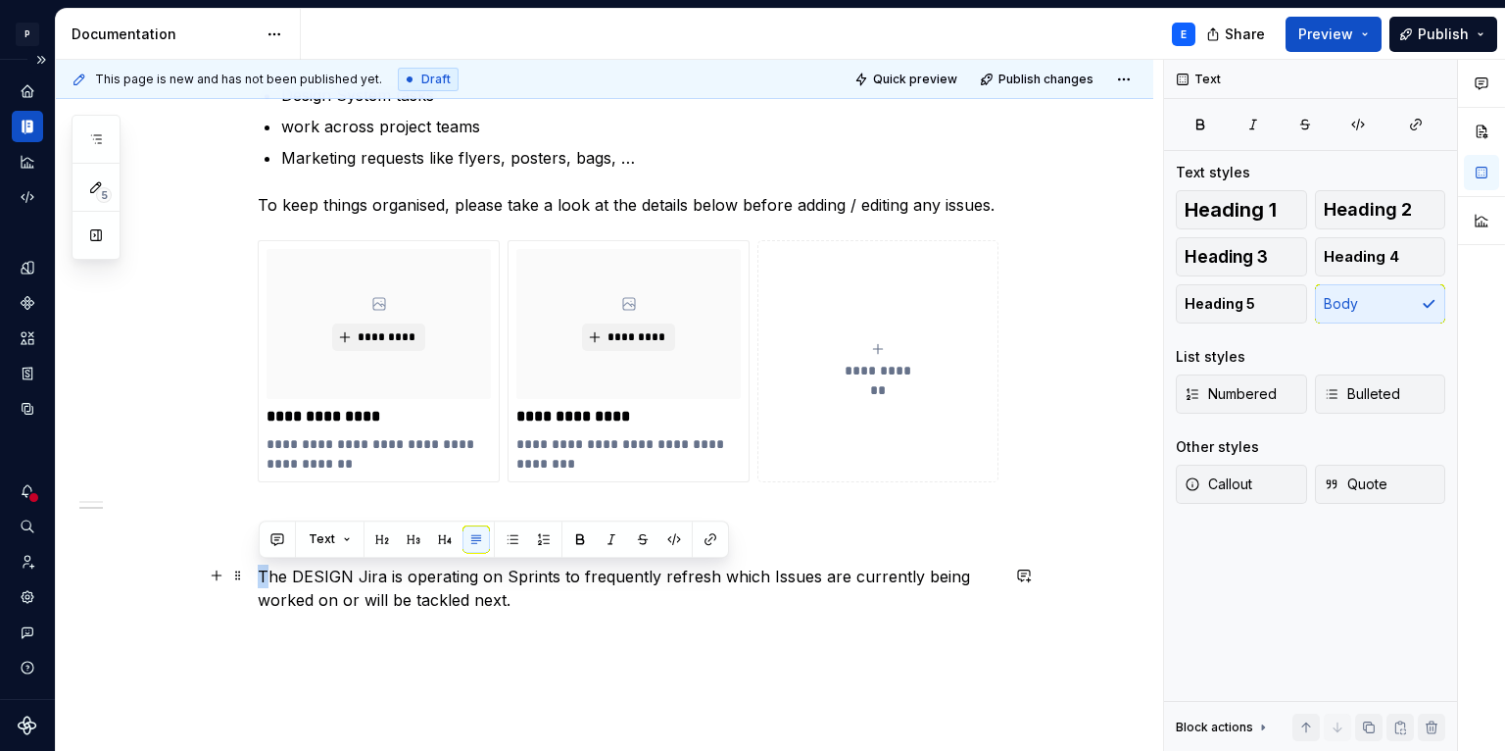
click at [261, 573] on p "The DESIGN Jira is operating on Sprints to frequently refresh which Issues are …" at bounding box center [628, 587] width 741 height 47
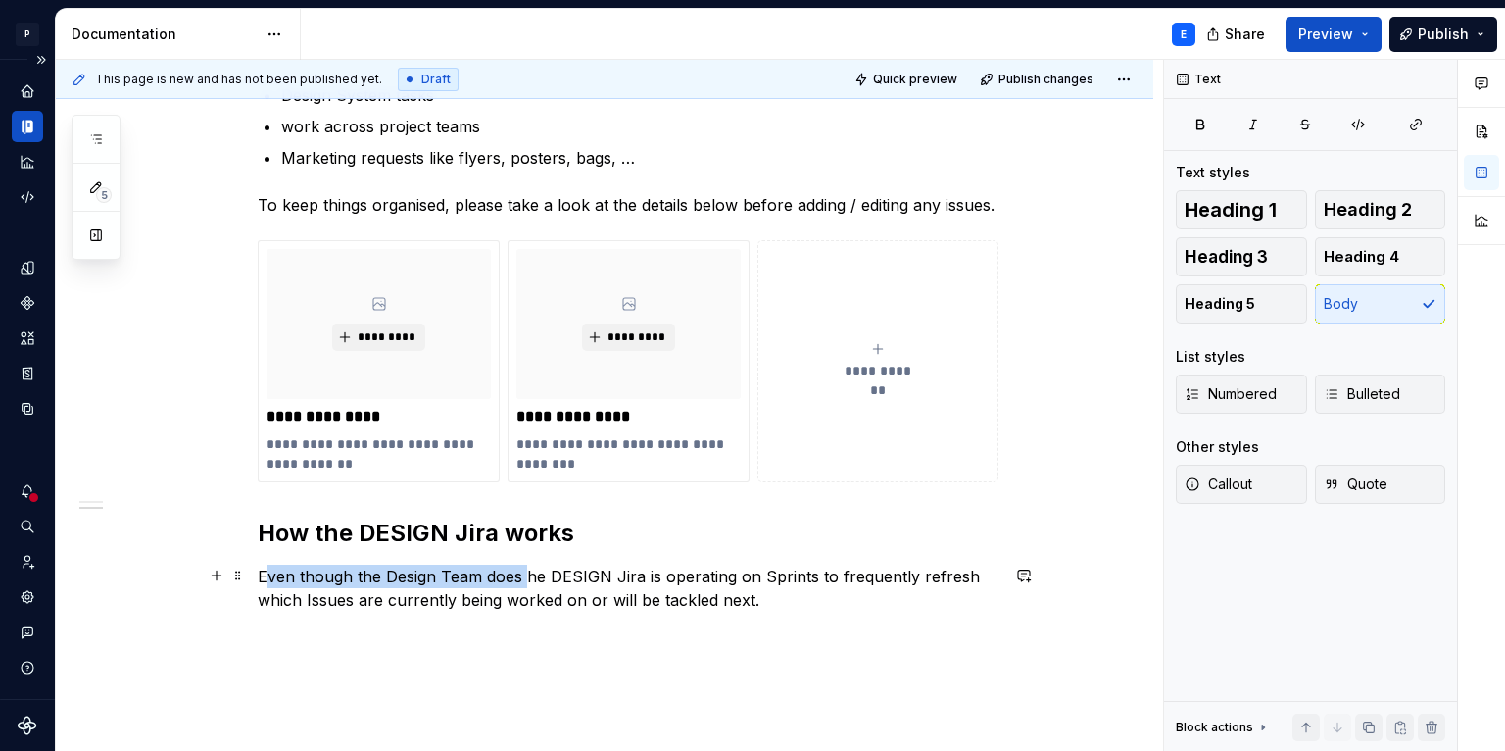
click at [264, 573] on p "Even though the Design Team does he DESIGN Jira is operating on Sprints to freq…" at bounding box center [628, 587] width 741 height 47
click at [452, 579] on p "The DESIGN Jira is operating on Sprints to frequently refresh which Issues are …" at bounding box center [628, 587] width 741 height 47
click at [551, 571] on p "The DESIGN Jira is operating on Sprints to frequently refresh which Issues are …" at bounding box center [628, 587] width 741 height 47
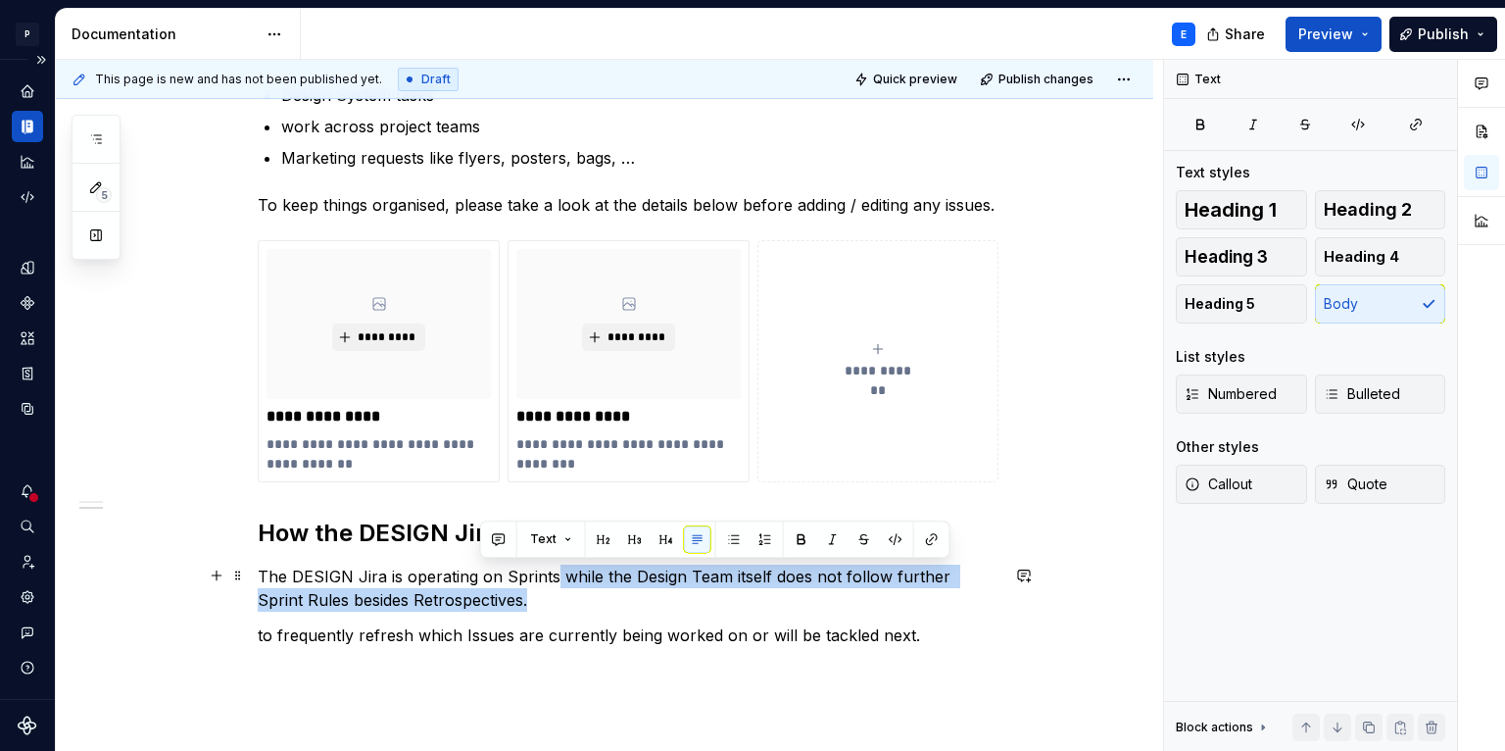
click at [550, 584] on p "The DESIGN Jira is operating on Sprints while the Design Team itself does not f…" at bounding box center [628, 587] width 741 height 47
click at [531, 596] on p "The DESIGN Jira is operating on Sprints while the Design Team itself does not f…" at bounding box center [628, 587] width 741 height 47
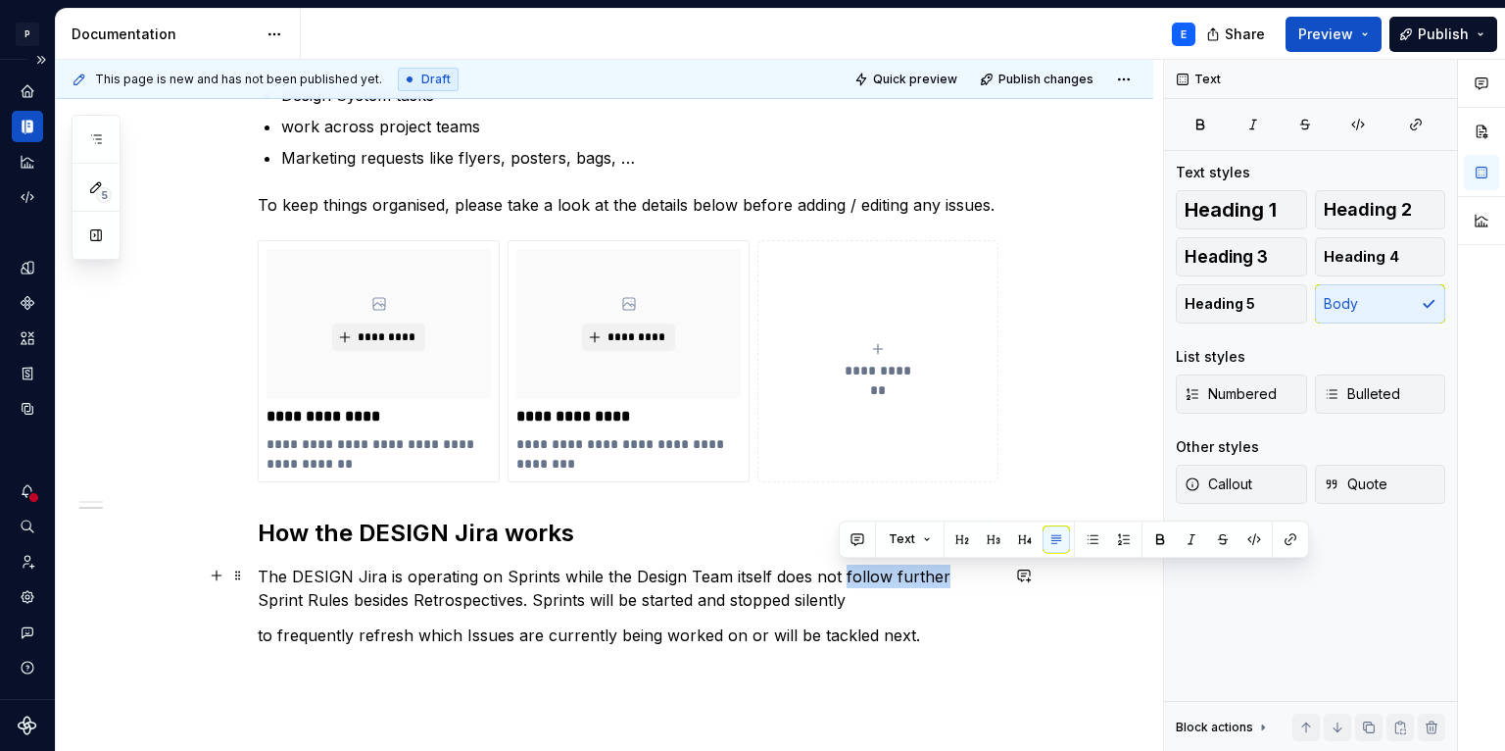
drag, startPoint x: 837, startPoint y: 573, endPoint x: 935, endPoint y: 574, distance: 98.0
click at [935, 574] on p "The DESIGN Jira is operating on Sprints while the Design Team itself does not f…" at bounding box center [628, 587] width 741 height 47
click at [909, 584] on p "The DESIGN Jira is operating on Sprints while the Design Team itself does not f…" at bounding box center [628, 587] width 741 height 47
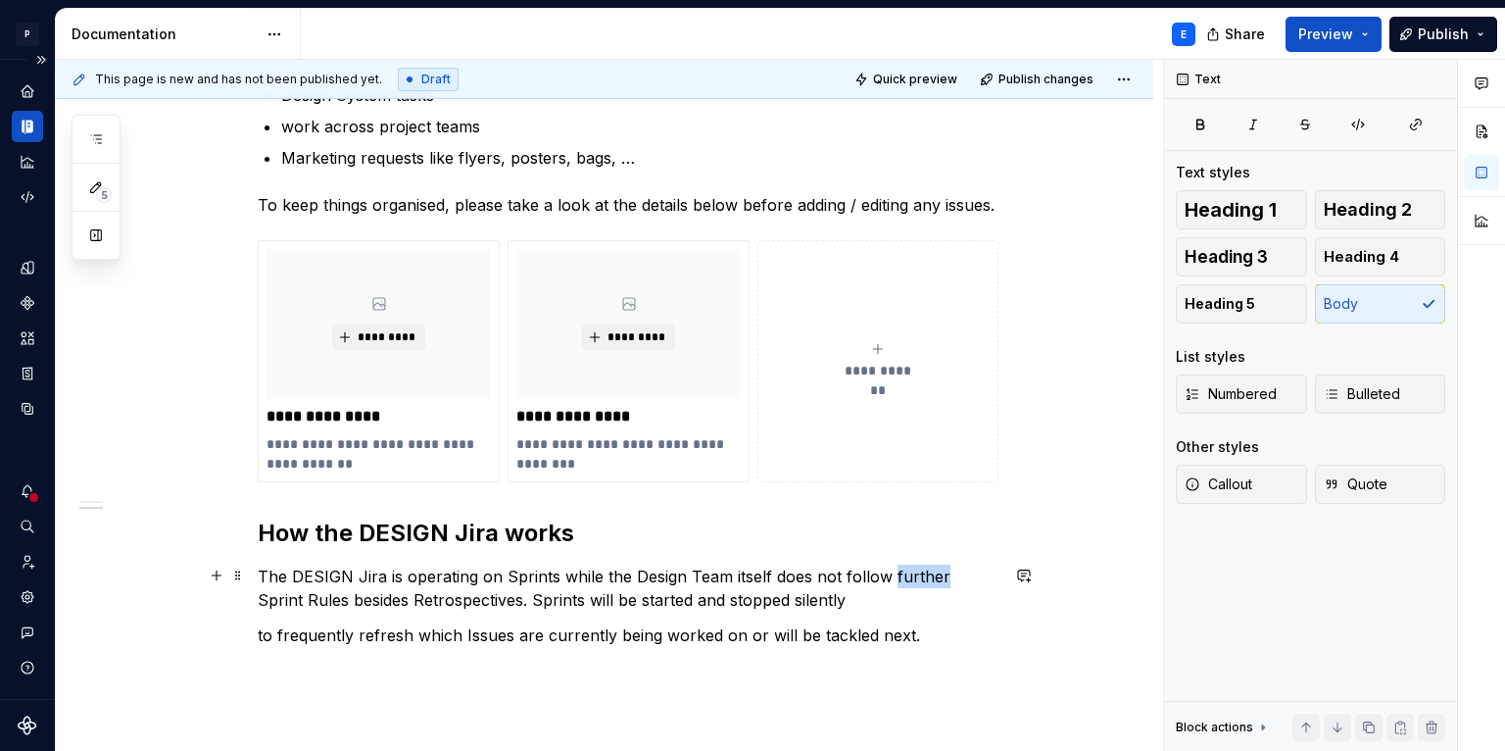
click at [909, 584] on p "The DESIGN Jira is operating on Sprints while the Design Team itself does not f…" at bounding box center [628, 587] width 741 height 47
click at [767, 600] on p "The DESIGN Jira is operating on Sprints while the Design Team itself does not f…" at bounding box center [628, 587] width 741 height 47
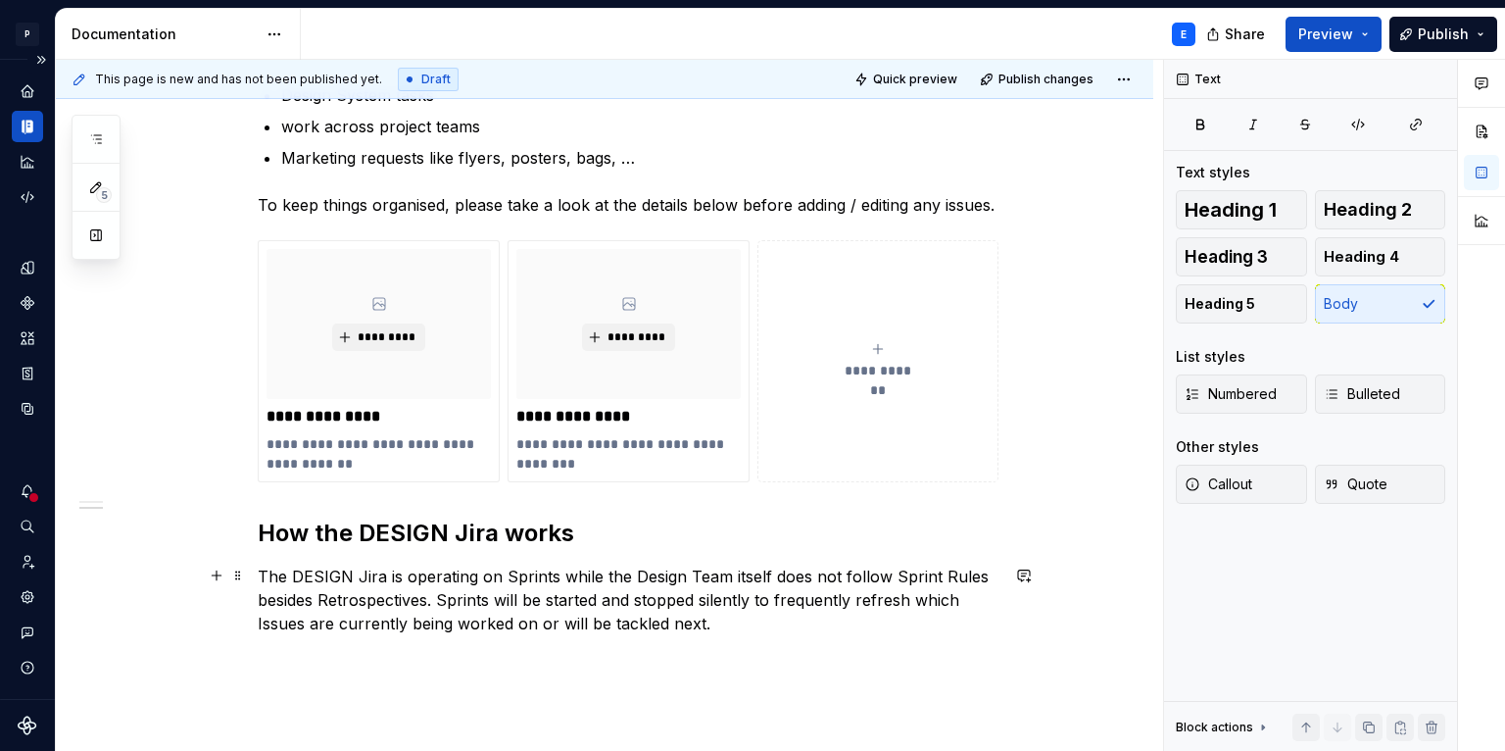
click at [766, 624] on p "The DESIGN Jira is operating on Sprints while the Design Team itself does not f…" at bounding box center [628, 599] width 741 height 71
click at [925, 588] on p "The DESIGN Jira is operating on Sprints while the Design Team itself does not f…" at bounding box center [628, 599] width 741 height 71
click at [726, 624] on p "The DESIGN Jira is operating on Sprints while the Design Team itself does not f…" at bounding box center [628, 599] width 741 height 71
click at [729, 617] on p "The DESIGN Jira is operating on Sprints while the Design Team itself does not f…" at bounding box center [628, 599] width 741 height 71
click at [439, 595] on p "The DESIGN Jira is operating on Sprints while the Design Team itself does not f…" at bounding box center [628, 599] width 741 height 71
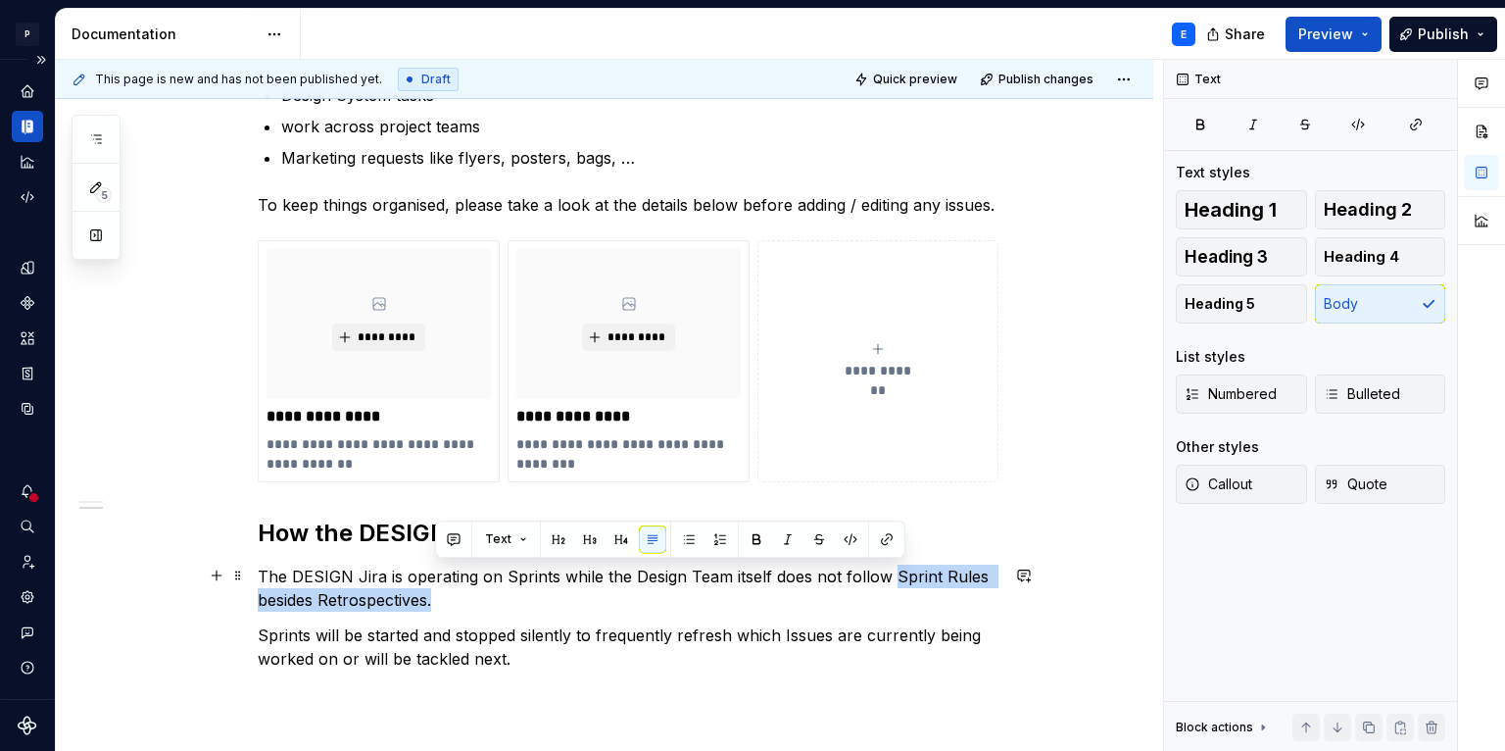
drag, startPoint x: 889, startPoint y: 571, endPoint x: 886, endPoint y: 590, distance: 18.8
click at [886, 590] on p "The DESIGN Jira is operating on Sprints while the Design Team itself does not f…" at bounding box center [628, 587] width 741 height 47
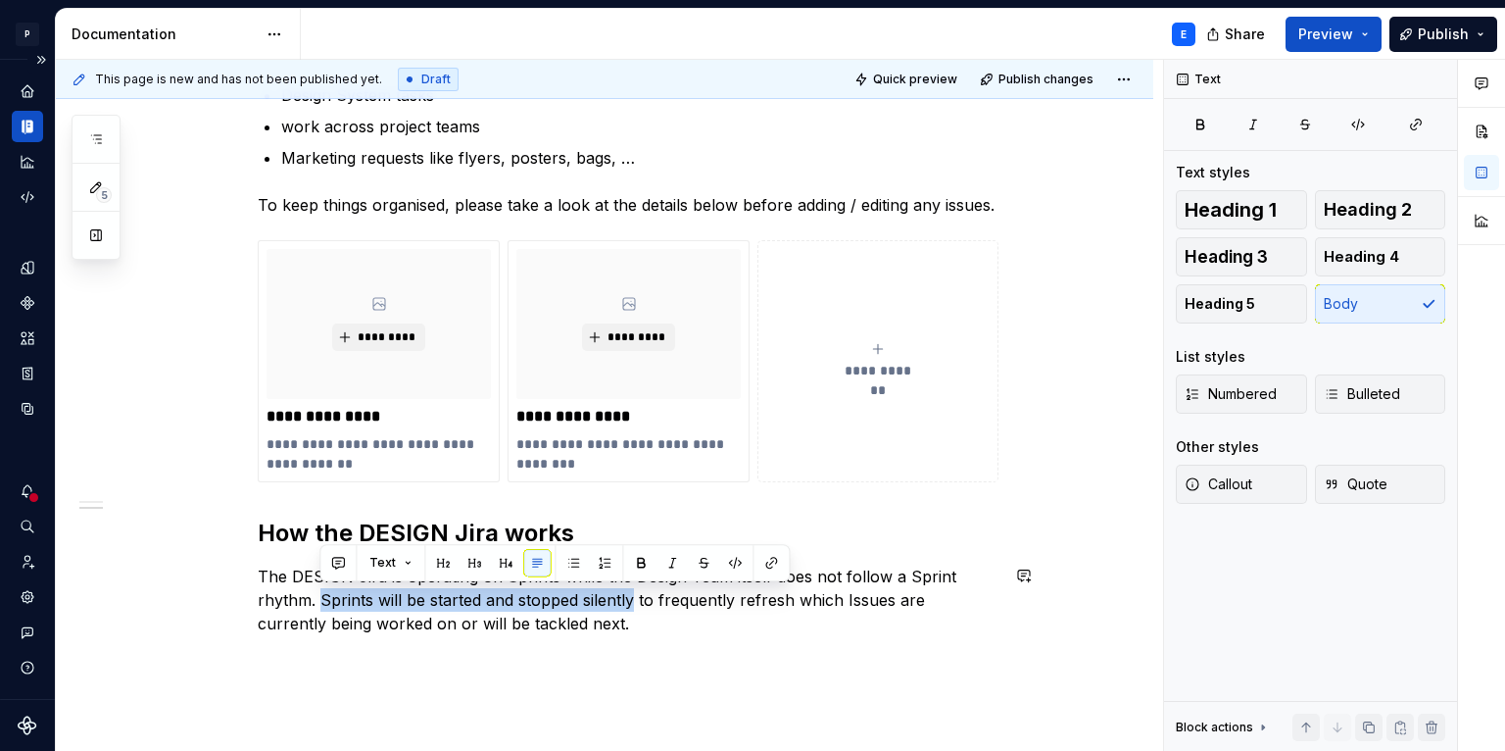
click at [634, 599] on p "The DESIGN Jira is operating on Sprints while the Design Team itself does not f…" at bounding box center [628, 599] width 741 height 71
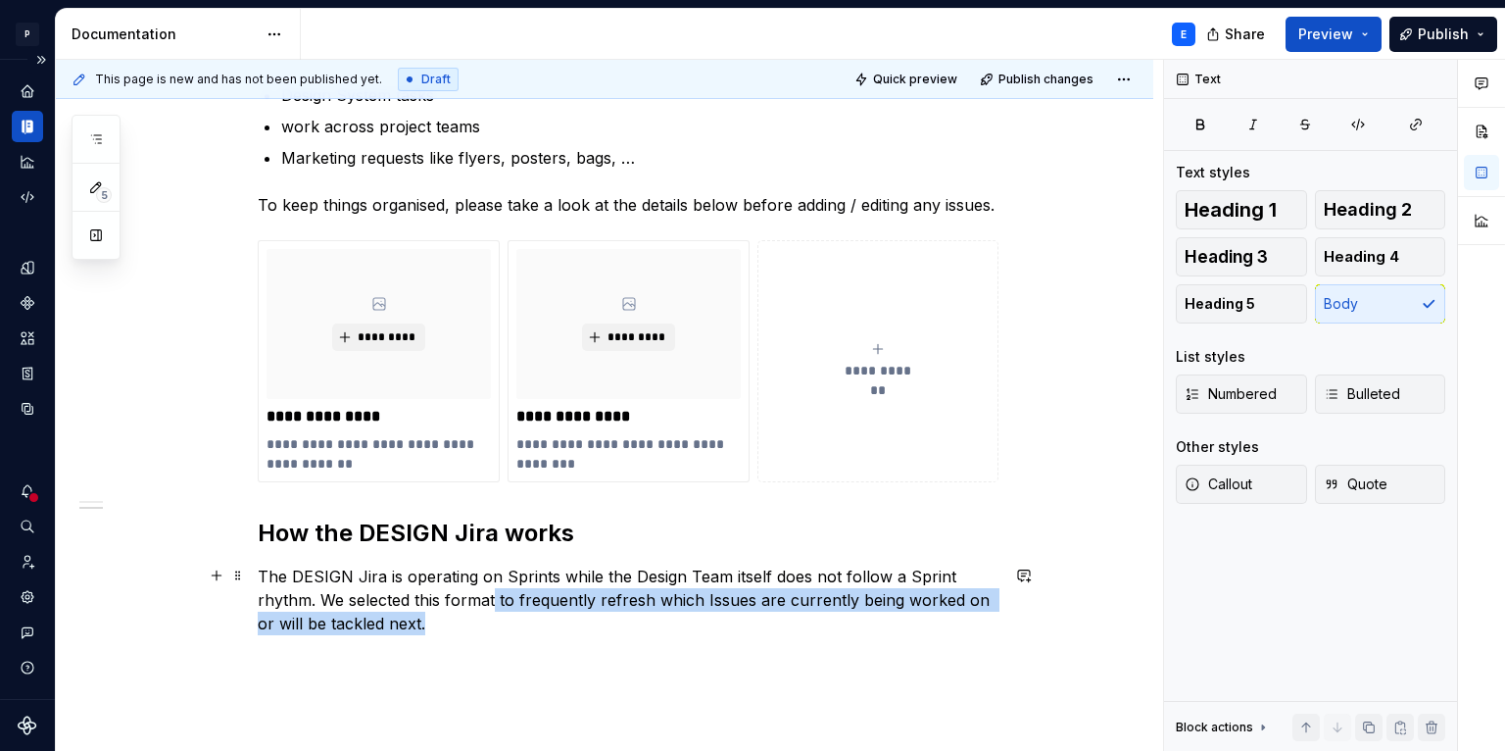
click at [557, 612] on p "The DESIGN Jira is operating on Sprints while the Design Team itself does not f…" at bounding box center [628, 599] width 741 height 71
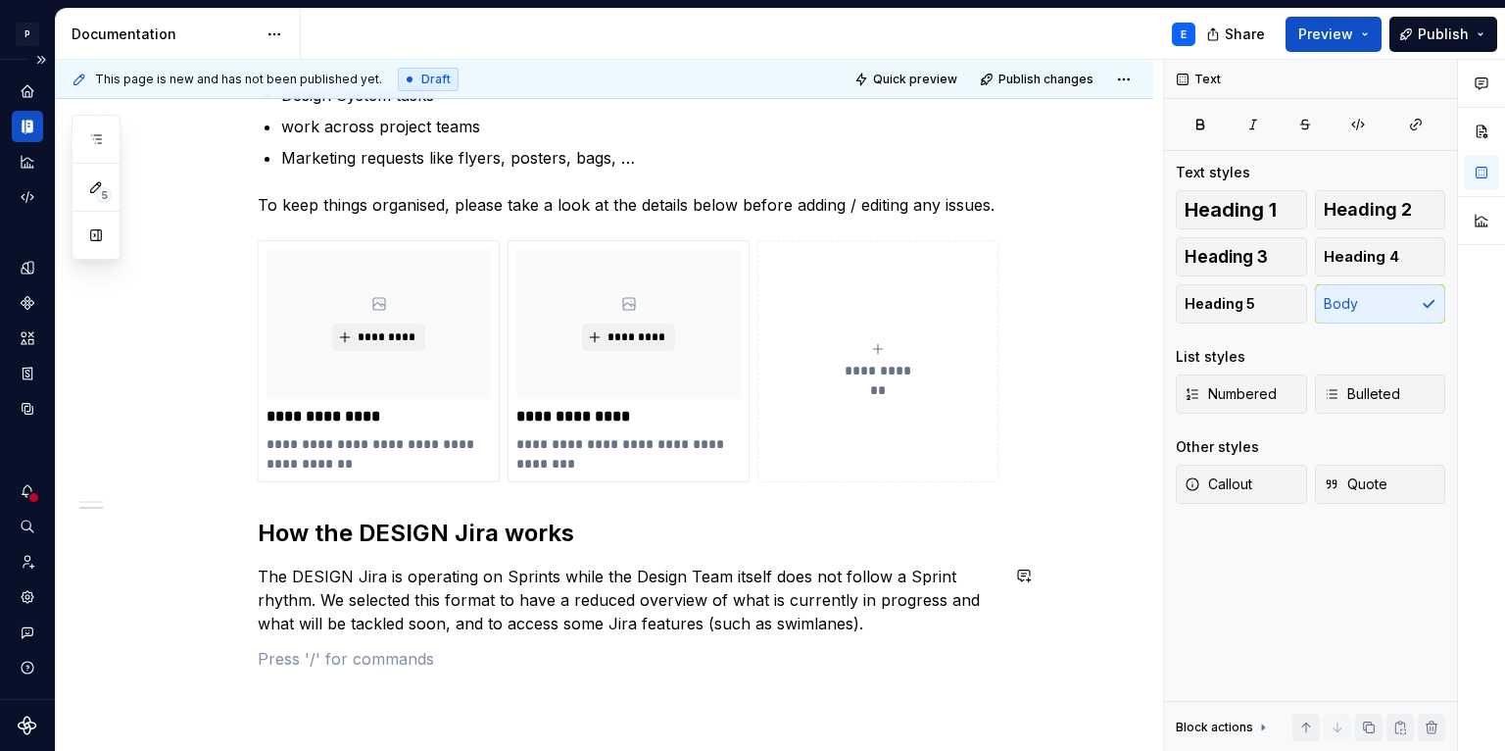
scroll to position [411, 0]
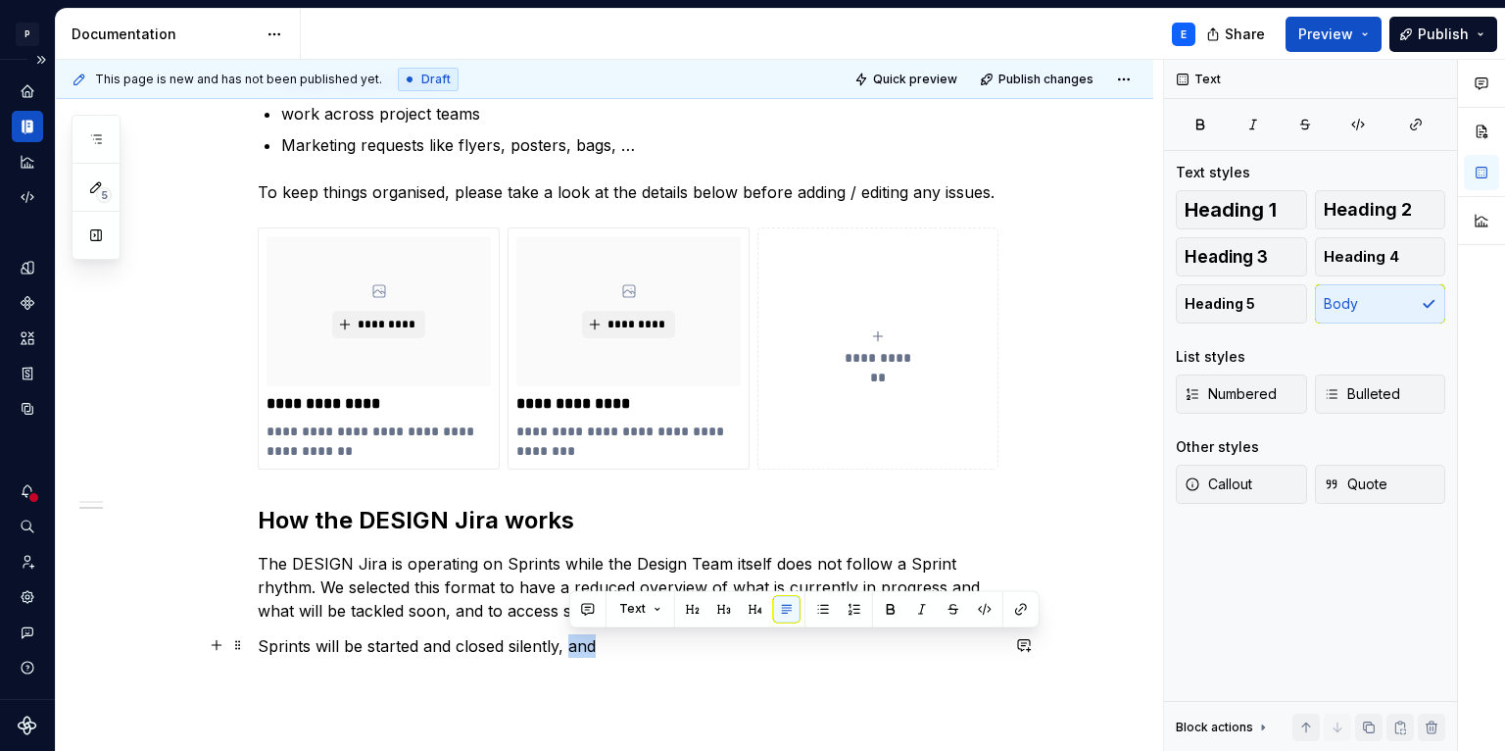
drag, startPoint x: 622, startPoint y: 639, endPoint x: 569, endPoint y: 645, distance: 53.2
click at [569, 645] on p "Sprints will be started and closed silently, and" at bounding box center [628, 646] width 741 height 24
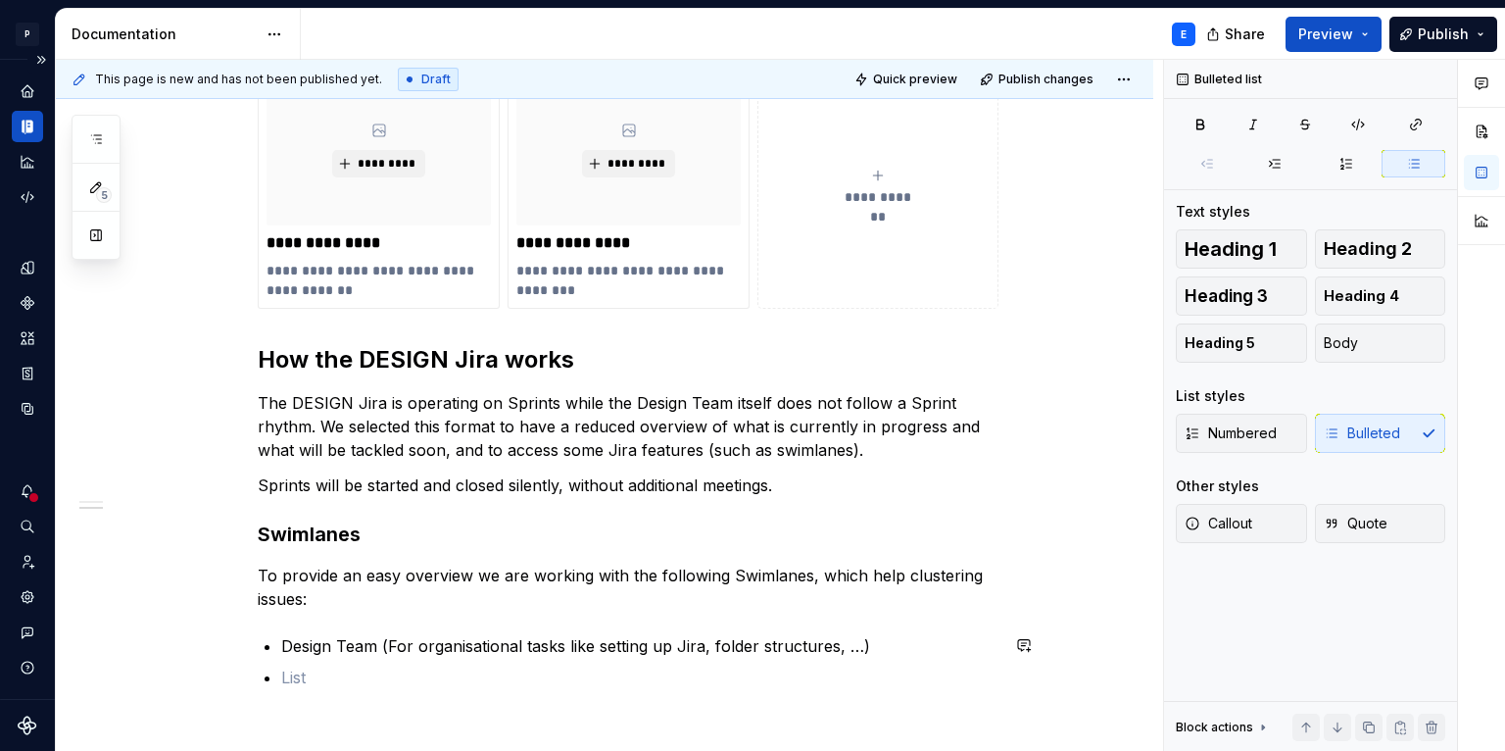
scroll to position [603, 0]
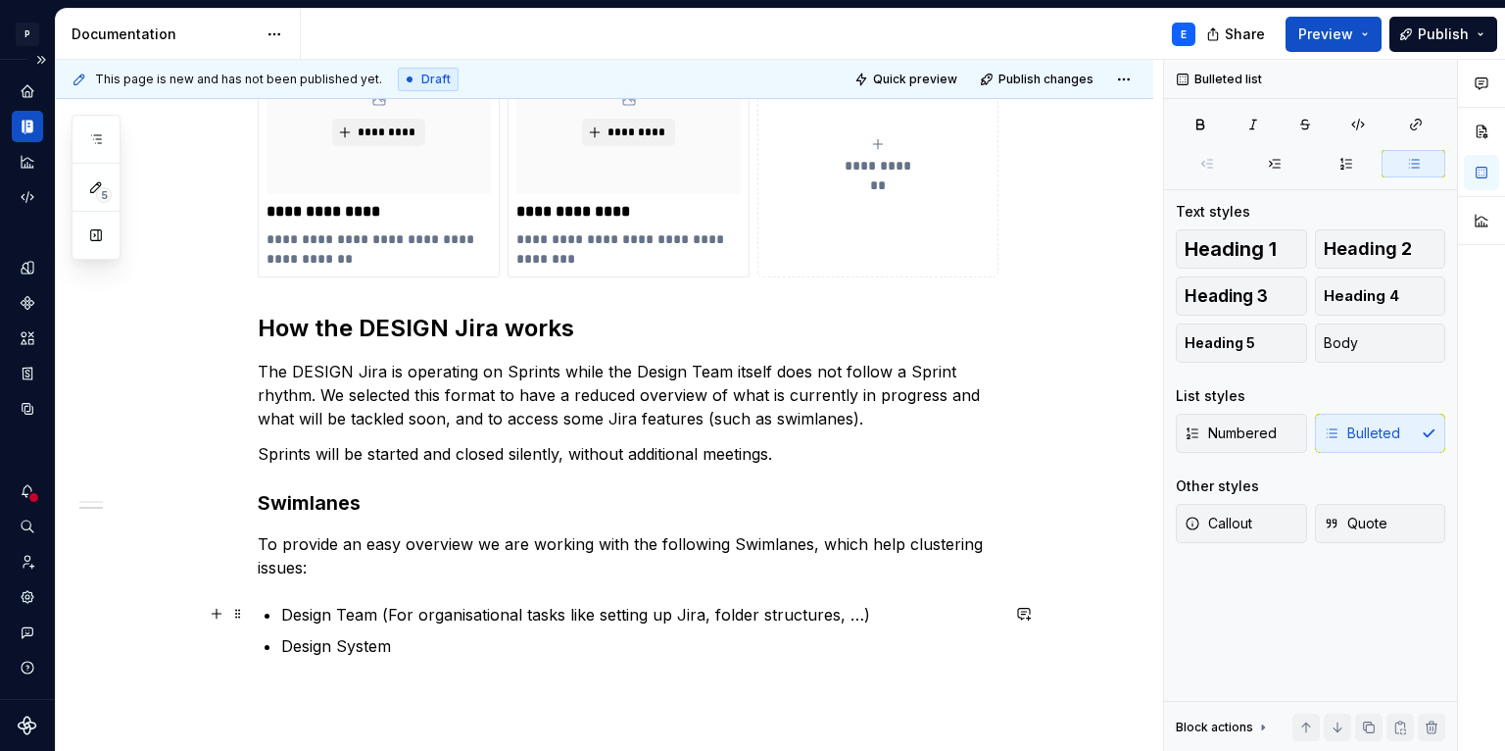
click at [877, 618] on p "Design Team (For organisational tasks like setting up Jira, folder structures, …" at bounding box center [639, 615] width 717 height 24
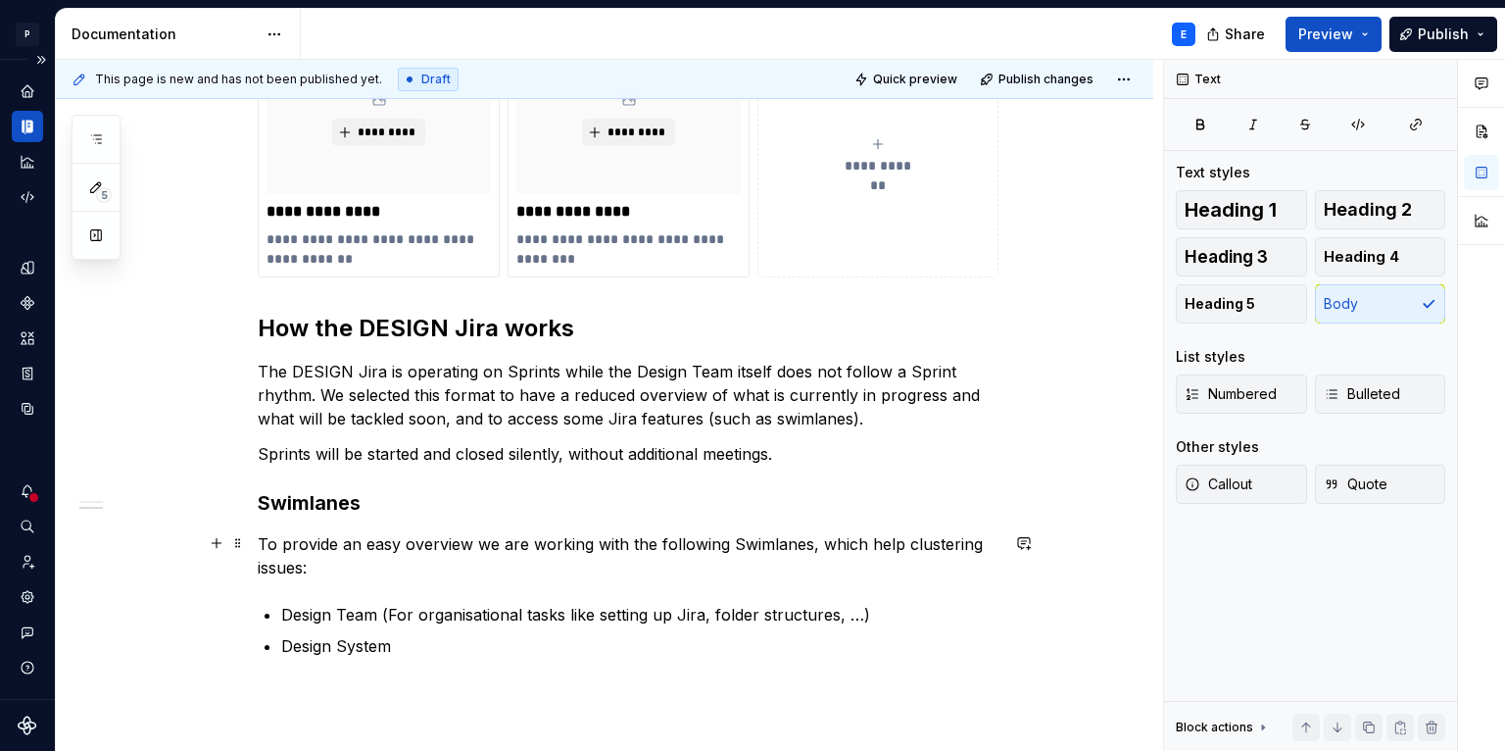
click at [670, 576] on p "To provide an easy overview we are working with the following Swimlanes, which …" at bounding box center [628, 555] width 741 height 47
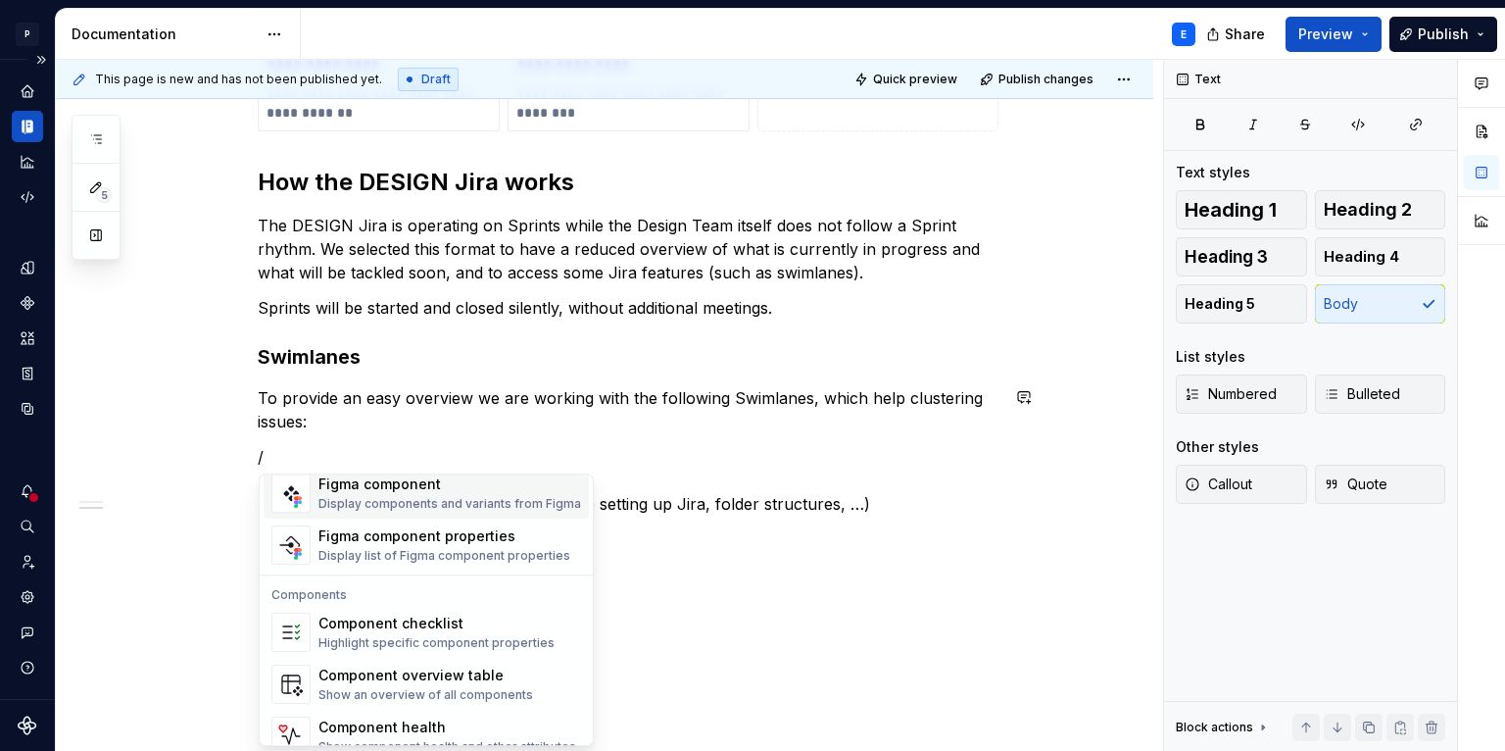
scroll to position [1949, 0]
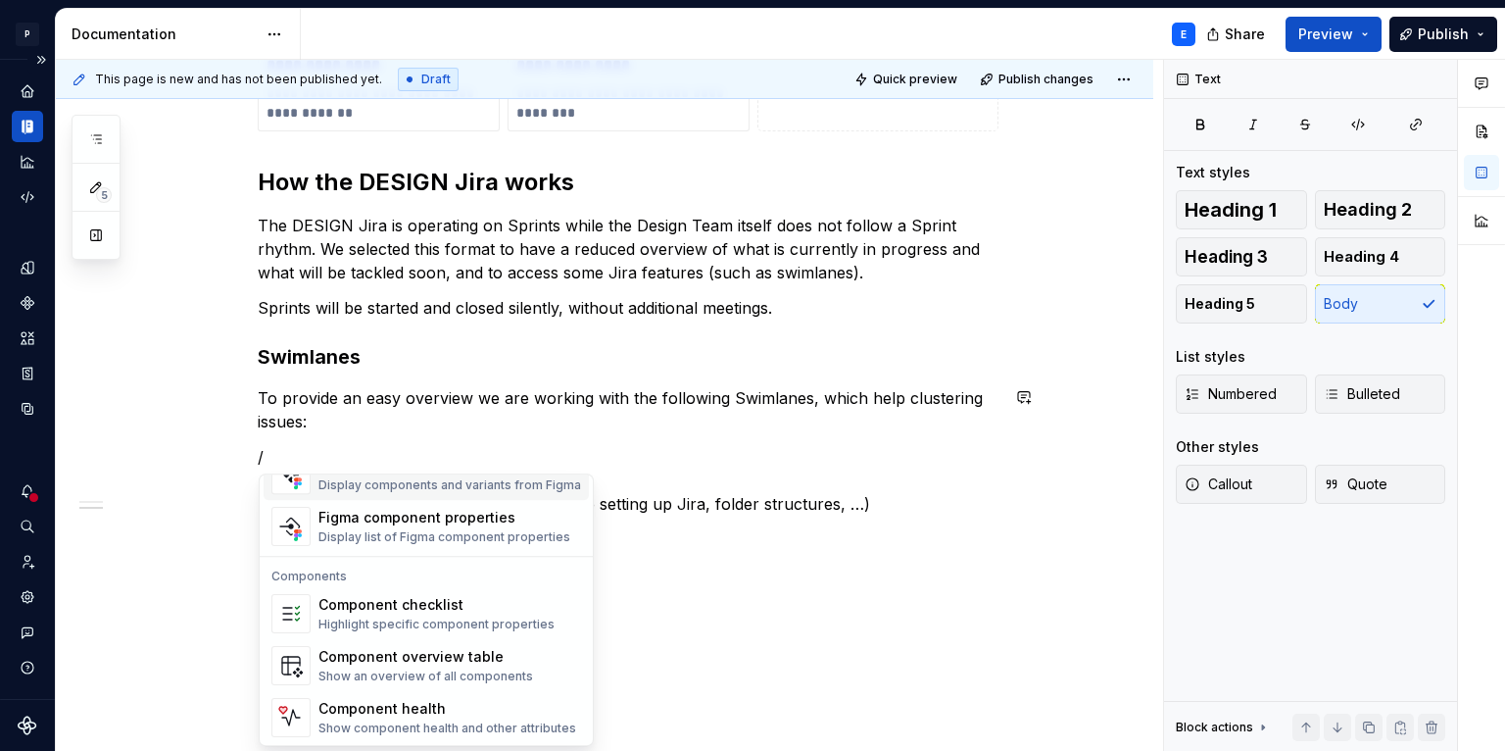
click at [355, 425] on p "To provide an easy overview we are working with the following Swimlanes, which …" at bounding box center [628, 409] width 741 height 47
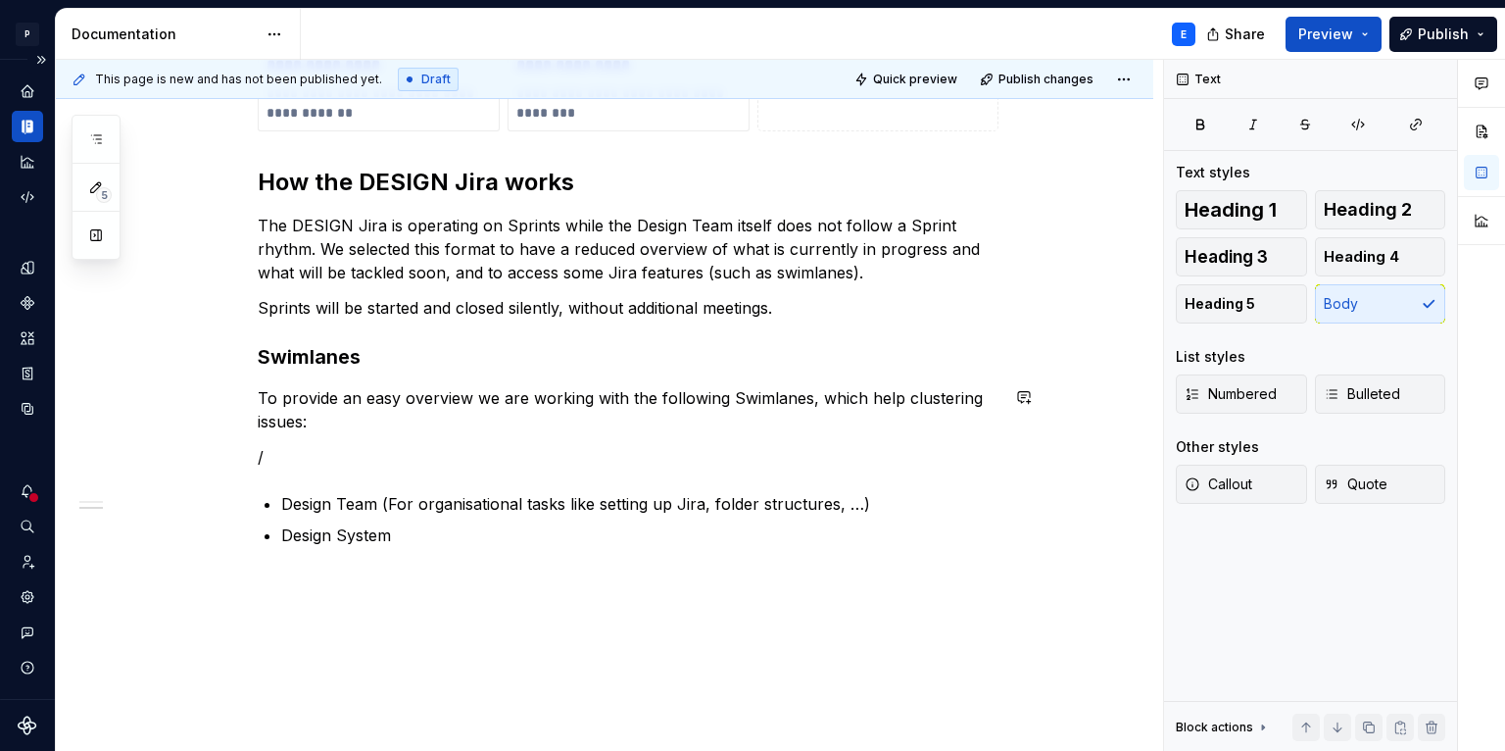
click at [301, 449] on p "/" at bounding box center [628, 457] width 741 height 24
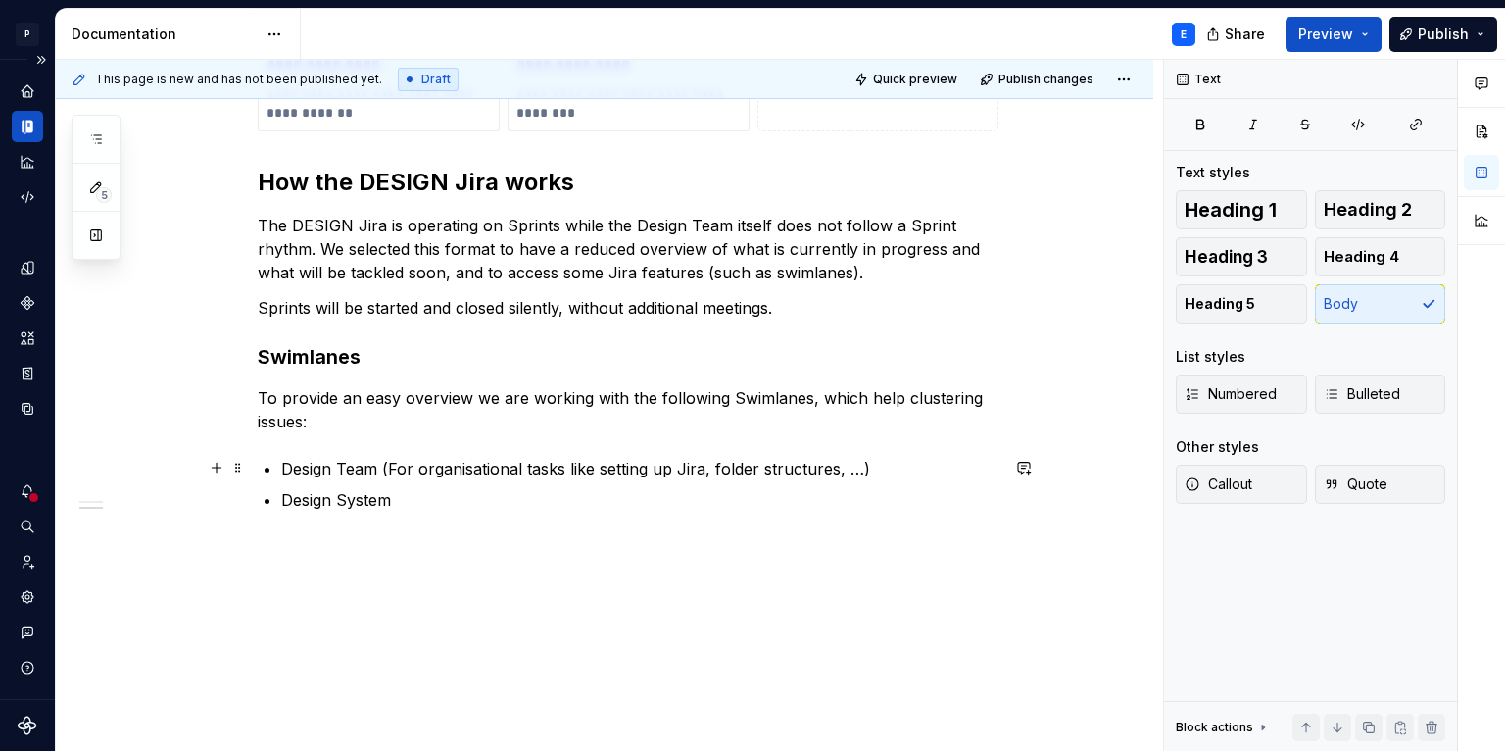
click at [281, 461] on p "Design Team (For organisational tasks like setting up Jira, folder structures, …" at bounding box center [639, 469] width 717 height 24
click at [350, 413] on p "To provide an easy overview we are working with the following Swimlanes, which …" at bounding box center [628, 409] width 741 height 47
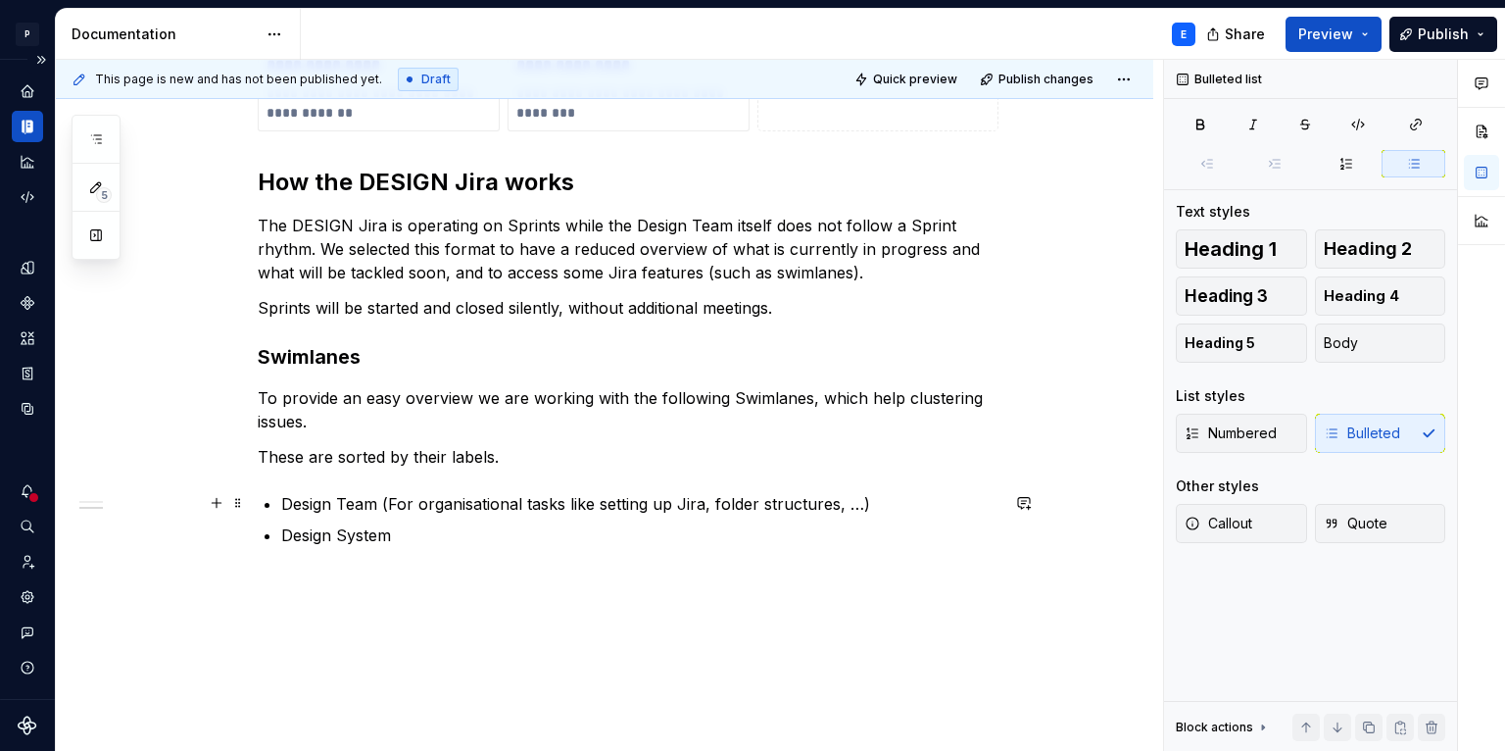
click at [280, 500] on div "**********" at bounding box center [628, 92] width 741 height 908
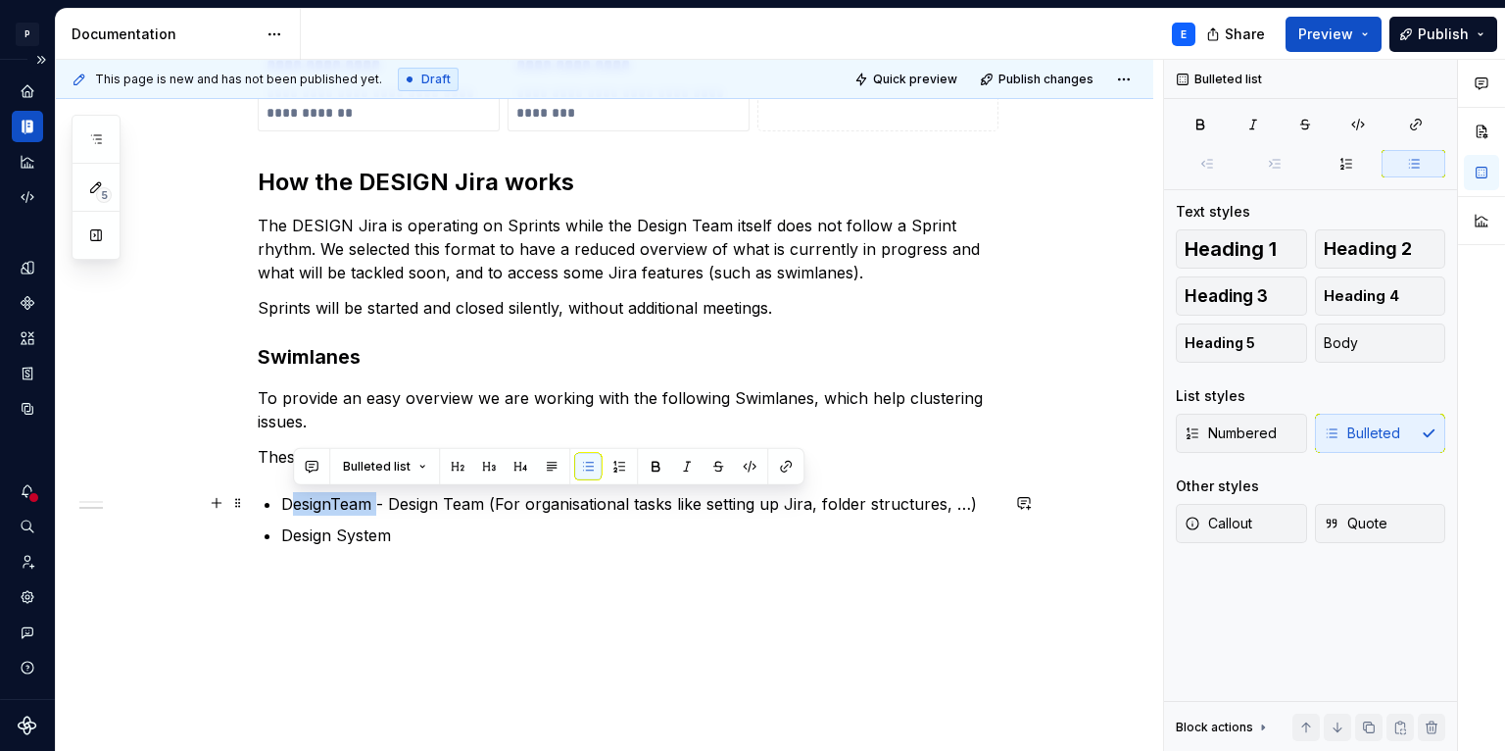
drag, startPoint x: 376, startPoint y: 501, endPoint x: 293, endPoint y: 503, distance: 83.3
click at [293, 503] on p "DesignTeam - Design Team (For organisational tasks like setting up Jira, folder…" at bounding box center [639, 504] width 717 height 24
drag, startPoint x: 285, startPoint y: 503, endPoint x: 368, endPoint y: 501, distance: 83.3
click at [368, 501] on p "DesignTeam - Design Team (For organisational tasks like setting up Jira, folder…" at bounding box center [639, 504] width 717 height 24
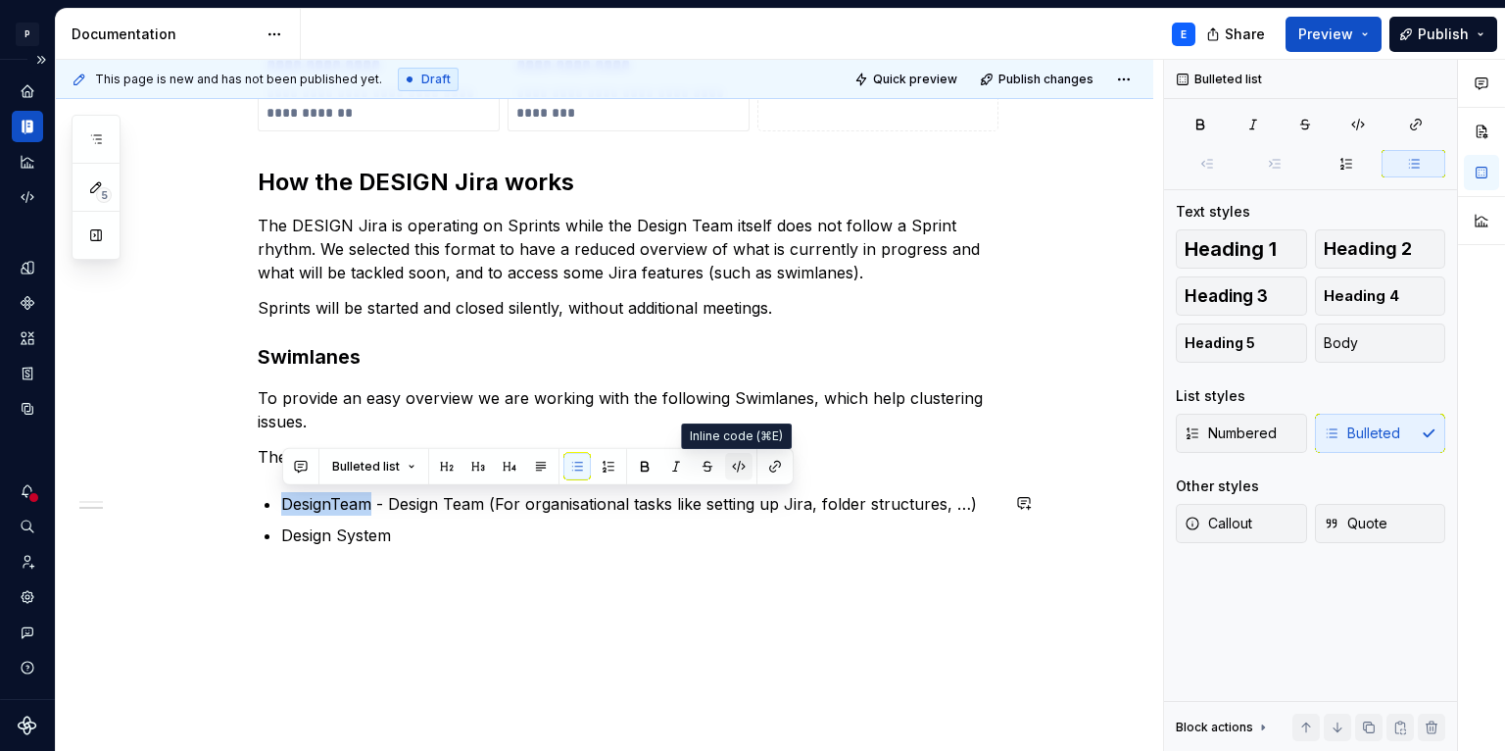
click at [740, 469] on button "button" at bounding box center [738, 466] width 27 height 27
click at [740, 469] on button "button" at bounding box center [740, 468] width 27 height 27
click at [672, 463] on button "button" at bounding box center [675, 466] width 27 height 27
click at [401, 537] on p "Design System" at bounding box center [639, 535] width 717 height 24
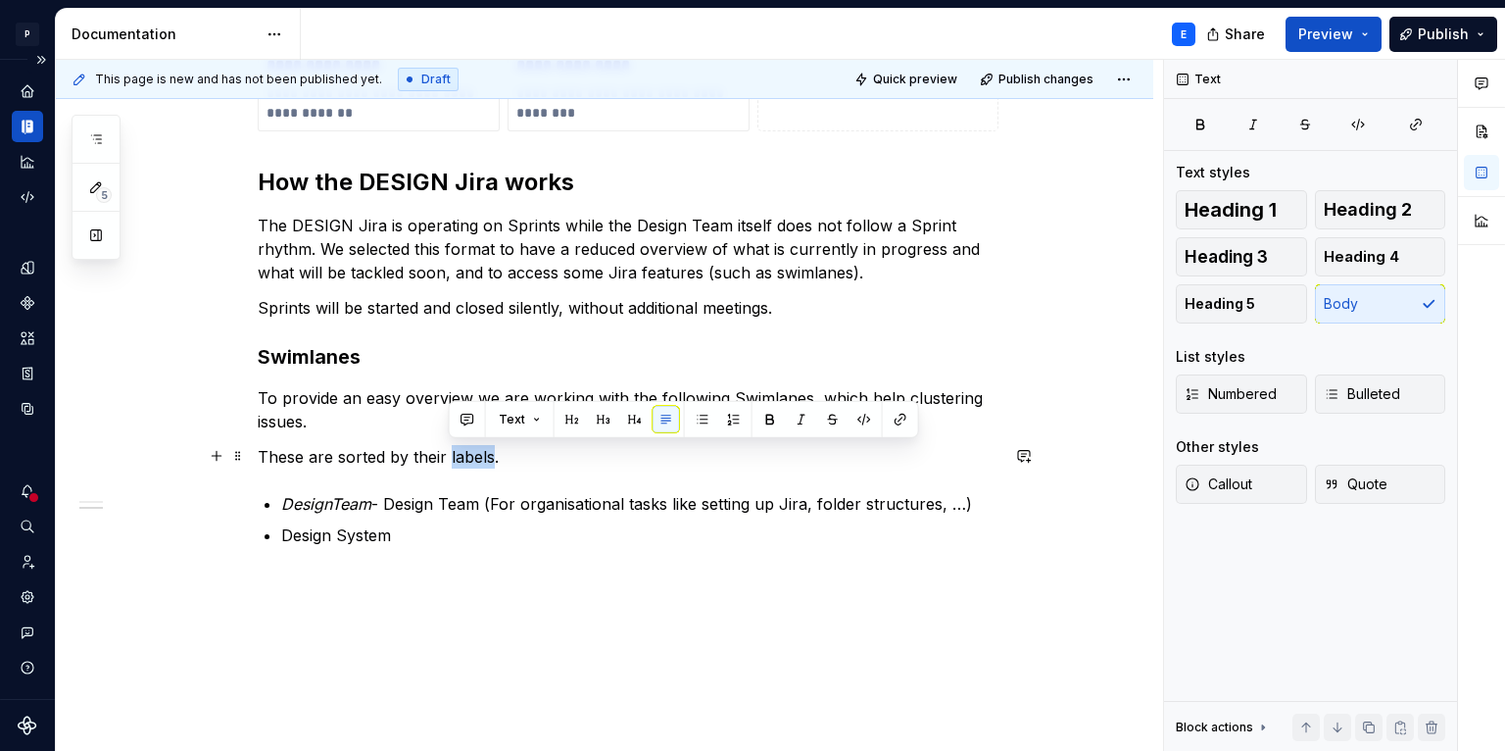
drag, startPoint x: 492, startPoint y: 450, endPoint x: 449, endPoint y: 450, distance: 43.1
click at [449, 450] on p "These are sorted by their labels." at bounding box center [628, 457] width 741 height 24
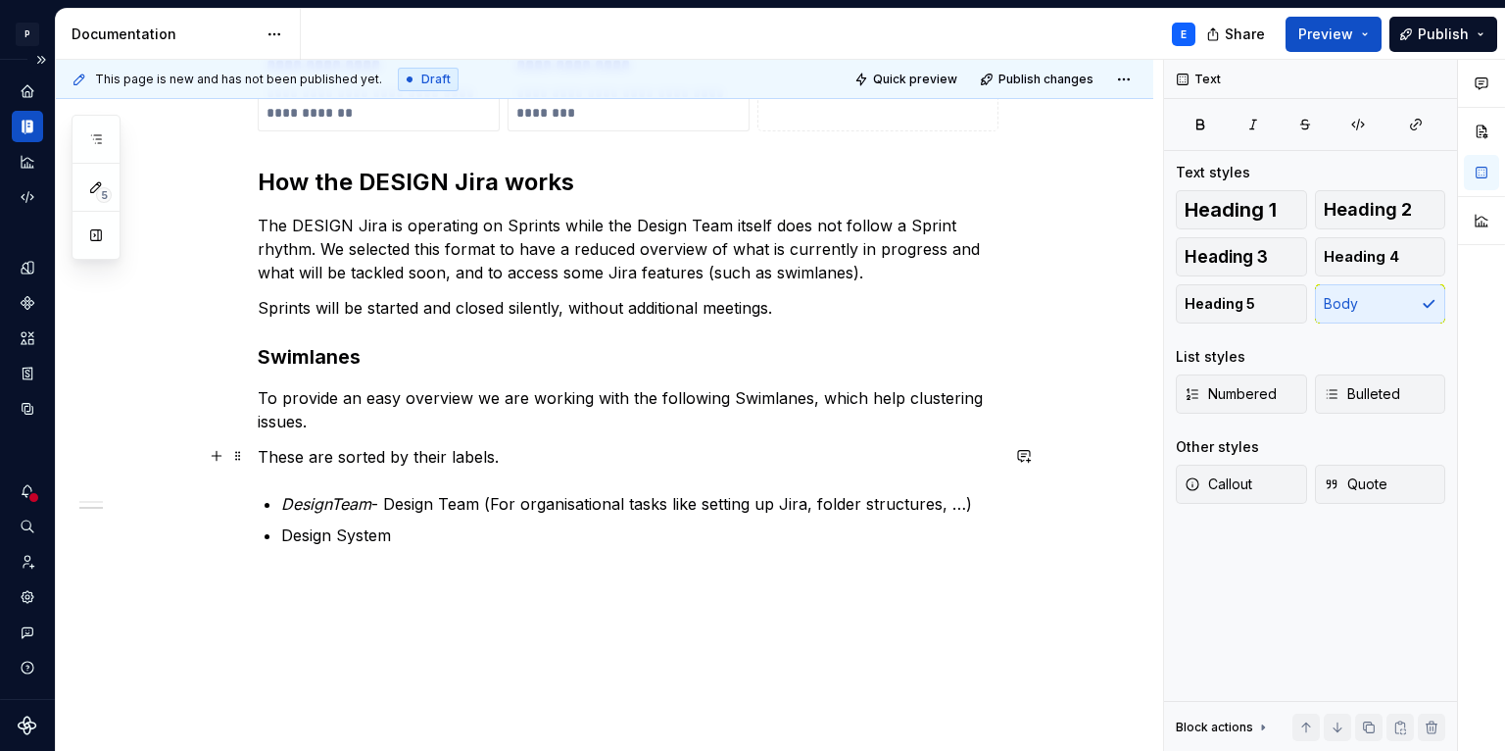
click at [506, 456] on p "These are sorted by their labels." at bounding box center [628, 457] width 741 height 24
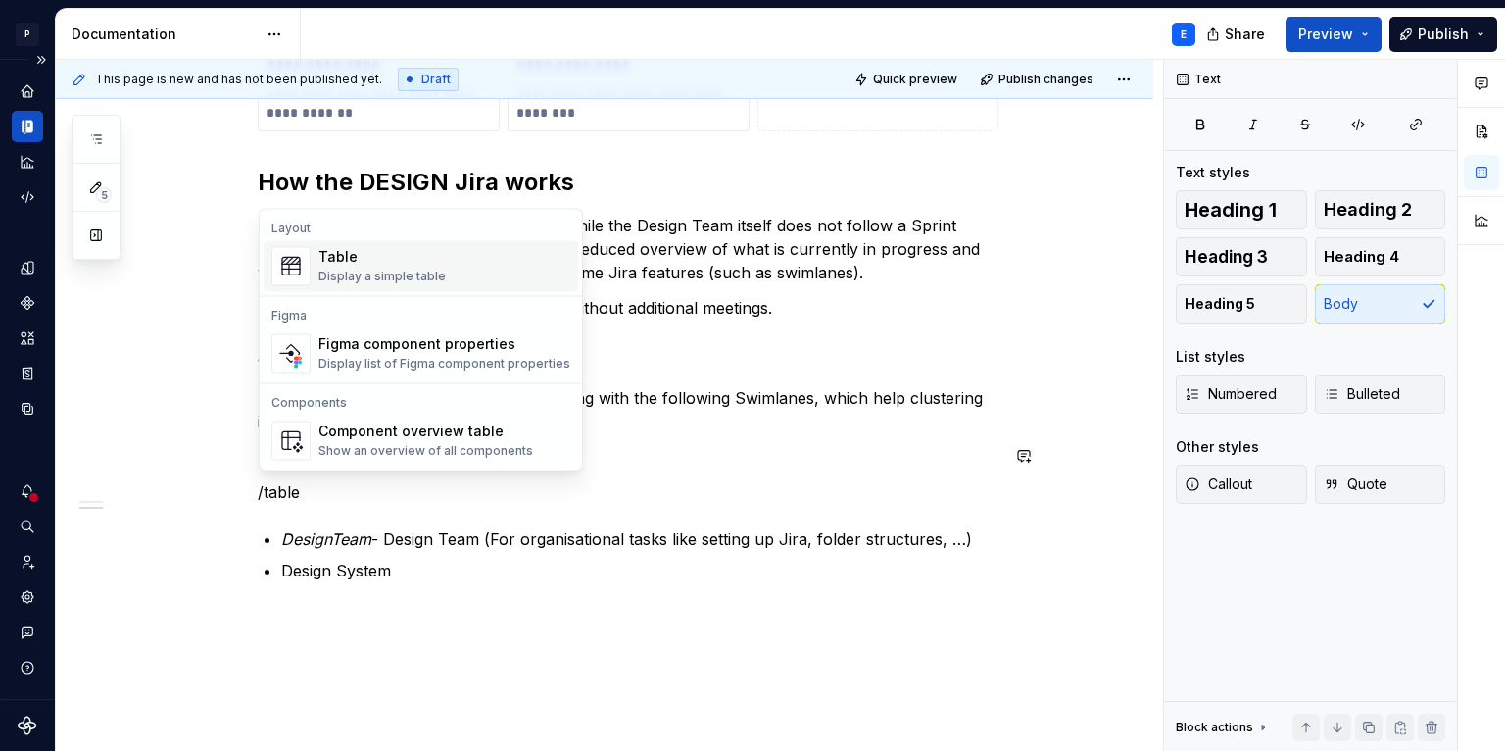
click at [457, 264] on div "Table Display a simple table" at bounding box center [444, 265] width 252 height 39
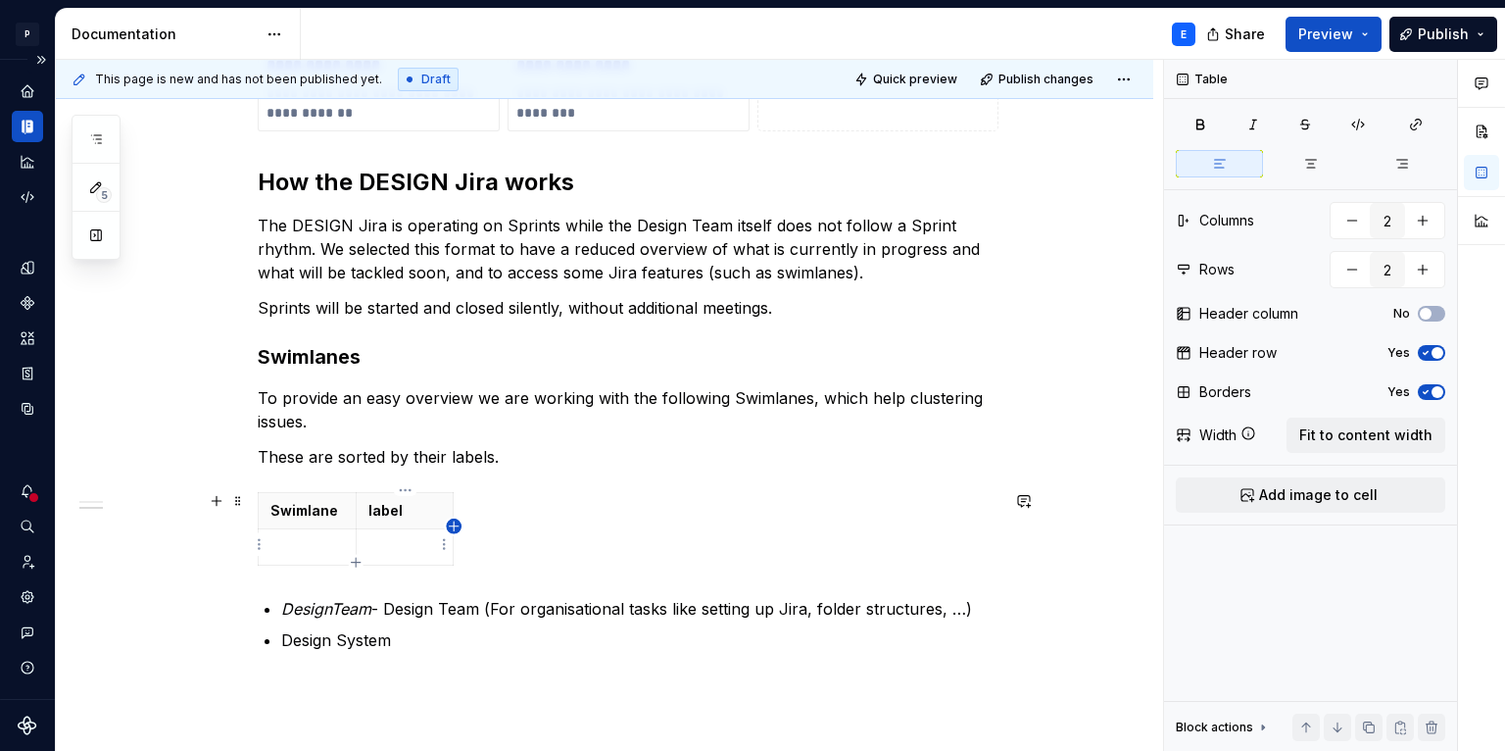
click at [455, 523] on icon "button" at bounding box center [454, 526] width 16 height 16
click at [474, 510] on html "P Lumina E Design system data Documentation E Share Preview Publish 5 Pages Add…" at bounding box center [752, 375] width 1505 height 751
click at [468, 509] on html "P Lumina E Design system data Documentation E Share Preview Publish 5 Pages Add…" at bounding box center [752, 375] width 1505 height 751
click at [463, 509] on th at bounding box center [472, 510] width 35 height 36
drag, startPoint x: 552, startPoint y: 550, endPoint x: 975, endPoint y: 529, distance: 423.8
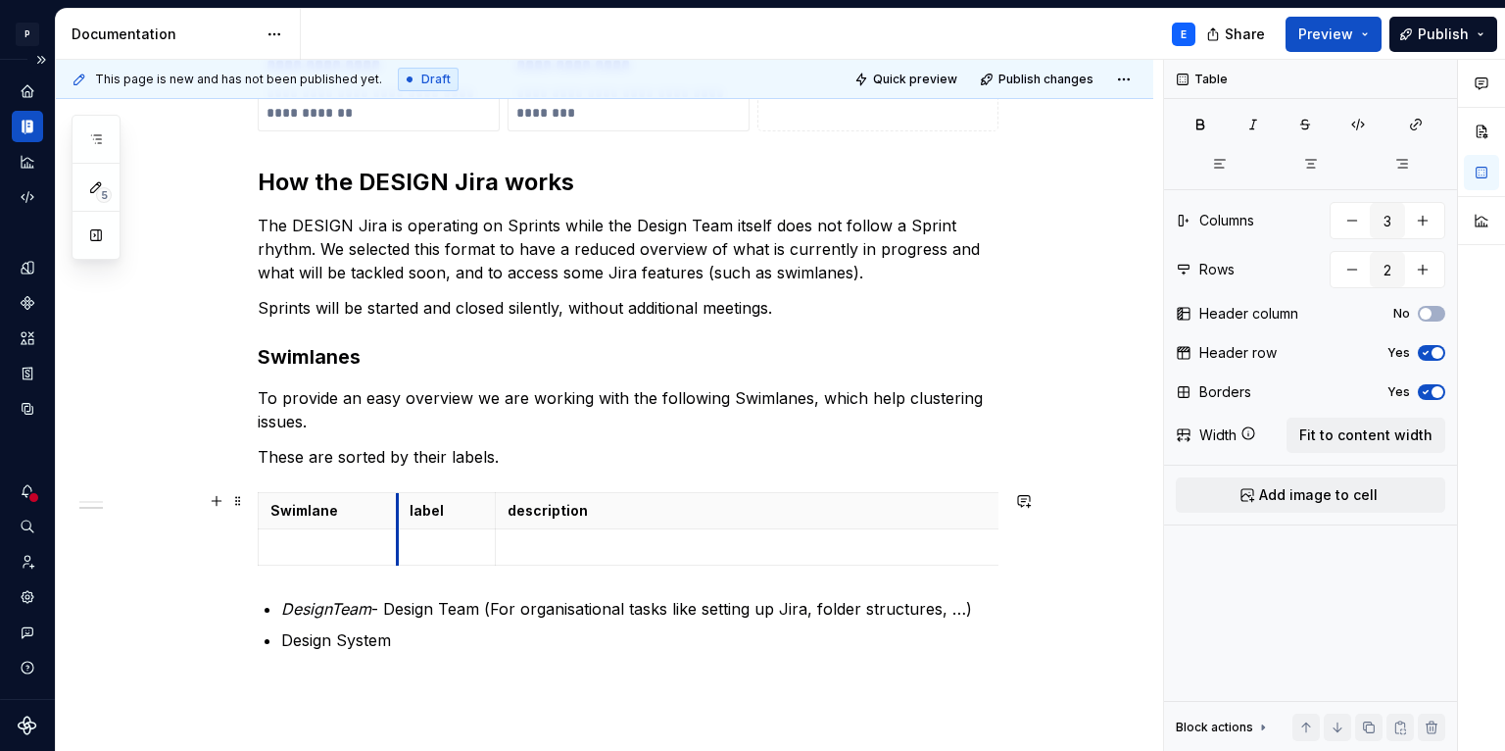
drag, startPoint x: 357, startPoint y: 502, endPoint x: 398, endPoint y: 502, distance: 41.2
click at [398, 502] on th "label" at bounding box center [446, 510] width 98 height 36
drag, startPoint x: 497, startPoint y: 510, endPoint x: 559, endPoint y: 509, distance: 61.7
click at [559, 509] on th "description" at bounding box center [816, 510] width 522 height 36
drag, startPoint x: 396, startPoint y: 500, endPoint x: 417, endPoint y: 507, distance: 22.6
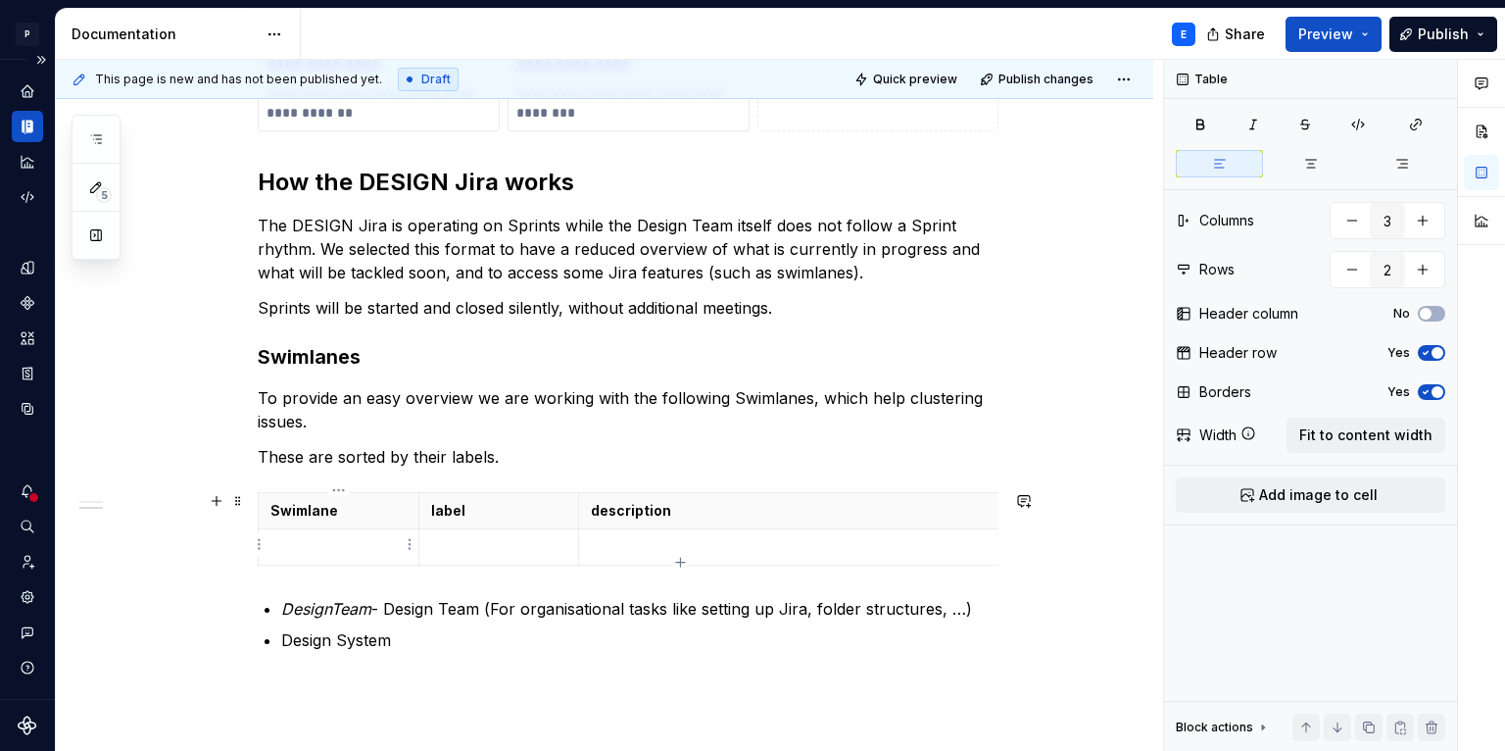
click at [372, 542] on p at bounding box center [338, 547] width 136 height 20
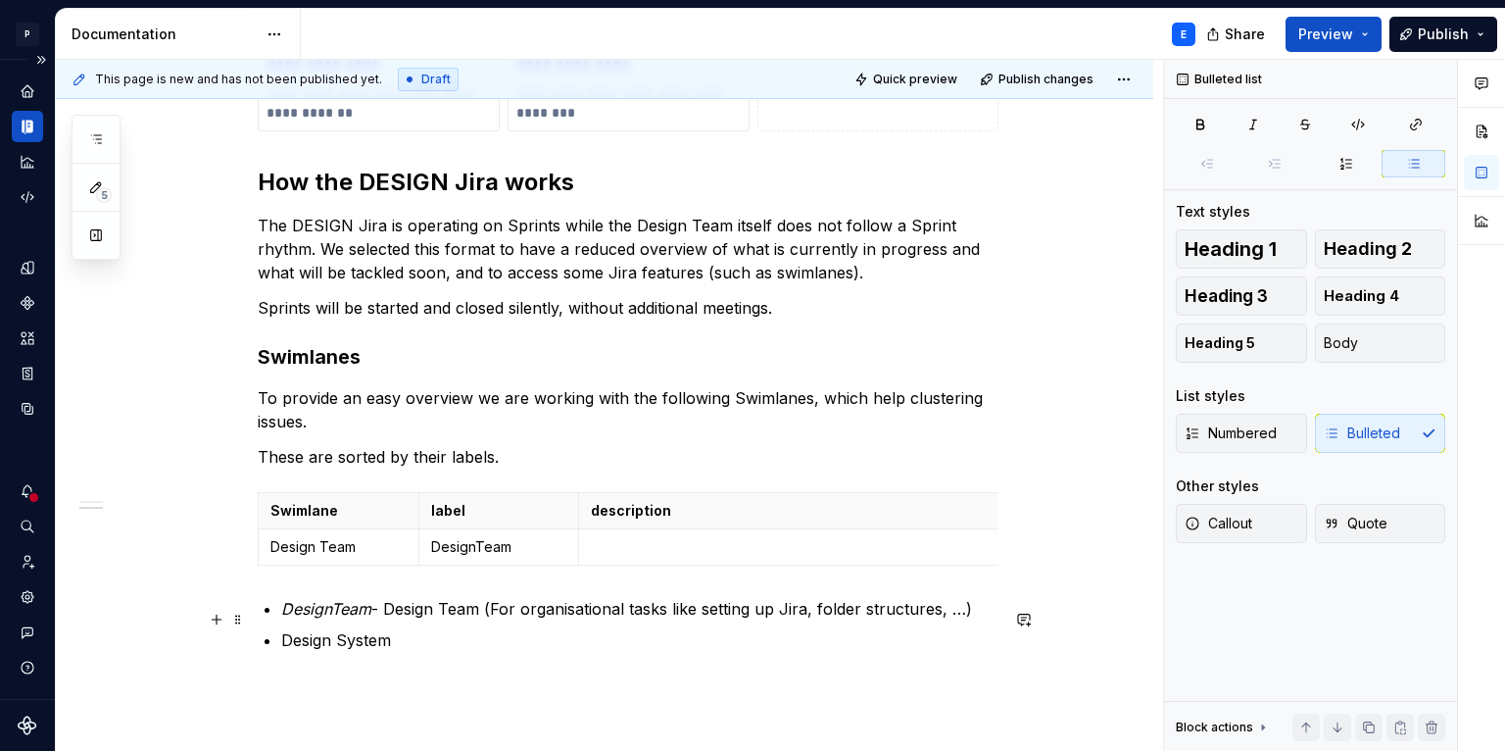
click at [387, 616] on p "DesignTeam - Design Team (For organisational tasks like setting up Jira, folder…" at bounding box center [639, 609] width 717 height 24
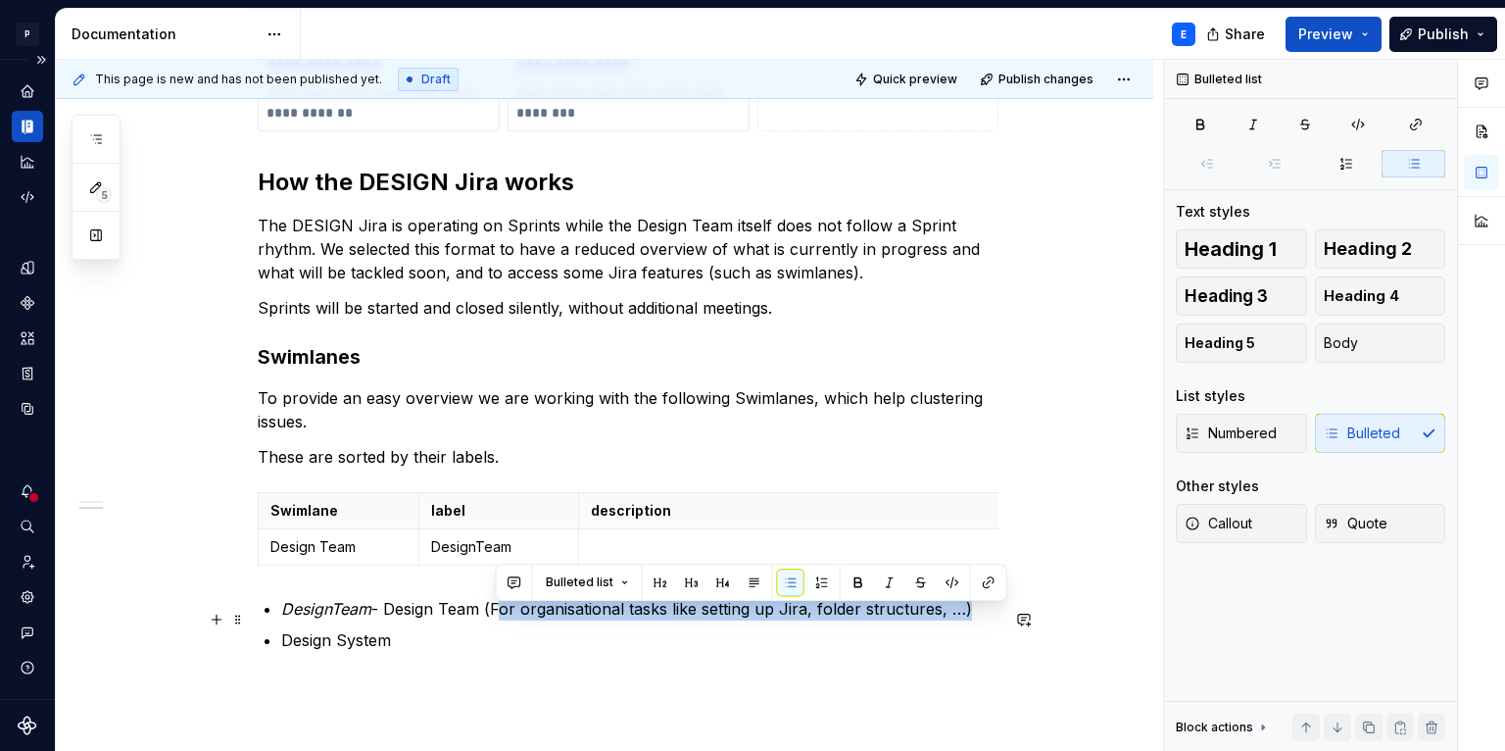
drag, startPoint x: 499, startPoint y: 616, endPoint x: 958, endPoint y: 609, distance: 459.6
click at [958, 609] on p "DesignTeam - Design Team (For organisational tasks like setting up Jira, folder…" at bounding box center [639, 609] width 717 height 24
copy p "For organisational tasks like setting up Jira, folder structures, …"
click at [803, 533] on td at bounding box center [839, 546] width 522 height 36
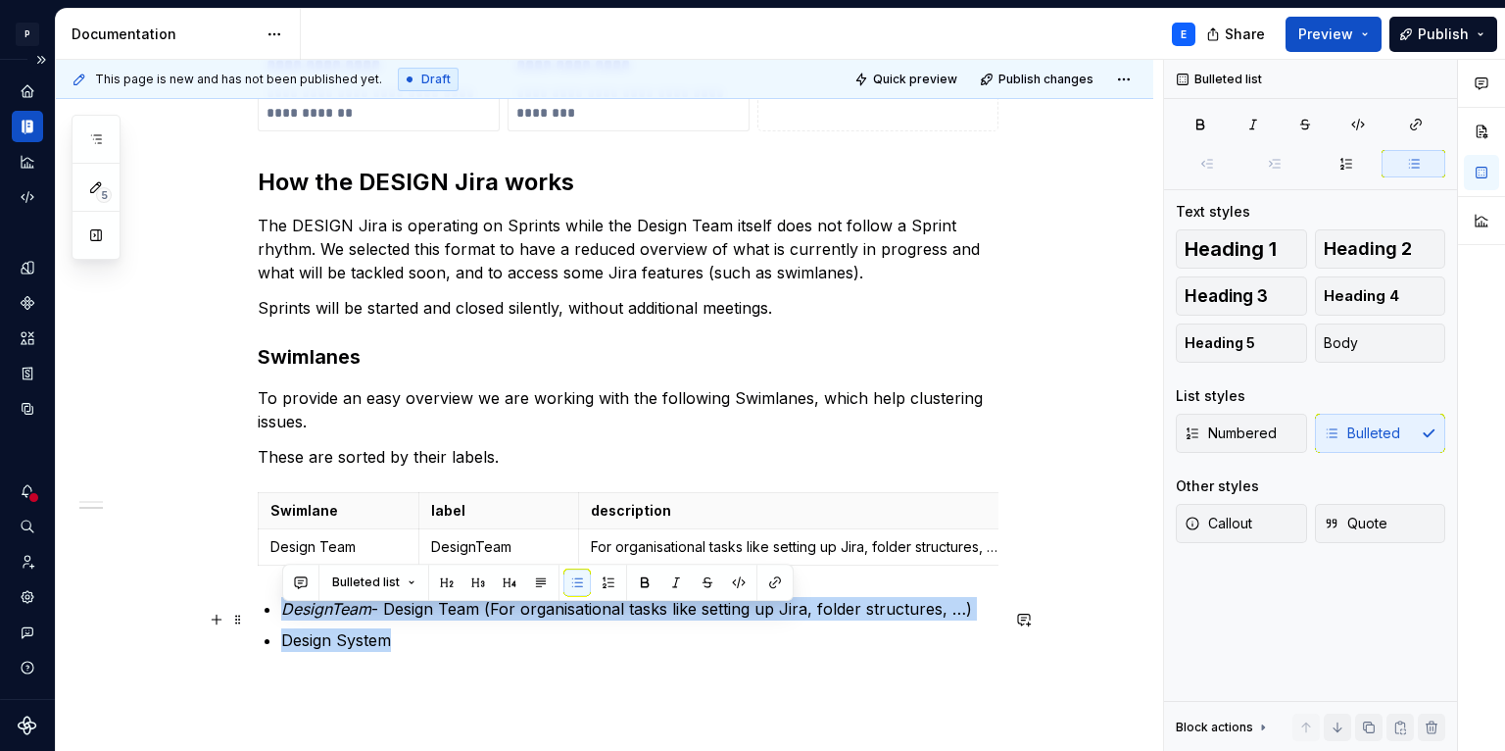
drag, startPoint x: 430, startPoint y: 647, endPoint x: 256, endPoint y: 623, distance: 176.0
click at [256, 623] on div "**********" at bounding box center [604, 245] width 1097 height 1308
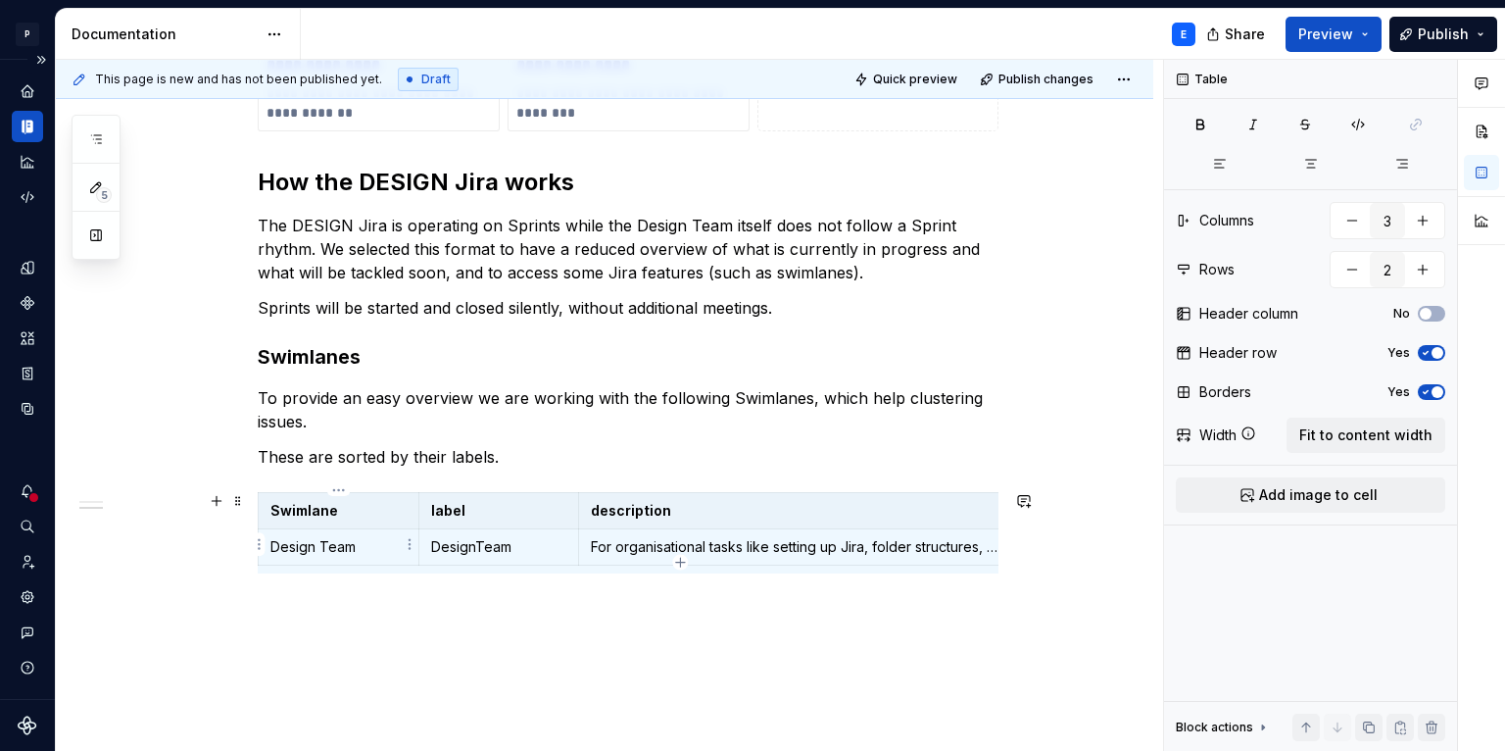
click at [354, 553] on p "Design Team" at bounding box center [338, 547] width 136 height 20
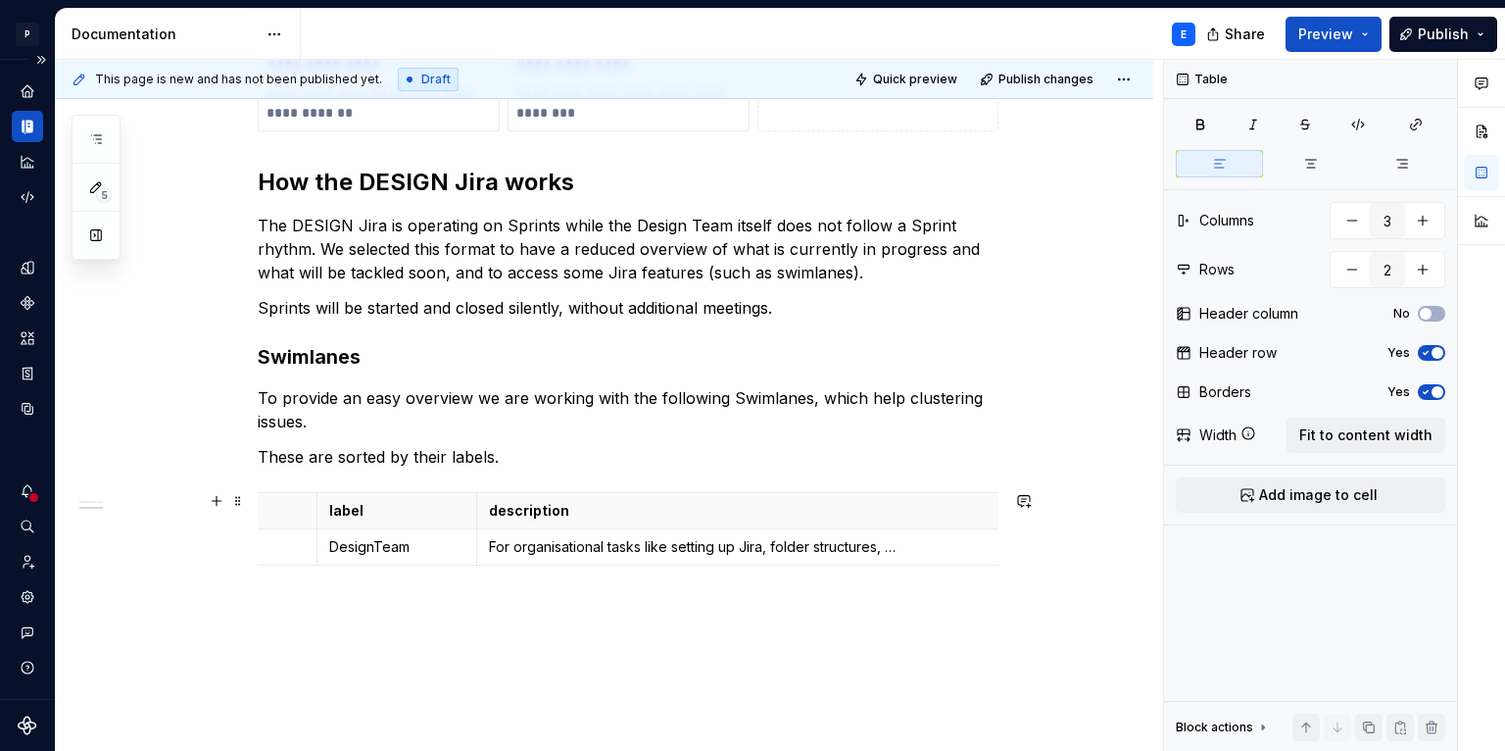
scroll to position [0, 0]
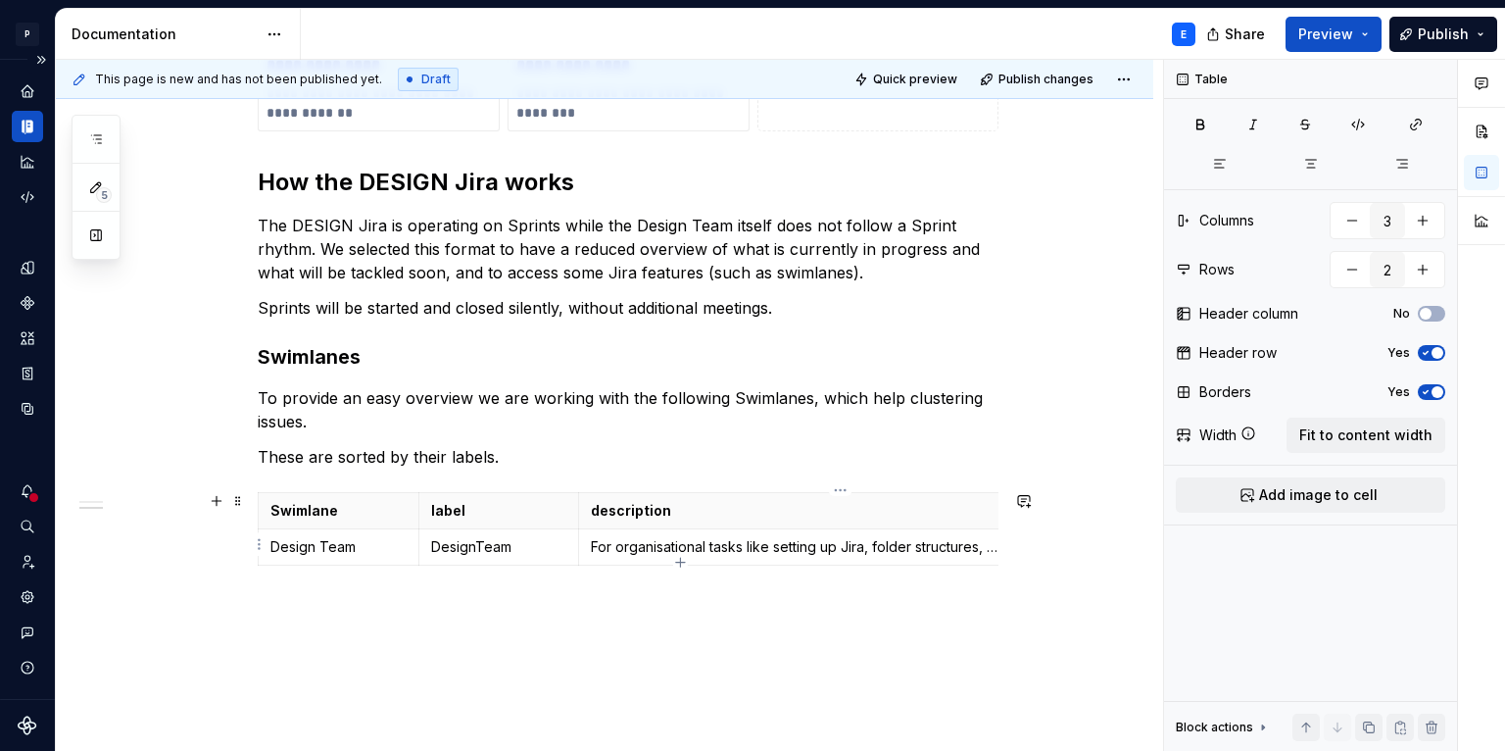
click at [952, 547] on p "For organisational tasks like setting up Jira, folder structures, …" at bounding box center [840, 547] width 498 height 20
click at [1358, 435] on span "Fit to content width" at bounding box center [1365, 435] width 133 height 20
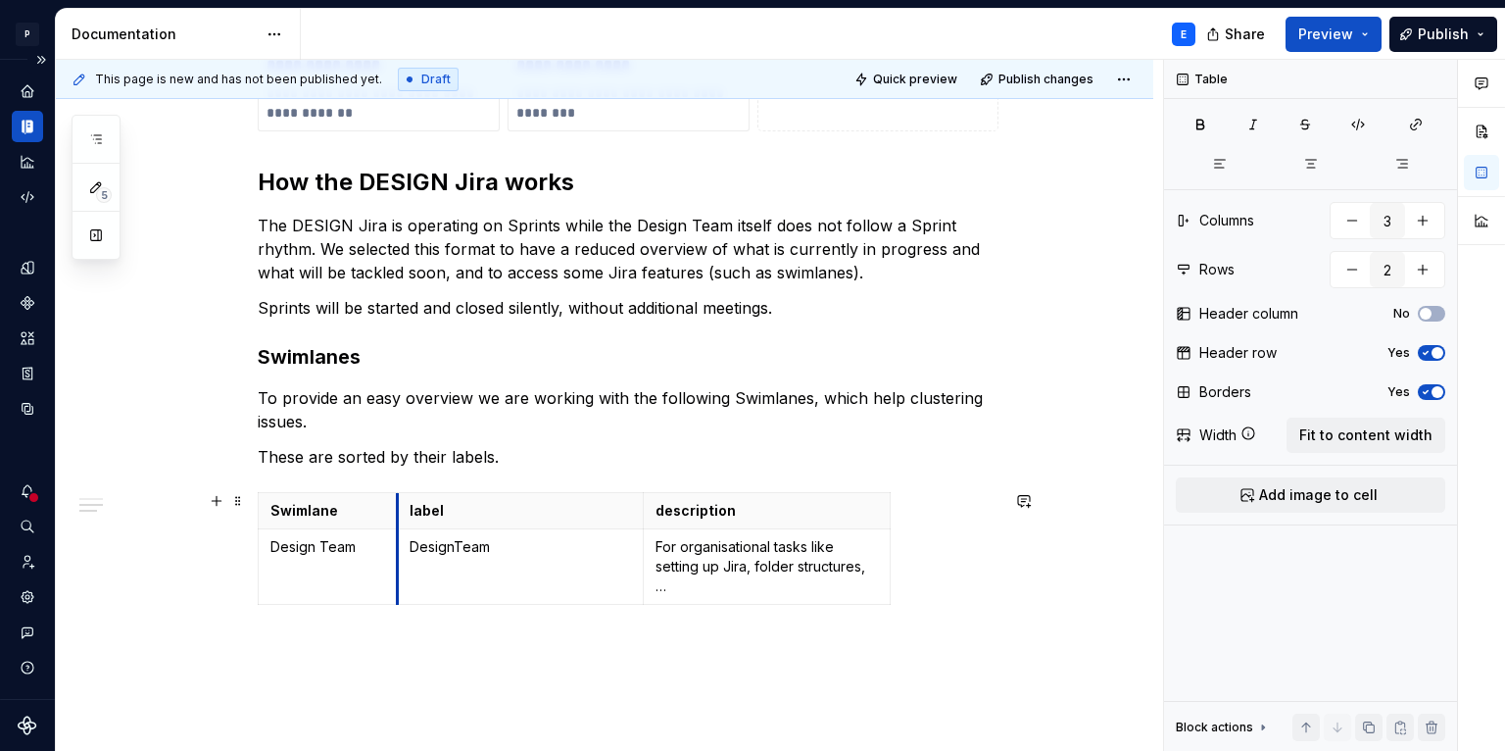
drag, startPoint x: 505, startPoint y: 508, endPoint x: 397, endPoint y: 506, distance: 107.8
click at [397, 506] on th "label" at bounding box center [520, 510] width 247 height 36
click at [261, 492] on th "Swimlane" at bounding box center [328, 510] width 139 height 36
click at [1350, 436] on span "Fit to content width" at bounding box center [1365, 435] width 133 height 20
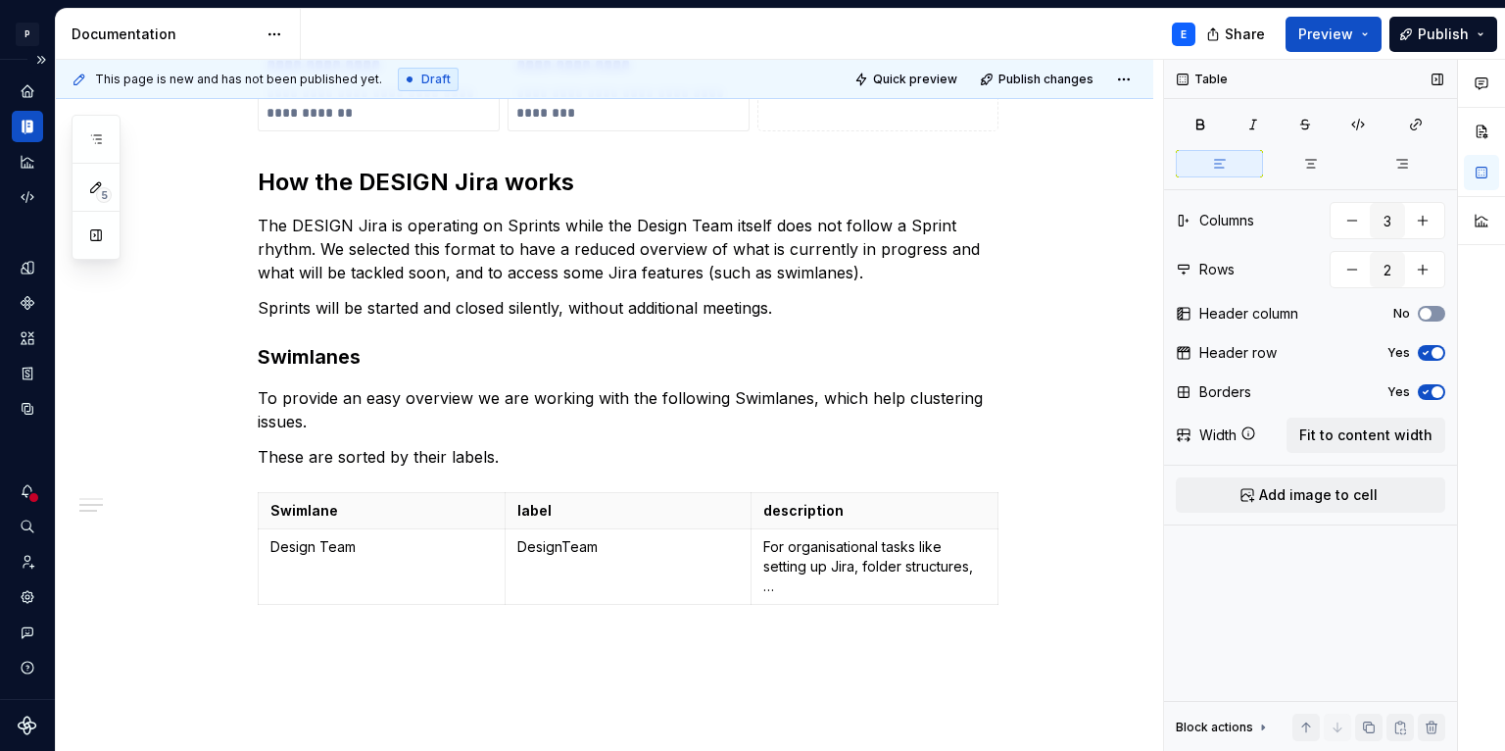
click at [1439, 313] on button "No" at bounding box center [1431, 314] width 27 height 16
click at [1432, 310] on span "button" at bounding box center [1438, 314] width 12 height 12
click at [635, 604] on icon "button" at bounding box center [629, 602] width 16 height 16
click at [495, 564] on html "P Lumina E Design system data Documentation E Share Preview Publish 5 Pages Add…" at bounding box center [752, 375] width 1505 height 751
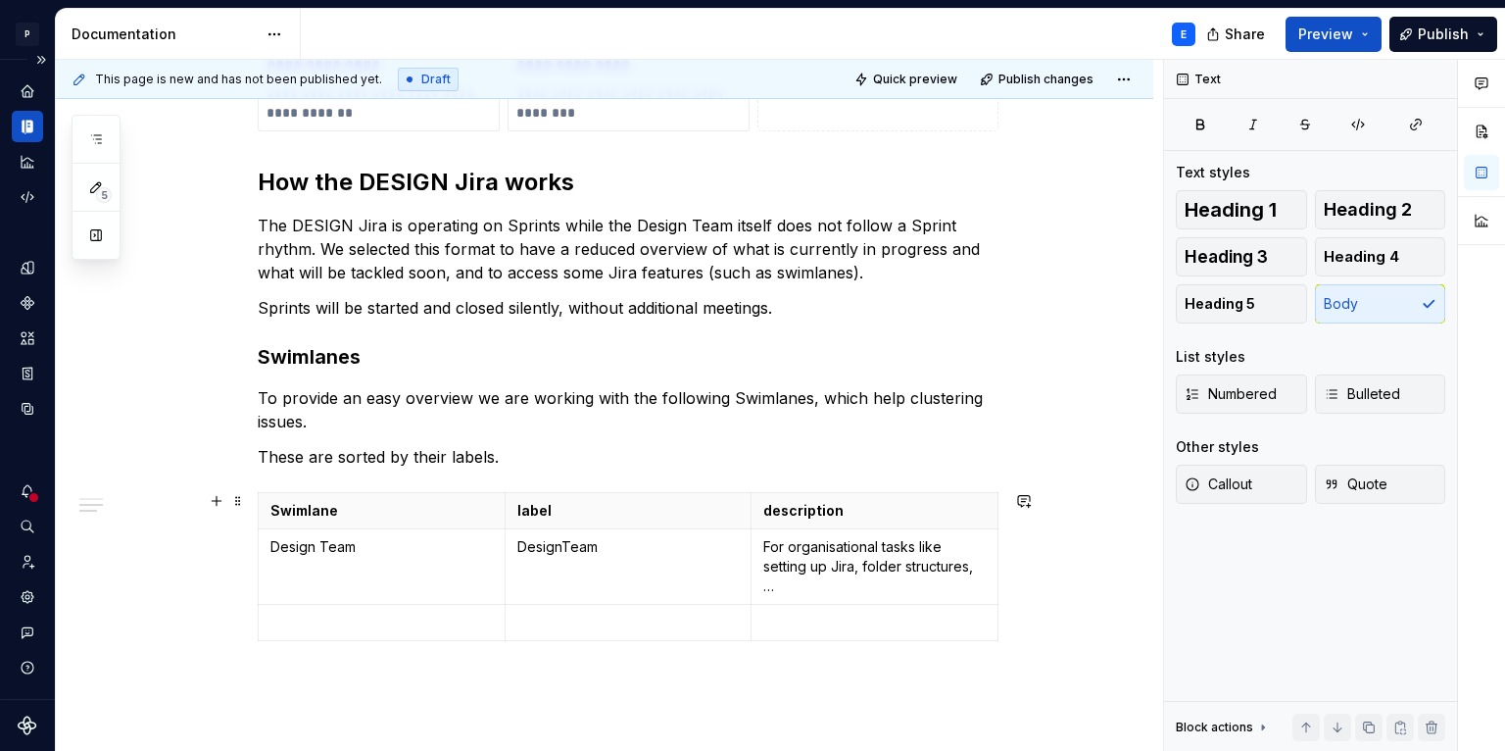
click at [493, 472] on html "P Lumina E Design system data Documentation E Share Preview Publish 5 Pages Add…" at bounding box center [752, 375] width 1505 height 751
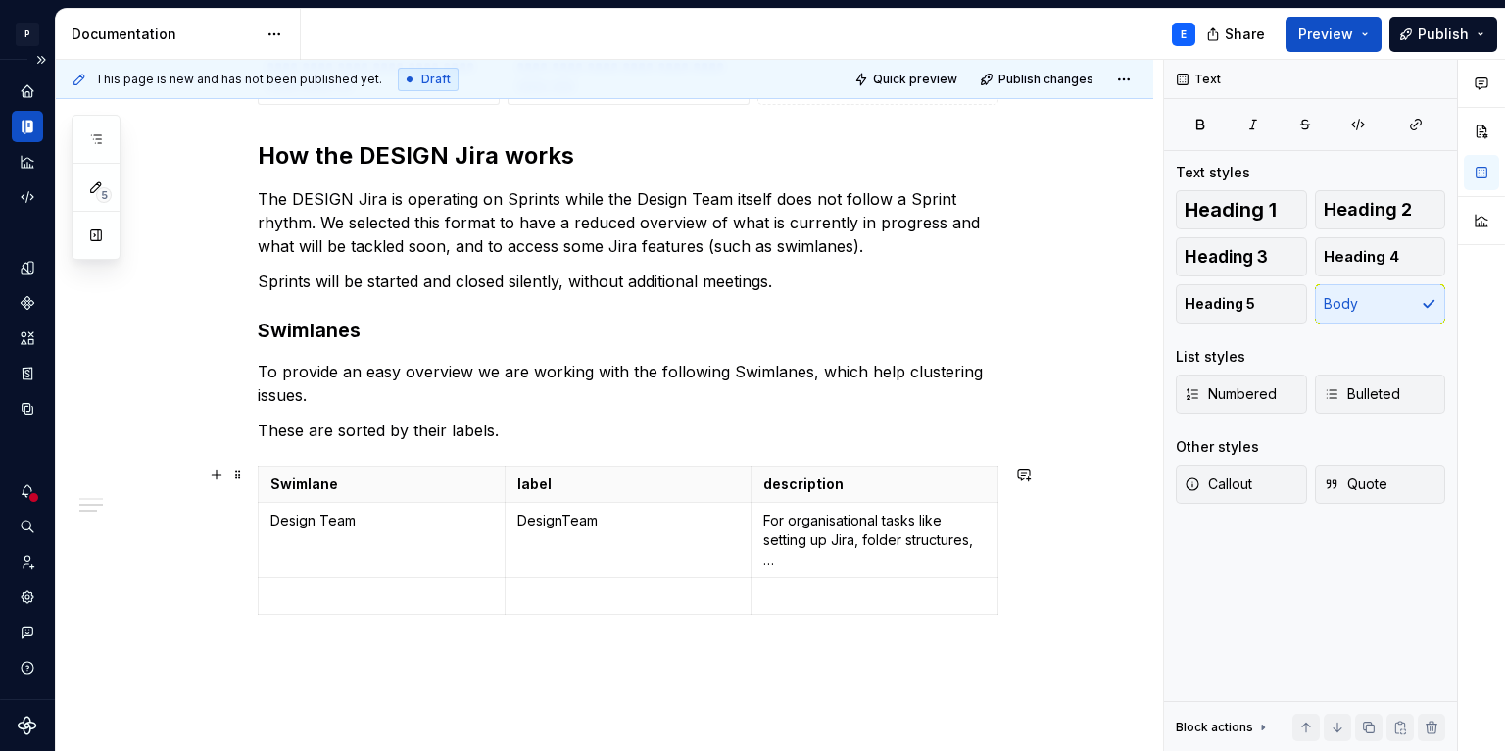
scroll to position [776, 0]
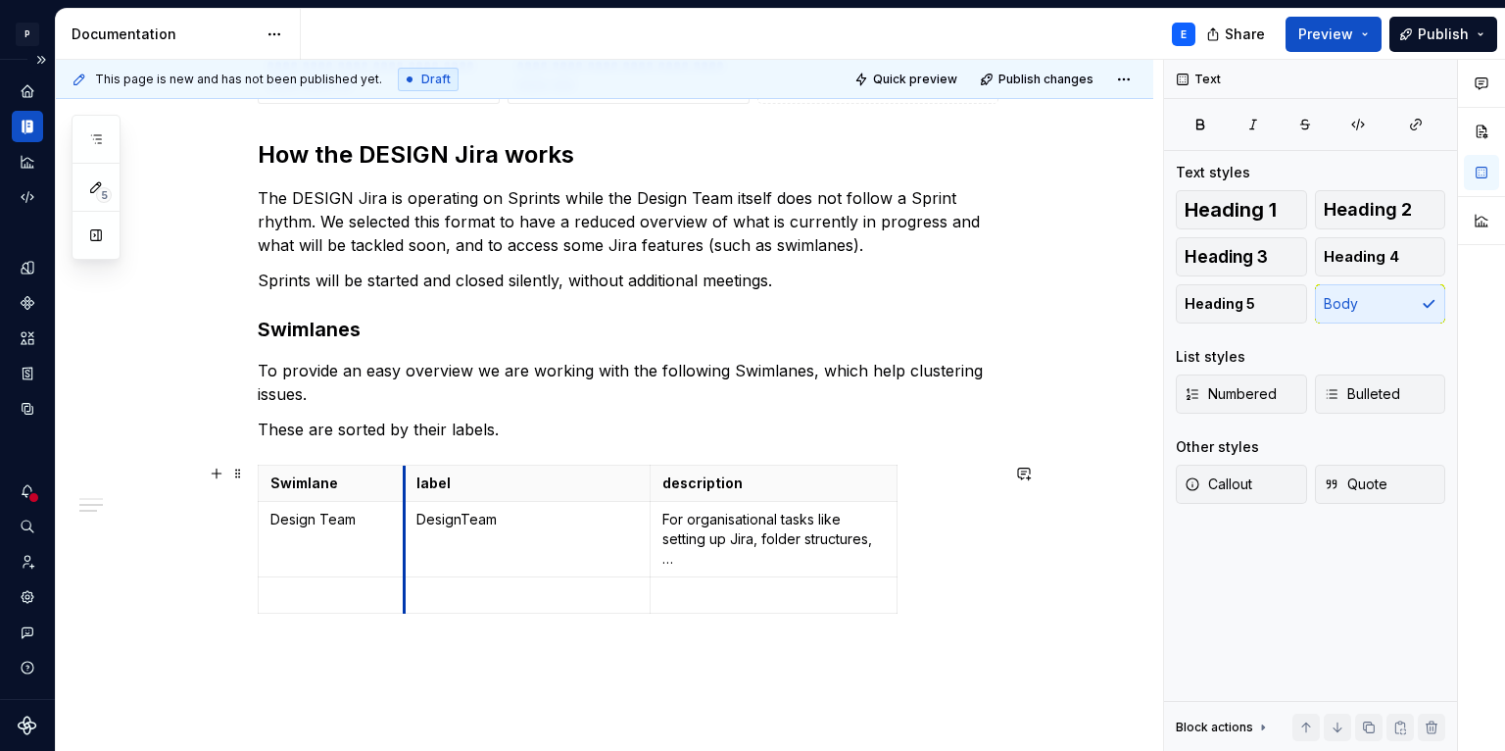
drag, startPoint x: 503, startPoint y: 532, endPoint x: 403, endPoint y: 530, distance: 100.0
drag, startPoint x: 406, startPoint y: 522, endPoint x: 420, endPoint y: 523, distance: 14.7
click at [420, 523] on td "DesignTeam" at bounding box center [539, 538] width 247 height 75
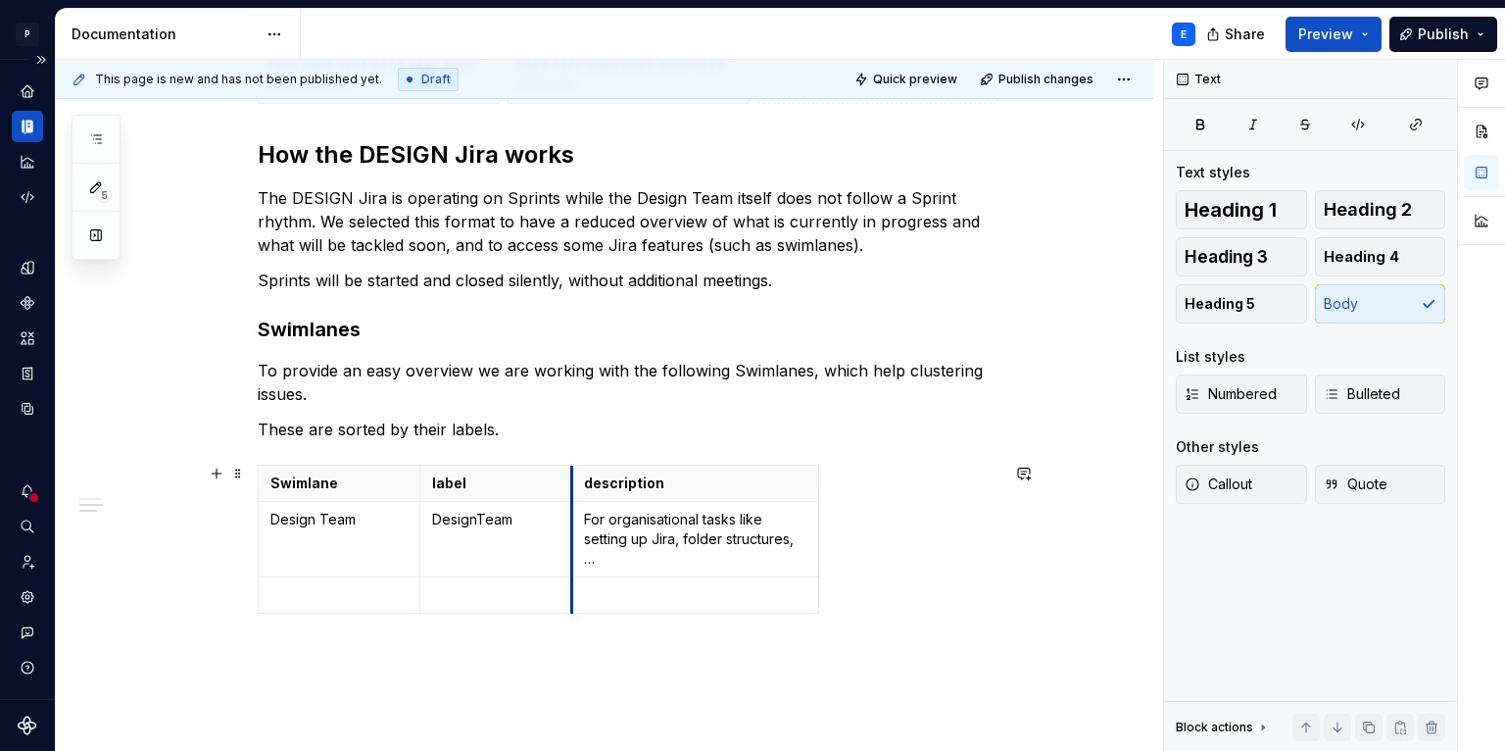
drag, startPoint x: 667, startPoint y: 533, endPoint x: 573, endPoint y: 532, distance: 94.1
click at [573, 532] on td "For organisational tasks like setting up Jira, folder structures, …" at bounding box center [695, 538] width 247 height 75
drag, startPoint x: 818, startPoint y: 526, endPoint x: 975, endPoint y: 519, distance: 156.9
click at [303, 574] on p at bounding box center [338, 575] width 137 height 20
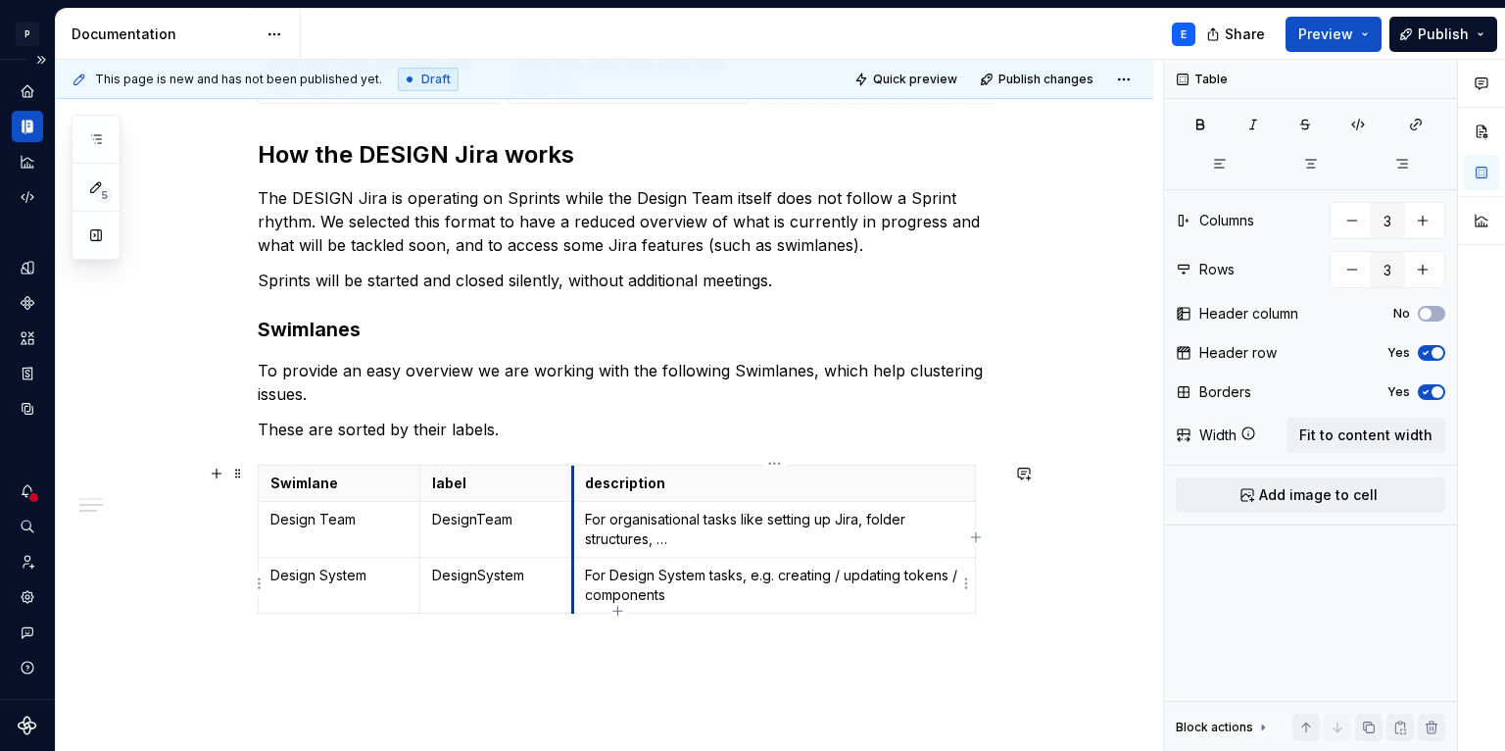
click at [578, 606] on td "For Design System tasks, e.g. creating / updating tokens / components" at bounding box center [773, 585] width 403 height 56
click at [620, 608] on icon "button" at bounding box center [617, 611] width 16 height 16
click at [348, 621] on p at bounding box center [338, 631] width 137 height 20
click at [369, 622] on p "Frontend Team" at bounding box center [338, 631] width 137 height 20
drag, startPoint x: 382, startPoint y: 624, endPoint x: 268, endPoint y: 624, distance: 114.6
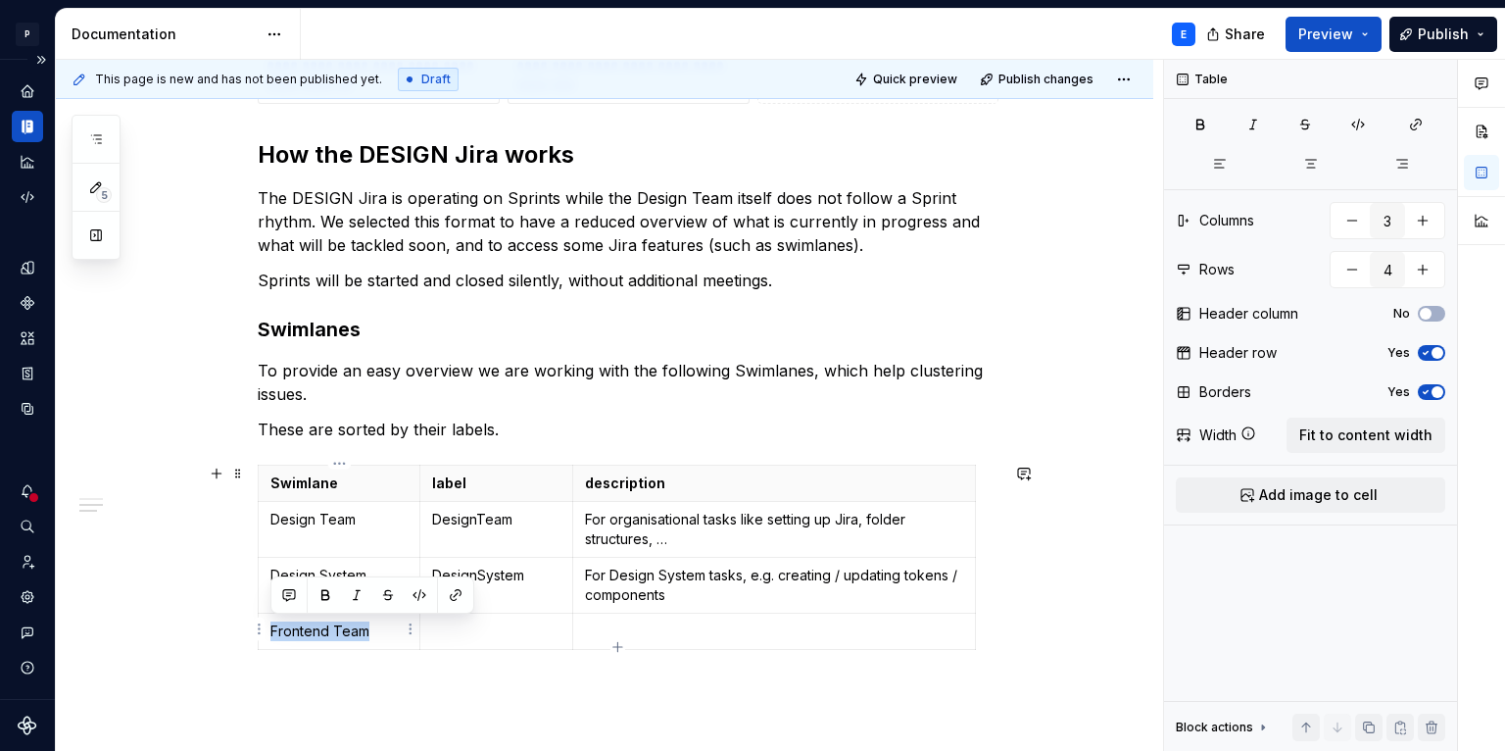
click at [268, 624] on td "Frontend Team" at bounding box center [340, 630] width 162 height 36
click at [451, 629] on p at bounding box center [496, 631] width 128 height 20
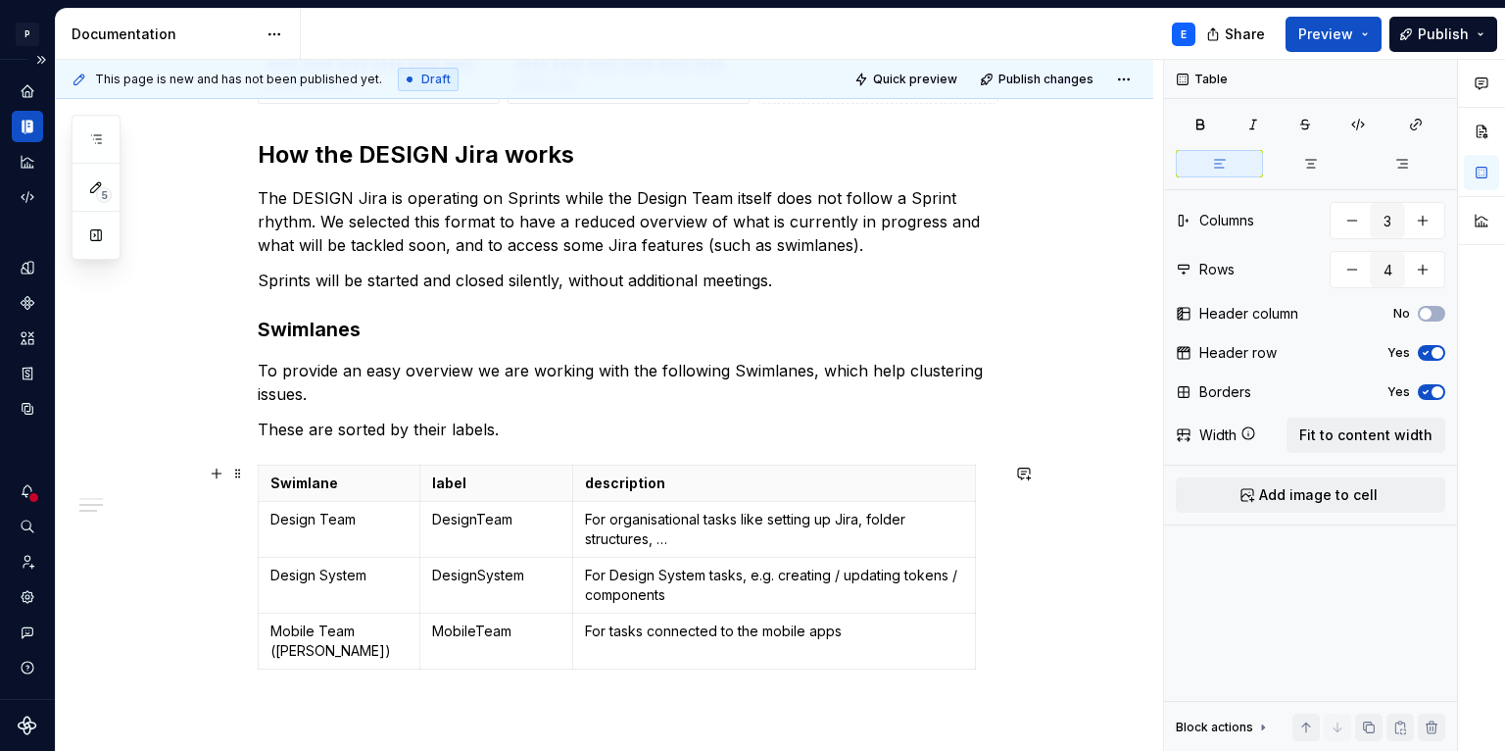
click at [620, 649] on div "Swimlane label description Design Team DesignTeam For organisational tasks like…" at bounding box center [628, 570] width 741 height 213
click at [615, 645] on icon "button" at bounding box center [617, 647] width 16 height 16
click at [652, 629] on p "For tasks connected to the mobile apps" at bounding box center [774, 631] width 378 height 20
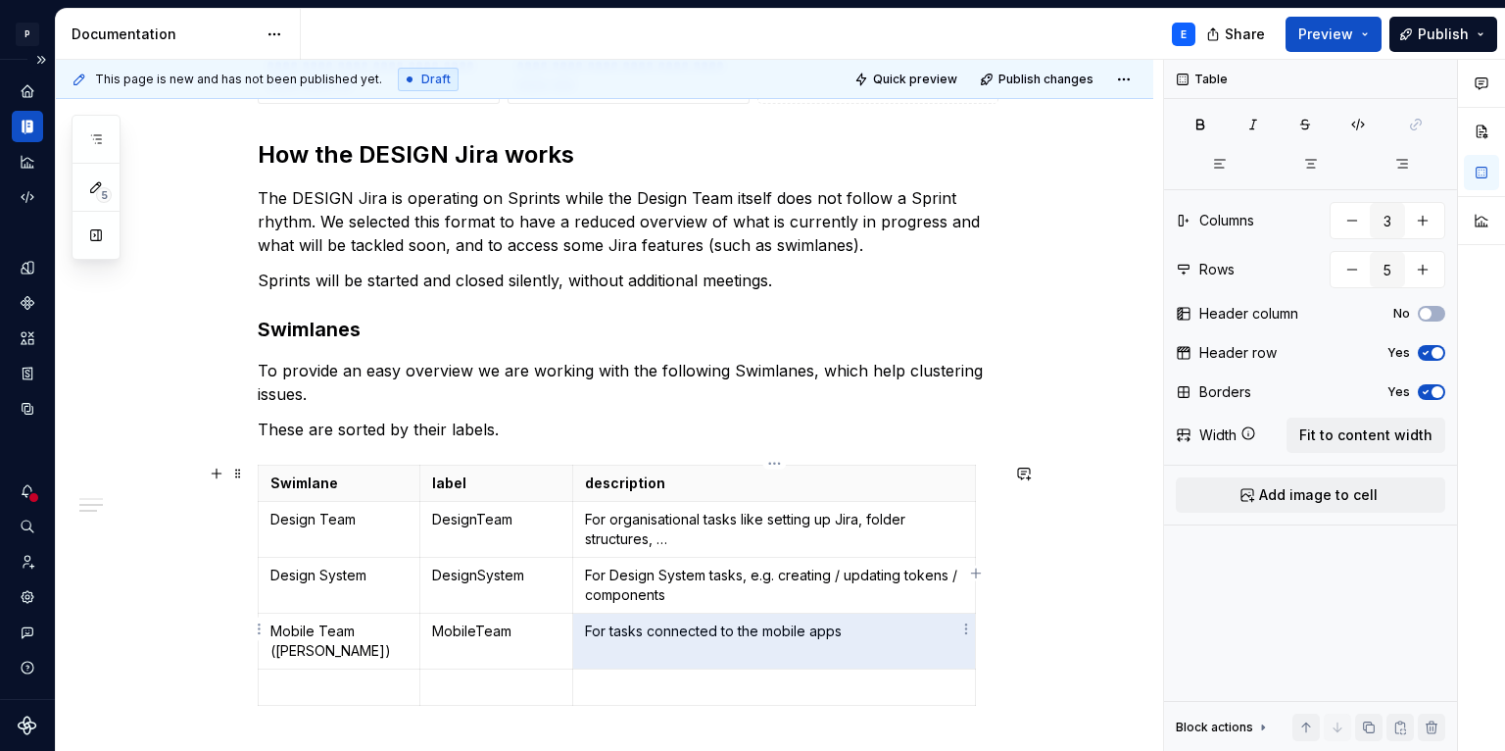
click at [652, 629] on p "For tasks connected to the mobile apps" at bounding box center [774, 631] width 378 height 20
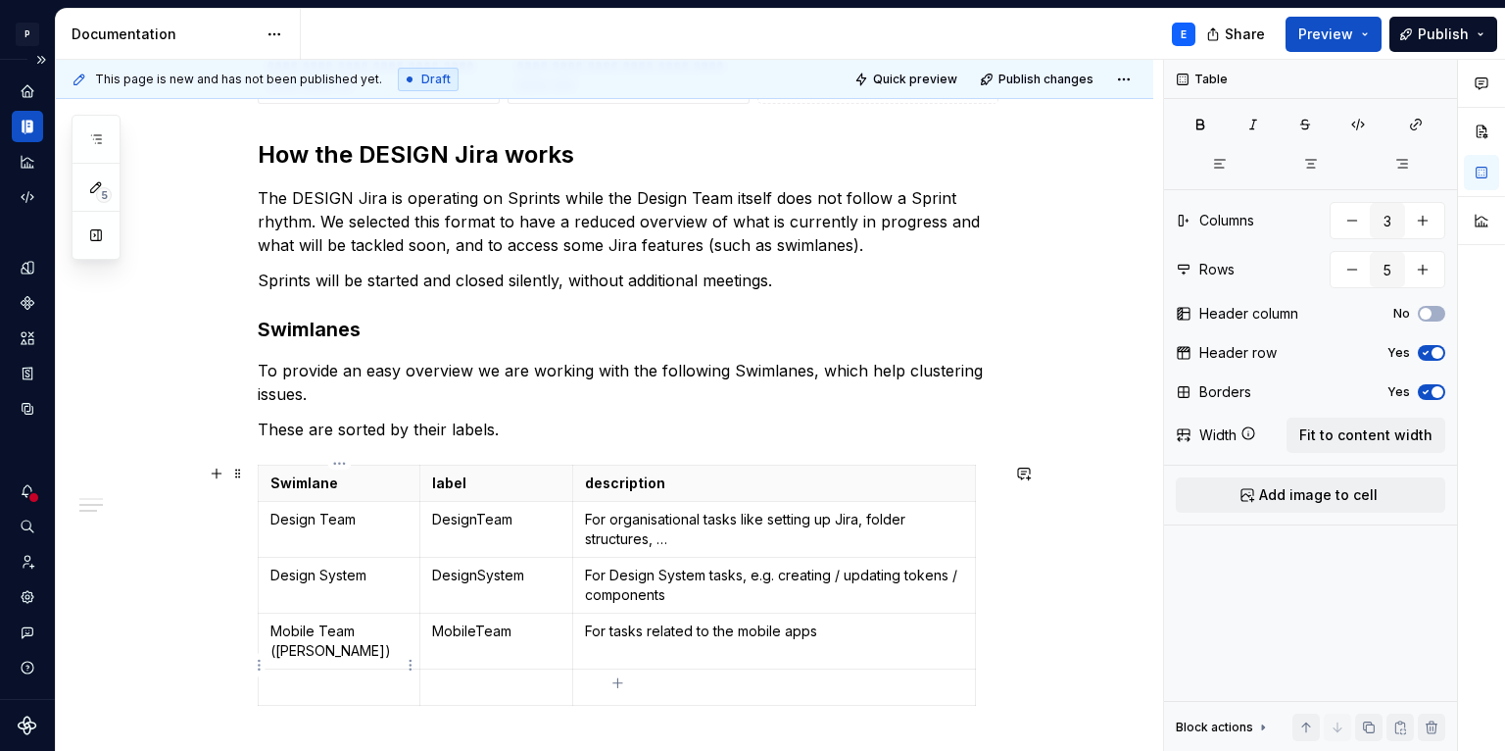
click at [365, 677] on p at bounding box center [338, 687] width 137 height 20
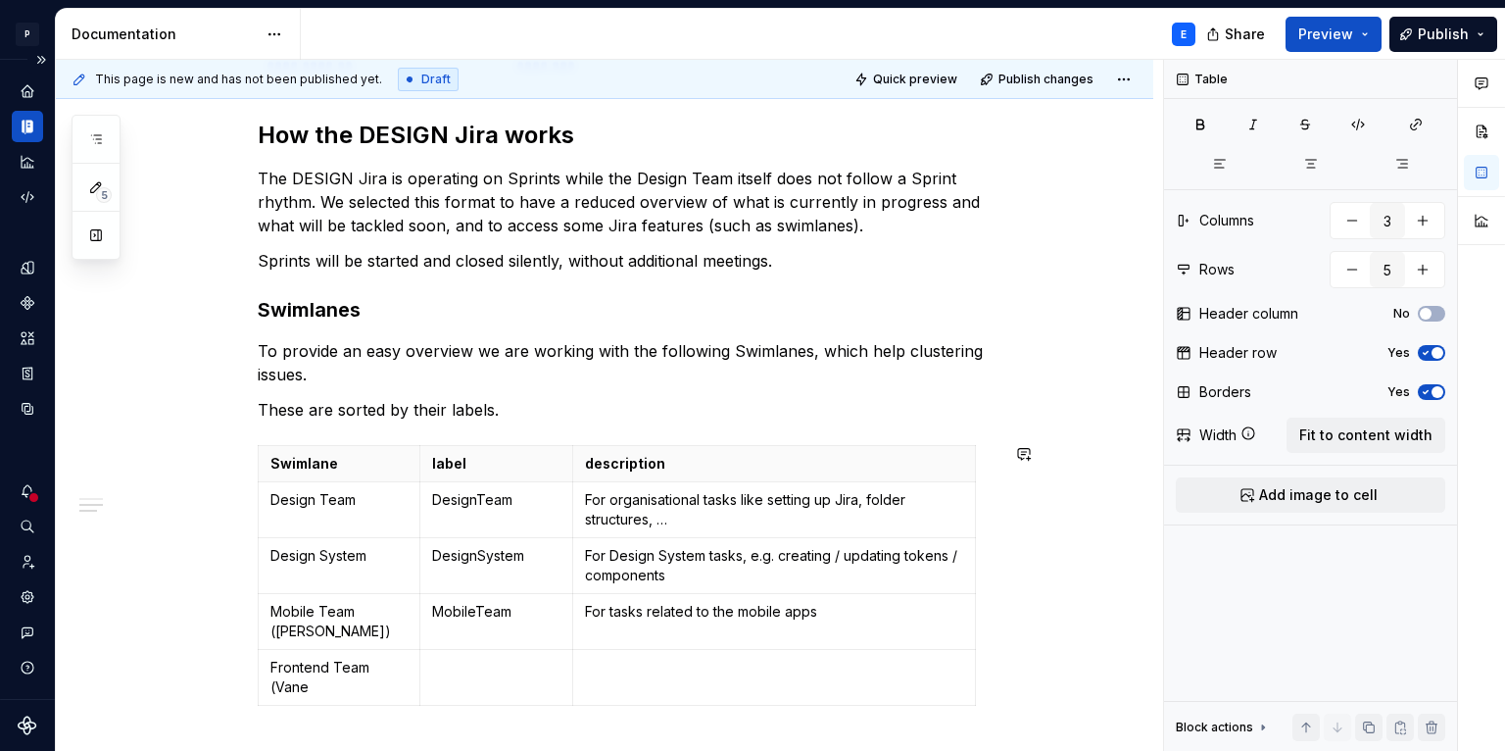
scroll to position [815, 0]
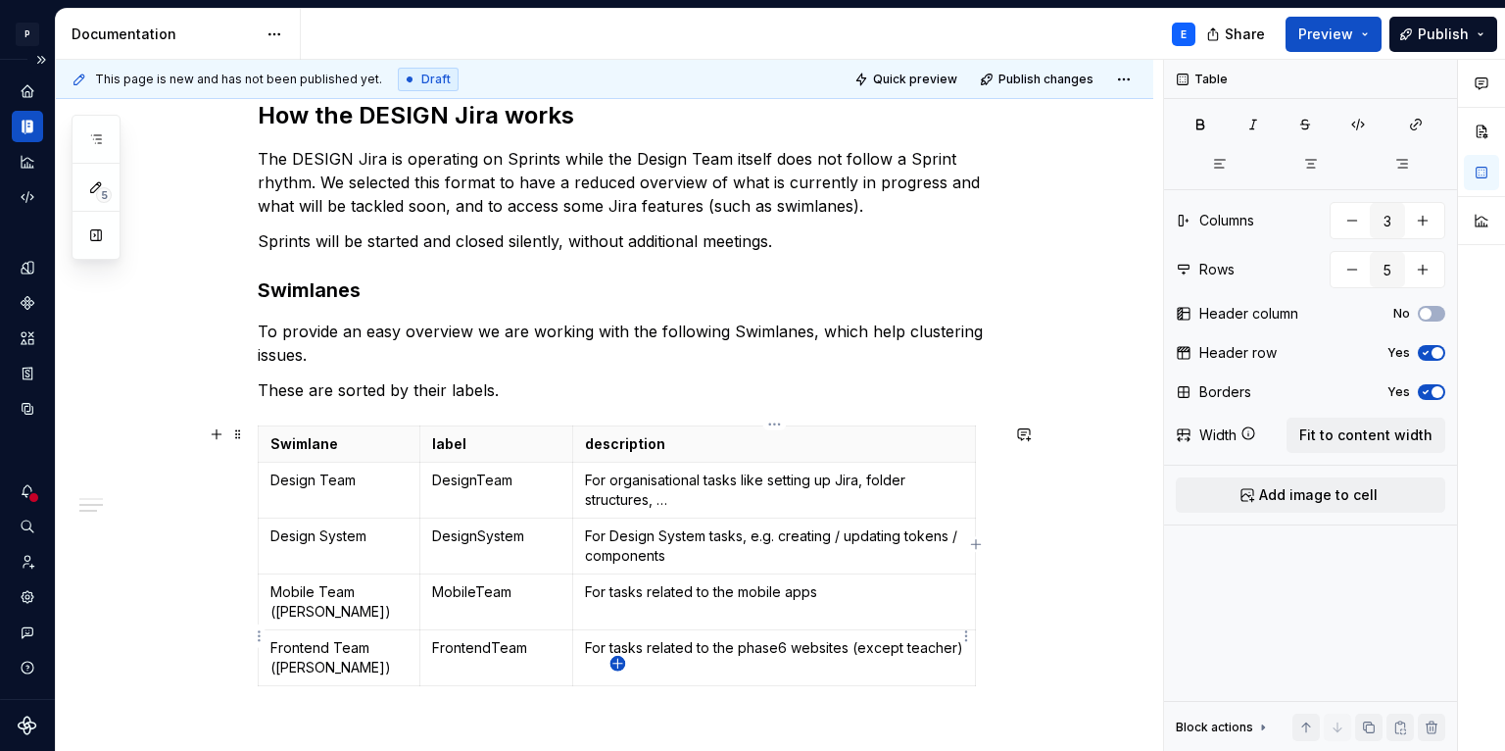
click at [618, 667] on icon "button" at bounding box center [617, 664] width 16 height 16
click at [322, 694] on p at bounding box center [338, 704] width 137 height 20
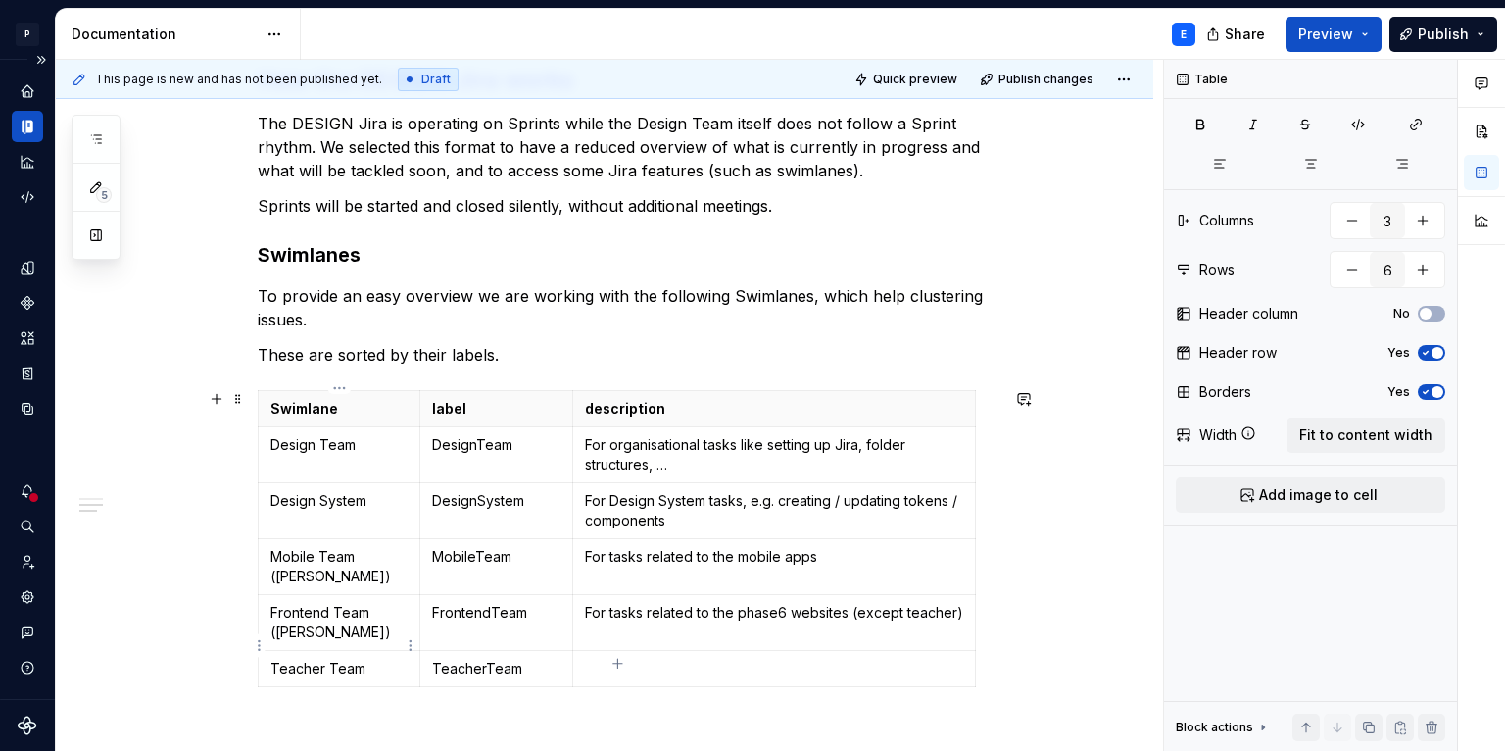
click at [379, 658] on p "Teacher Team" at bounding box center [338, 668] width 137 height 20
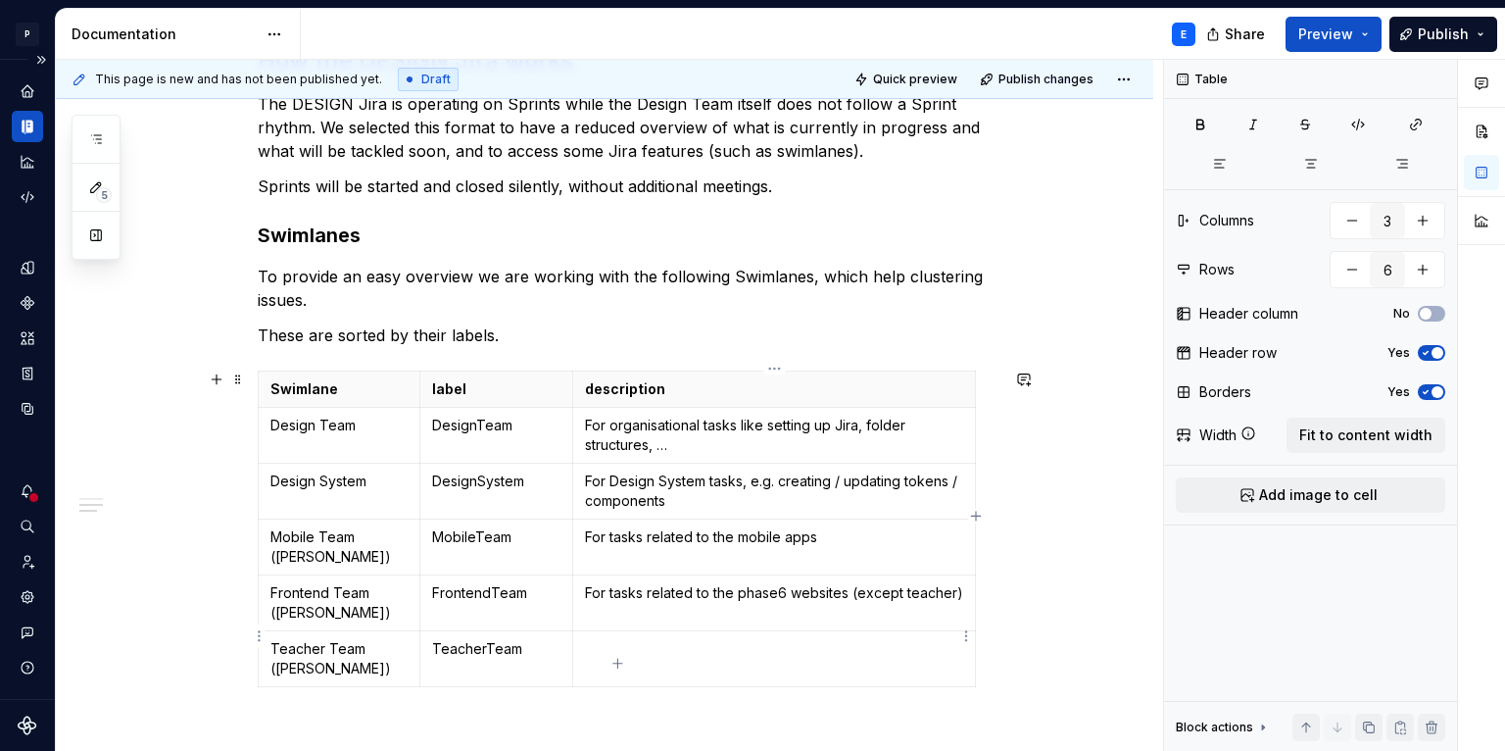
click at [629, 639] on p at bounding box center [774, 649] width 378 height 20
click at [622, 662] on icon "button" at bounding box center [617, 664] width 16 height 16
click at [356, 695] on p at bounding box center [338, 705] width 137 height 20
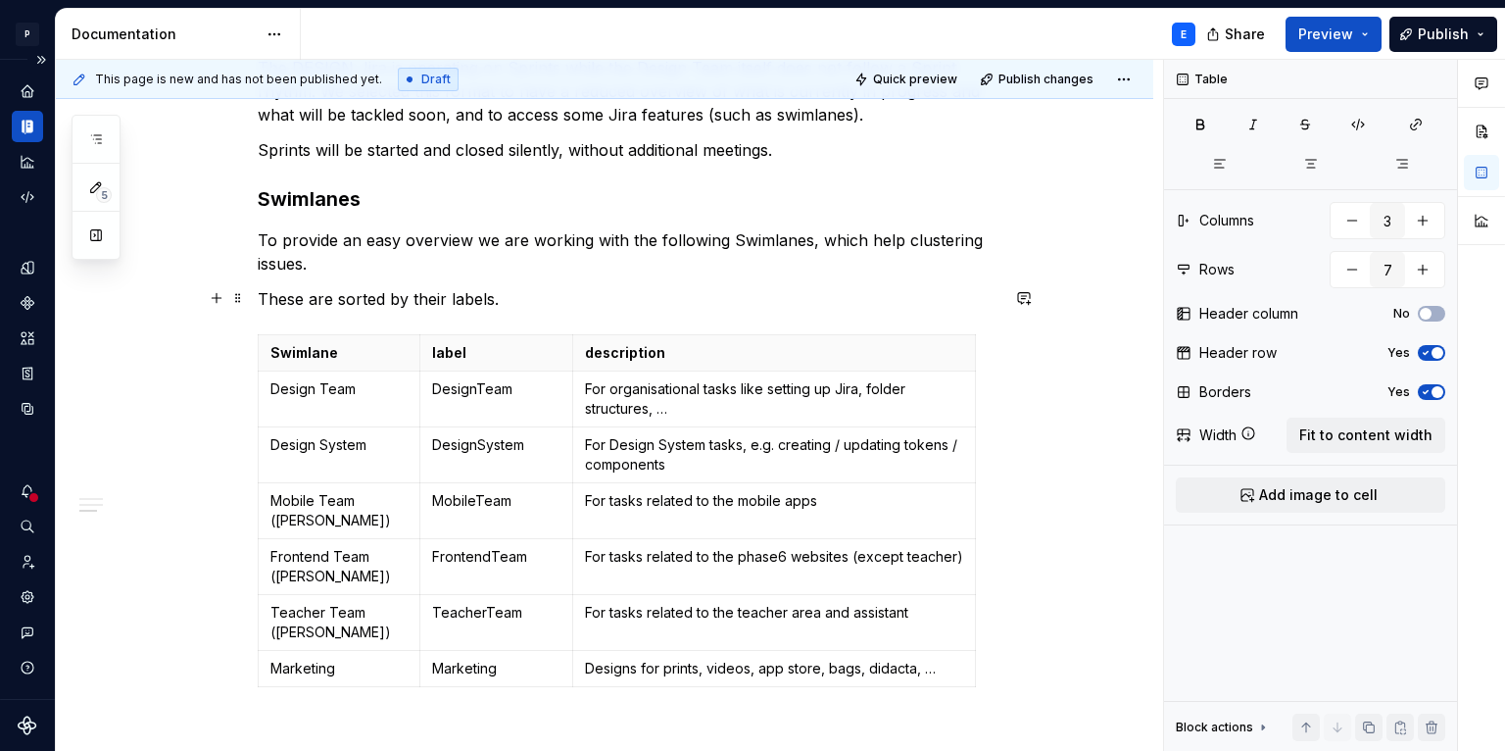
click at [541, 300] on p "These are sorted by their labels." at bounding box center [628, 299] width 741 height 24
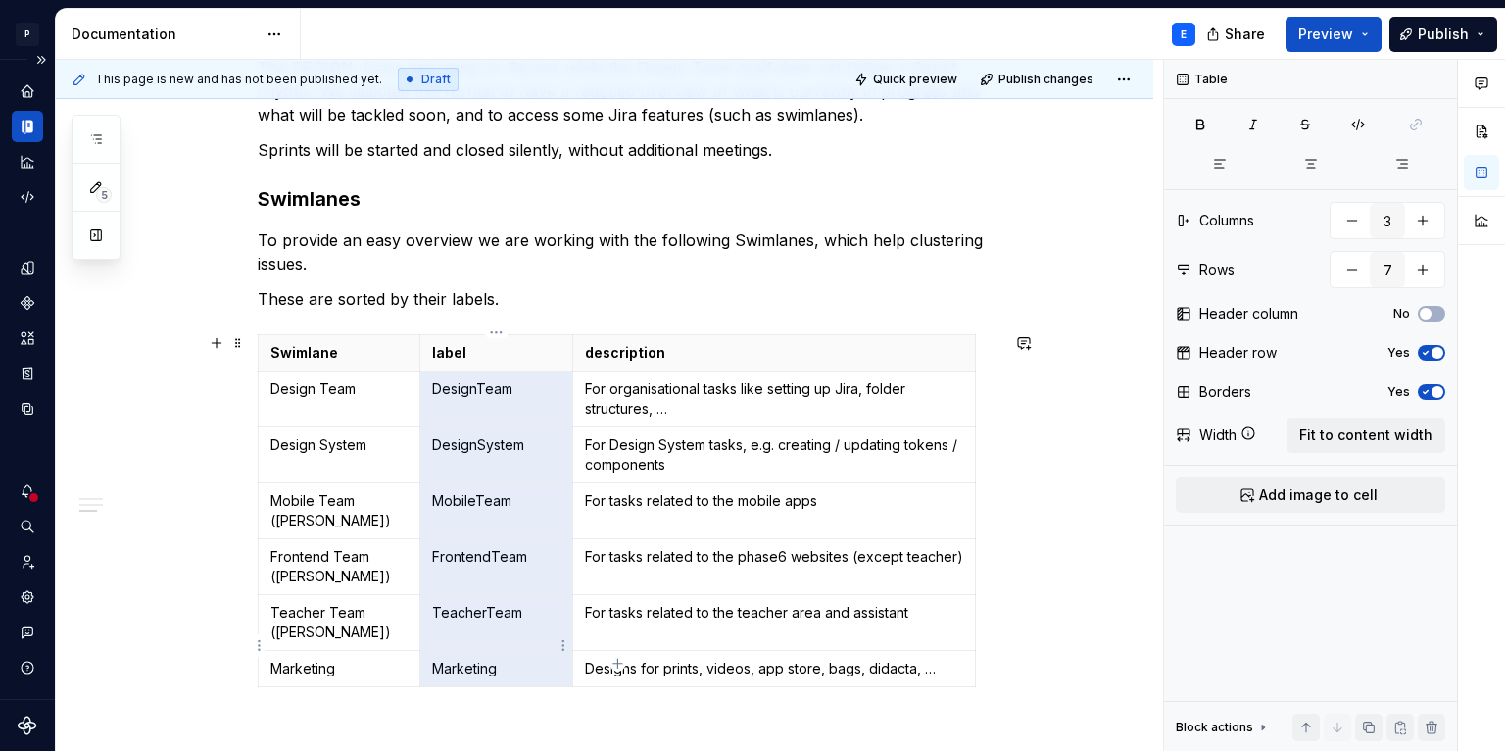
drag, startPoint x: 459, startPoint y: 390, endPoint x: 485, endPoint y: 640, distance: 251.3
click at [485, 640] on tbody "Swimlane label description Design Team DesignTeam For organisational tasks like…" at bounding box center [617, 510] width 717 height 352
click at [1251, 139] on div "Table Columns 3 Rows 7 Header column No Header row Yes Borders Yes Width Fit to…" at bounding box center [1310, 406] width 293 height 692
click at [1256, 126] on icon "button" at bounding box center [1253, 125] width 16 height 16
click at [606, 283] on div "**********" at bounding box center [628, 88] width 741 height 1214
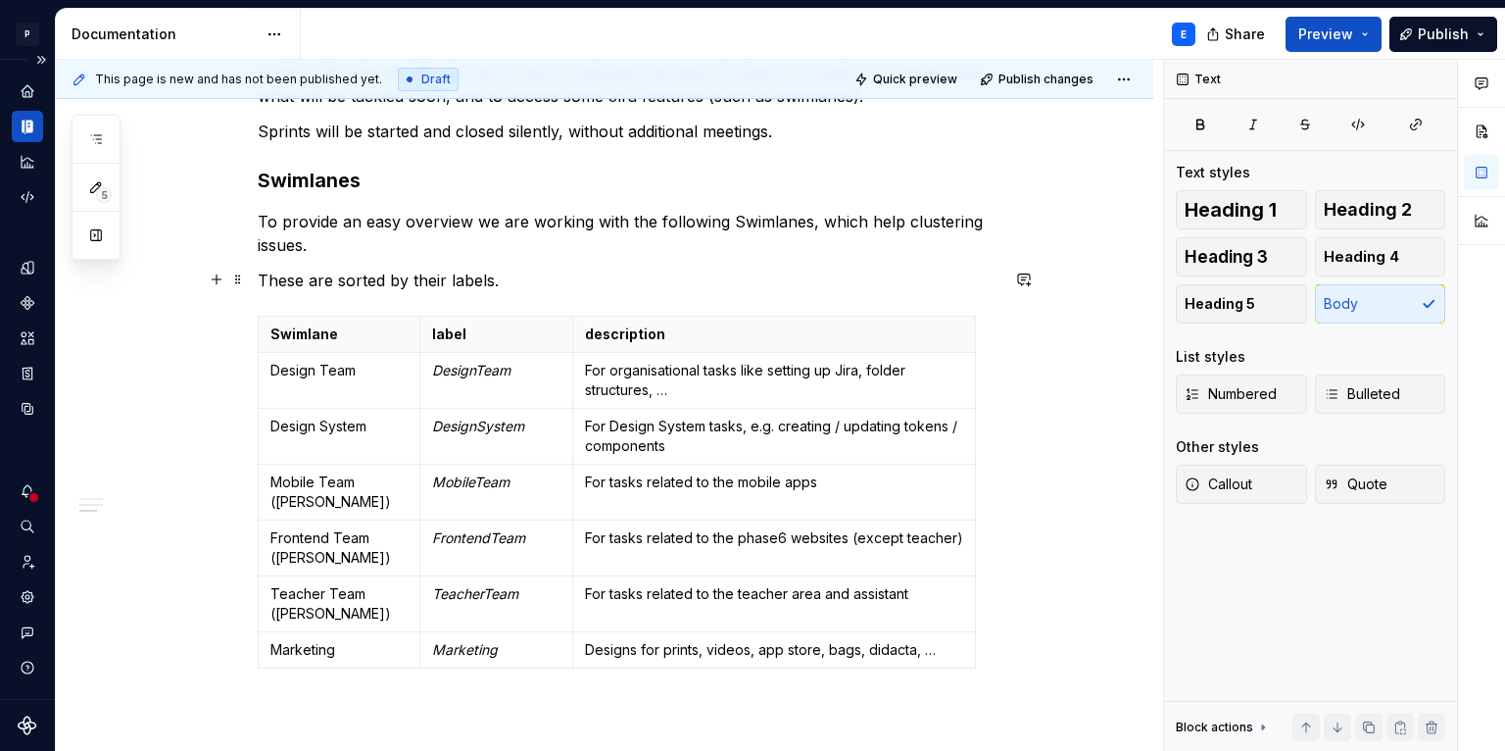
scroll to position [925, 0]
click at [556, 676] on div "**********" at bounding box center [628, 81] width 741 height 1238
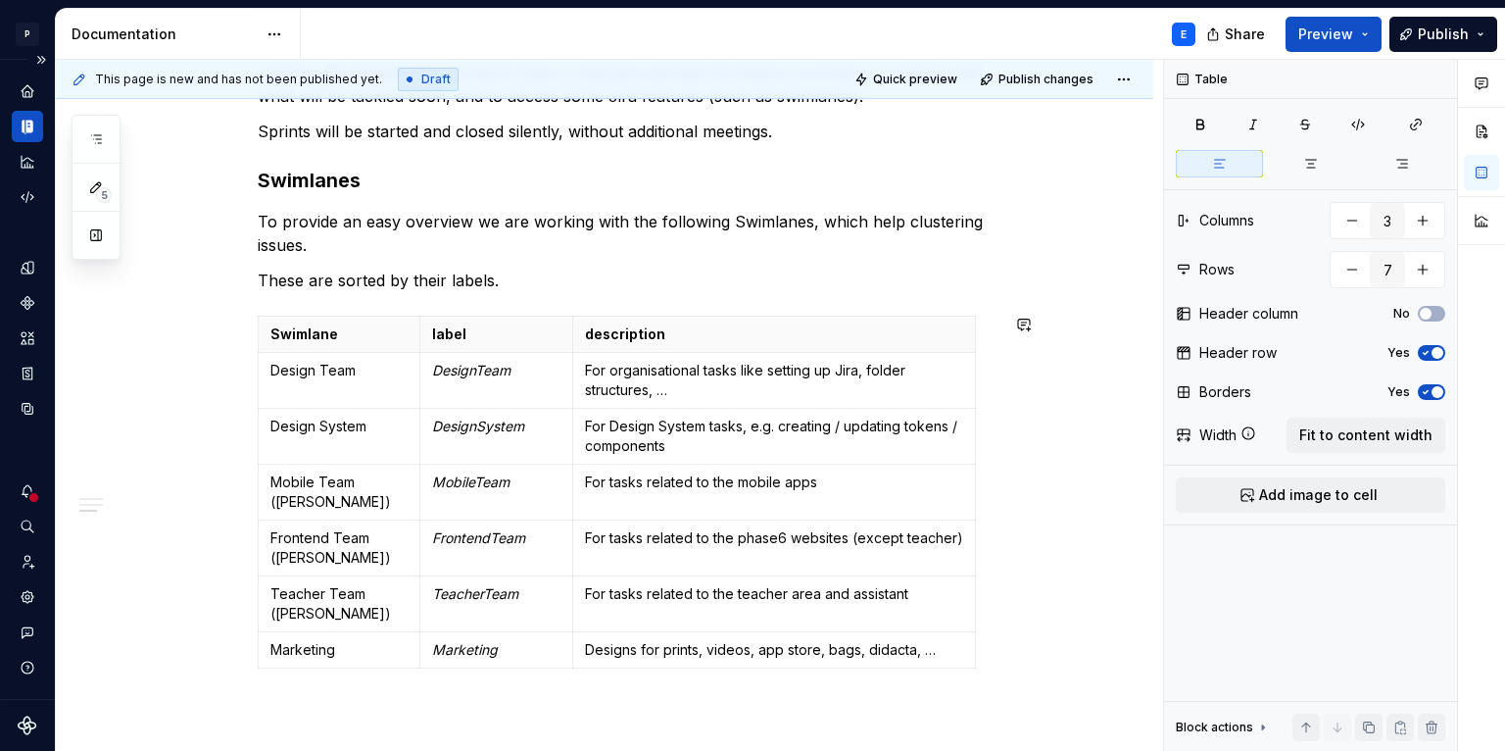
click at [551, 684] on div "**********" at bounding box center [604, 169] width 1097 height 1509
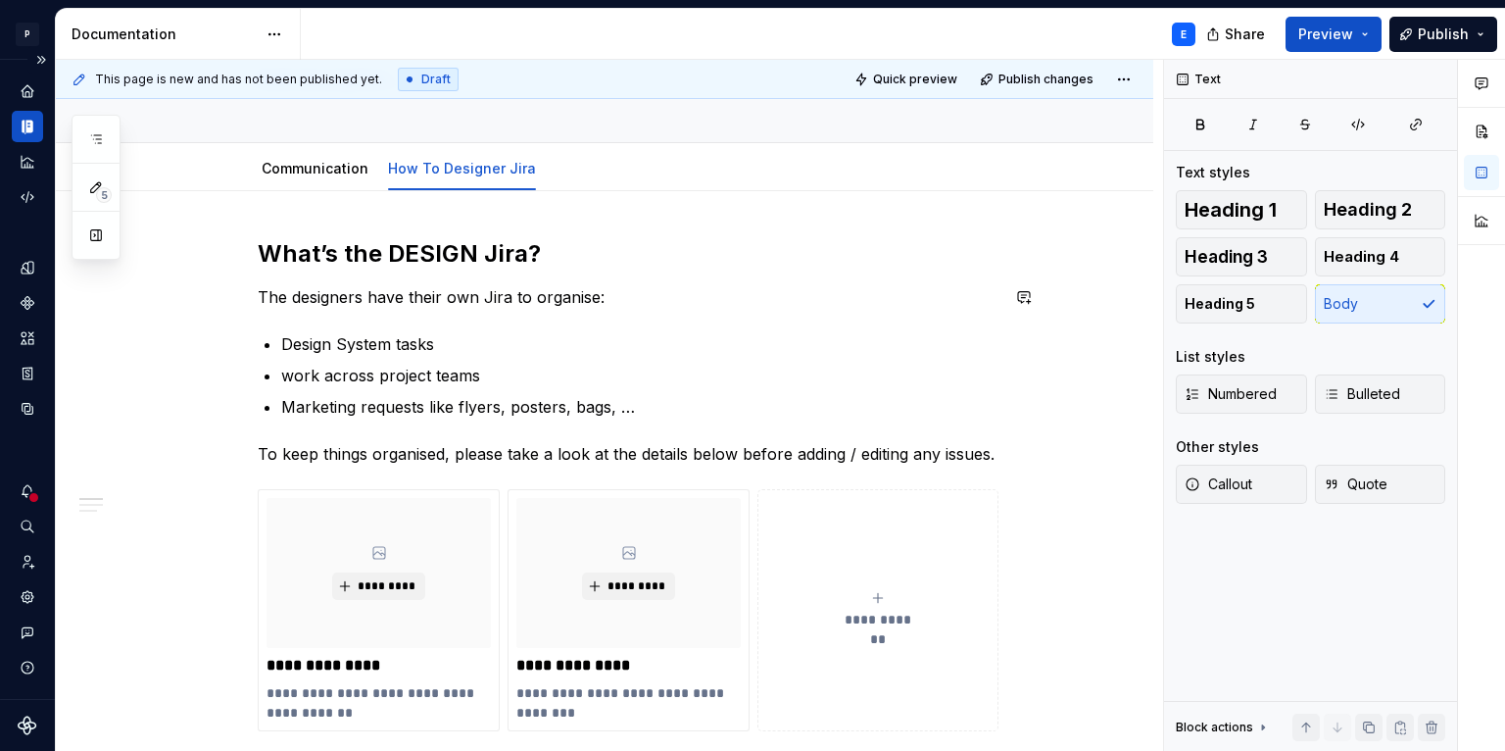
scroll to position [152, 0]
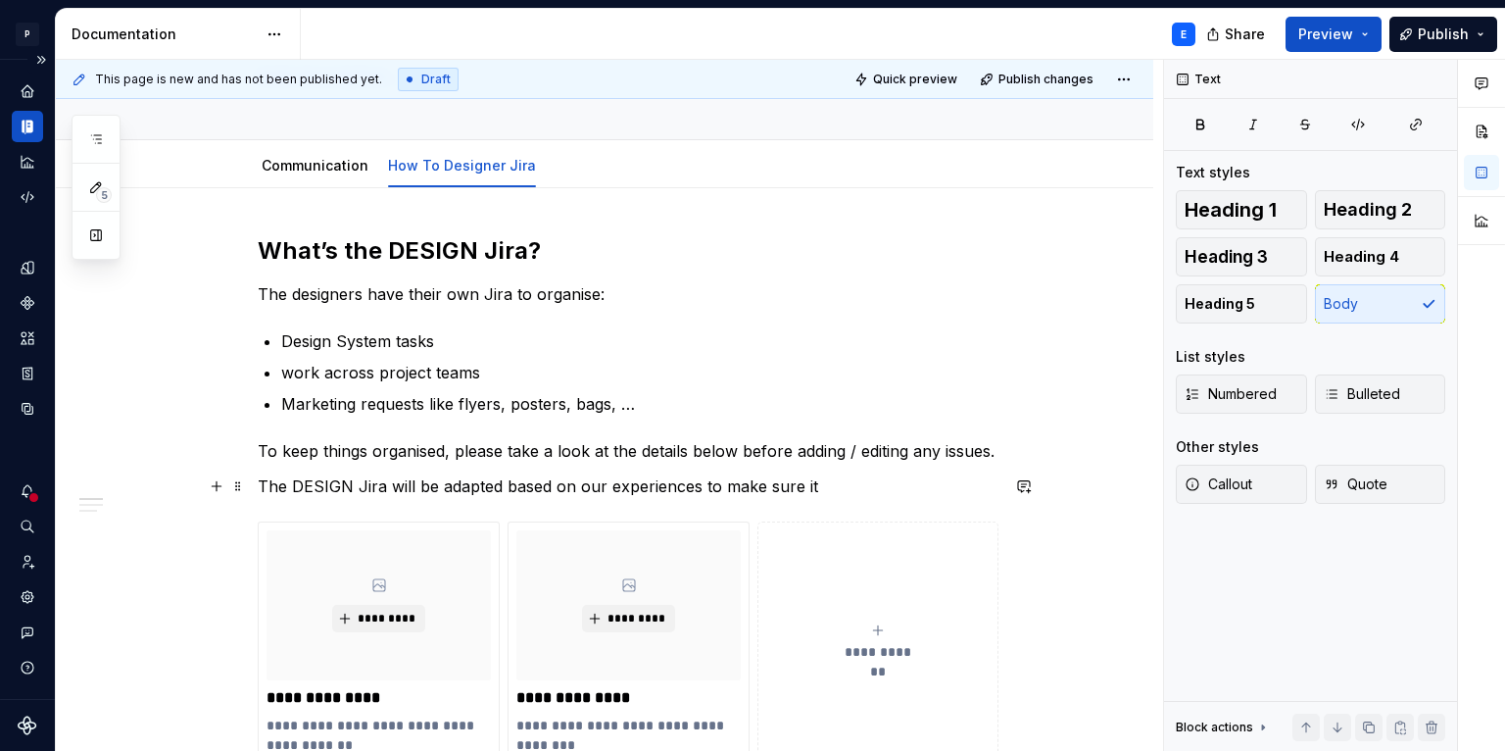
click at [501, 481] on p "The DESIGN Jira will be adapted based on our experiences to make sure it" at bounding box center [628, 486] width 741 height 24
click at [942, 479] on p "The DESIGN Jira will be adapted from time to time based on our experiences to m…" at bounding box center [628, 486] width 741 height 24
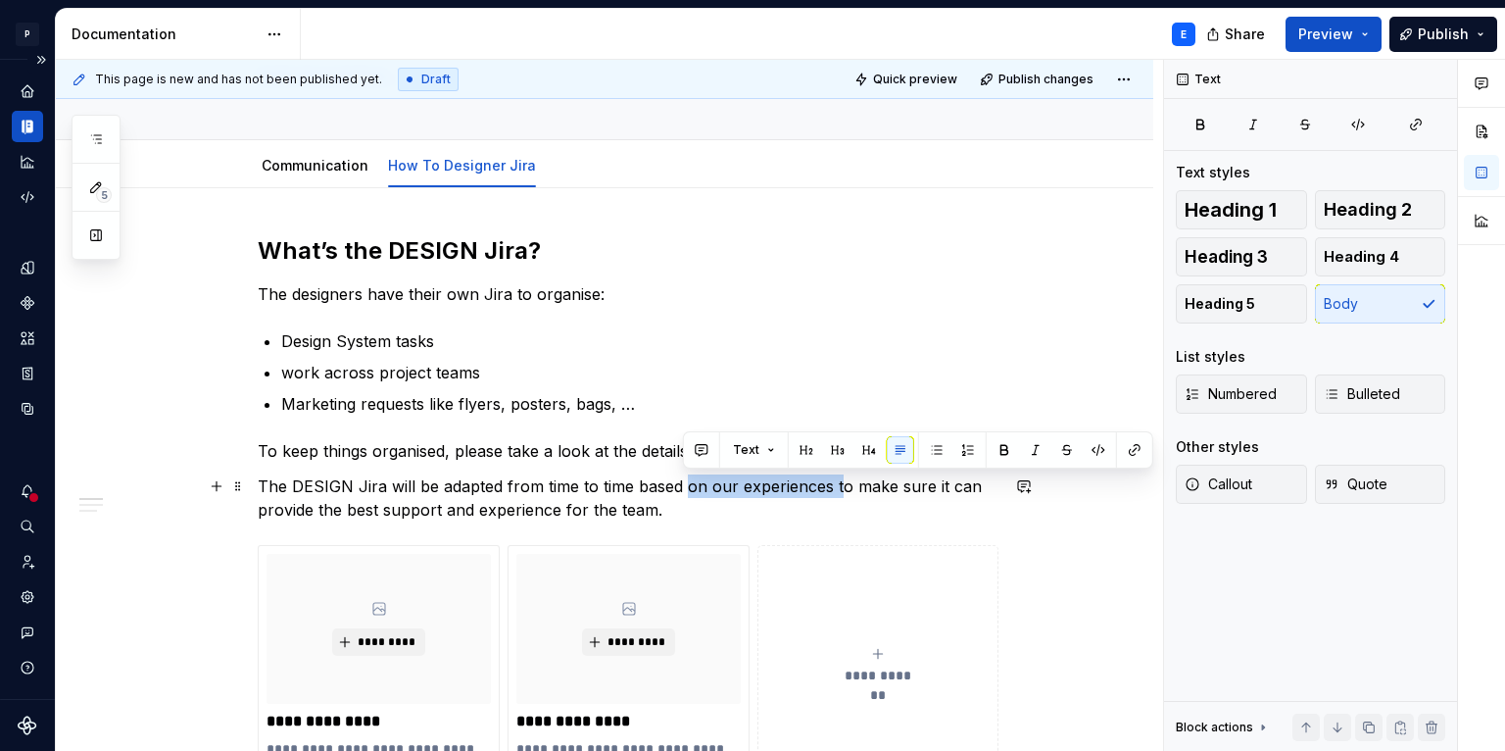
drag, startPoint x: 684, startPoint y: 482, endPoint x: 834, endPoint y: 484, distance: 149.9
click at [834, 484] on p "The DESIGN Jira will be adapted from time to time based on our experiences to m…" at bounding box center [628, 497] width 741 height 47
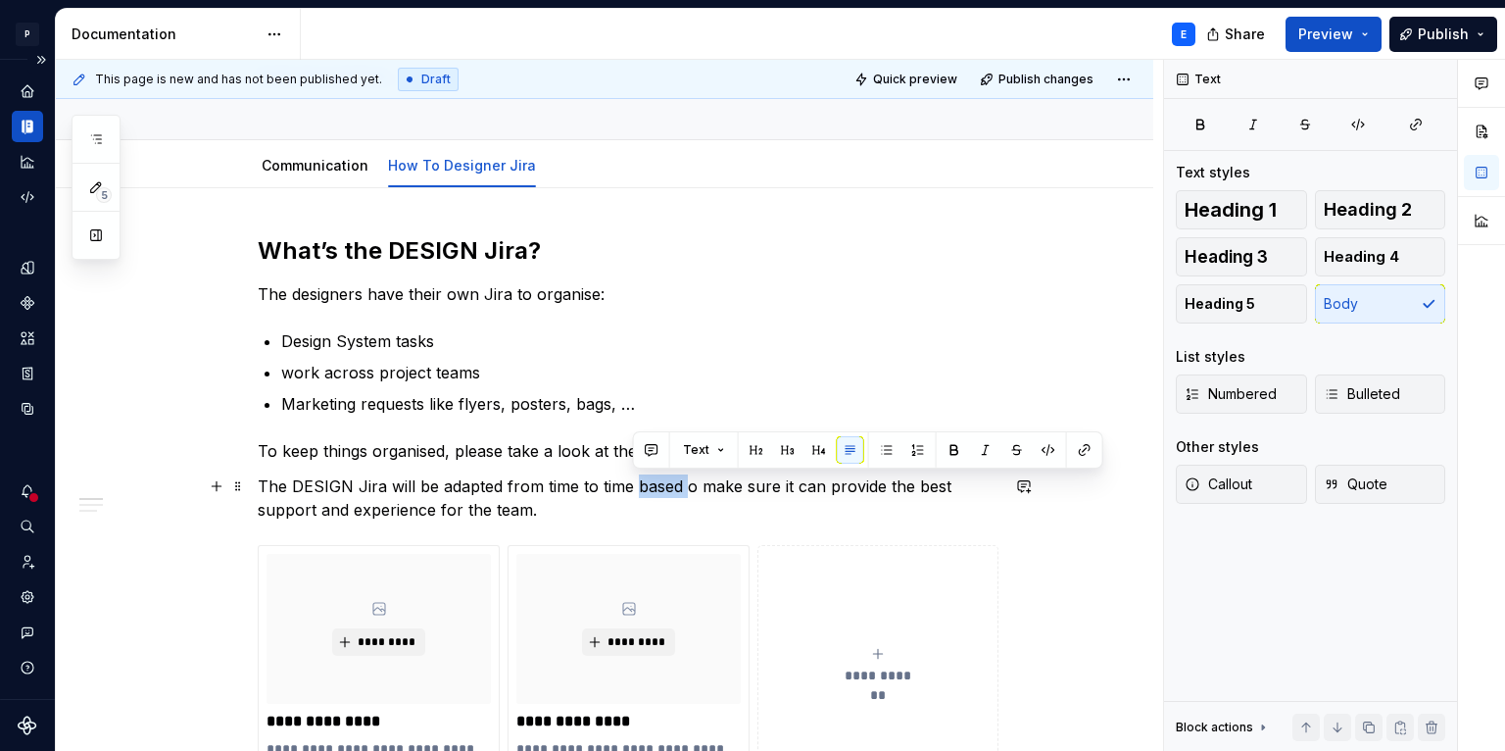
click at [634, 483] on p "The DESIGN Jira will be adapted from time to time based o make sure it can prov…" at bounding box center [628, 497] width 741 height 47
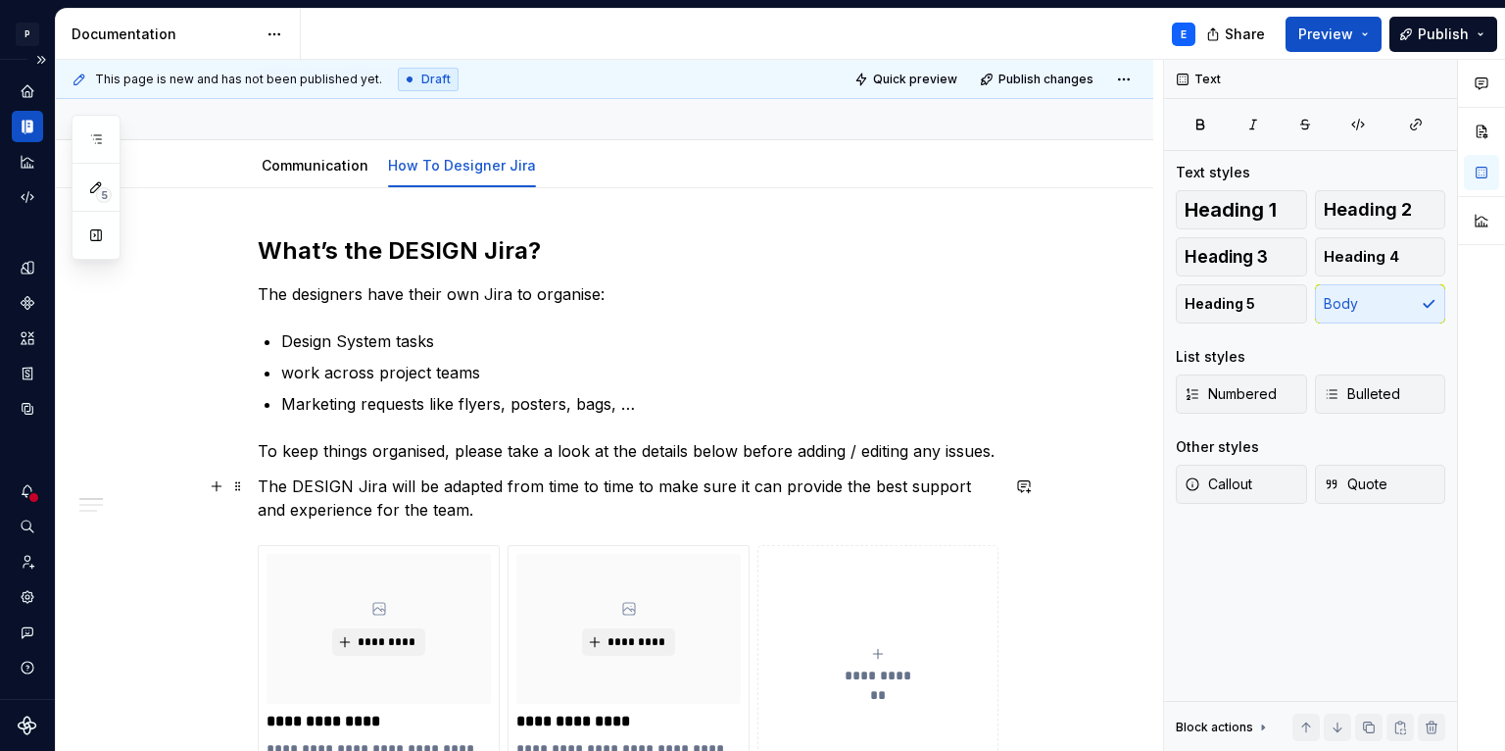
click at [543, 511] on p "The DESIGN Jira will be adapted from time to time to make sure it can provide t…" at bounding box center [628, 497] width 741 height 47
click at [260, 484] on p "The DESIGN Jira will be adapted from time to time to make sure it can provide t…" at bounding box center [628, 497] width 741 height 47
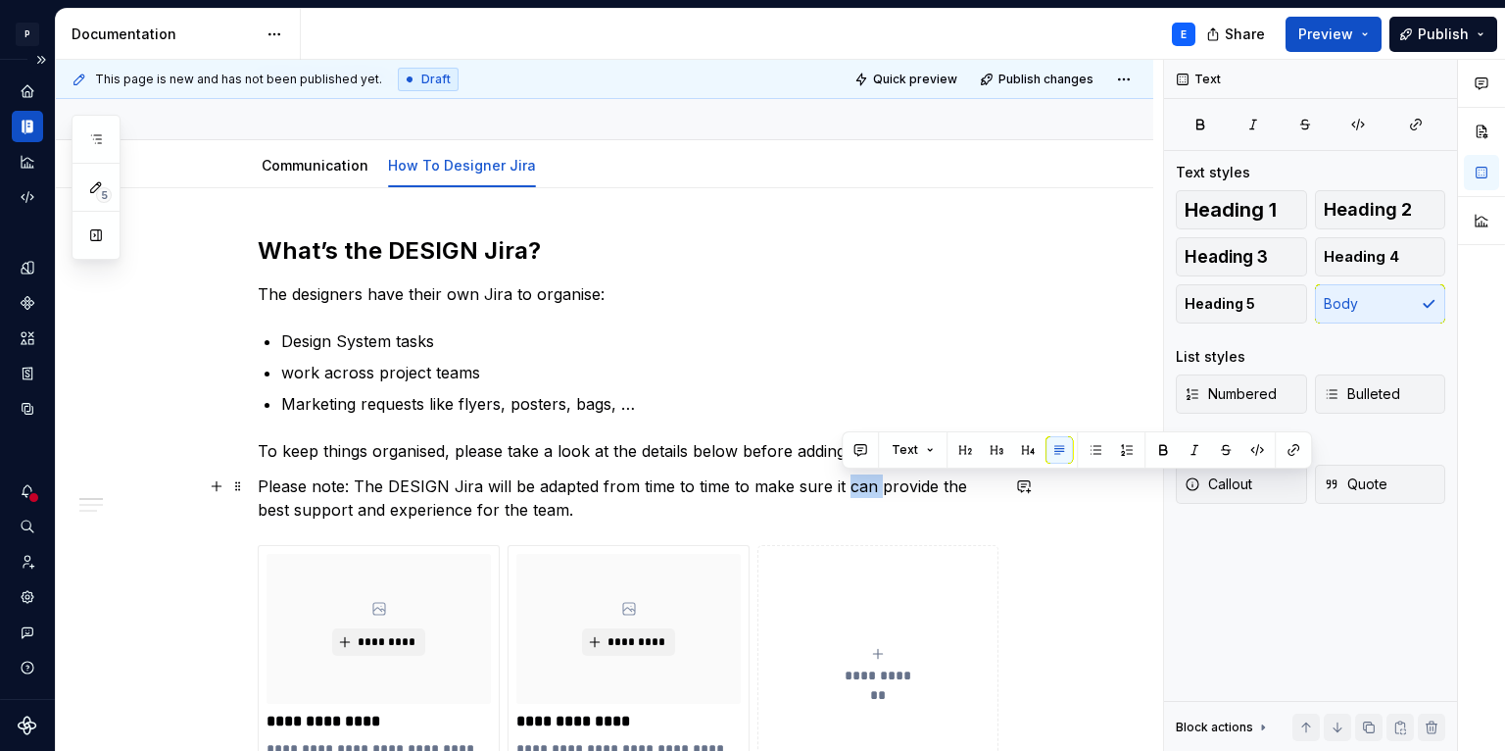
drag, startPoint x: 844, startPoint y: 483, endPoint x: 873, endPoint y: 480, distance: 29.5
click at [873, 482] on p "Please note: The DESIGN Jira will be adapted from time to time to make sure it …" at bounding box center [628, 497] width 741 height 47
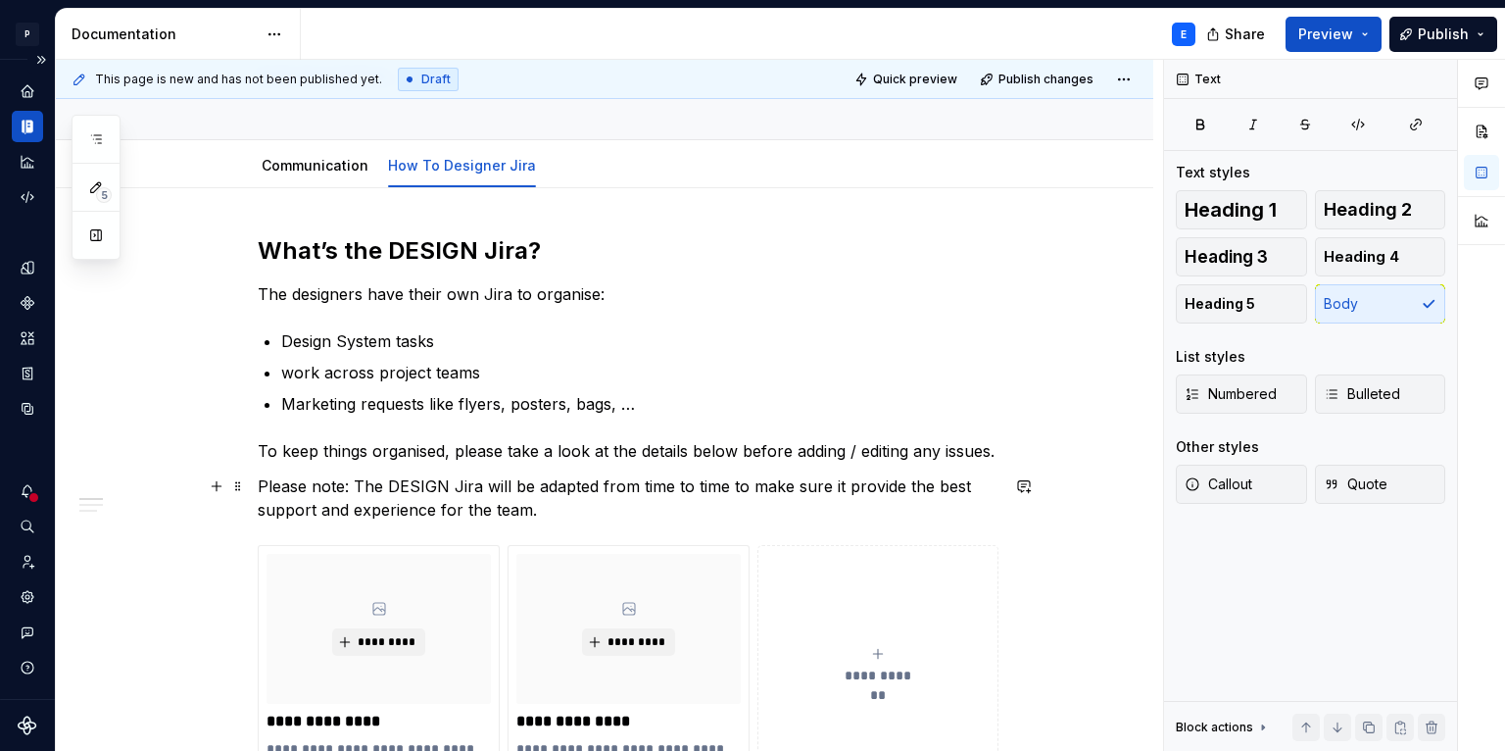
click at [898, 479] on p "Please note: The DESIGN Jira will be adapted from time to time to make sure it …" at bounding box center [628, 497] width 741 height 47
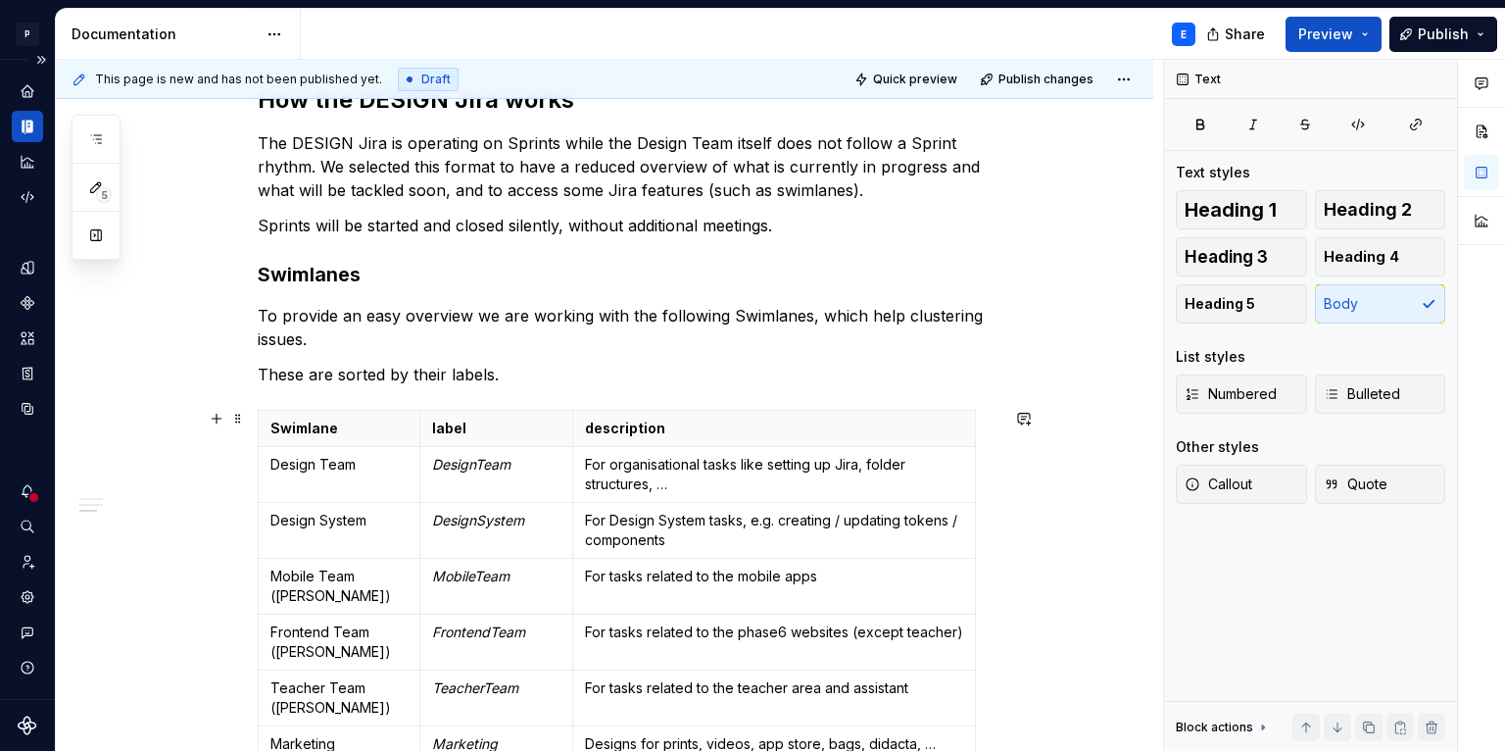
scroll to position [1181, 0]
